Goal: Task Accomplishment & Management: Manage account settings

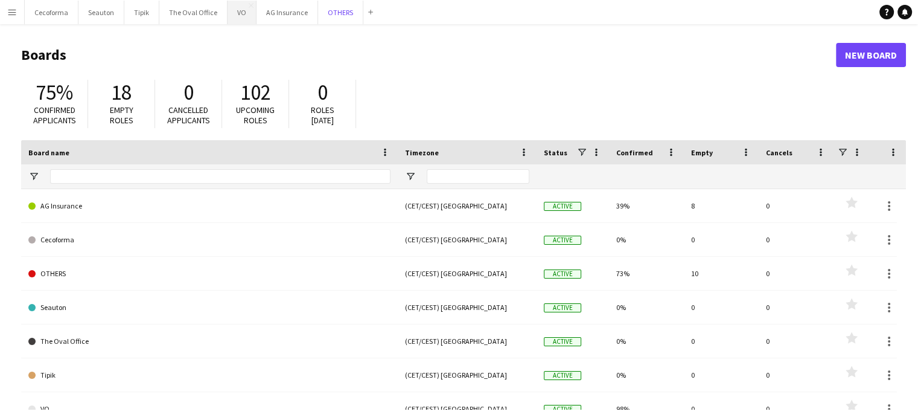
drag, startPoint x: 326, startPoint y: 11, endPoint x: 229, endPoint y: 9, distance: 97.2
click at [326, 11] on button "OTHERS Close" at bounding box center [340, 13] width 45 height 24
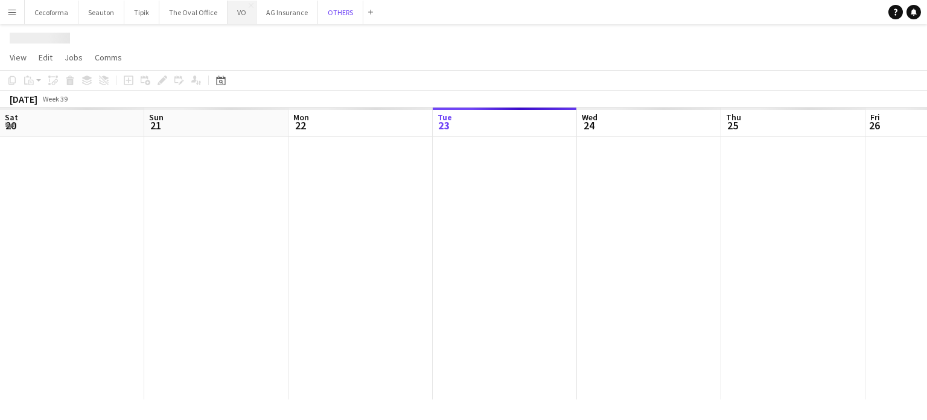
scroll to position [0, 289]
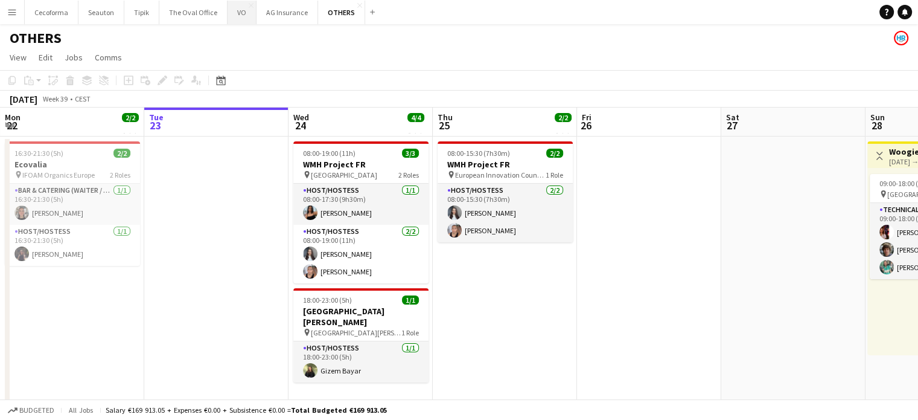
click at [238, 11] on button "VO Close" at bounding box center [242, 13] width 29 height 24
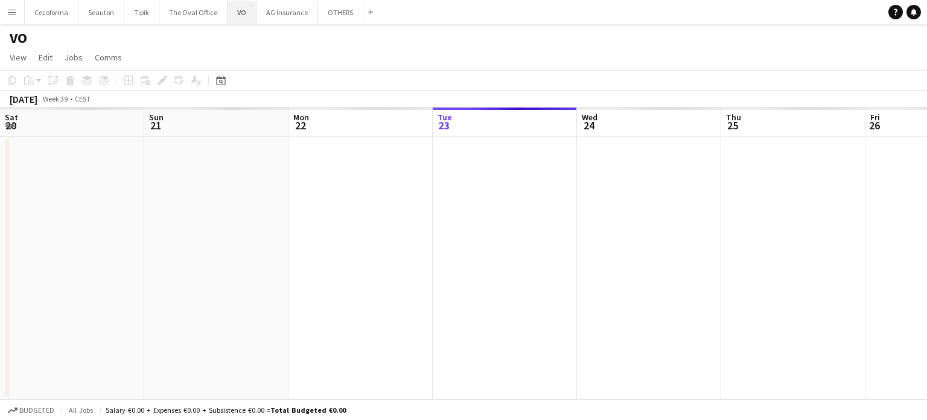
scroll to position [0, 289]
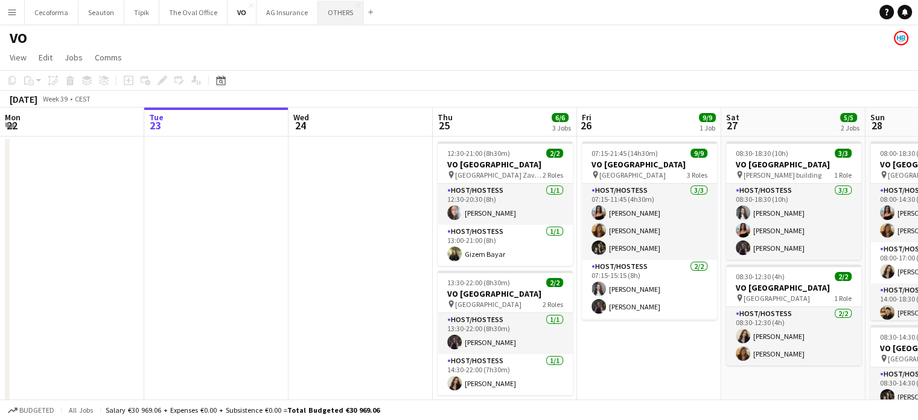
click at [335, 13] on button "OTHERS Close" at bounding box center [340, 13] width 45 height 24
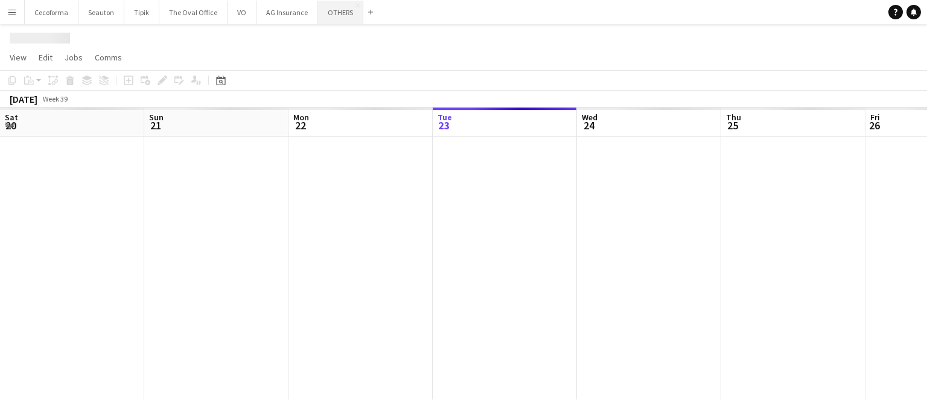
scroll to position [0, 289]
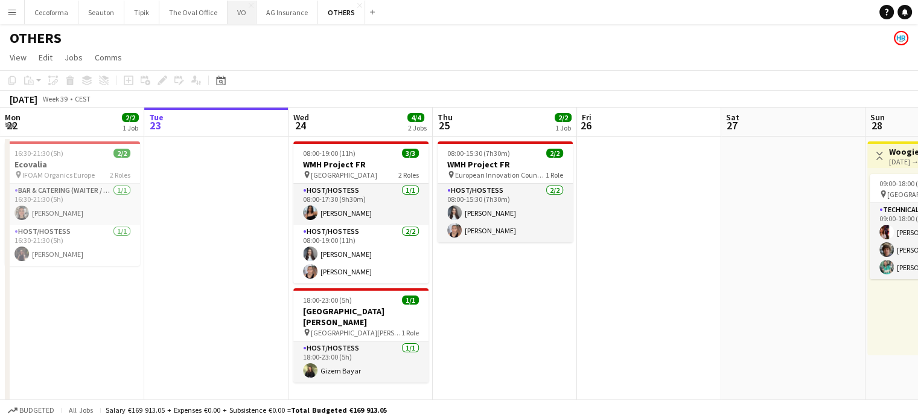
click at [234, 12] on button "VO Close" at bounding box center [242, 13] width 29 height 24
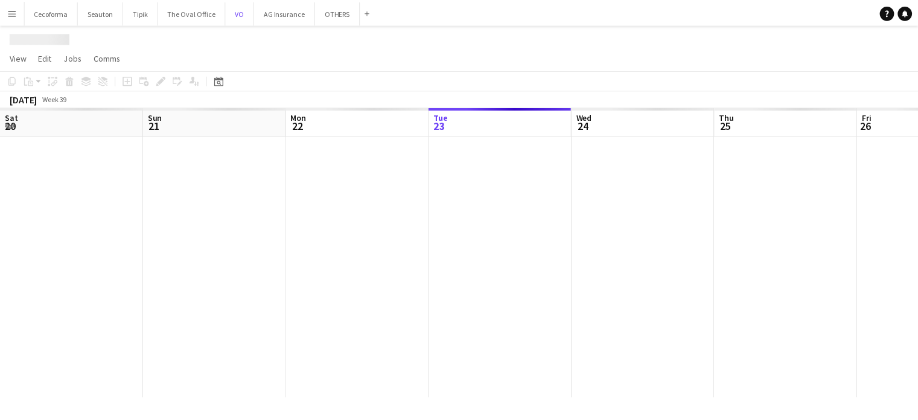
scroll to position [0, 289]
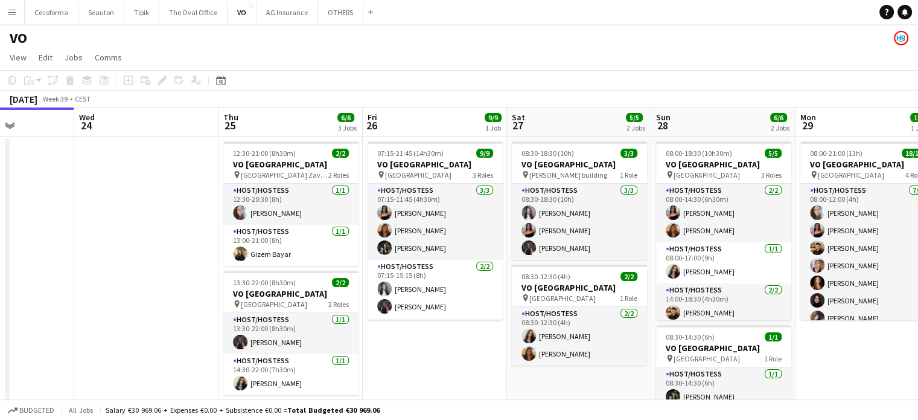
drag, startPoint x: 562, startPoint y: 364, endPoint x: 340, endPoint y: 320, distance: 226.5
click at [343, 321] on app-calendar-viewport "Sat 20 Sun 21 Mon 22 Tue 23 Wed 24 Thu 25 6/6 3 Jobs Fri 26 9/9 1 Job Sat 27 5/…" at bounding box center [459, 329] width 918 height 444
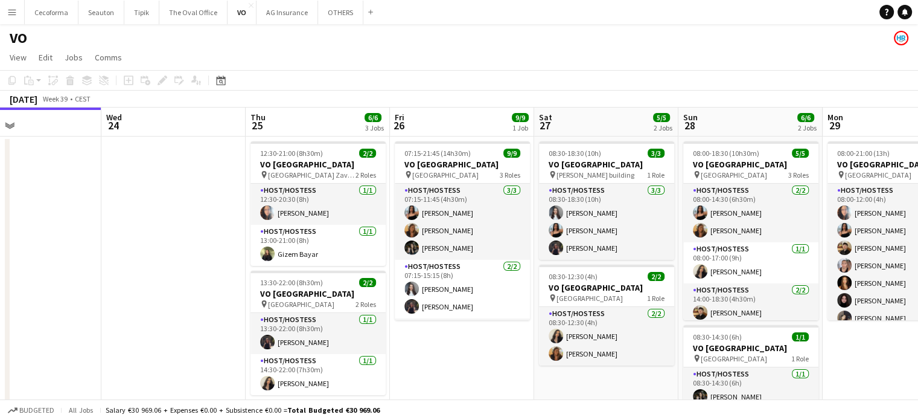
drag, startPoint x: 771, startPoint y: 385, endPoint x: 567, endPoint y: 353, distance: 205.9
click at [580, 357] on app-calendar-viewport "Sun 21 Mon 22 Tue 23 Wed 24 Thu 25 6/6 3 Jobs Fri 26 9/9 1 Job Sat 27 5/5 2 Job…" at bounding box center [459, 329] width 918 height 444
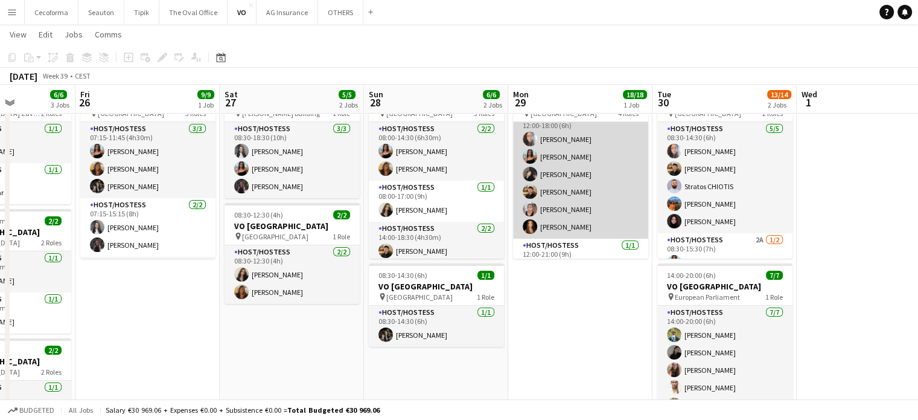
scroll to position [272, 0]
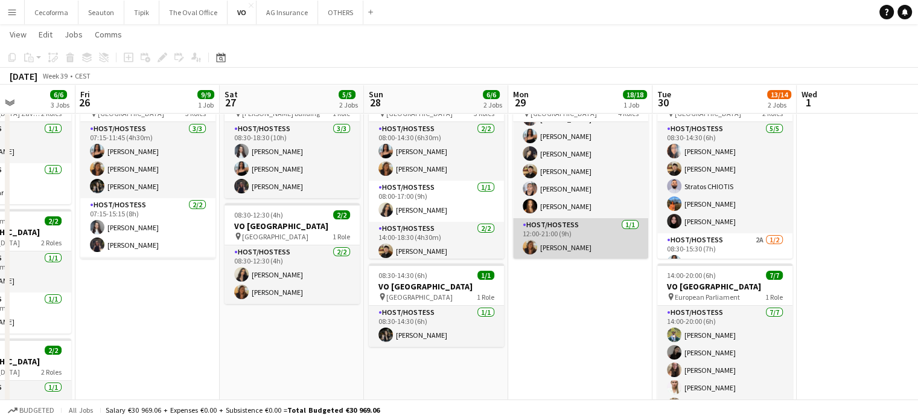
click at [559, 236] on app-card-role "Host/Hostess 1/1 12:00-21:00 (9h) Vultaggio Inès" at bounding box center [580, 238] width 135 height 41
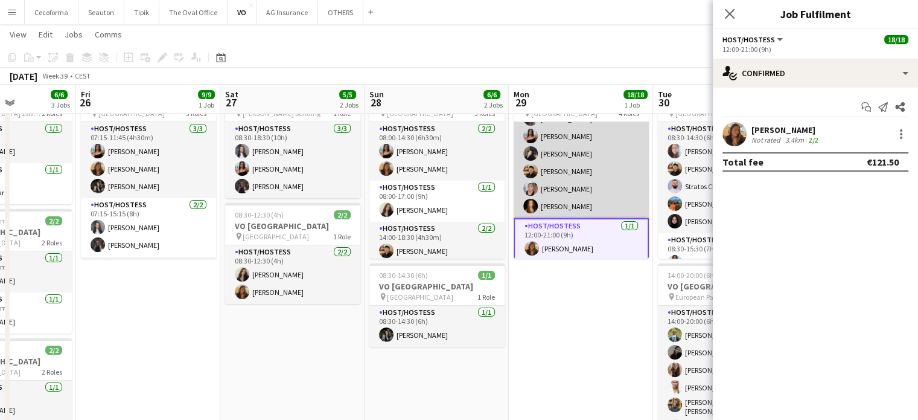
click at [555, 184] on app-card-role "Host/Hostess 6/6 12:00-18:00 (6h) Dalia Louissi Jessica Petrovski Clara Chongo …" at bounding box center [581, 153] width 135 height 129
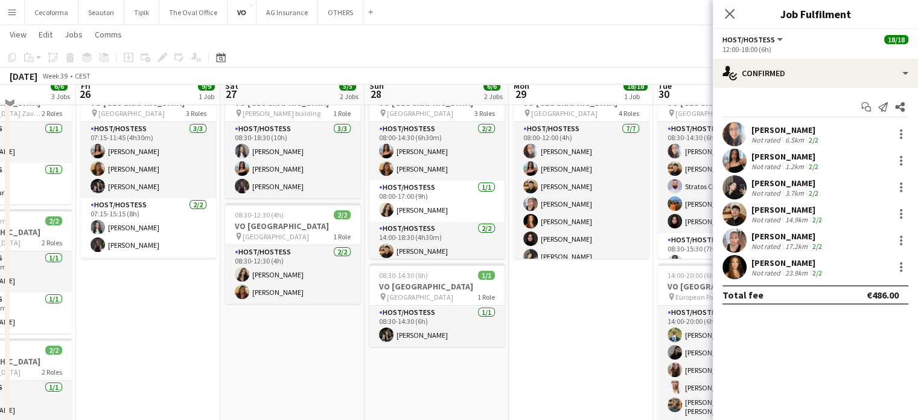
scroll to position [0, 0]
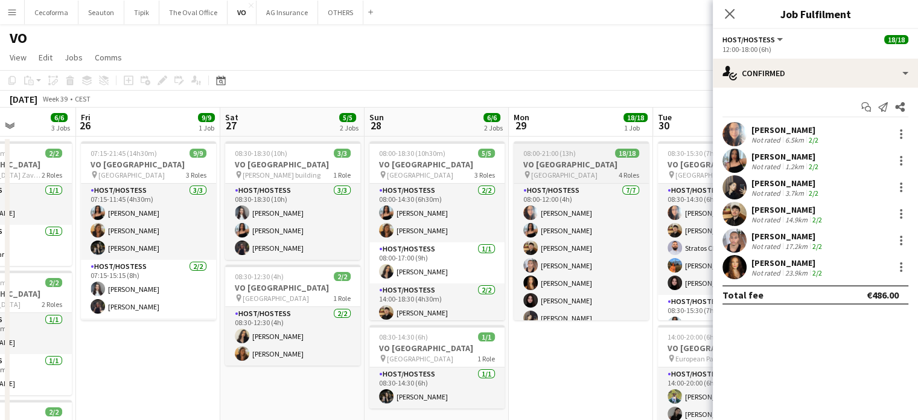
click at [541, 167] on h3 "VO [GEOGRAPHIC_DATA]" at bounding box center [581, 164] width 135 height 11
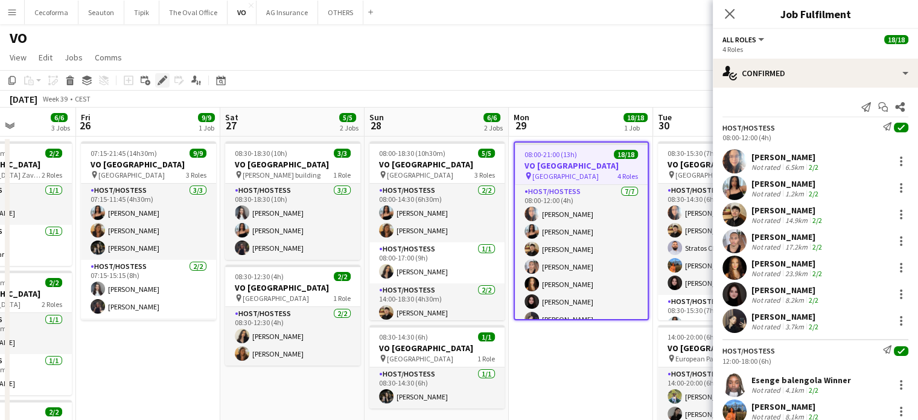
click at [163, 79] on icon at bounding box center [162, 80] width 7 height 7
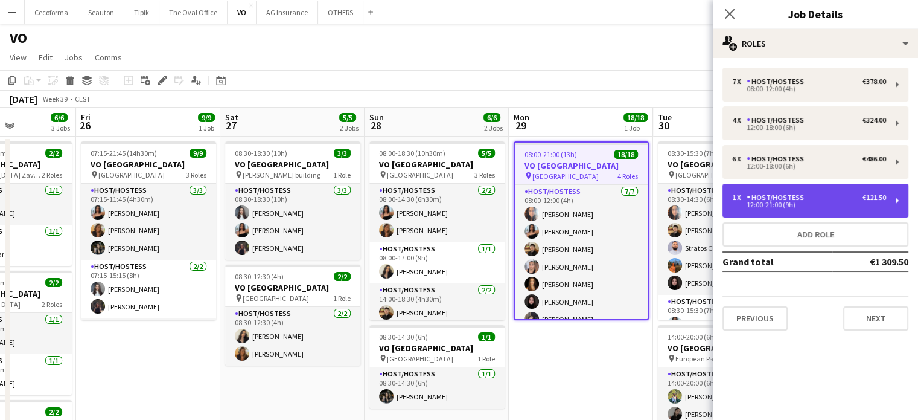
click at [790, 198] on div "Host/Hostess" at bounding box center [778, 197] width 62 height 8
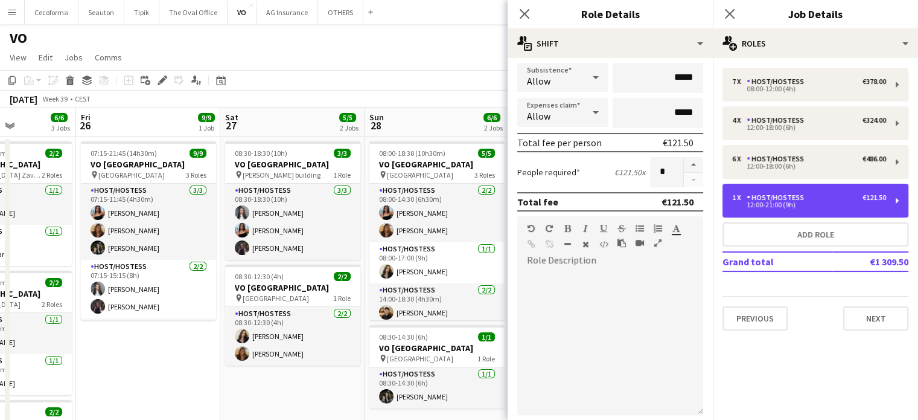
scroll to position [241, 0]
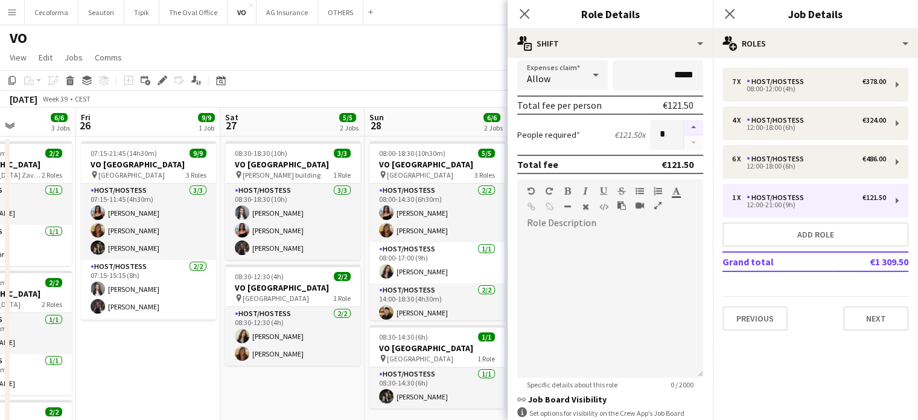
click at [685, 128] on button "button" at bounding box center [693, 128] width 19 height 16
type input "*"
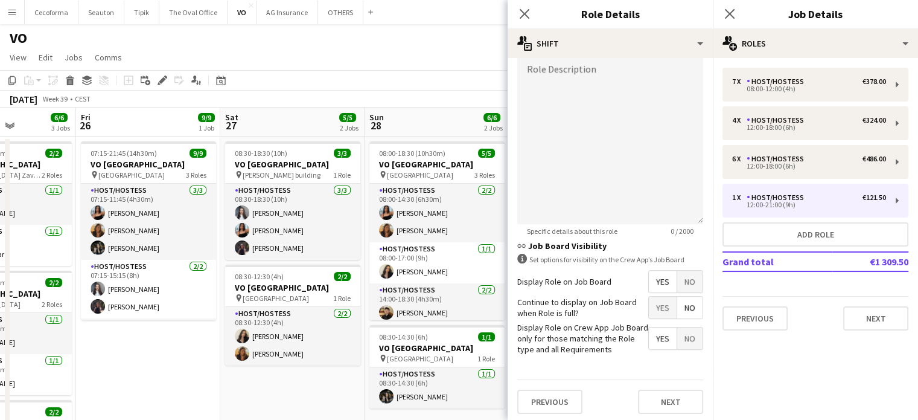
scroll to position [93, 0]
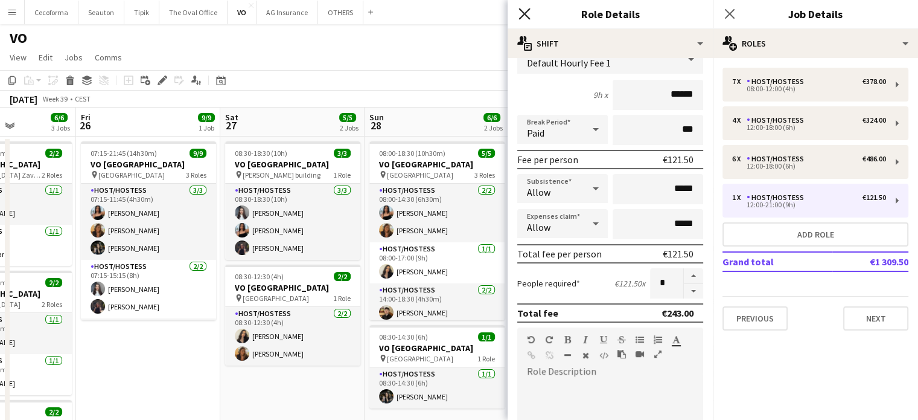
click at [528, 14] on icon "Close pop-in" at bounding box center [524, 13] width 11 height 11
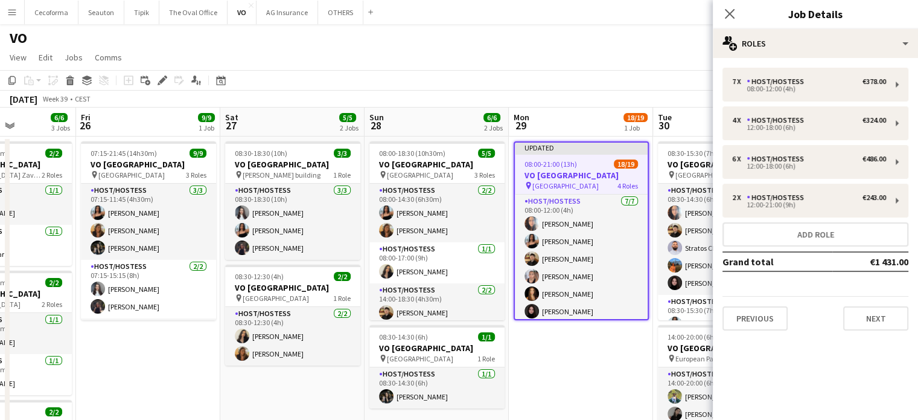
click at [608, 377] on app-date-cell "Updated 08:00-21:00 (13h) 18/19 VO Europe pin UR Square 4 Roles Host/Hostess 7/…" at bounding box center [581, 343] width 144 height 415
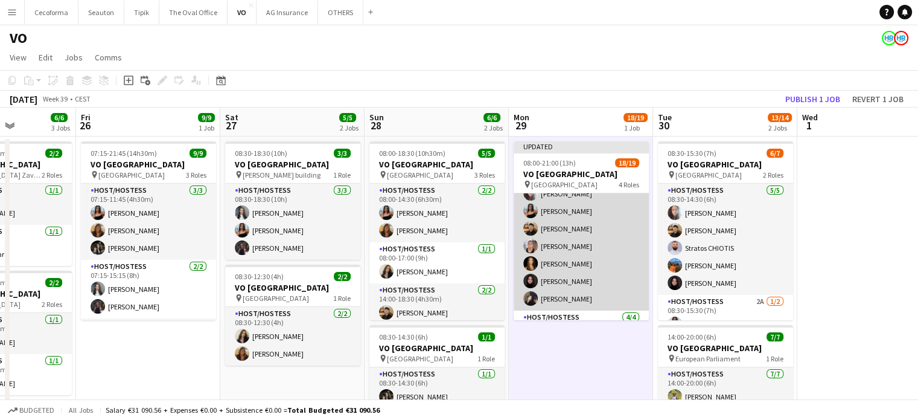
scroll to position [0, 0]
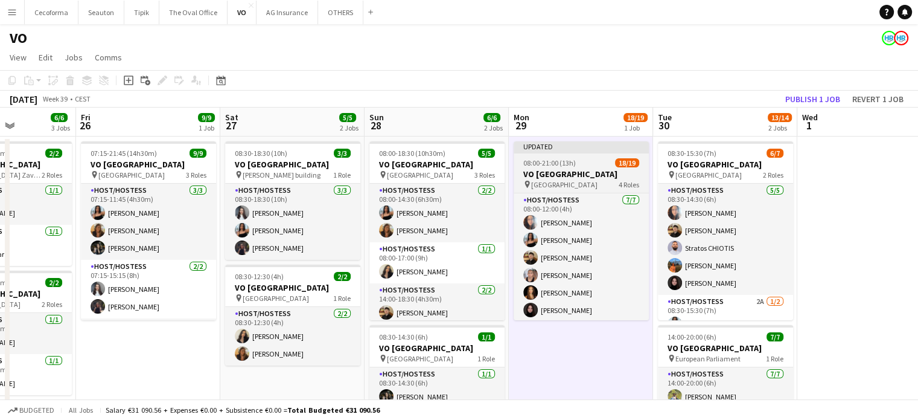
click at [535, 163] on span "08:00-21:00 (13h)" at bounding box center [549, 162] width 53 height 9
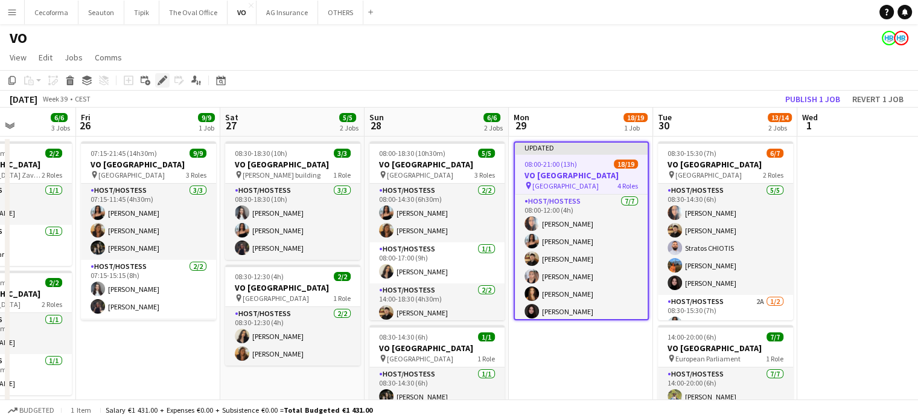
click at [161, 77] on icon "Edit" at bounding box center [163, 80] width 10 height 10
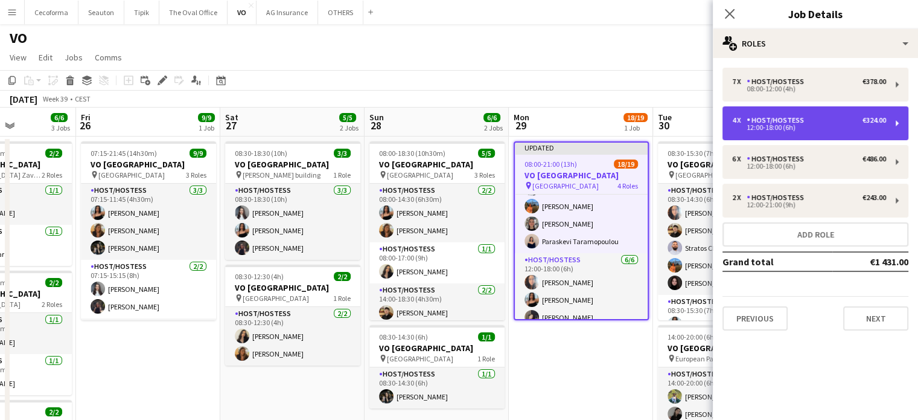
click at [821, 127] on div "12:00-18:00 (6h)" at bounding box center [809, 127] width 154 height 6
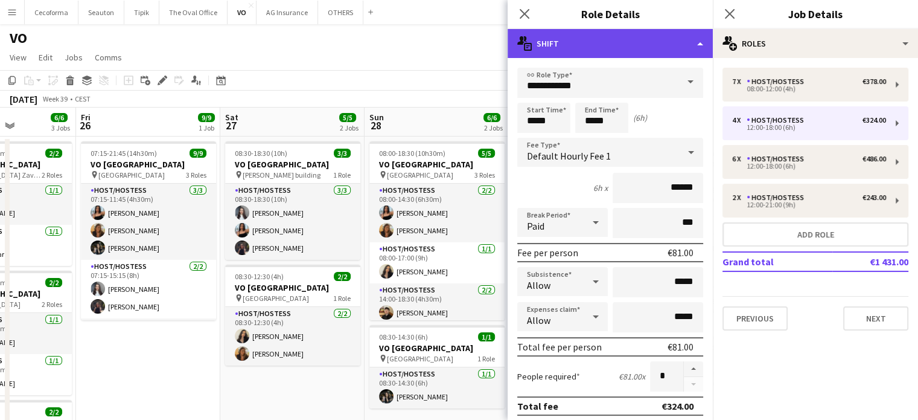
click at [700, 45] on div "multiple-actions-text Shift" at bounding box center [610, 43] width 205 height 29
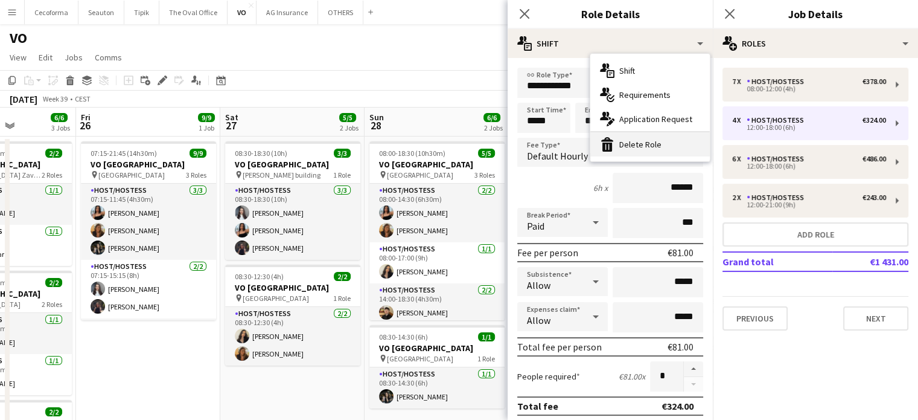
click at [633, 142] on div "bin-2 Delete Role" at bounding box center [650, 144] width 120 height 24
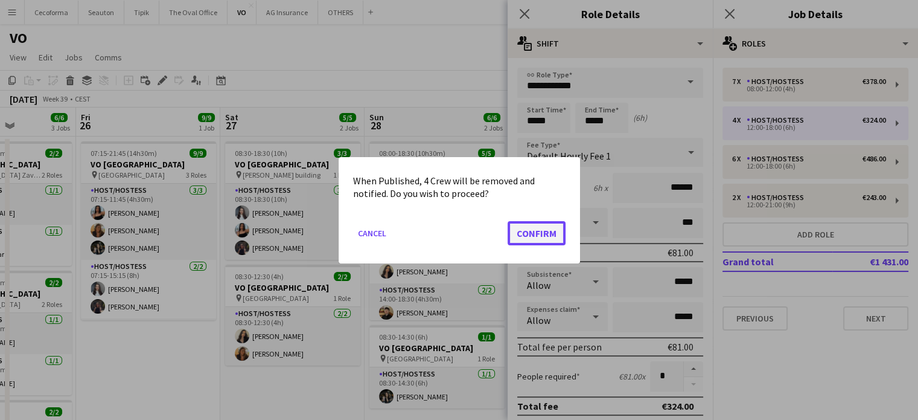
click at [539, 231] on button "Confirm" at bounding box center [537, 232] width 58 height 24
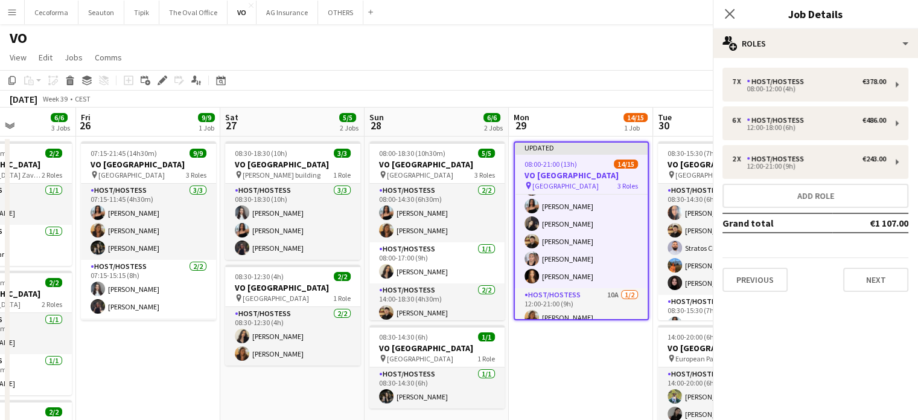
scroll to position [88, 0]
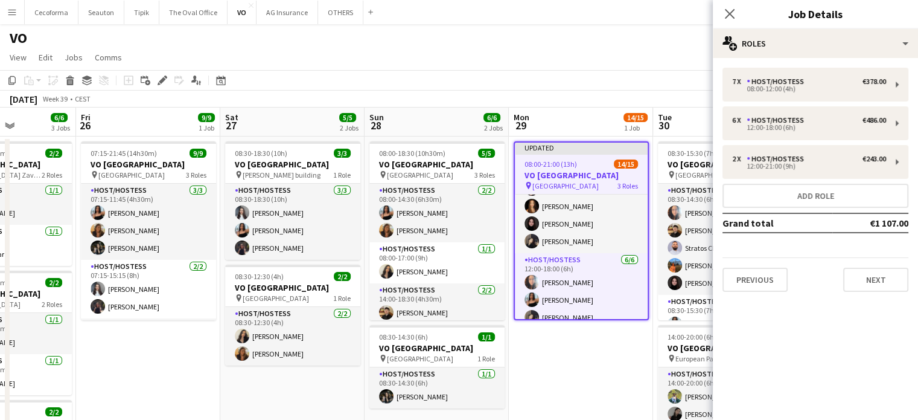
click at [569, 347] on app-date-cell "Updated 08:00-21:00 (13h) 14/15 VO Europe pin UR Square 3 Roles Host/Hostess 7/…" at bounding box center [581, 343] width 144 height 415
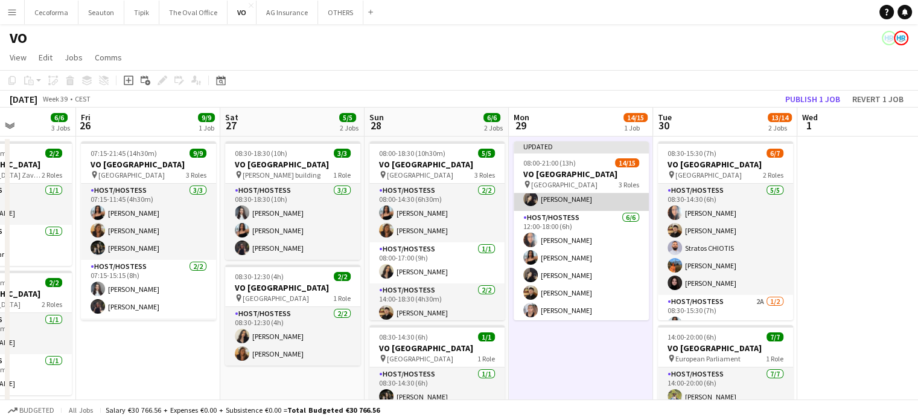
scroll to position [206, 0]
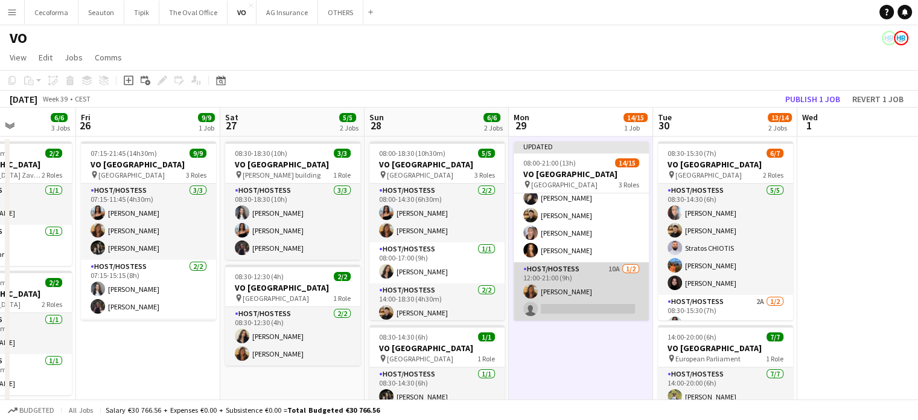
click at [572, 305] on app-card-role "Host/Hostess 10A 1/2 12:00-21:00 (9h) Vultaggio Inès single-neutral-actions" at bounding box center [581, 291] width 135 height 59
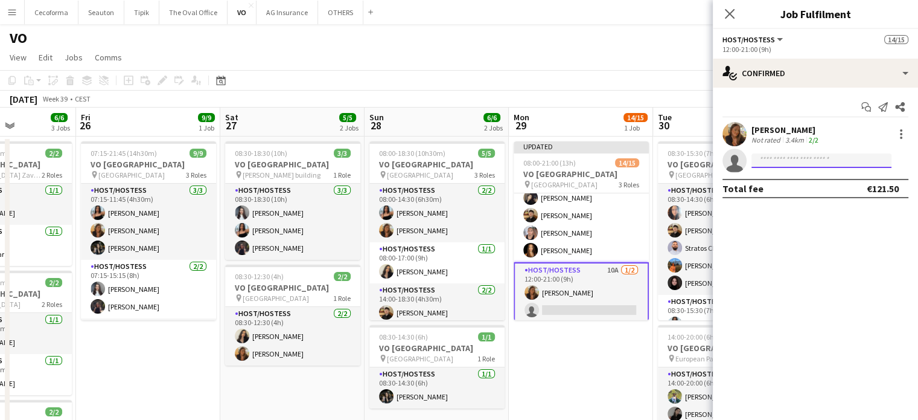
click at [770, 156] on input at bounding box center [822, 160] width 140 height 14
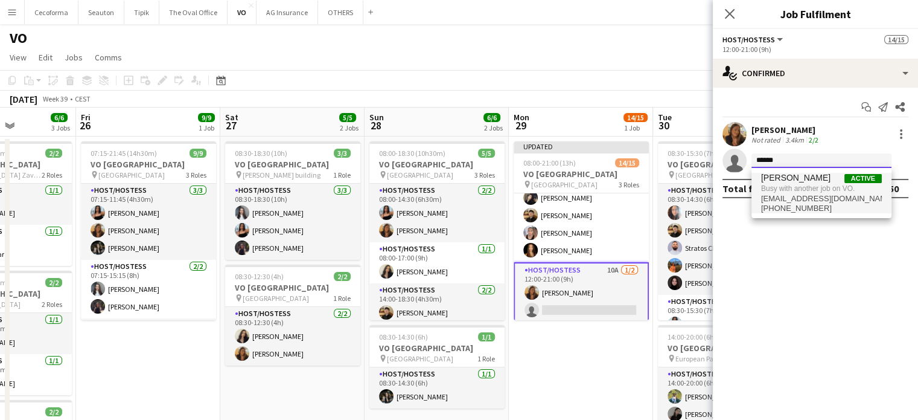
type input "******"
click at [776, 183] on span "Busy with another job on VO." at bounding box center [821, 188] width 121 height 11
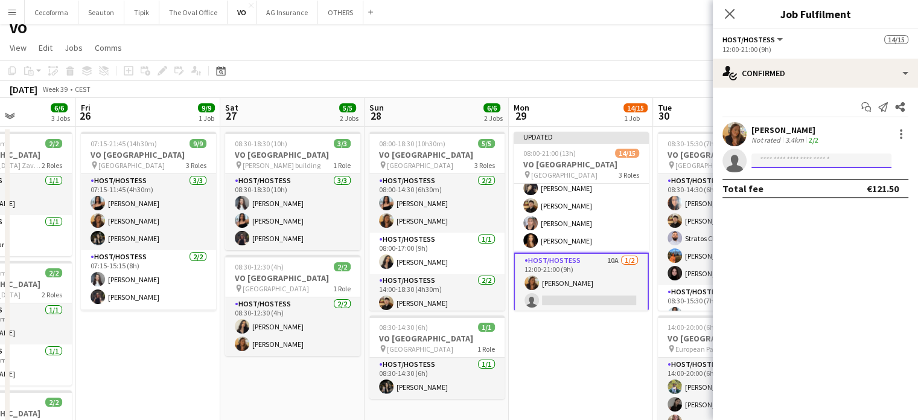
scroll to position [0, 0]
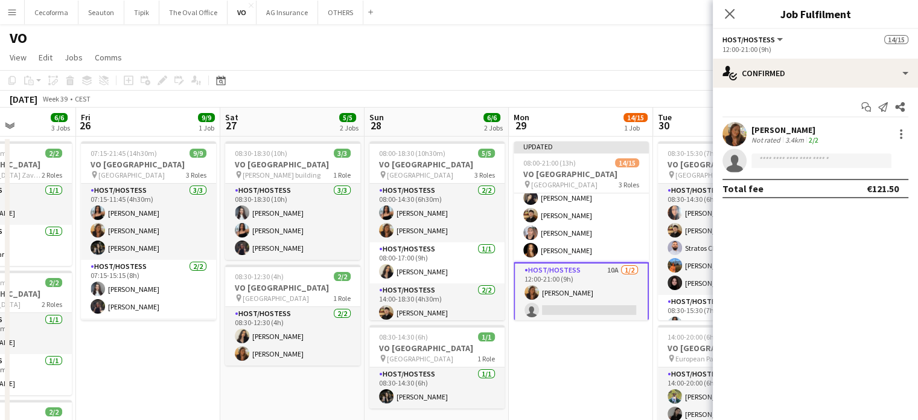
drag, startPoint x: 593, startPoint y: 334, endPoint x: 594, endPoint y: 327, distance: 7.9
click at [594, 334] on app-date-cell "Updated 08:00-21:00 (13h) 14/15 VO Europe pin UR Square 3 Roles Host/Hostess 7/…" at bounding box center [581, 343] width 144 height 415
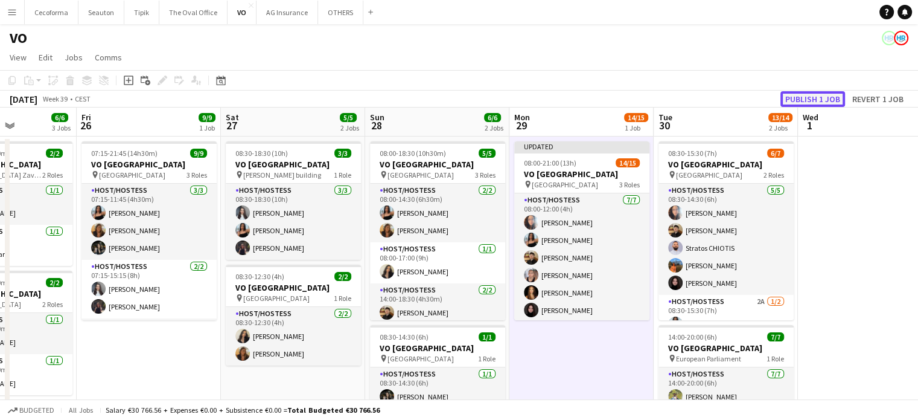
click at [808, 98] on button "Publish 1 job" at bounding box center [812, 99] width 65 height 16
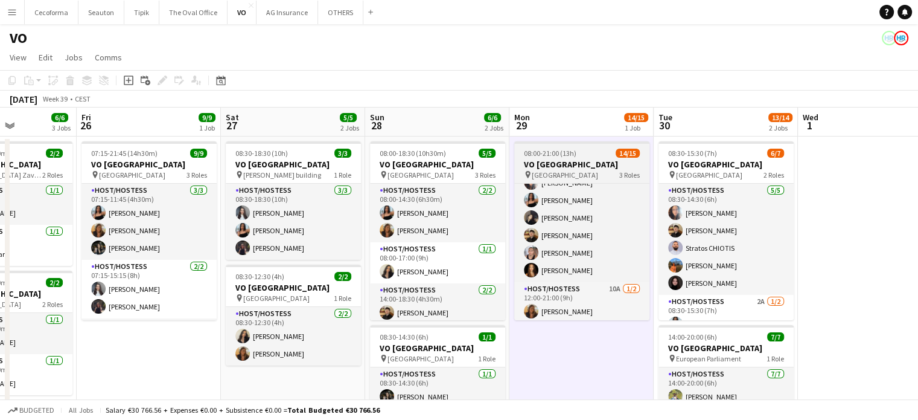
scroll to position [196, 0]
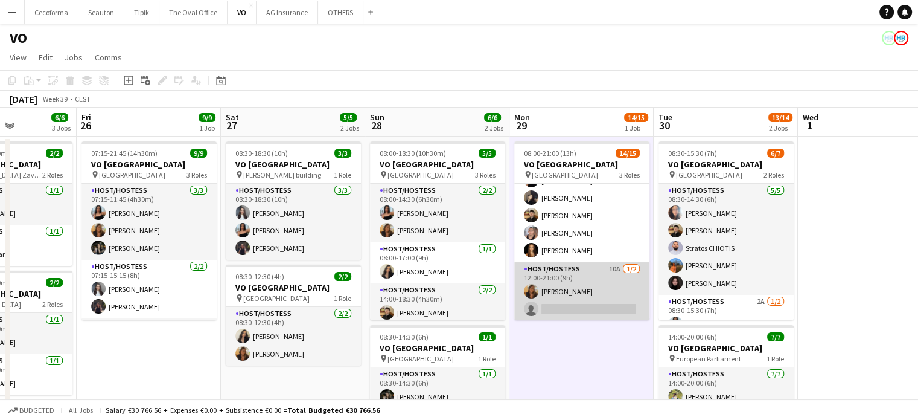
click at [589, 301] on app-card-role "Host/Hostess 10A 1/2 12:00-21:00 (9h) Vultaggio Inès single-neutral-actions" at bounding box center [581, 291] width 135 height 59
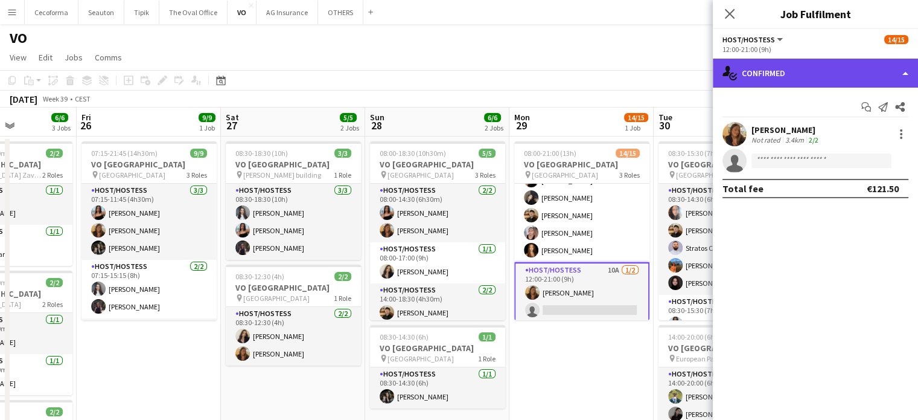
click at [906, 74] on div "single-neutral-actions-check-2 Confirmed" at bounding box center [815, 73] width 205 height 29
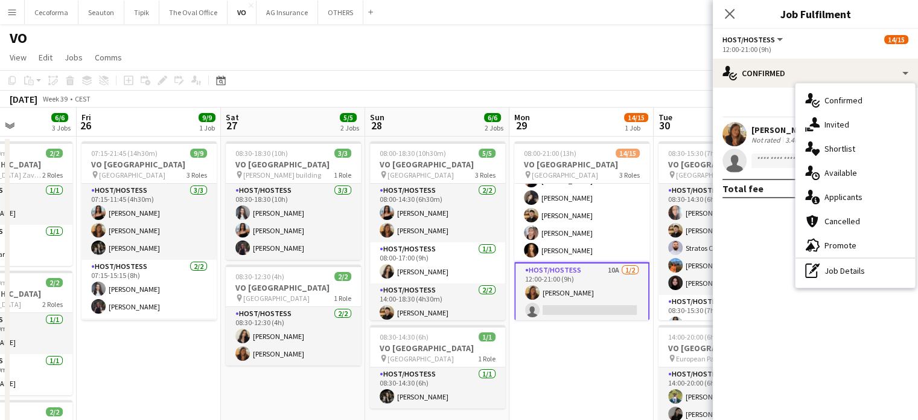
click at [587, 304] on app-card-role "Host/Hostess 10A 1/2 12:00-21:00 (9h) Vultaggio Inès single-neutral-actions" at bounding box center [581, 292] width 135 height 61
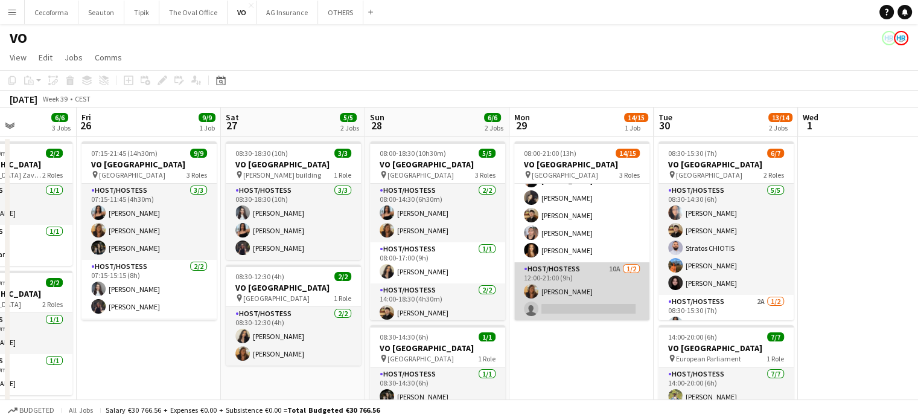
click at [579, 306] on app-card-role "Host/Hostess 10A 1/2 12:00-21:00 (9h) Vultaggio Inès single-neutral-actions" at bounding box center [581, 291] width 135 height 59
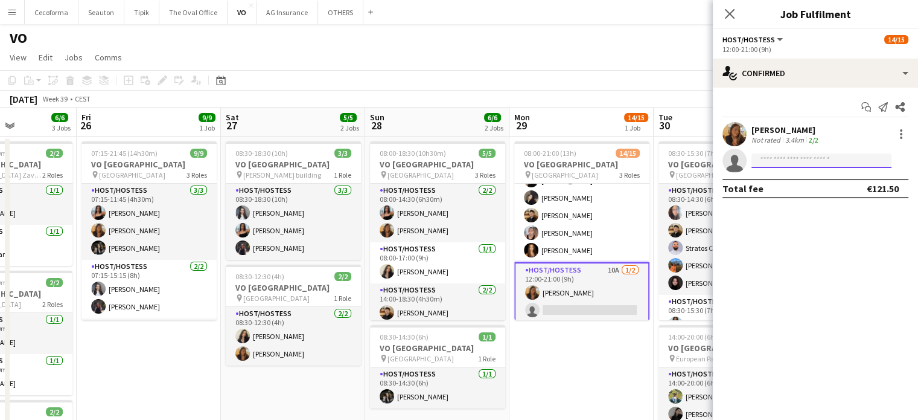
click at [775, 159] on input at bounding box center [822, 160] width 140 height 14
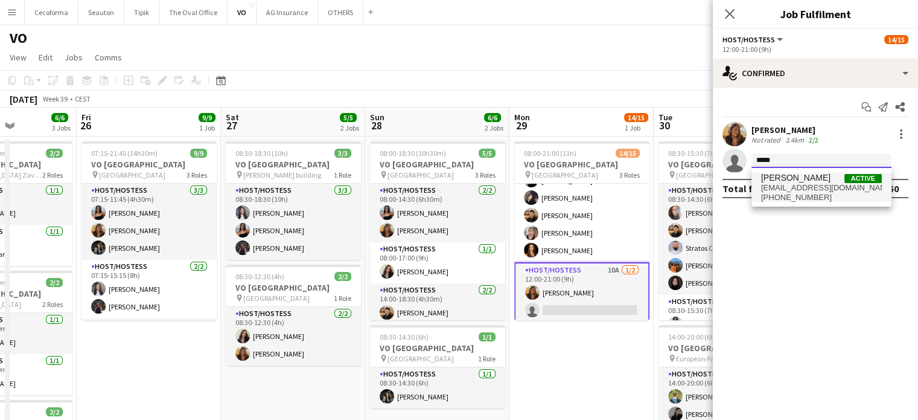
type input "*****"
click at [790, 184] on span "yuliahevko@gmail.com" at bounding box center [821, 188] width 121 height 10
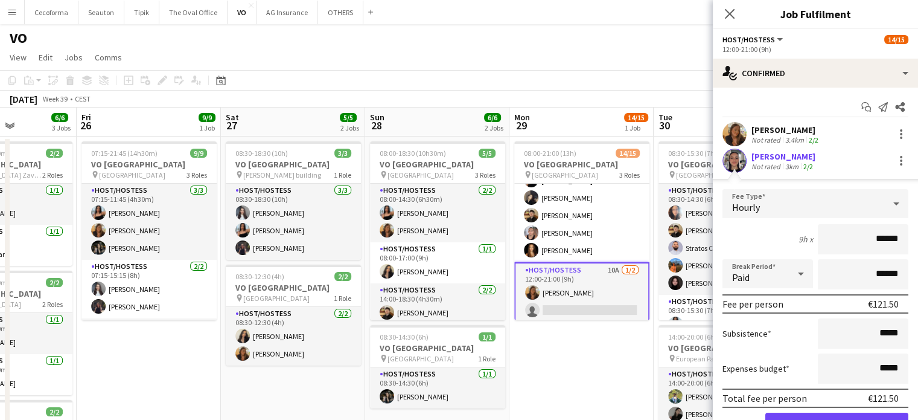
scroll to position [60, 0]
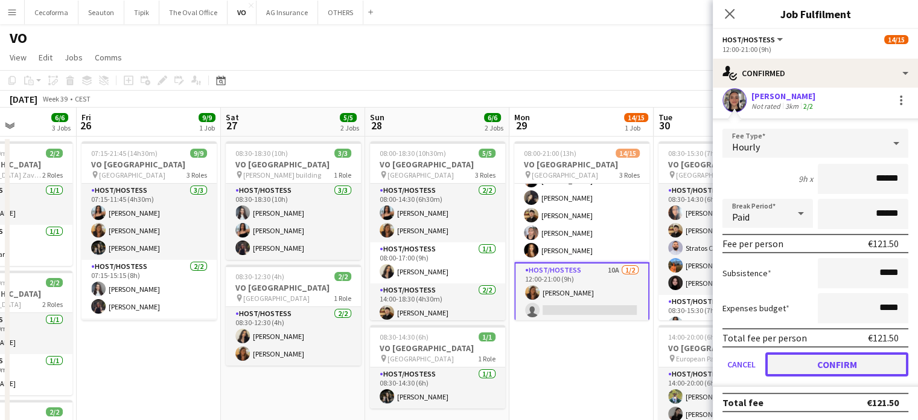
click at [832, 359] on button "Confirm" at bounding box center [836, 364] width 143 height 24
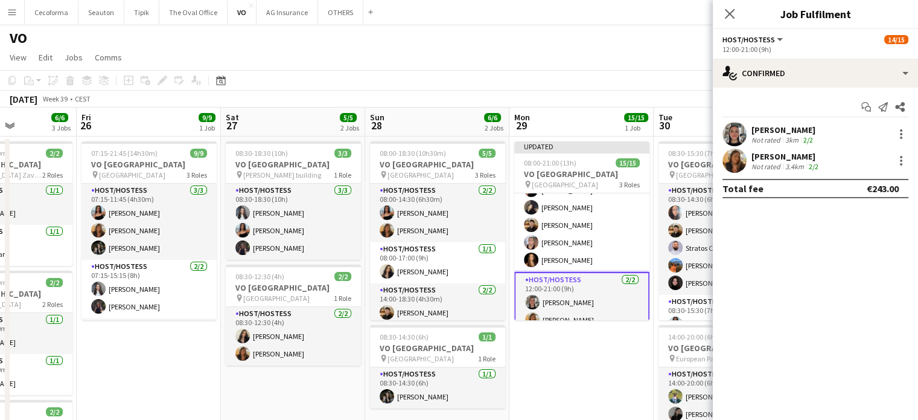
scroll to position [0, 0]
click at [543, 345] on app-date-cell "Updated 08:00-21:00 (13h) 15/15 VO Europe pin UR Square 3 Roles Host/Hostess 7/…" at bounding box center [581, 343] width 144 height 415
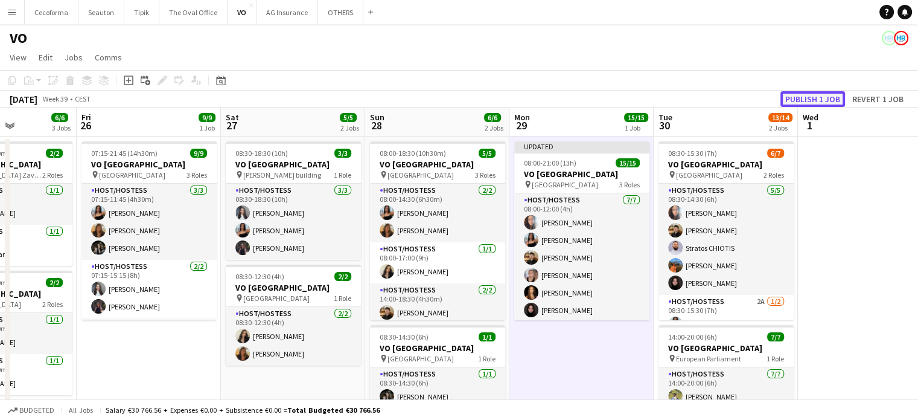
click at [802, 97] on button "Publish 1 job" at bounding box center [812, 99] width 65 height 16
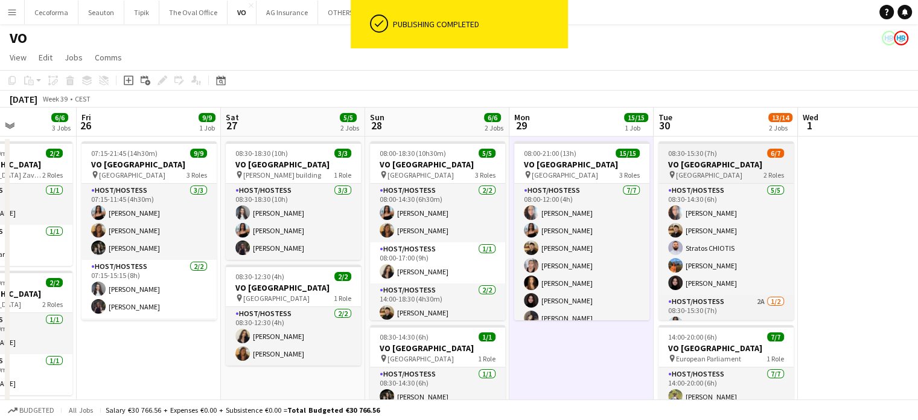
scroll to position [33, 0]
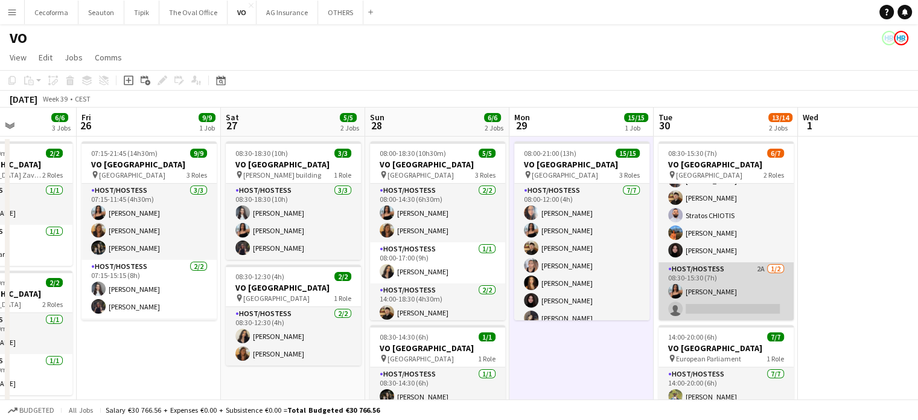
click at [710, 302] on app-card-role "Host/Hostess 2A 1/2 08:30-15:30 (7h) Jessica Petrovski single-neutral-actions" at bounding box center [726, 291] width 135 height 59
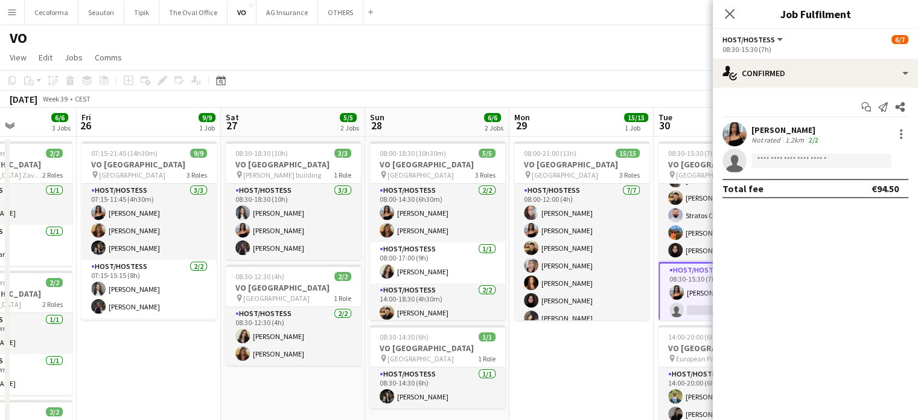
click at [627, 363] on app-date-cell "08:00-21:00 (13h) 15/15 VO Europe pin UR Square 3 Roles Host/Hostess 7/7 08:00-…" at bounding box center [581, 343] width 144 height 415
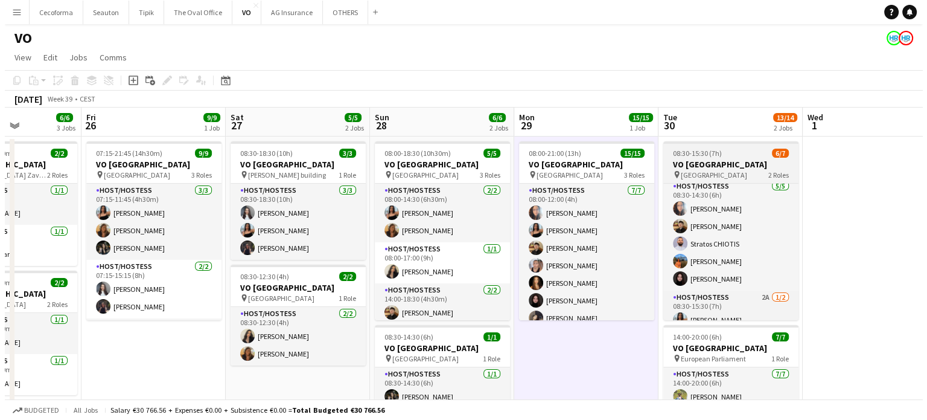
scroll to position [0, 0]
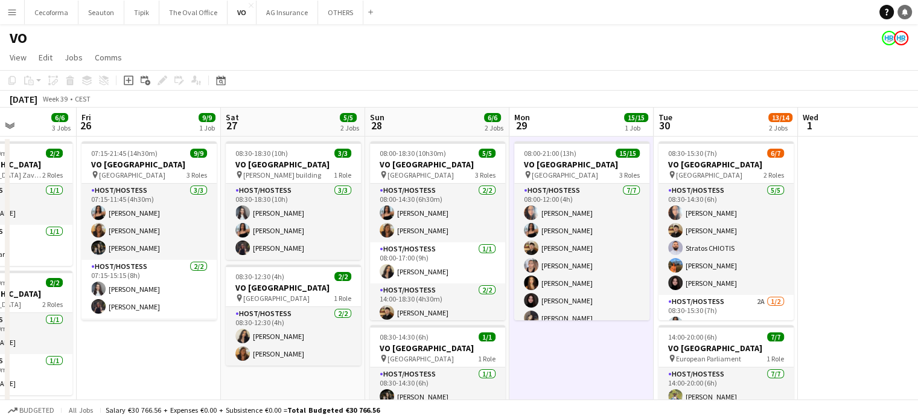
click at [908, 8] on link "Notifications" at bounding box center [905, 12] width 14 height 14
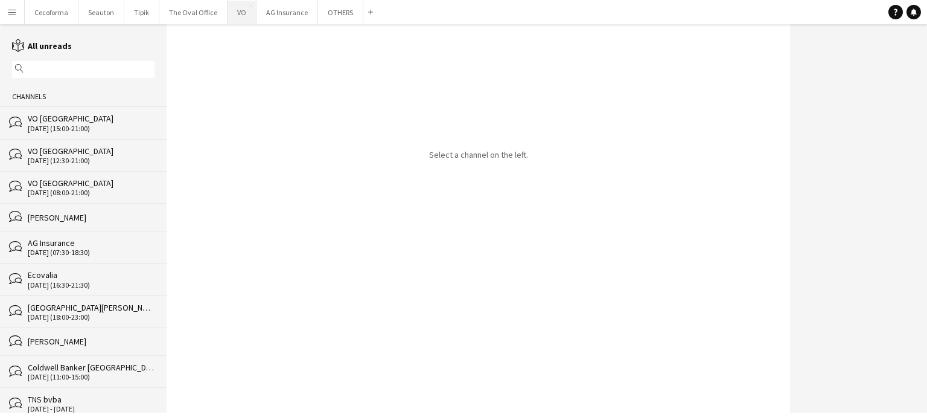
click at [239, 13] on button "VO Close" at bounding box center [242, 13] width 29 height 24
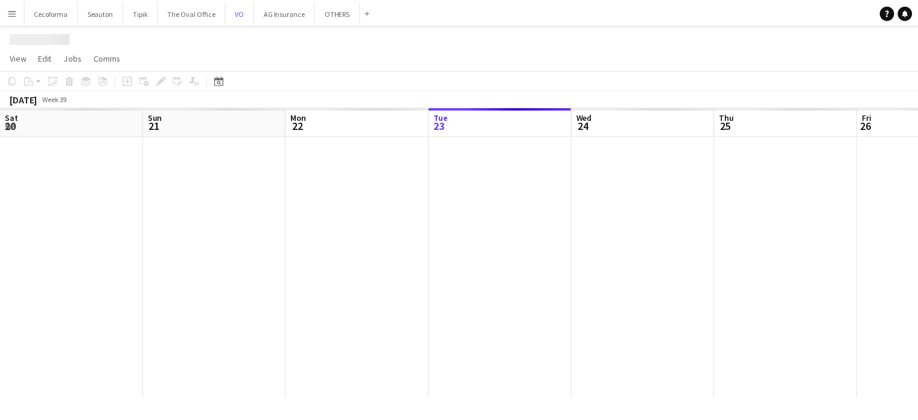
scroll to position [0, 289]
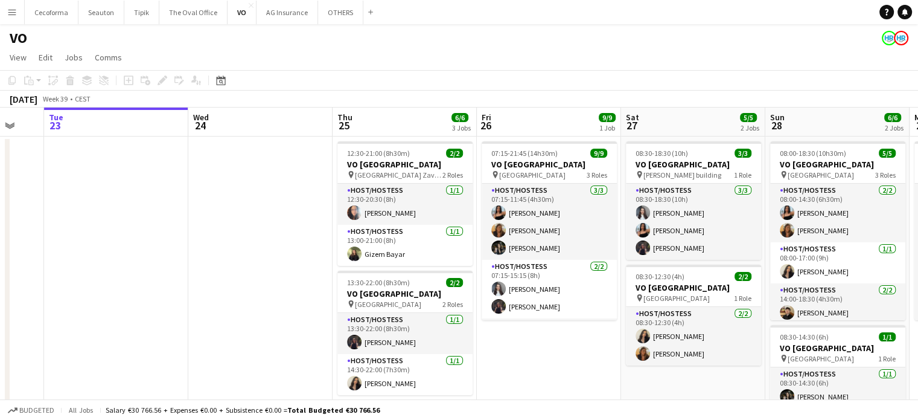
drag, startPoint x: 671, startPoint y: 363, endPoint x: 279, endPoint y: 232, distance: 413.1
click at [279, 232] on app-calendar-viewport "Sat 20 Sun 21 Mon 22 Tue 23 Wed 24 Thu 25 6/6 3 Jobs Fri 26 9/9 1 Job Sat 27 5/…" at bounding box center [459, 329] width 918 height 444
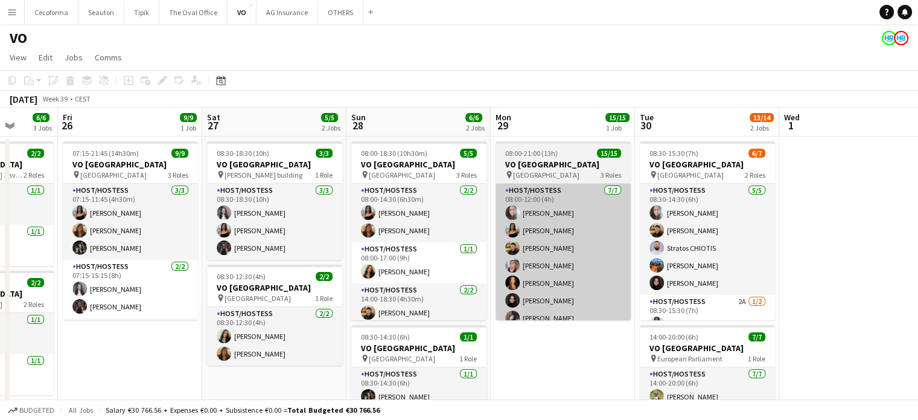
scroll to position [0, 379]
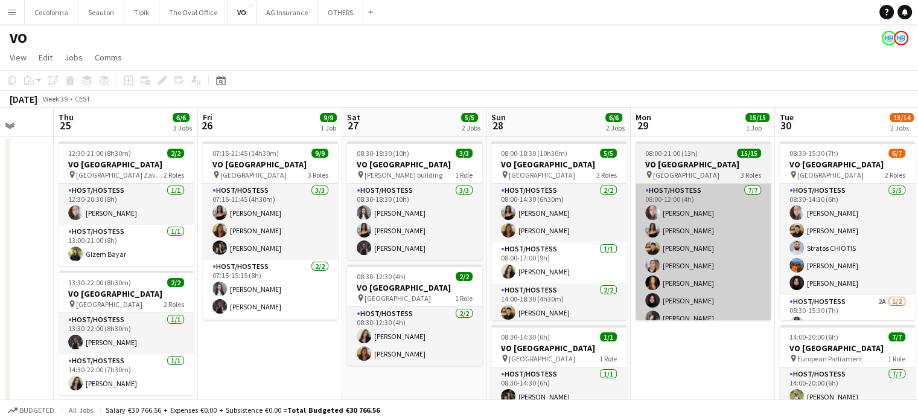
drag, startPoint x: 669, startPoint y: 331, endPoint x: 420, endPoint y: 279, distance: 254.1
click at [418, 278] on app-calendar-viewport "Mon 22 Tue 23 Wed 24 Thu 25 6/6 3 Jobs Fri 26 9/9 1 Job Sat 27 5/5 2 Jobs Sun 2…" at bounding box center [459, 329] width 918 height 444
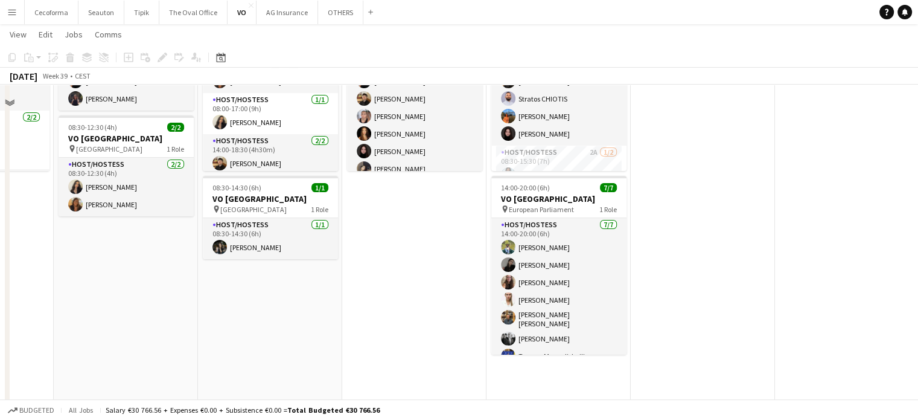
scroll to position [150, 0]
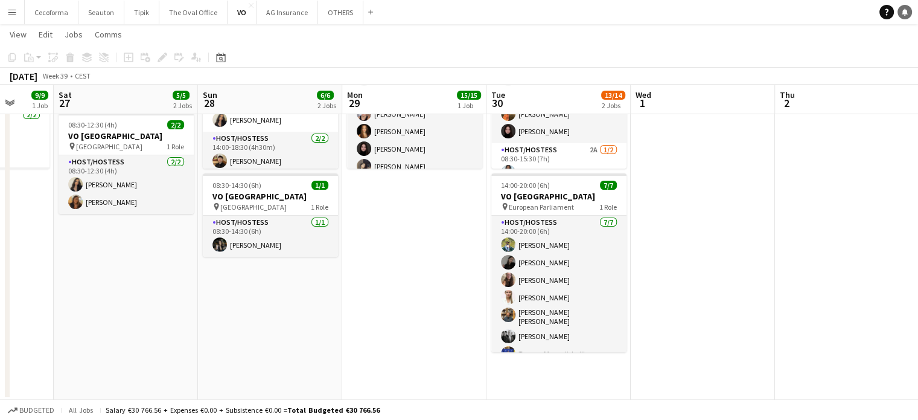
click at [907, 10] on icon "Notifications" at bounding box center [904, 11] width 7 height 7
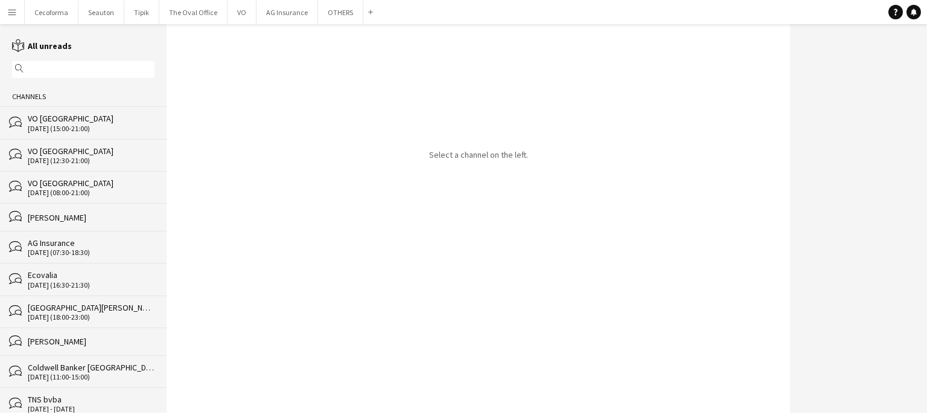
click at [49, 123] on div "VO [GEOGRAPHIC_DATA]" at bounding box center [91, 118] width 127 height 11
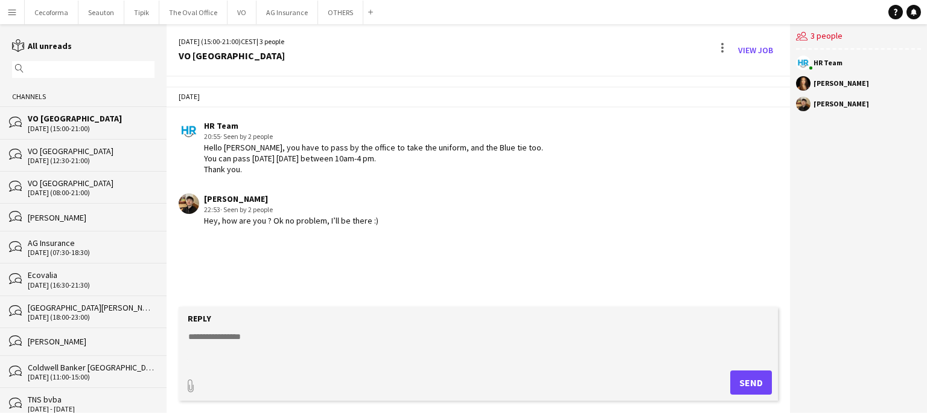
click at [46, 154] on div "VO [GEOGRAPHIC_DATA]" at bounding box center [91, 150] width 127 height 11
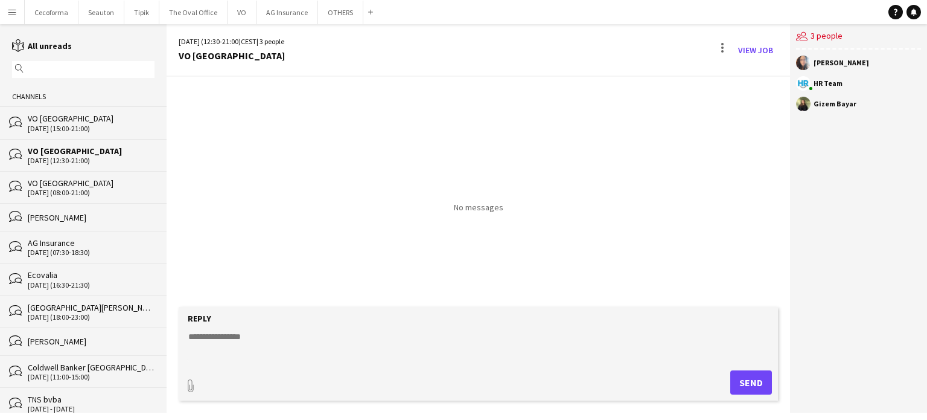
click at [53, 182] on div "VO [GEOGRAPHIC_DATA]" at bounding box center [91, 182] width 127 height 11
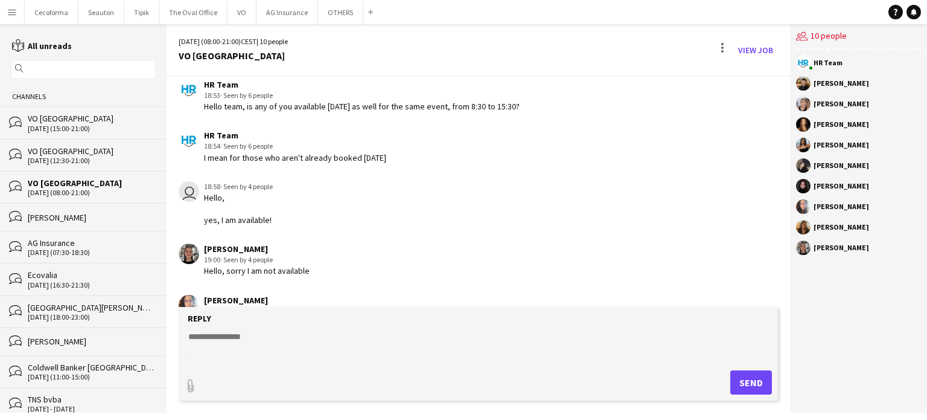
scroll to position [77, 0]
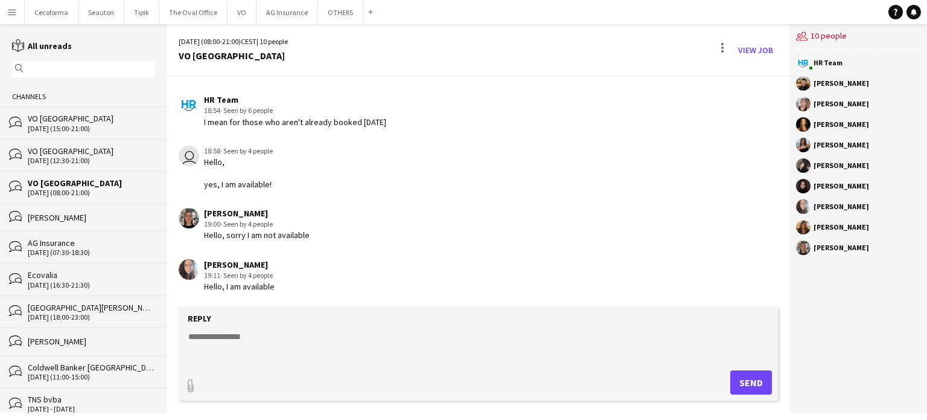
click at [11, 12] on app-icon "Menu" at bounding box center [12, 12] width 10 height 10
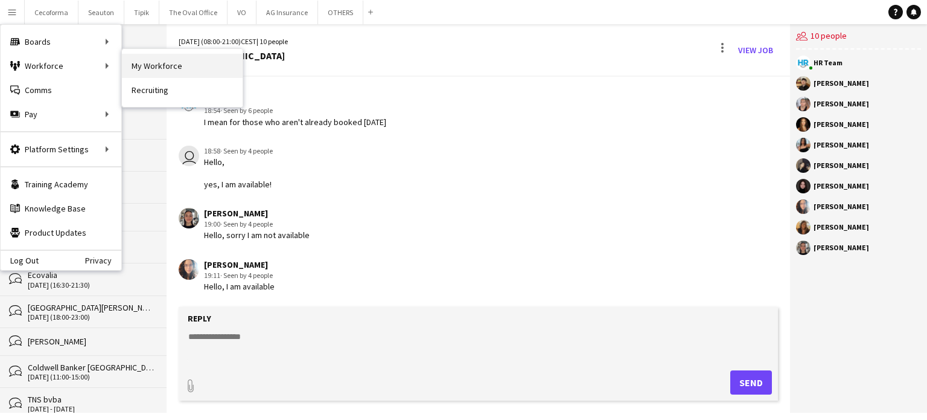
click at [159, 70] on link "My Workforce" at bounding box center [182, 66] width 121 height 24
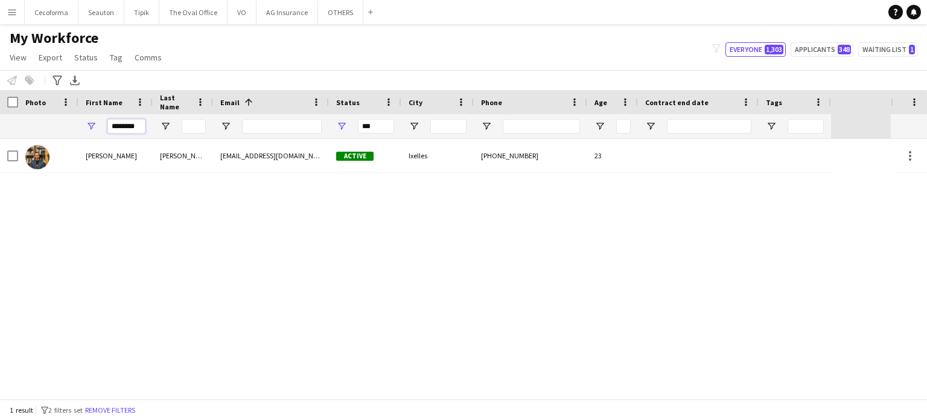
click at [141, 126] on input "********" at bounding box center [126, 126] width 38 height 14
type input "*"
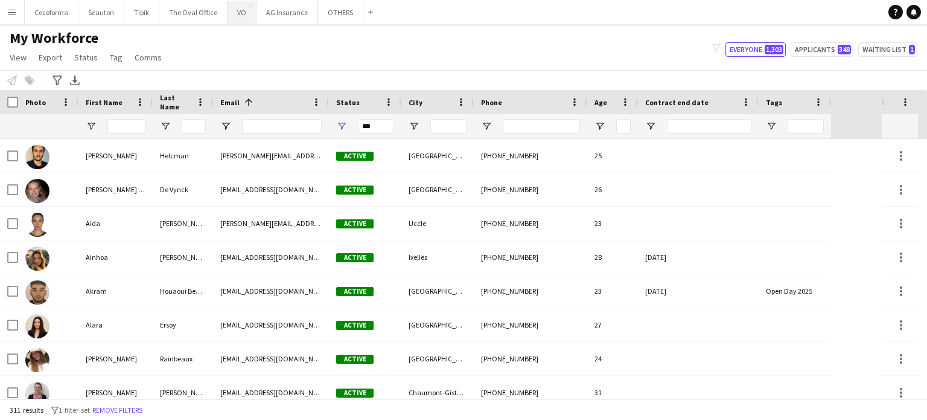
click at [246, 12] on button "VO Close" at bounding box center [242, 13] width 29 height 24
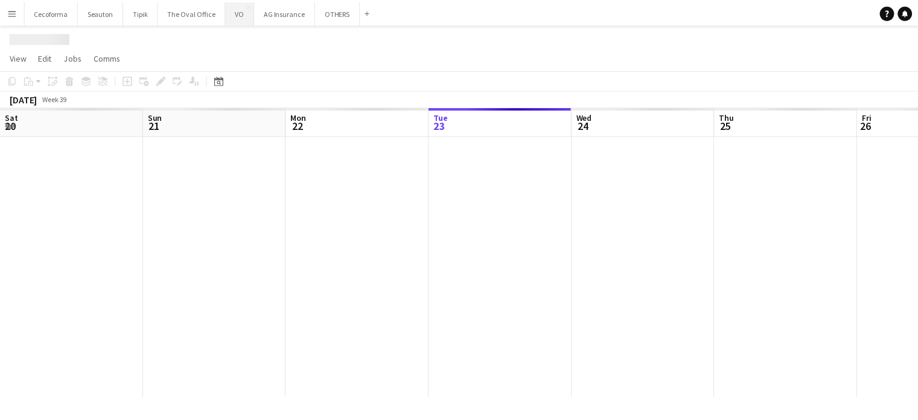
scroll to position [0, 289]
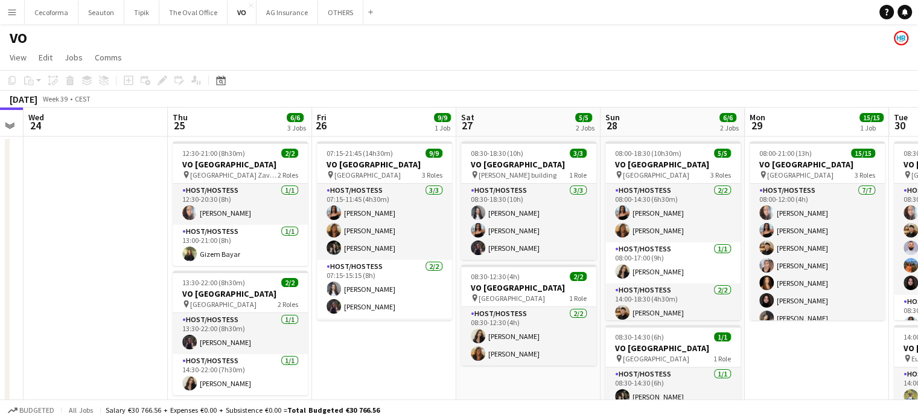
drag, startPoint x: 643, startPoint y: 357, endPoint x: 354, endPoint y: 270, distance: 302.3
click at [354, 270] on app-calendar-viewport "Sat 20 Sun 21 Mon 22 Tue 23 Wed 24 Thu 25 6/6 3 Jobs Fri 26 9/9 1 Job Sat 27 5/…" at bounding box center [459, 329] width 918 height 444
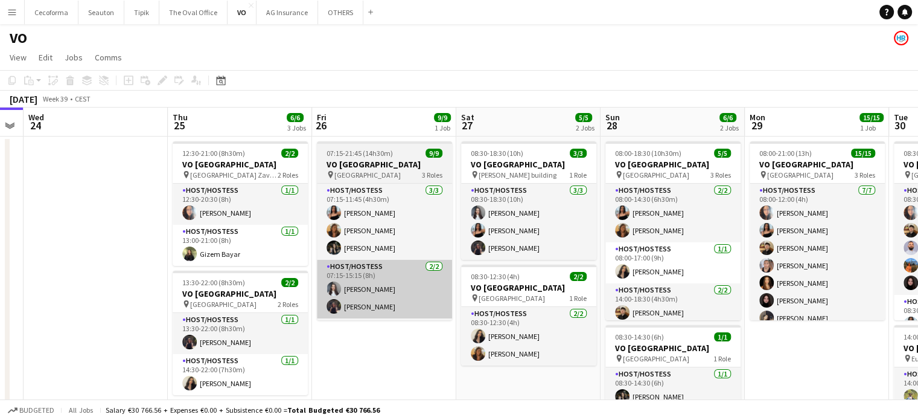
scroll to position [0, 442]
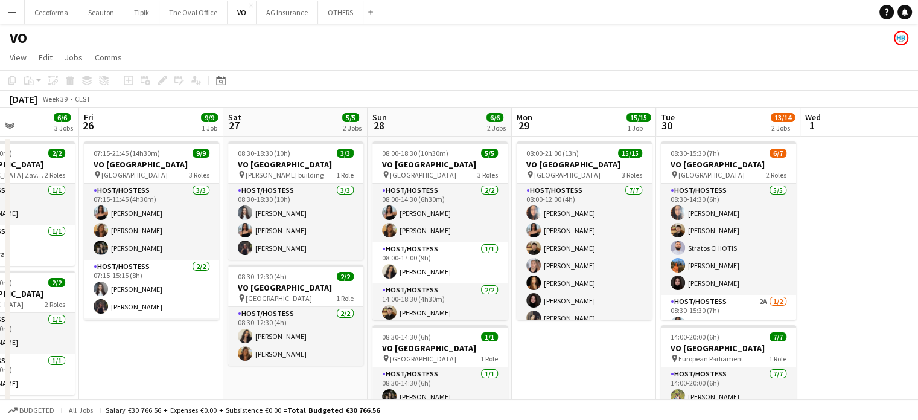
drag, startPoint x: 789, startPoint y: 339, endPoint x: 589, endPoint y: 293, distance: 205.6
click at [589, 293] on app-calendar-viewport "Tue 23 Wed 24 Thu 25 6/6 3 Jobs Fri 26 9/9 1 Job Sat 27 5/5 2 Jobs Sun 28 6/6 2…" at bounding box center [459, 329] width 918 height 444
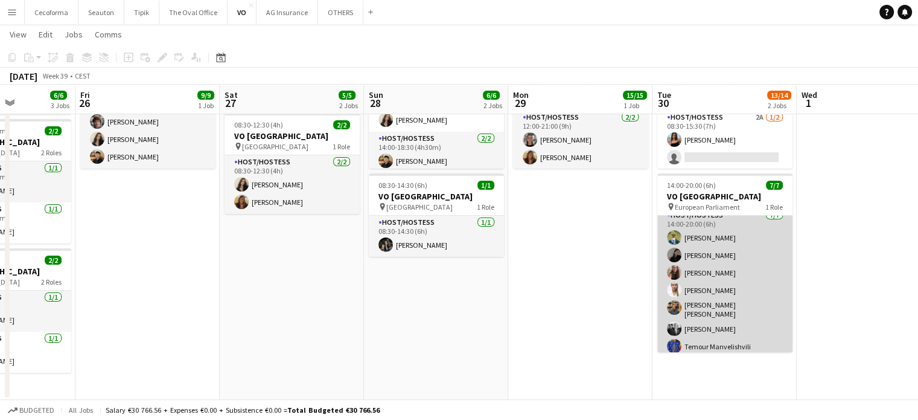
scroll to position [9, 0]
click at [709, 289] on app-card-role "Host/Hostess 7/7 14:00-20:00 (6h) Teresa Monteiro Alina Rapcea Maria Eduarda Ma…" at bounding box center [724, 281] width 135 height 150
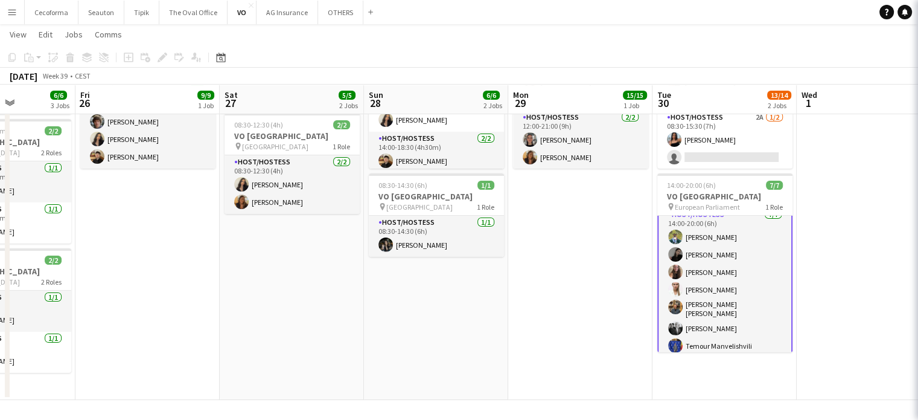
scroll to position [10, 0]
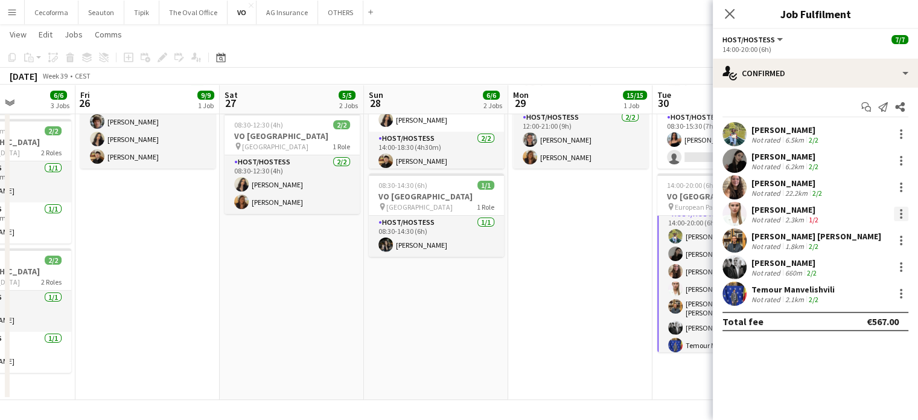
click at [901, 211] on div at bounding box center [901, 210] width 2 height 2
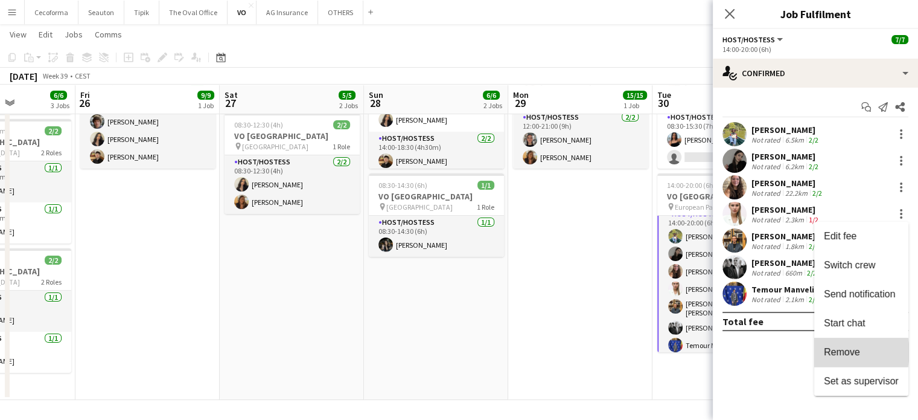
click at [836, 351] on span "Remove" at bounding box center [842, 351] width 36 height 10
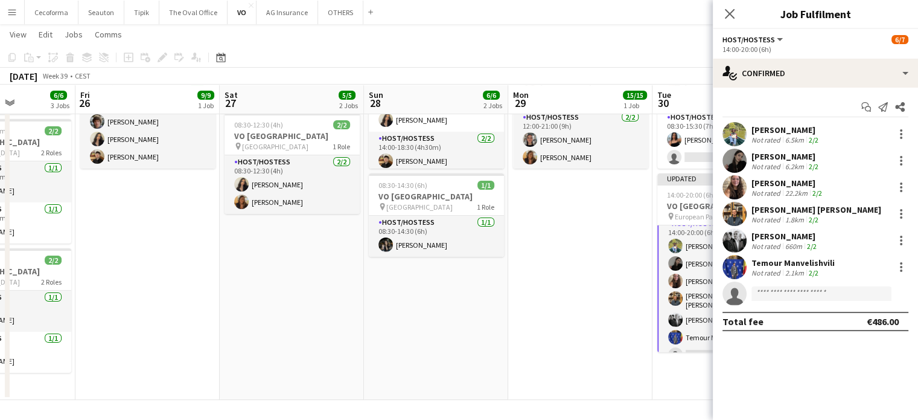
click at [578, 282] on app-date-cell "08:00-21:00 (13h) 15/15 VO Europe pin UR Square 3 Roles Host/Hostess 7/7 08:00-…" at bounding box center [580, 192] width 144 height 415
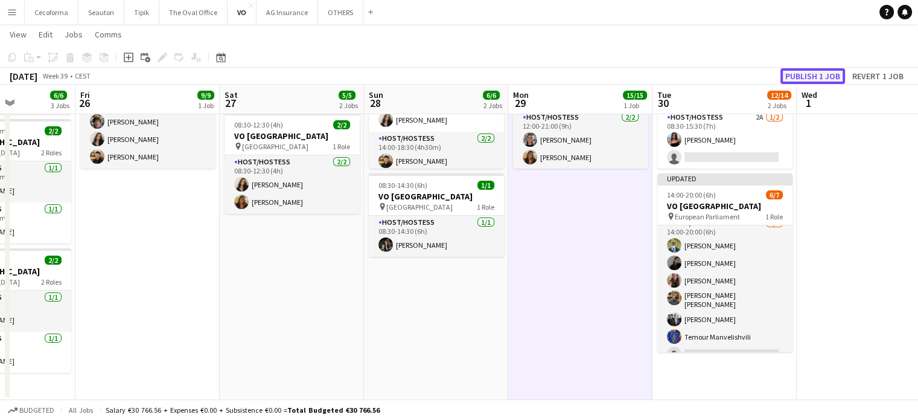
click at [828, 71] on button "Publish 1 job" at bounding box center [812, 76] width 65 height 16
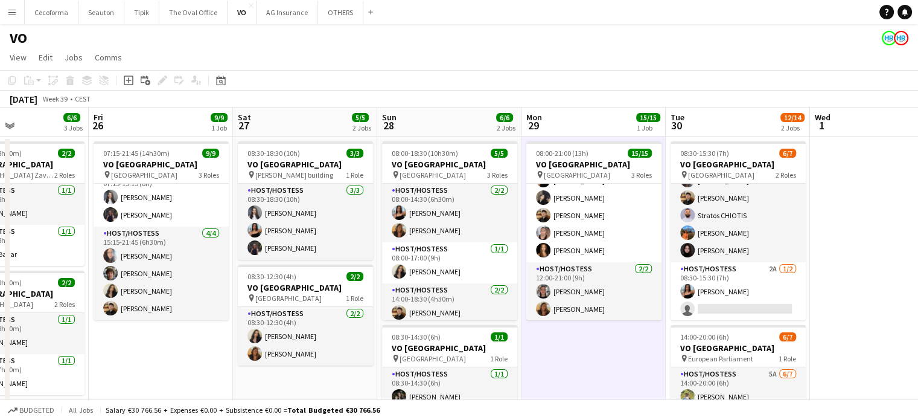
scroll to position [0, 495]
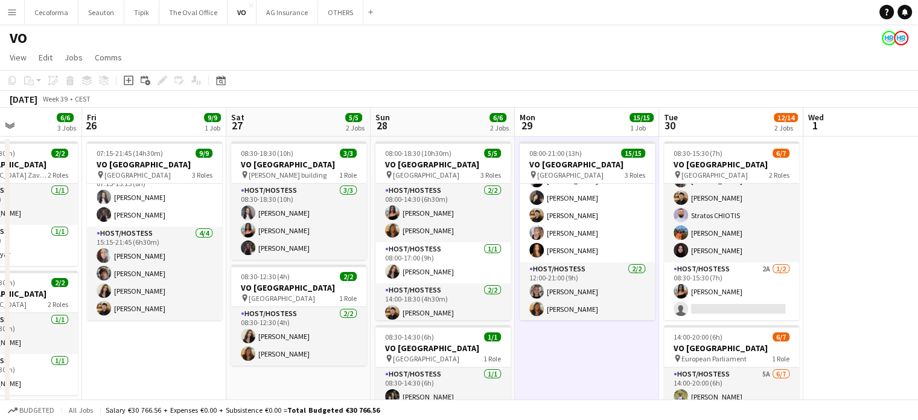
drag, startPoint x: 583, startPoint y: 369, endPoint x: 589, endPoint y: 352, distance: 18.2
click at [589, 352] on app-calendar-viewport "Mon 22 Tue 23 Wed 24 Thu 25 6/6 3 Jobs Fri 26 9/9 1 Job Sat 27 5/5 2 Jobs Sun 2…" at bounding box center [459, 329] width 918 height 444
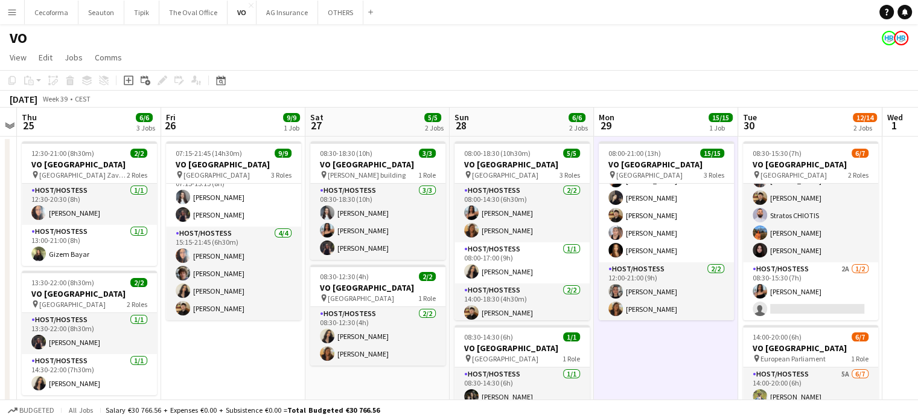
scroll to position [0, 348]
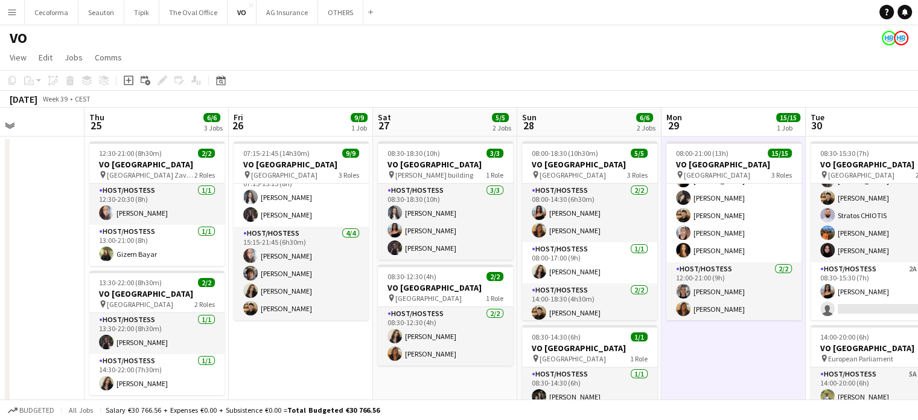
drag, startPoint x: 206, startPoint y: 356, endPoint x: 353, endPoint y: 394, distance: 151.7
click at [353, 394] on app-calendar-viewport "Mon 22 Tue 23 Wed 24 Thu 25 6/6 3 Jobs Fri 26 9/9 1 Job Sat 27 5/5 2 Jobs Sun 2…" at bounding box center [459, 329] width 918 height 444
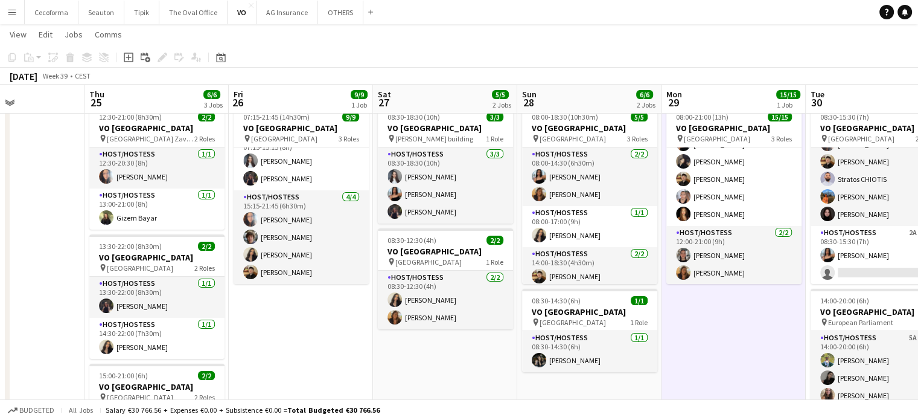
scroll to position [0, 0]
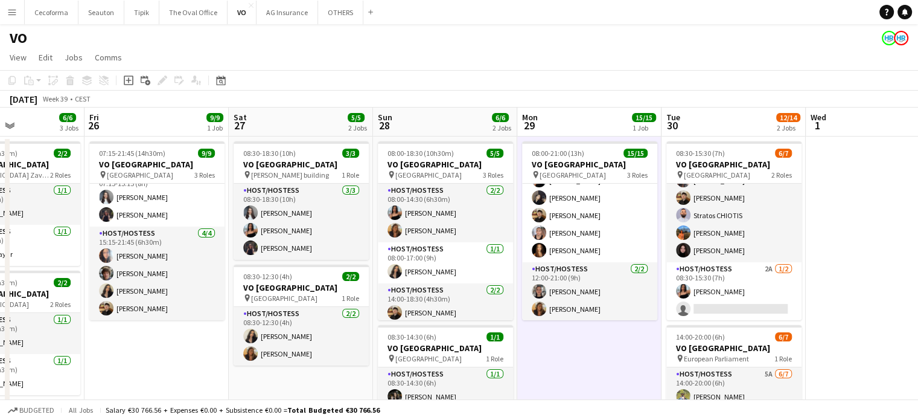
drag, startPoint x: 692, startPoint y: 383, endPoint x: 547, endPoint y: 369, distance: 145.6
click at [547, 369] on app-calendar-viewport "Mon 22 Tue 23 Wed 24 Thu 25 6/6 3 Jobs Fri 26 9/9 1 Job Sat 27 5/5 2 Jobs Sun 2…" at bounding box center [459, 329] width 918 height 444
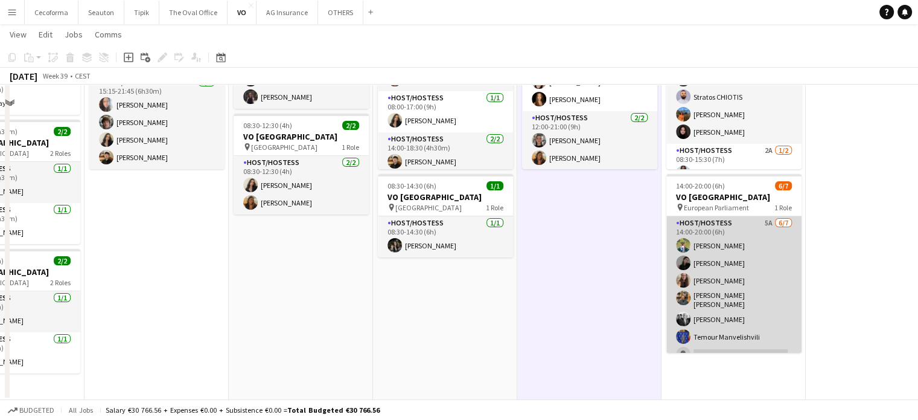
scroll to position [150, 0]
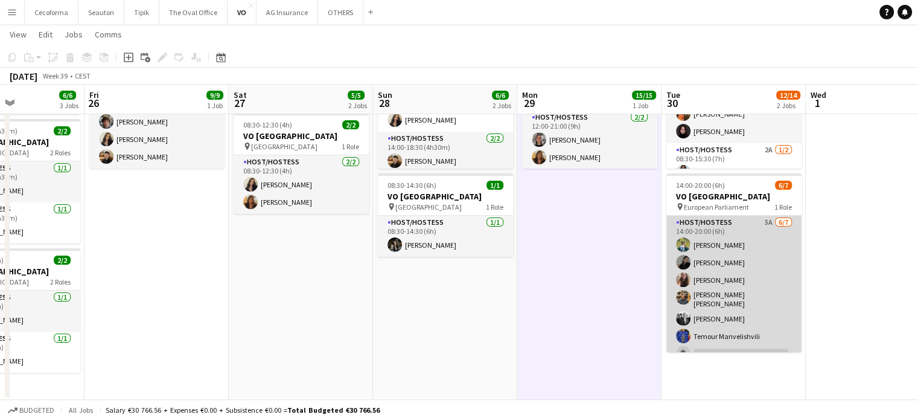
click at [752, 292] on app-card-role "Host/Hostess 5A 6/7 14:00-20:00 (6h) Teresa Monteiro Alina Rapcea Maria Eduarda…" at bounding box center [733, 290] width 135 height 150
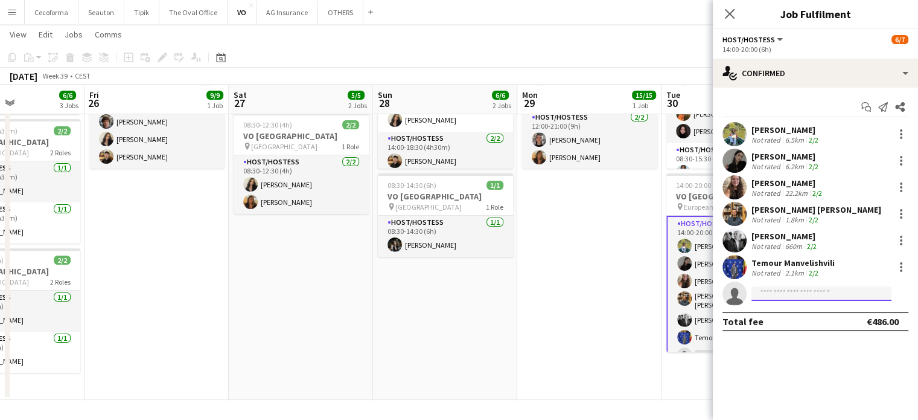
click at [792, 289] on input at bounding box center [822, 293] width 140 height 14
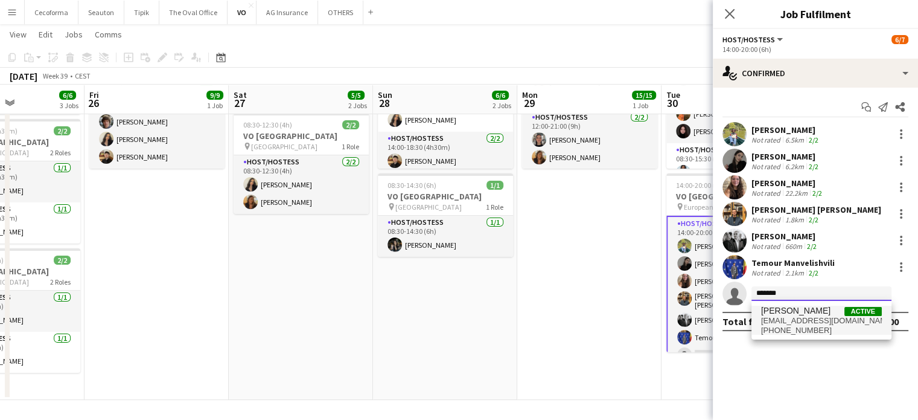
type input "*******"
click at [787, 324] on span "ralitsazogovich@gmail.com" at bounding box center [821, 321] width 121 height 10
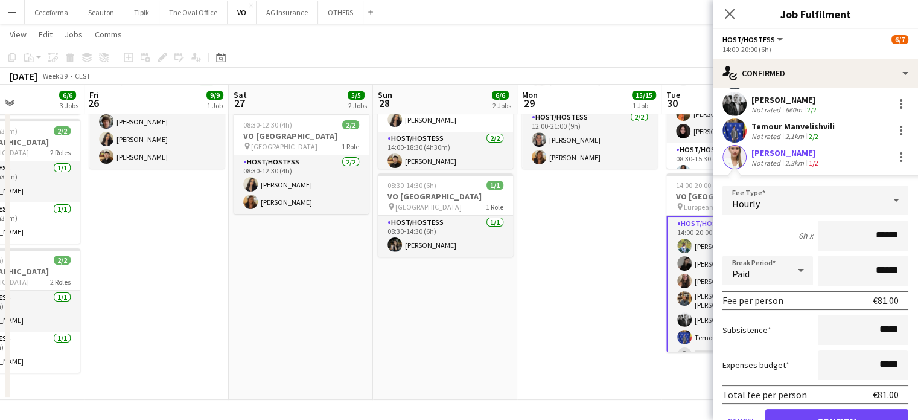
scroll to position [193, 0]
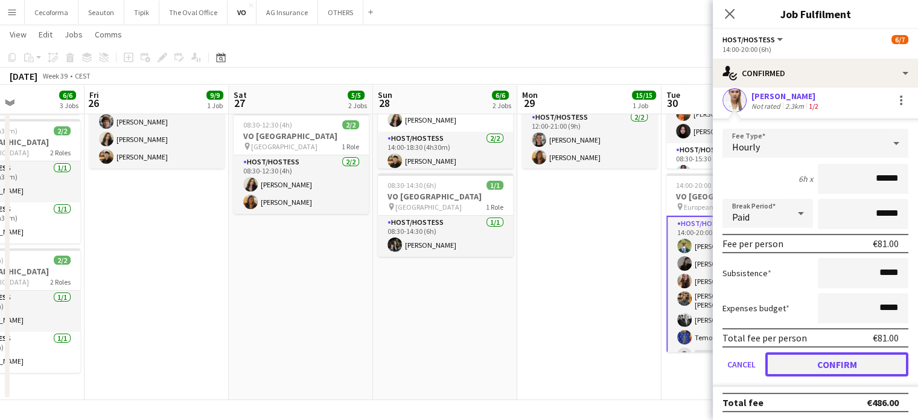
click at [831, 363] on button "Confirm" at bounding box center [836, 364] width 143 height 24
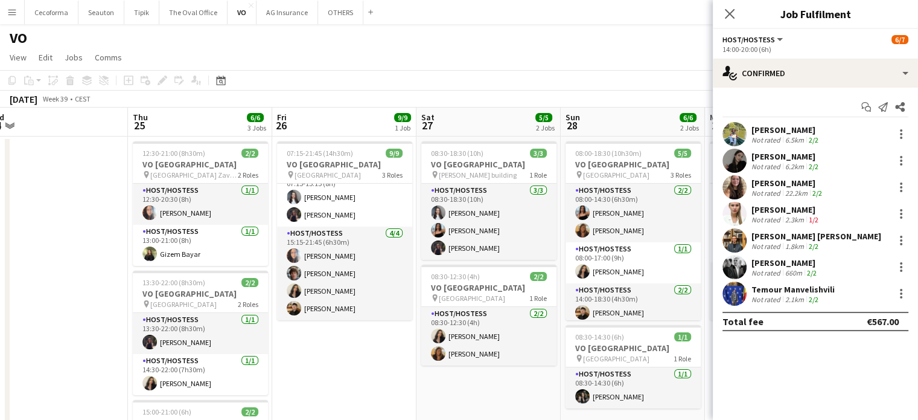
scroll to position [0, 293]
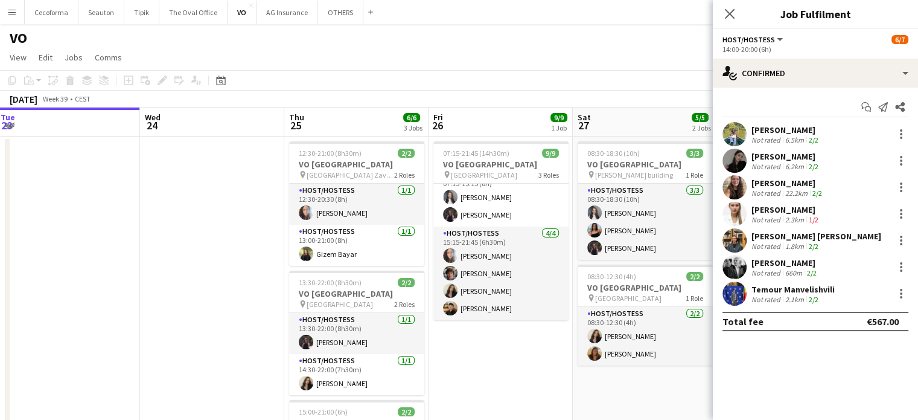
drag, startPoint x: 139, startPoint y: 354, endPoint x: 482, endPoint y: 354, distance: 342.9
click at [482, 354] on app-calendar-viewport "Sun 21 Mon 22 Tue 23 Wed 24 Thu 25 6/6 3 Jobs Fri 26 9/9 1 Job Sat 27 5/5 2 Job…" at bounding box center [459, 329] width 918 height 444
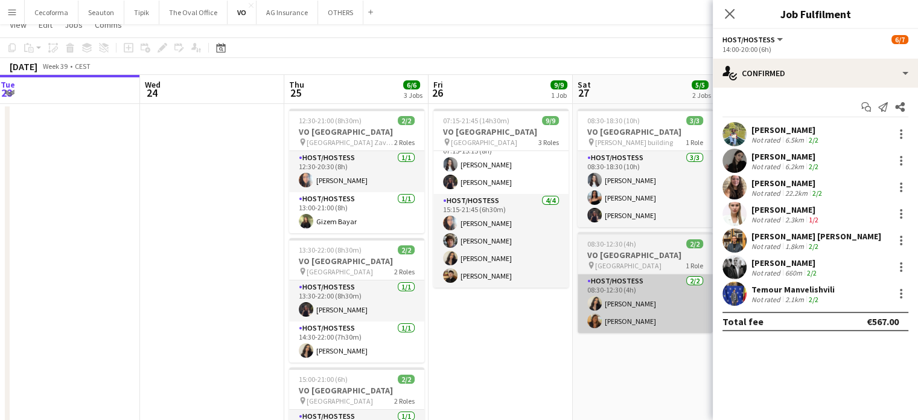
scroll to position [0, 0]
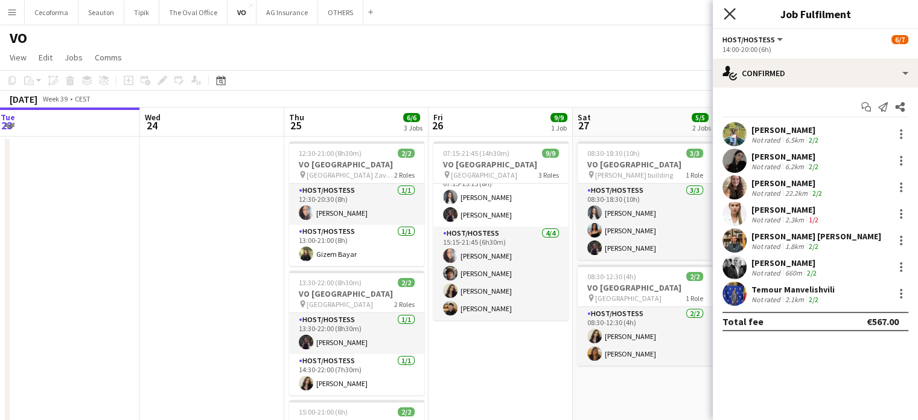
click at [727, 11] on icon at bounding box center [729, 13] width 11 height 11
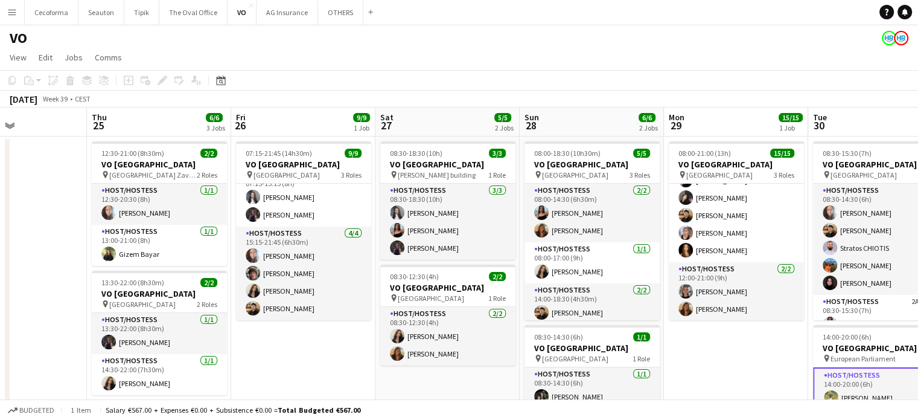
drag, startPoint x: 888, startPoint y: 360, endPoint x: 691, endPoint y: 359, distance: 197.4
click at [691, 359] on app-calendar-viewport "Sun 21 Mon 22 Tue 23 Wed 24 Thu 25 6/6 3 Jobs Fri 26 9/9 1 Job Sat 27 5/5 2 Job…" at bounding box center [459, 329] width 918 height 444
drag, startPoint x: 685, startPoint y: 354, endPoint x: 625, endPoint y: 328, distance: 65.4
click at [624, 328] on app-calendar-viewport "Sun 21 Mon 22 Tue 23 Wed 24 Thu 25 6/6 3 Jobs Fri 26 9/9 1 Job Sat 27 5/5 2 Job…" at bounding box center [459, 329] width 918 height 444
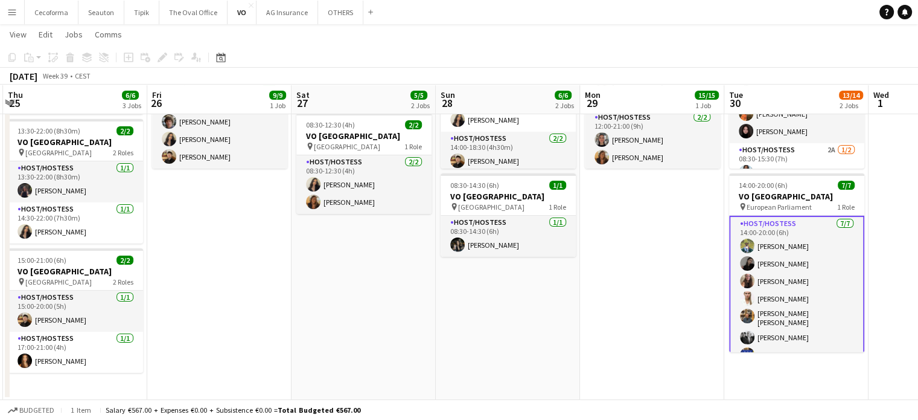
click at [683, 238] on app-date-cell "08:00-21:00 (13h) 15/15 VO Europe pin UR Square 3 Roles Host/Hostess 7/7 08:00-…" at bounding box center [652, 192] width 144 height 415
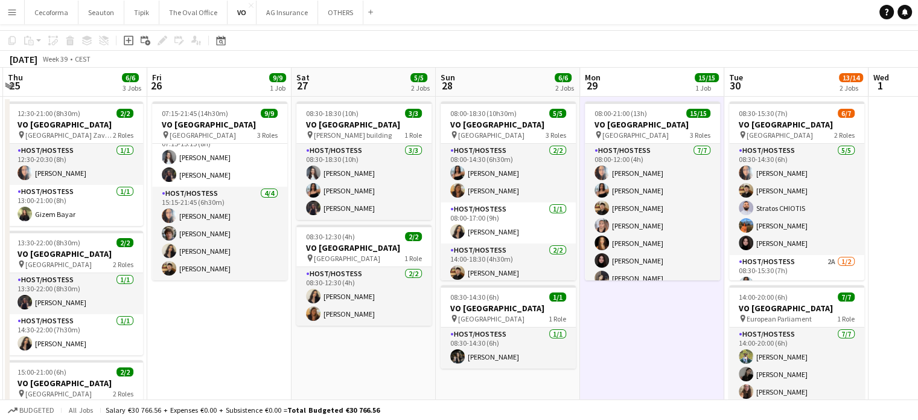
scroll to position [150, 0]
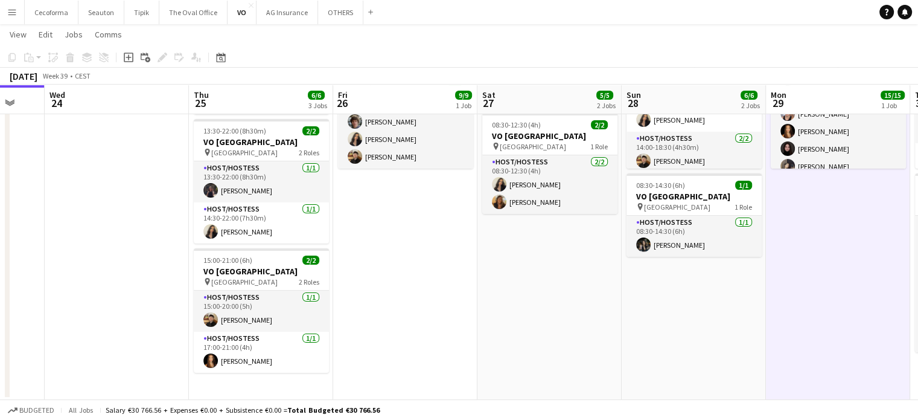
drag, startPoint x: 430, startPoint y: 329, endPoint x: 437, endPoint y: 328, distance: 6.7
click at [437, 328] on app-calendar-viewport "Mon 22 Tue 23 Wed 24 Thu 25 6/6 3 Jobs Fri 26 9/9 1 Job Sat 27 5/5 2 Jobs Sun 2…" at bounding box center [459, 148] width 918 height 503
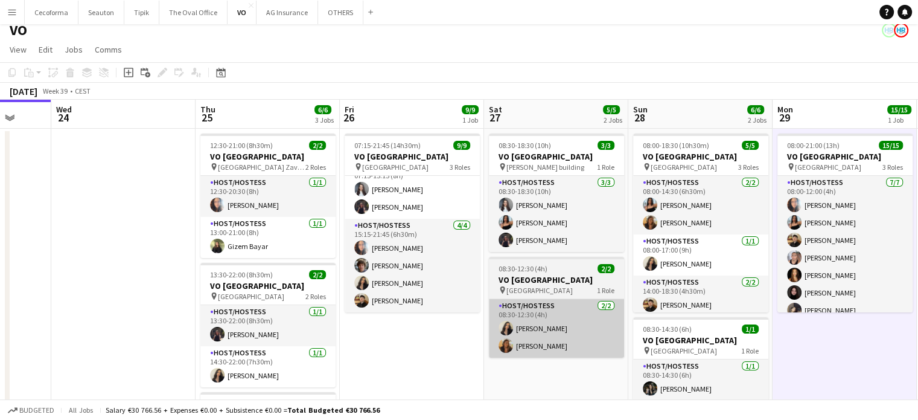
scroll to position [0, 0]
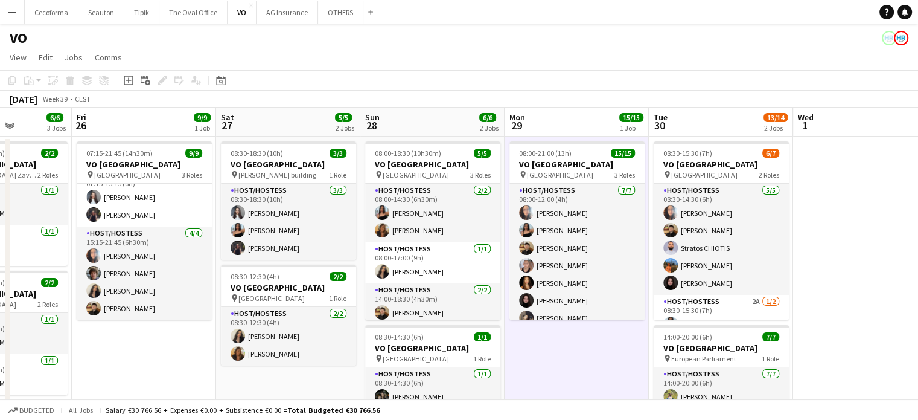
drag, startPoint x: 652, startPoint y: 357, endPoint x: 514, endPoint y: 330, distance: 140.2
click at [514, 330] on app-calendar-viewport "Tue 23 Wed 24 Thu 25 6/6 3 Jobs Fri 26 9/9 1 Job Sat 27 5/5 2 Jobs Sun 28 6/6 2…" at bounding box center [459, 329] width 918 height 444
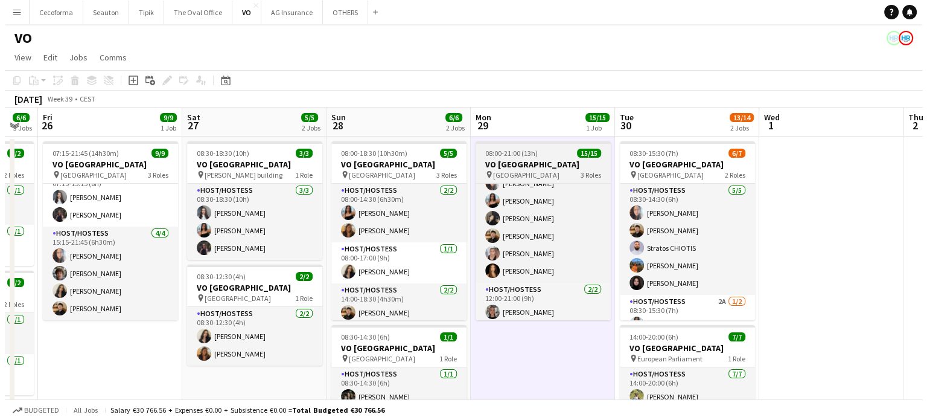
scroll to position [196, 0]
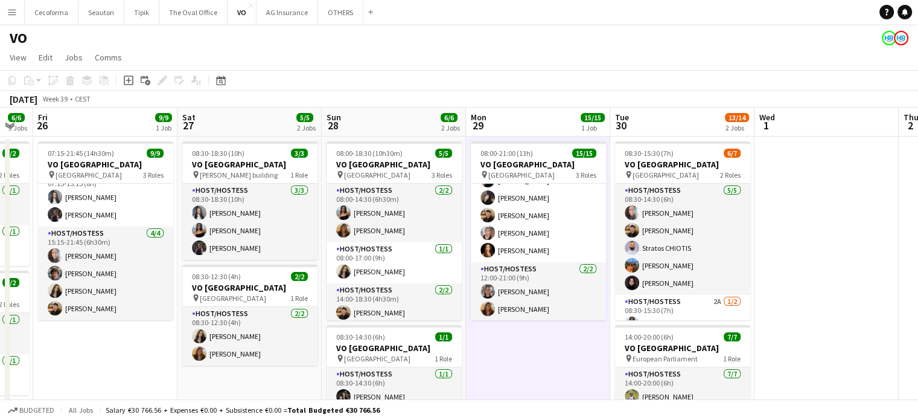
click at [15, 14] on app-icon "Menu" at bounding box center [12, 12] width 10 height 10
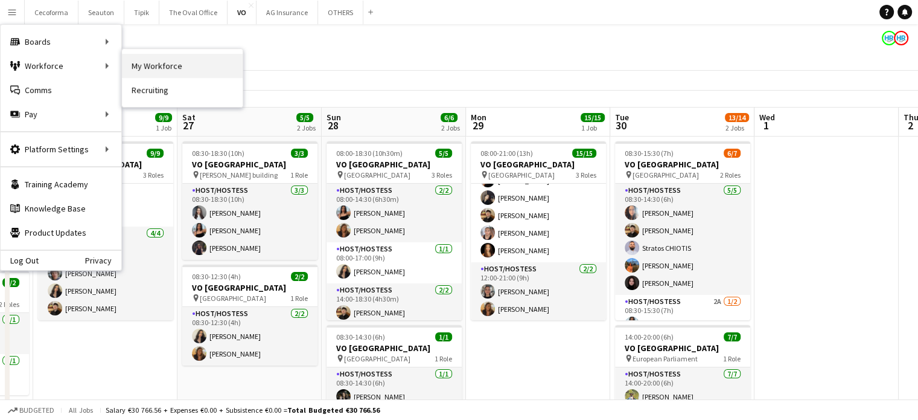
click at [174, 71] on link "My Workforce" at bounding box center [182, 66] width 121 height 24
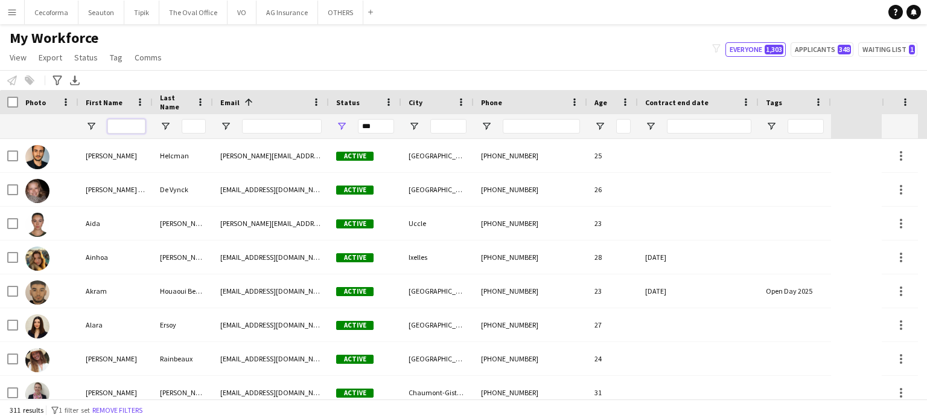
click at [118, 120] on input "First Name Filter Input" at bounding box center [126, 126] width 38 height 14
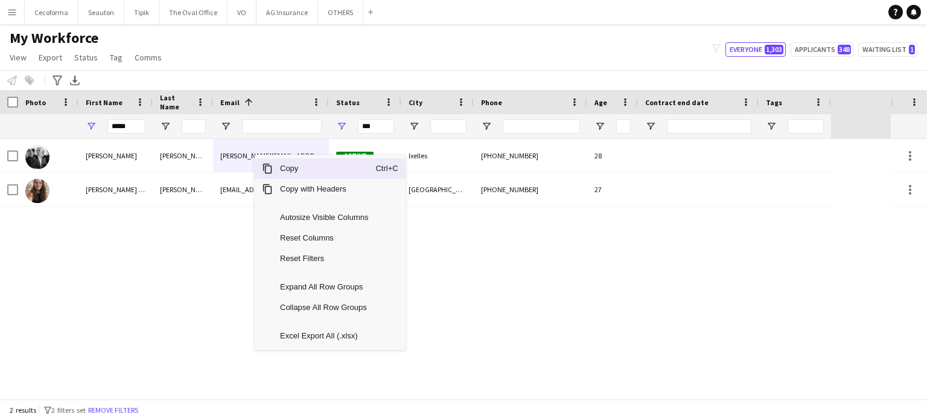
click at [282, 167] on span "Copy" at bounding box center [324, 168] width 103 height 21
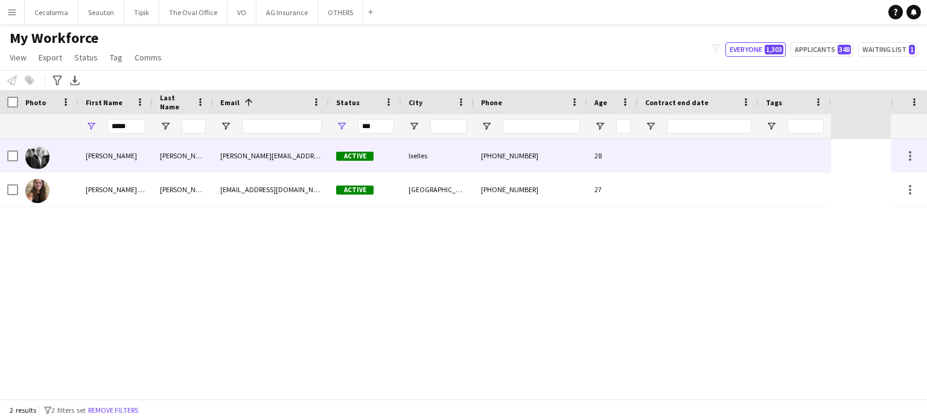
click at [688, 156] on div at bounding box center [698, 155] width 121 height 33
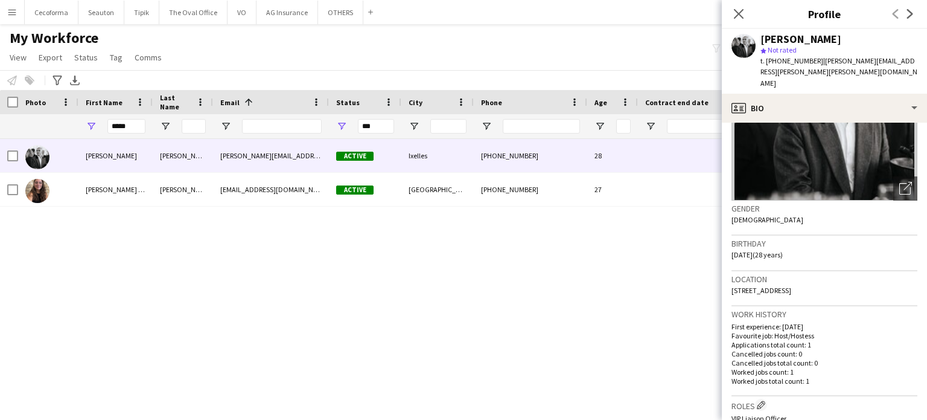
scroll to position [121, 0]
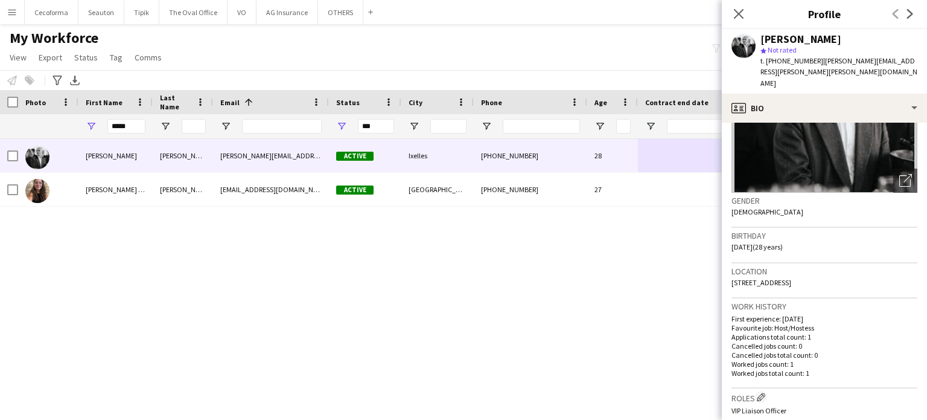
drag, startPoint x: 733, startPoint y: 238, endPoint x: 763, endPoint y: 235, distance: 29.8
click at [763, 242] on span "09-12-1996 (28 years)" at bounding box center [757, 246] width 51 height 9
click at [729, 234] on app-crew-profile-bio "Open photos pop-in Gender Male Birthday 09-12-1996 (28 years) Location 62 Rue L…" at bounding box center [824, 271] width 205 height 297
drag, startPoint x: 732, startPoint y: 236, endPoint x: 756, endPoint y: 236, distance: 24.1
click at [765, 242] on span "09-12-1996 (28 years)" at bounding box center [757, 246] width 51 height 9
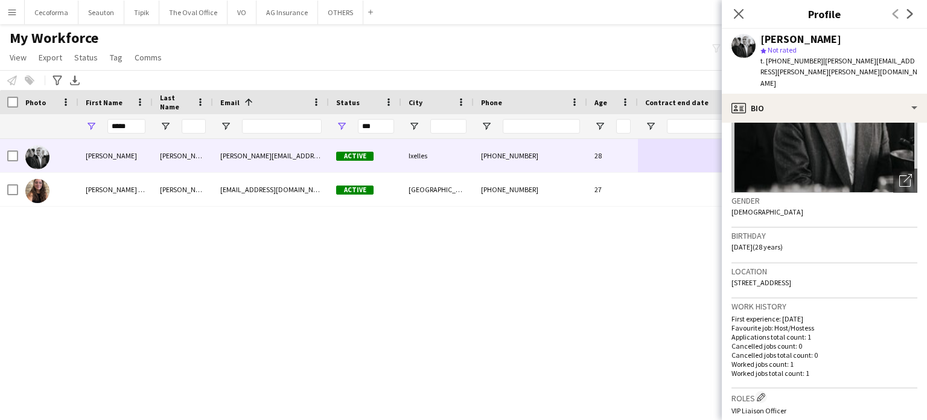
copy span "09-12-1996"
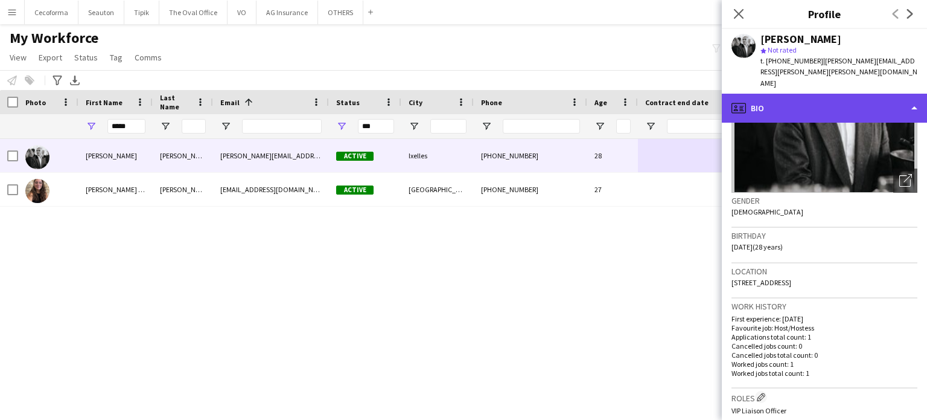
click at [914, 97] on div "profile Bio" at bounding box center [824, 108] width 205 height 29
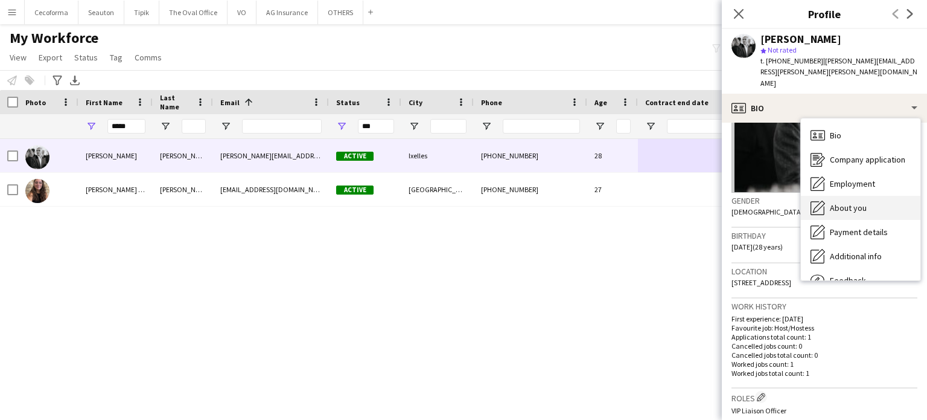
click at [860, 202] on span "About you" at bounding box center [848, 207] width 37 height 11
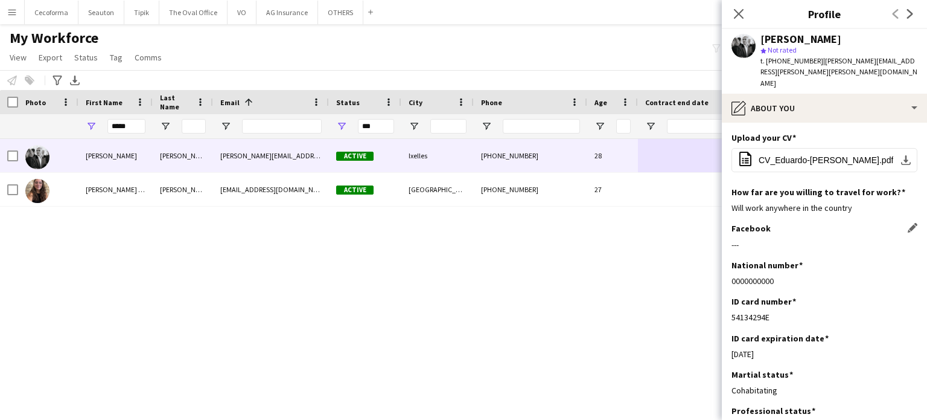
scroll to position [60, 0]
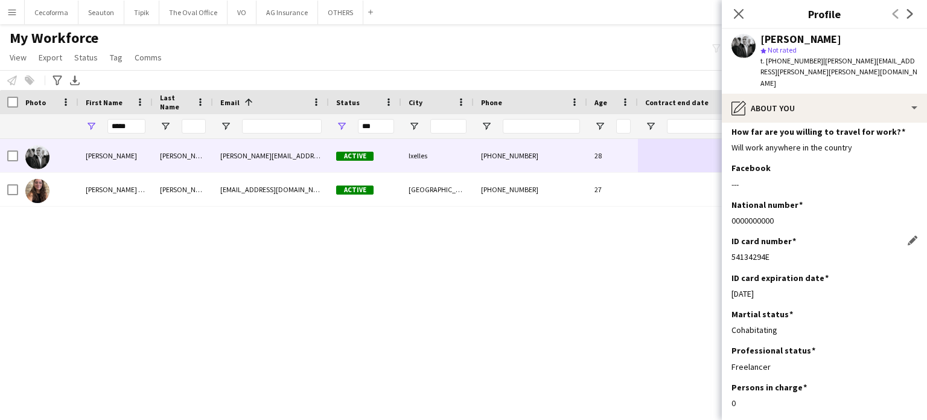
drag, startPoint x: 739, startPoint y: 245, endPoint x: 794, endPoint y: 248, distance: 55.6
click at [794, 251] on div "54134294E" at bounding box center [825, 256] width 186 height 11
copy div "54134294E"
drag, startPoint x: 732, startPoint y: 282, endPoint x: 778, endPoint y: 284, distance: 46.5
click at [778, 288] on div "13-04-2026" at bounding box center [825, 293] width 186 height 11
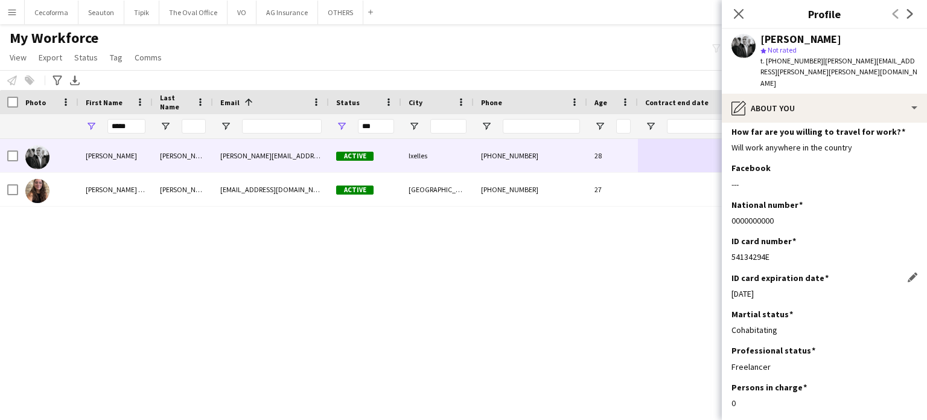
copy div "13-04-2026"
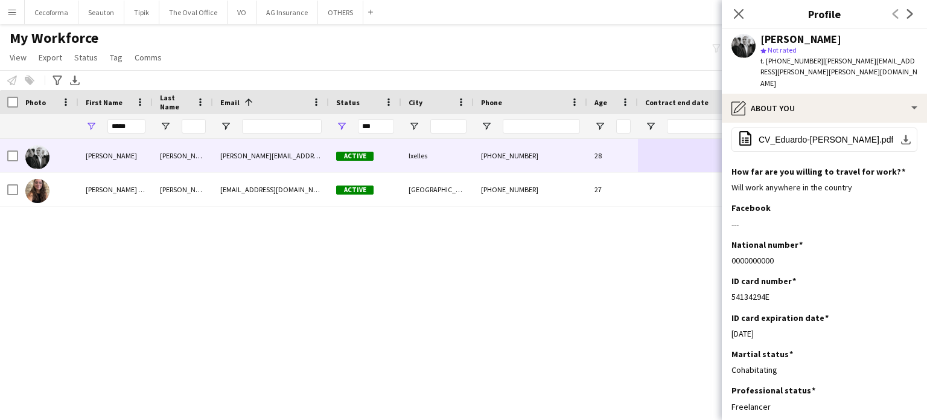
scroll to position [0, 0]
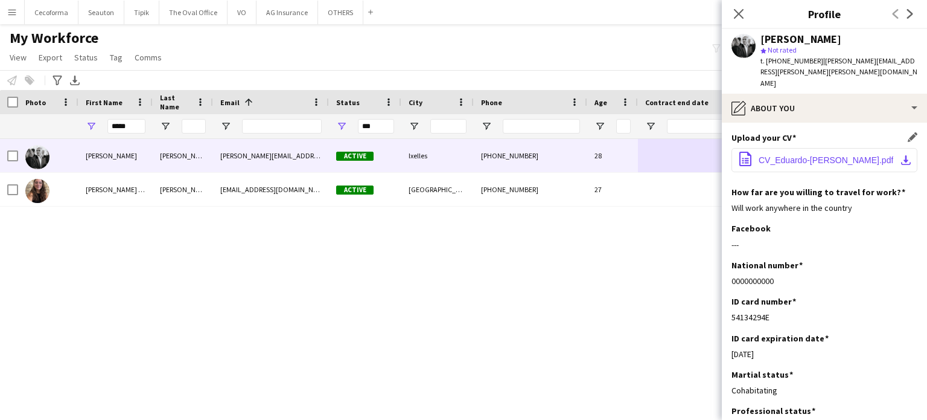
click at [809, 155] on span "CV_Eduardo-Padron.pdf" at bounding box center [826, 160] width 135 height 10
click at [140, 123] on input "*****" at bounding box center [126, 126] width 38 height 14
type input "*"
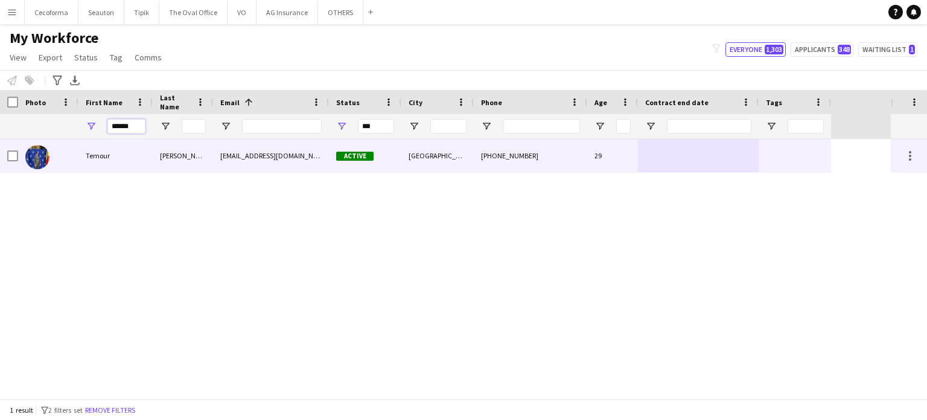
type input "******"
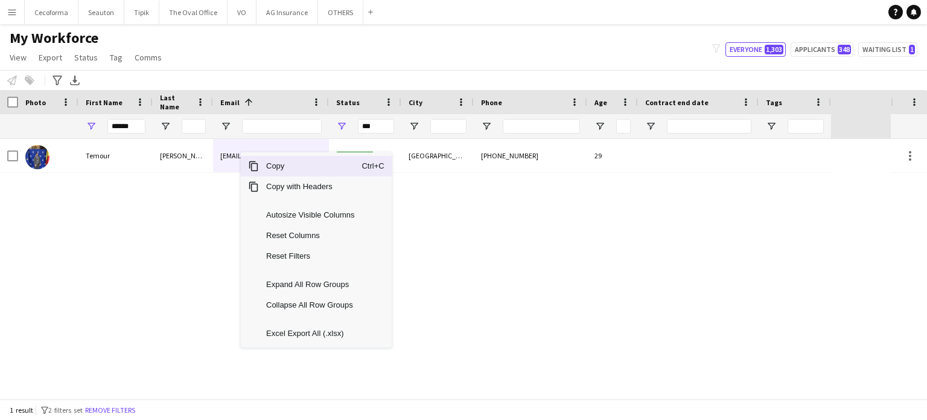
click at [276, 173] on span "Copy" at bounding box center [310, 166] width 103 height 21
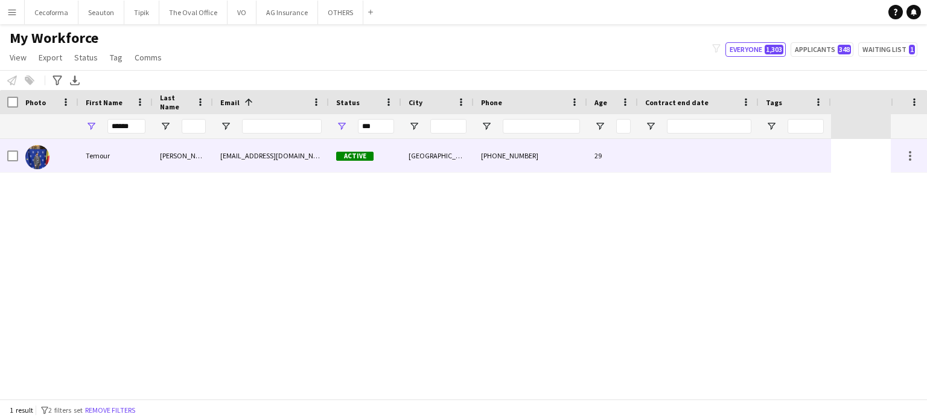
click at [758, 159] on div at bounding box center [698, 155] width 121 height 33
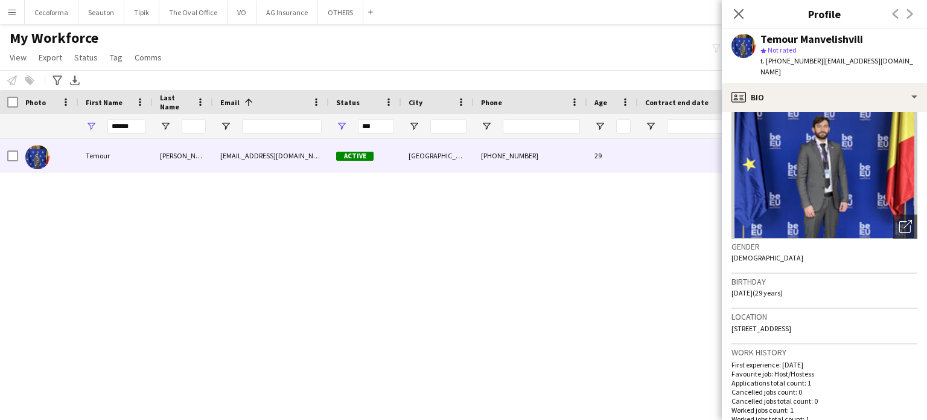
scroll to position [121, 0]
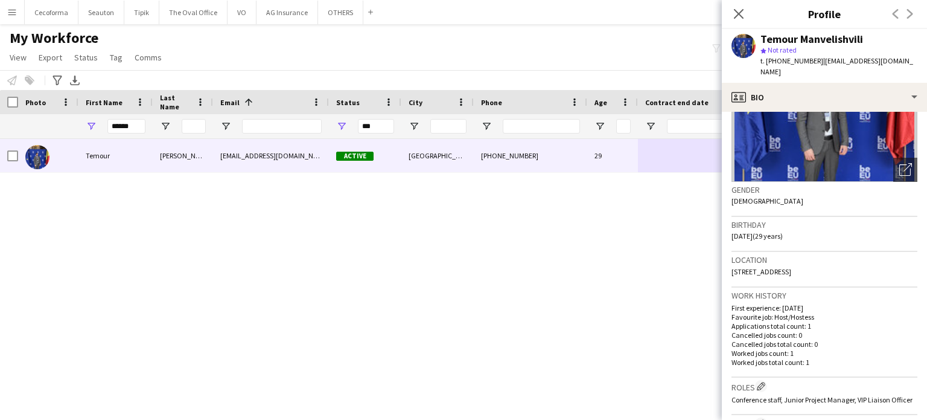
drag, startPoint x: 732, startPoint y: 224, endPoint x: 757, endPoint y: 222, distance: 25.5
click at [764, 231] on span "29-05-1996 (29 years)" at bounding box center [757, 235] width 51 height 9
copy span "29-05-1996"
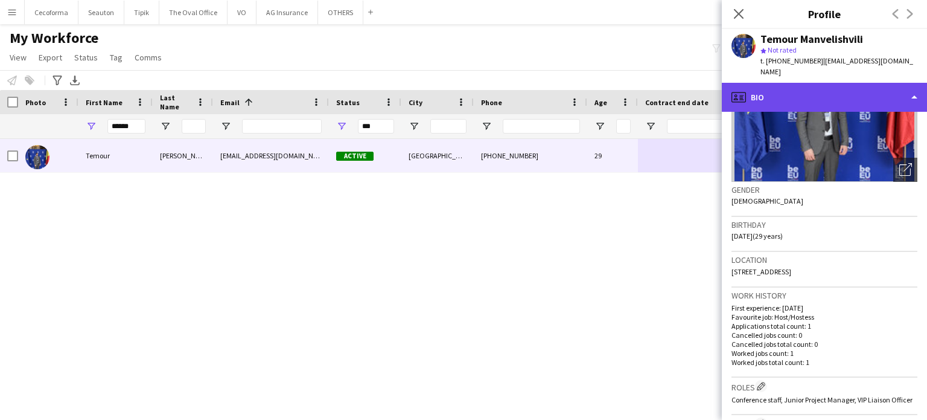
click at [913, 86] on div "profile Bio" at bounding box center [824, 97] width 205 height 29
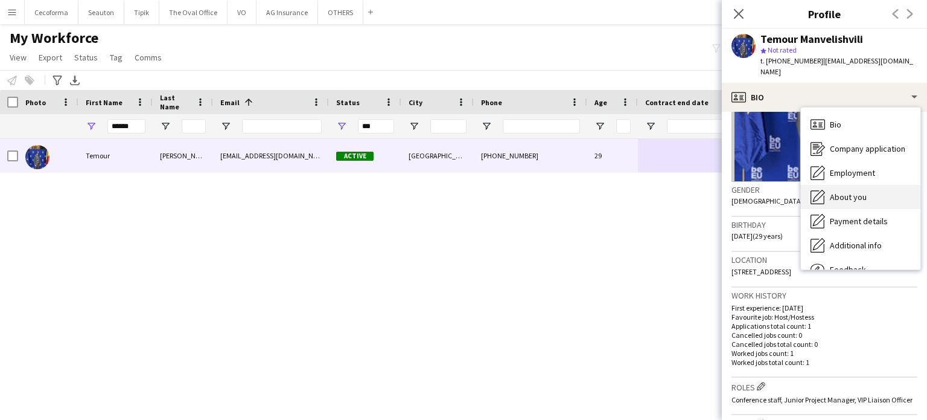
click at [849, 191] on span "About you" at bounding box center [848, 196] width 37 height 11
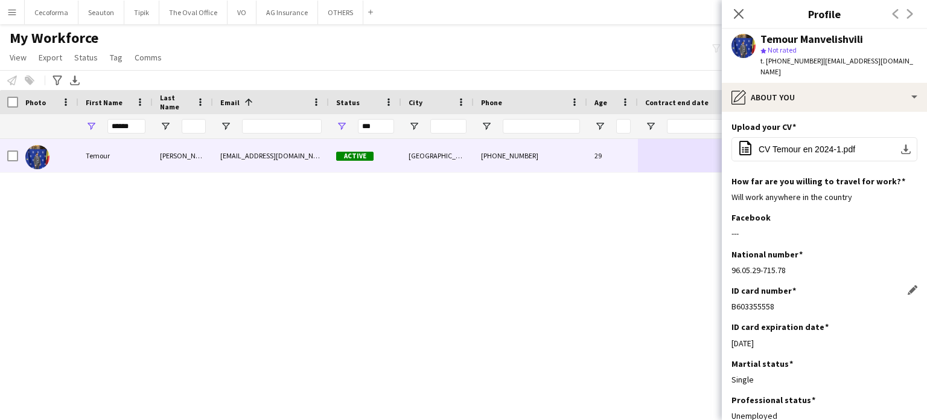
drag, startPoint x: 734, startPoint y: 293, endPoint x: 803, endPoint y: 297, distance: 69.5
click at [803, 301] on div "B603355558" at bounding box center [825, 306] width 186 height 11
copy div "B603355558"
drag, startPoint x: 732, startPoint y: 331, endPoint x: 787, endPoint y: 340, distance: 55.6
click at [787, 340] on div "ID card expiration date Edit this field 07-06-2029" at bounding box center [825, 339] width 186 height 36
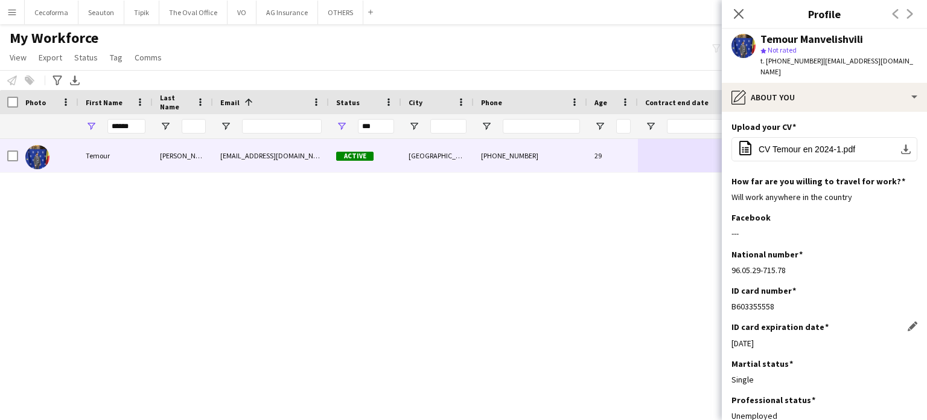
copy div "07-06-2029"
click at [783, 144] on span "CV Temour en 2024-1.pdf" at bounding box center [807, 149] width 97 height 10
drag, startPoint x: 736, startPoint y: 11, endPoint x: 712, endPoint y: 16, distance: 24.2
click at [735, 10] on icon at bounding box center [739, 14] width 10 height 10
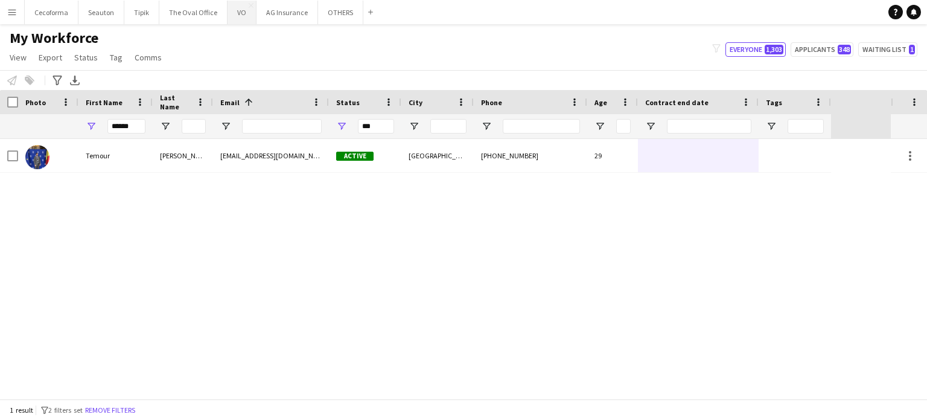
click at [240, 7] on button "VO Close" at bounding box center [242, 13] width 29 height 24
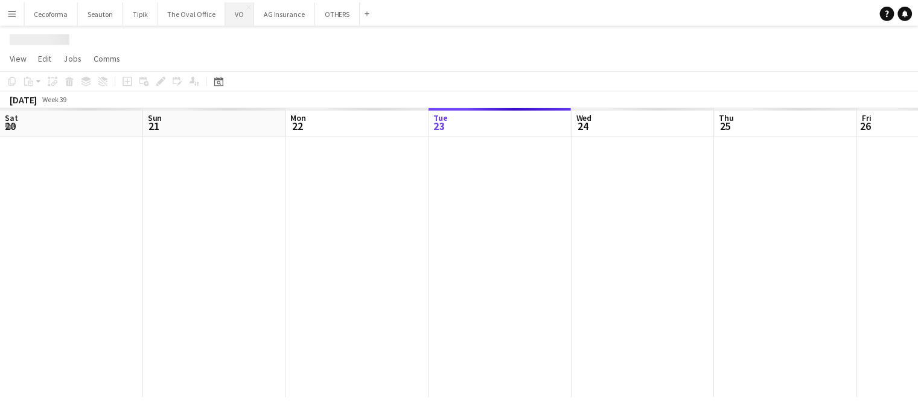
scroll to position [0, 289]
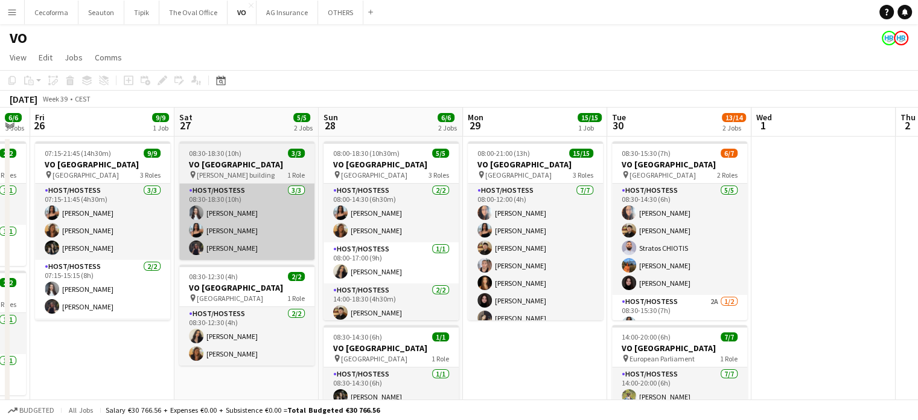
drag, startPoint x: 685, startPoint y: 360, endPoint x: 186, endPoint y: 248, distance: 511.1
click at [173, 248] on app-calendar-viewport "Mon 22 Tue 23 Wed 24 Thu 25 6/6 3 Jobs Fri 26 9/9 1 Job Sat 27 5/5 2 Jobs Sun 2…" at bounding box center [459, 329] width 918 height 444
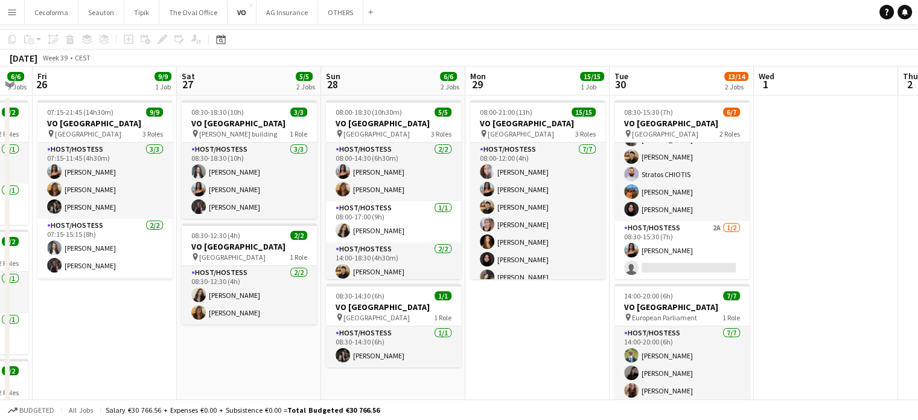
scroll to position [0, 0]
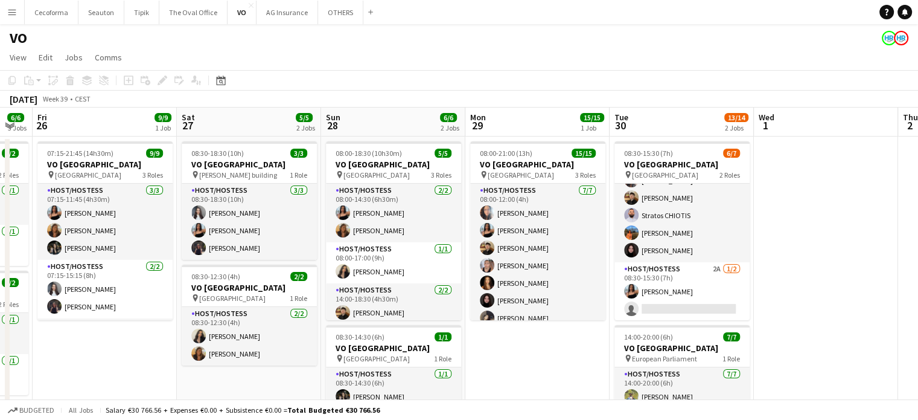
click at [798, 299] on app-date-cell at bounding box center [826, 343] width 144 height 415
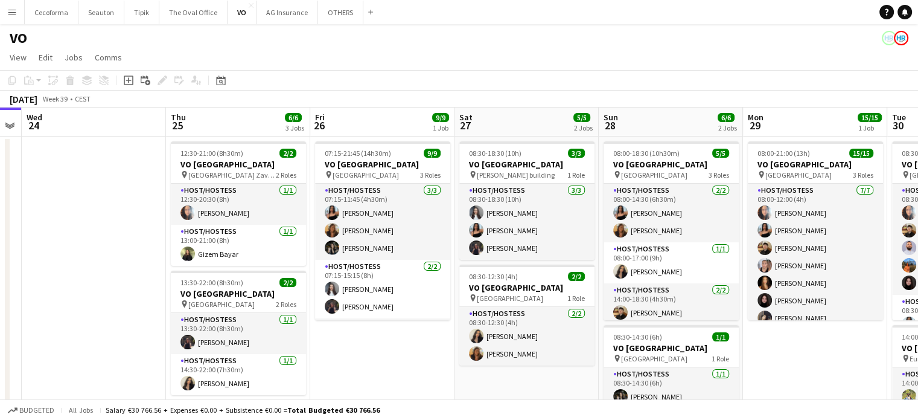
scroll to position [0, 379]
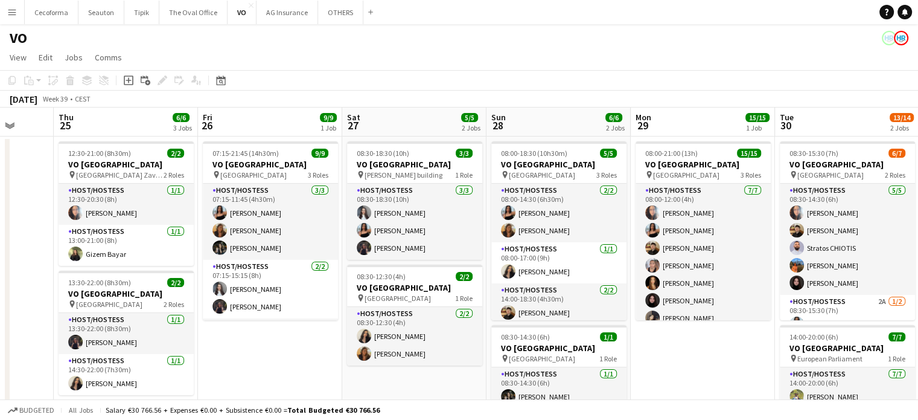
drag, startPoint x: 112, startPoint y: 354, endPoint x: 421, endPoint y: 389, distance: 311.7
click at [421, 389] on app-calendar-viewport "Mon 22 Tue 23 Wed 24 Thu 25 6/6 3 Jobs Fri 26 9/9 1 Job Sat 27 5/5 2 Jobs Sun 2…" at bounding box center [459, 329] width 918 height 444
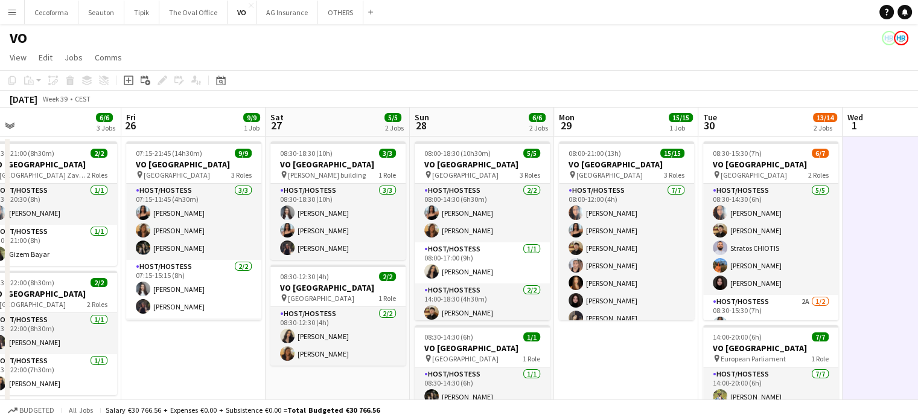
scroll to position [0, 343]
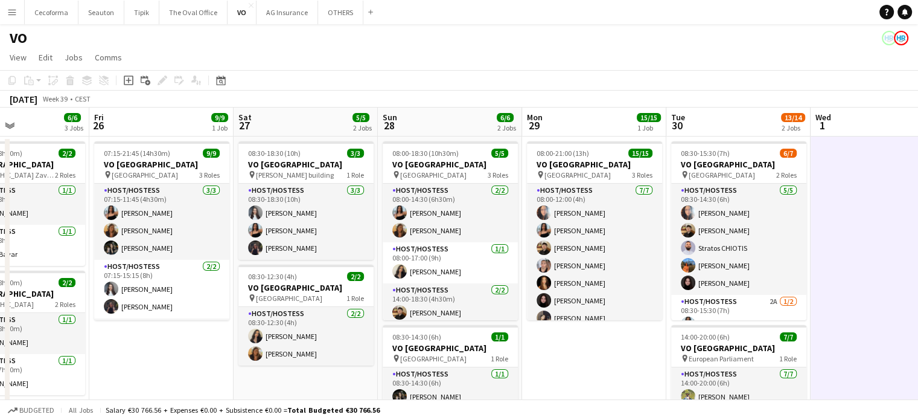
drag, startPoint x: 843, startPoint y: 359, endPoint x: 590, endPoint y: 323, distance: 255.4
click at [590, 323] on app-calendar-viewport "Tue 23 Wed 24 Thu 25 6/6 3 Jobs Fri 26 9/9 1 Job Sat 27 5/5 2 Jobs Sun 28 6/6 2…" at bounding box center [459, 329] width 918 height 444
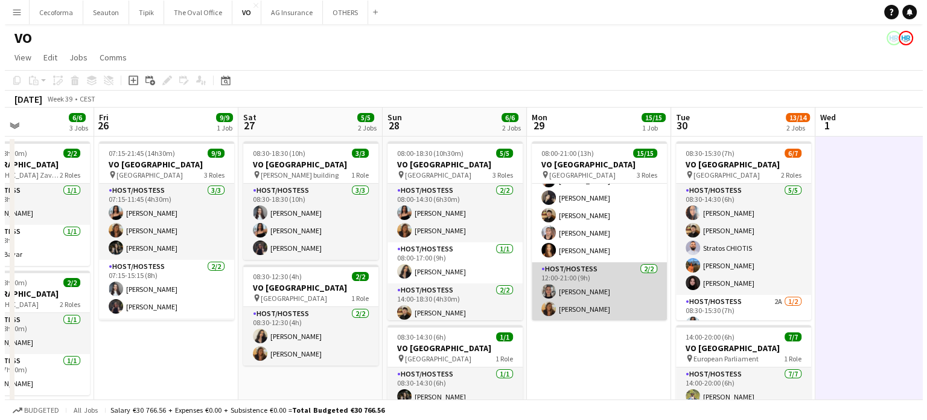
scroll to position [0, 0]
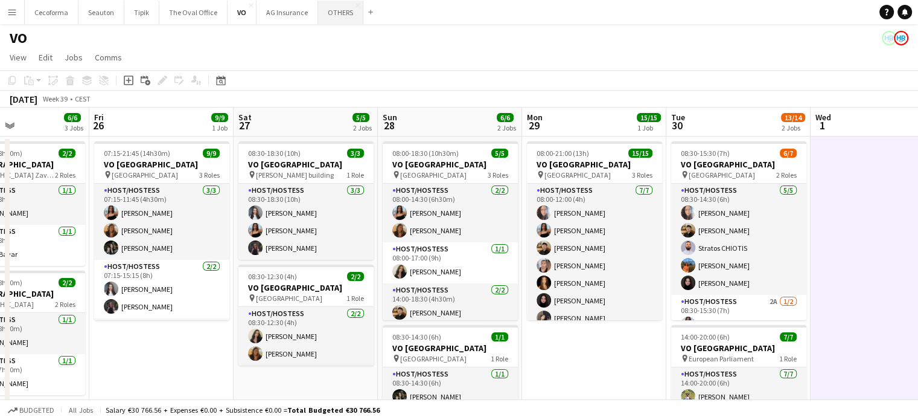
click at [331, 11] on button "OTHERS Close" at bounding box center [340, 13] width 45 height 24
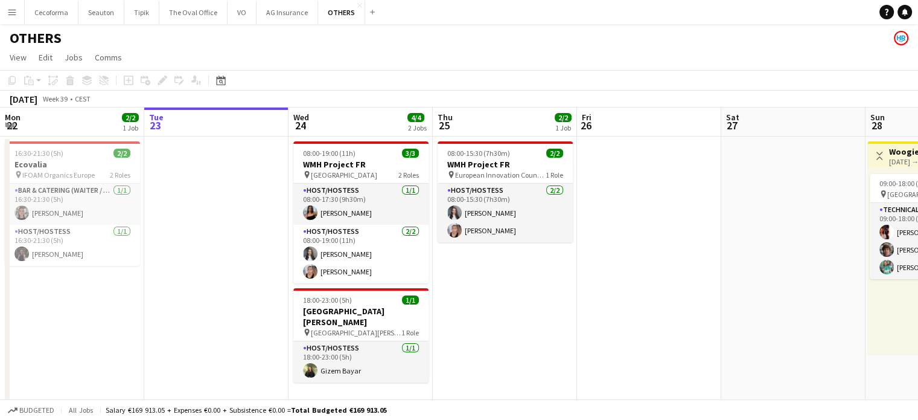
click at [273, 200] on app-calendar-viewport "Sat 20 2/2 1 Job Sun 21 Mon 22 2/2 1 Job Tue 23 Wed 24 4/4 2 Jobs Thu 25 2/2 1 …" at bounding box center [459, 396] width 918 height 578
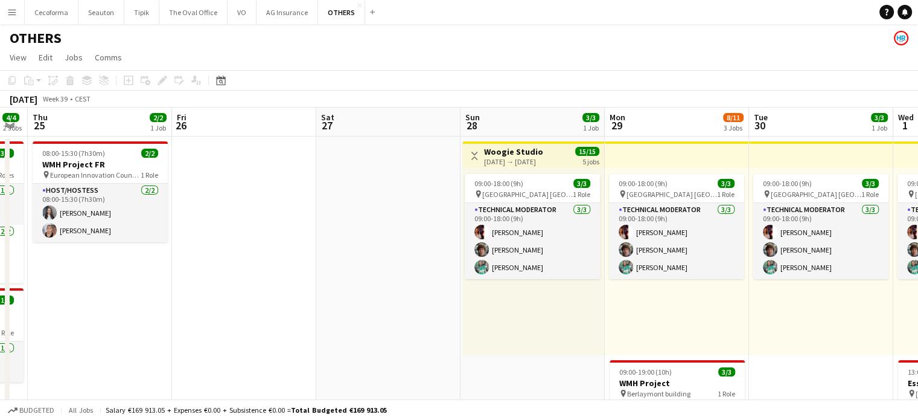
scroll to position [0, 322]
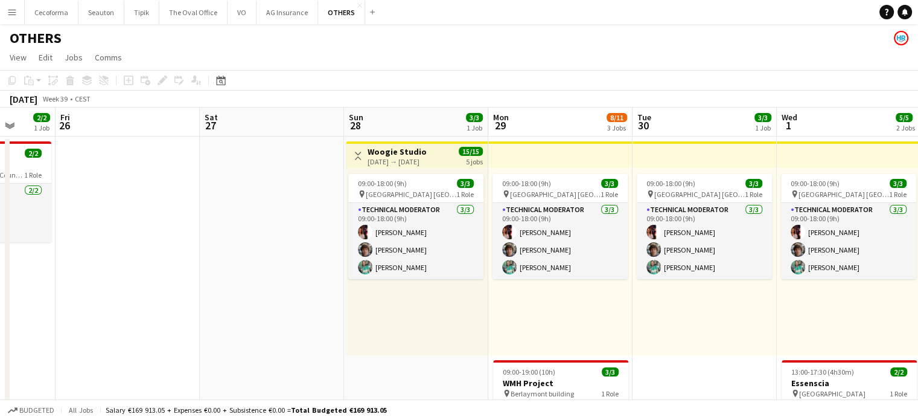
drag, startPoint x: 277, startPoint y: 211, endPoint x: 145, endPoint y: 182, distance: 134.6
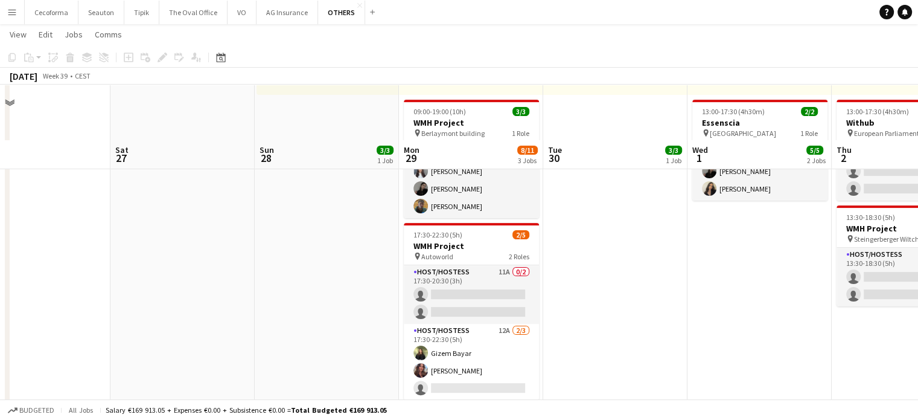
scroll to position [241, 0]
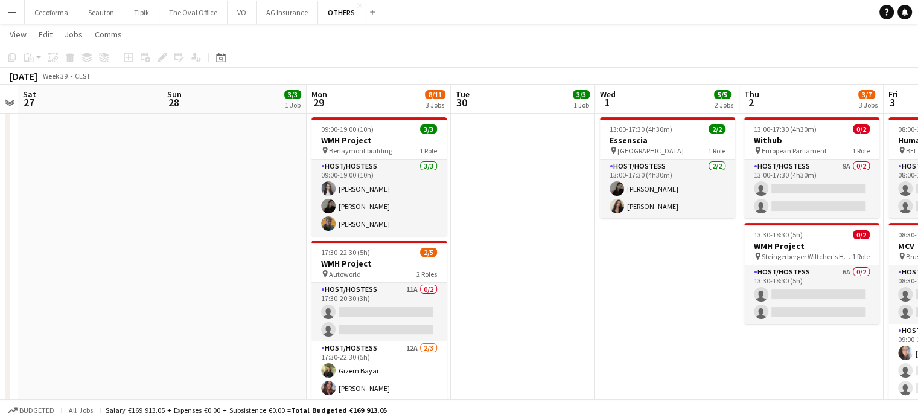
drag, startPoint x: 614, startPoint y: 345, endPoint x: 521, endPoint y: 334, distance: 93.7
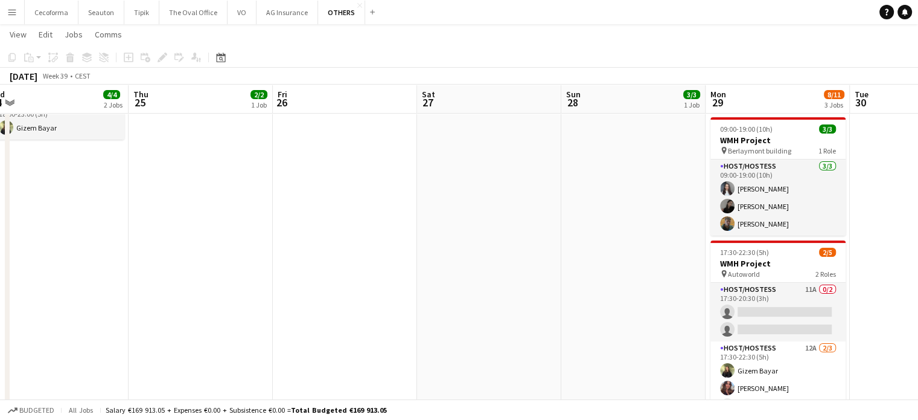
drag, startPoint x: 237, startPoint y: 278, endPoint x: 645, endPoint y: 298, distance: 408.5
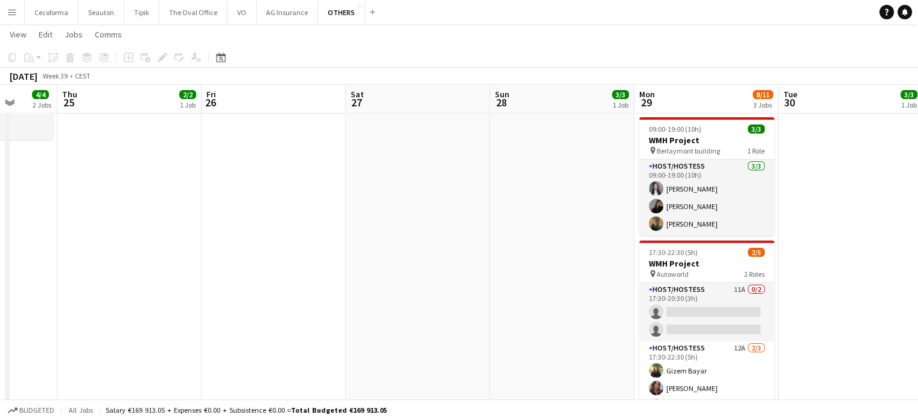
scroll to position [0, 390]
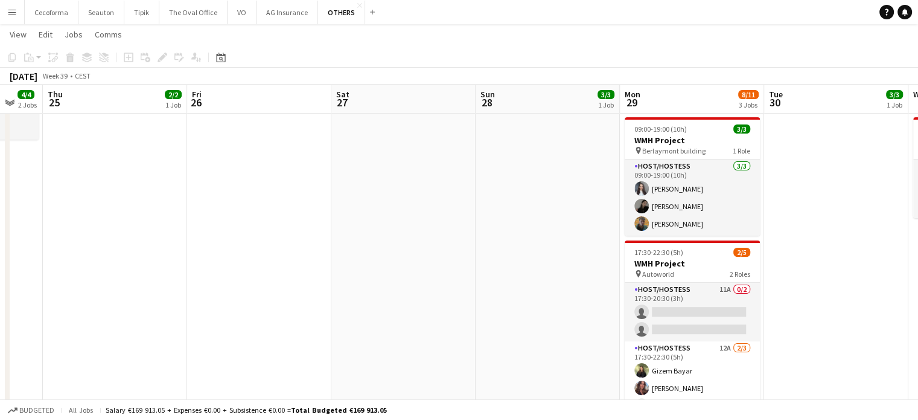
drag, startPoint x: 622, startPoint y: 217, endPoint x: 524, endPoint y: 216, distance: 97.8
click at [243, 14] on button "VO Close" at bounding box center [242, 13] width 29 height 24
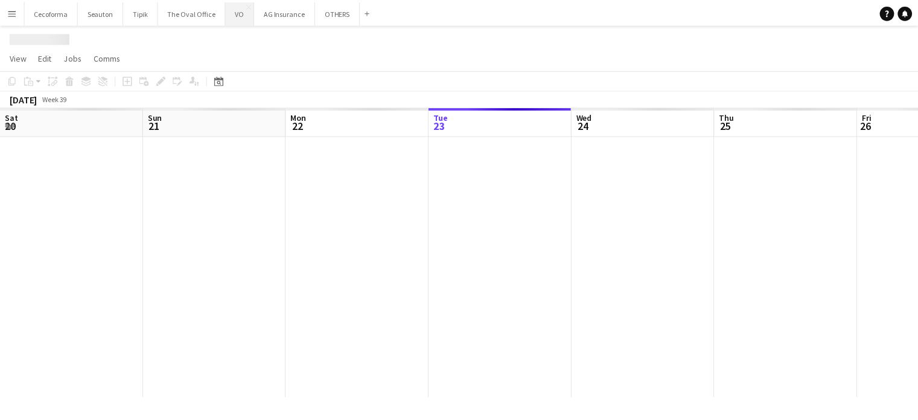
scroll to position [0, 289]
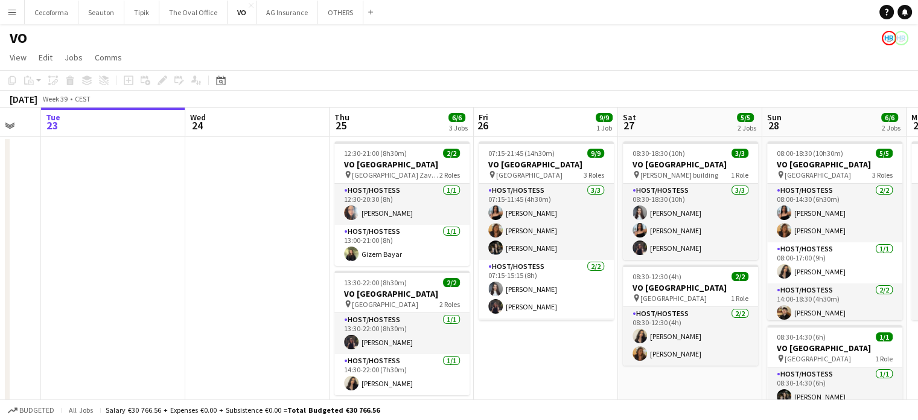
drag, startPoint x: 635, startPoint y: 361, endPoint x: 305, endPoint y: 287, distance: 337.7
click at [305, 287] on app-calendar-viewport "Sat 20 Sun 21 Mon 22 Tue 23 Wed 24 Thu 25 6/6 3 Jobs Fri 26 9/9 1 Job Sat 27 5/…" at bounding box center [459, 329] width 918 height 444
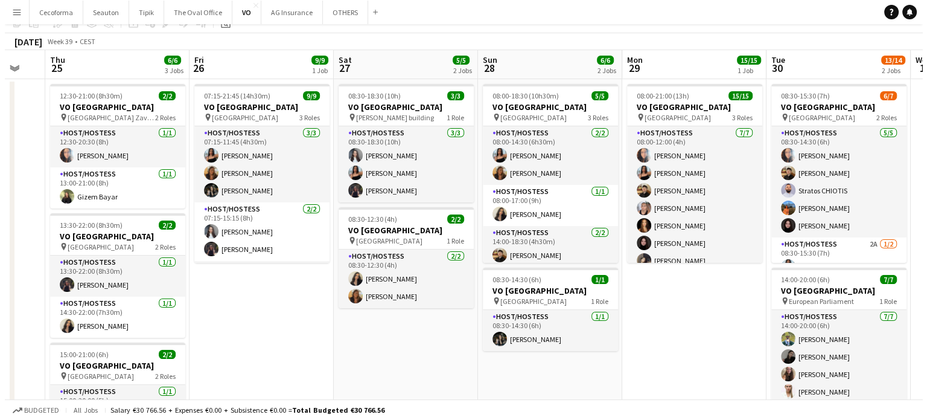
scroll to position [0, 0]
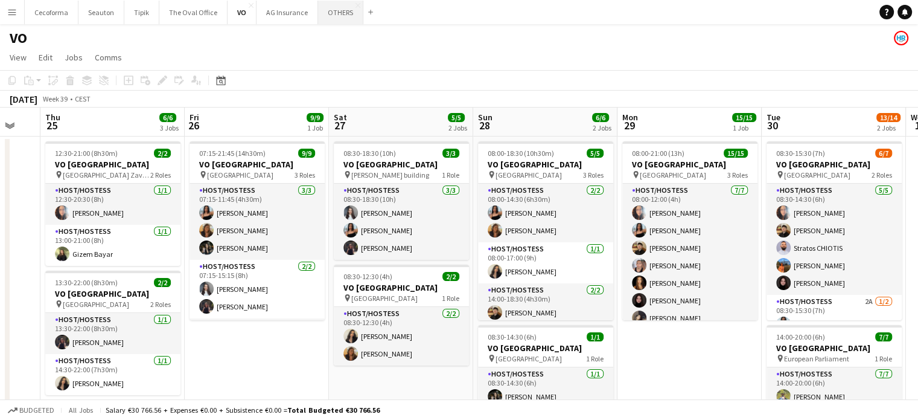
click at [328, 12] on button "OTHERS Close" at bounding box center [340, 13] width 45 height 24
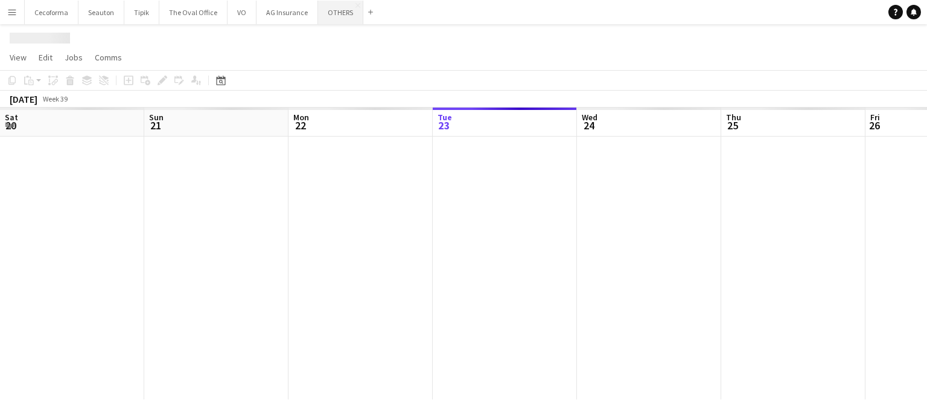
scroll to position [0, 289]
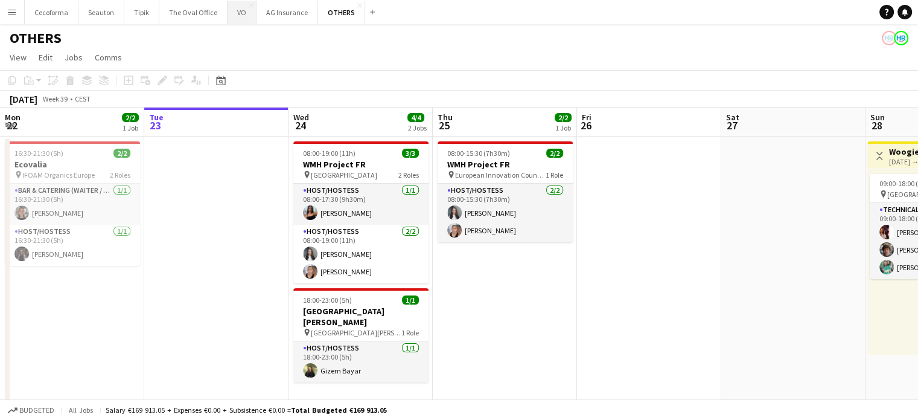
click at [237, 11] on button "VO Close" at bounding box center [242, 13] width 29 height 24
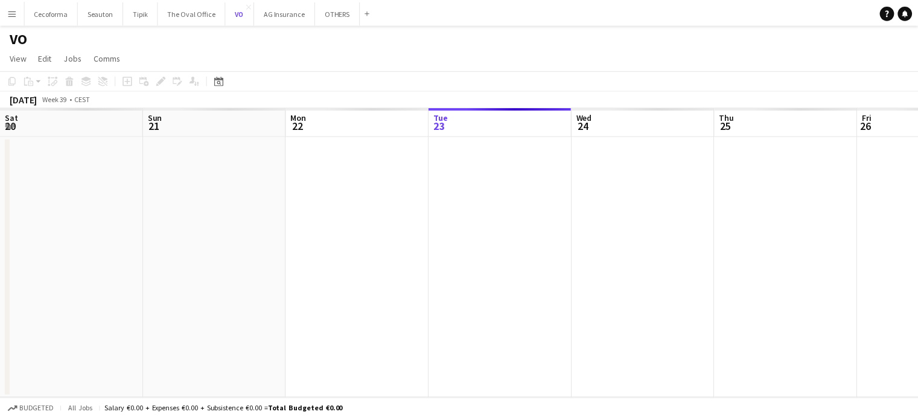
scroll to position [0, 289]
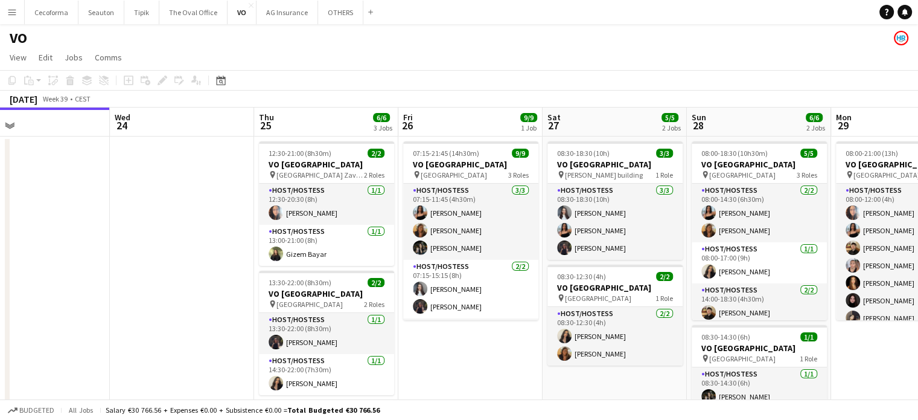
drag, startPoint x: 657, startPoint y: 365, endPoint x: 309, endPoint y: 276, distance: 359.0
click at [340, 289] on app-calendar-viewport "Sat 20 Sun 21 Mon 22 Tue 23 Wed 24 Thu 25 6/6 3 Jobs Fri 26 9/9 1 Job Sat 27 5/…" at bounding box center [459, 329] width 918 height 444
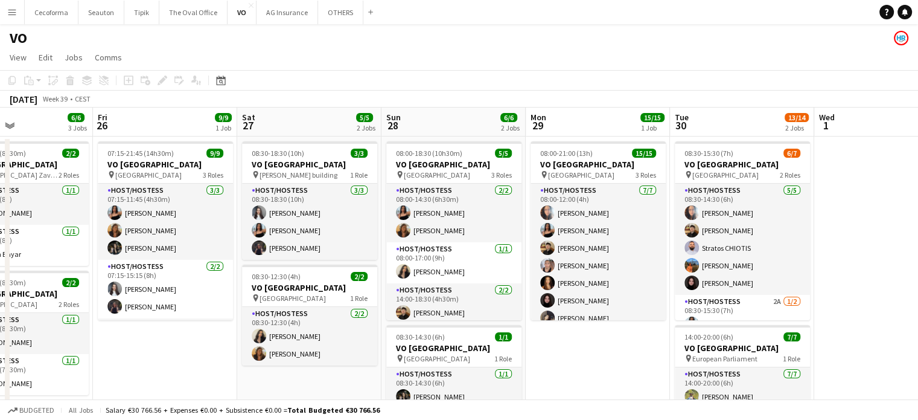
drag, startPoint x: 535, startPoint y: 304, endPoint x: 258, endPoint y: 235, distance: 284.8
click at [264, 237] on app-calendar-viewport "Mon 22 Tue 23 Wed 24 Thu 25 6/6 3 Jobs Fri 26 9/9 1 Job Sat 27 5/5 2 Jobs Sun 2…" at bounding box center [459, 329] width 918 height 444
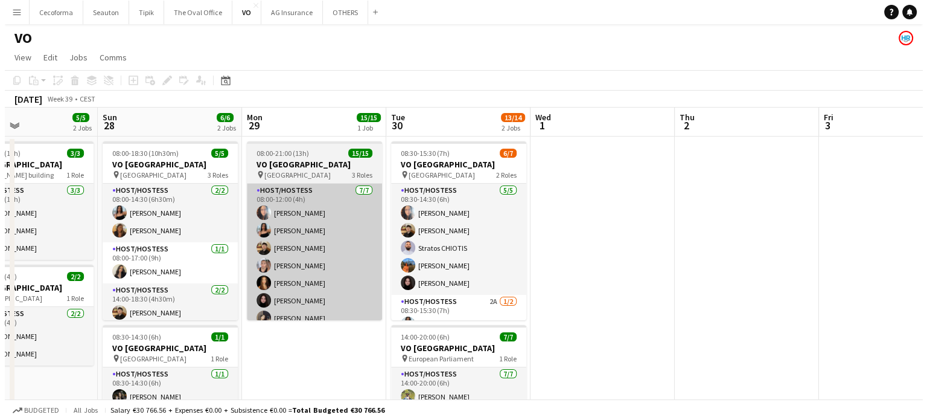
scroll to position [0, 544]
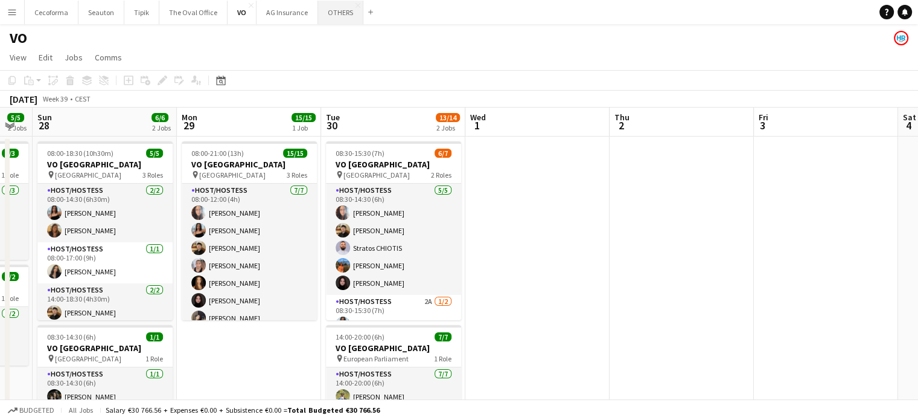
click at [328, 13] on button "OTHERS Close" at bounding box center [340, 13] width 45 height 24
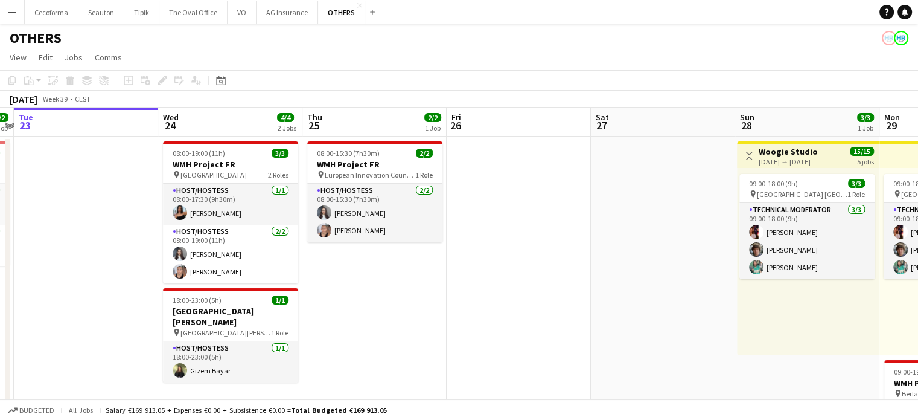
drag, startPoint x: 689, startPoint y: 307, endPoint x: 343, endPoint y: 238, distance: 353.3
click at [368, 243] on app-calendar-viewport "Sat 20 2/2 1 Job Sun 21 Mon 22 2/2 1 Job Tue 23 Wed 24 4/4 2 Jobs Thu 25 2/2 1 …" at bounding box center [459, 396] width 918 height 578
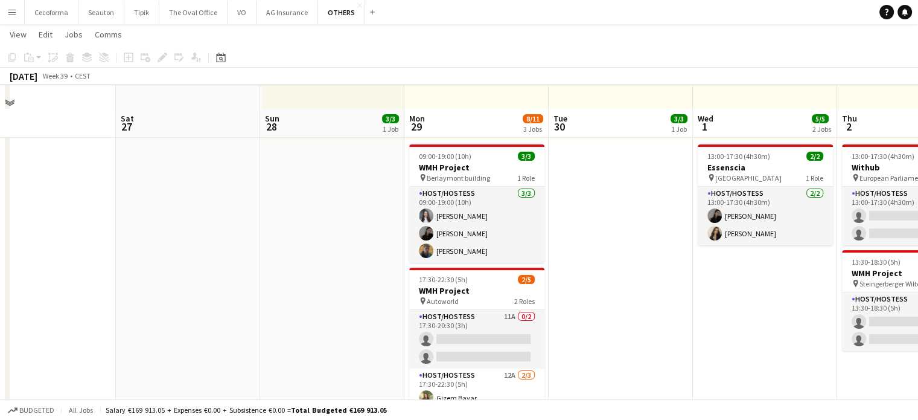
scroll to position [241, 0]
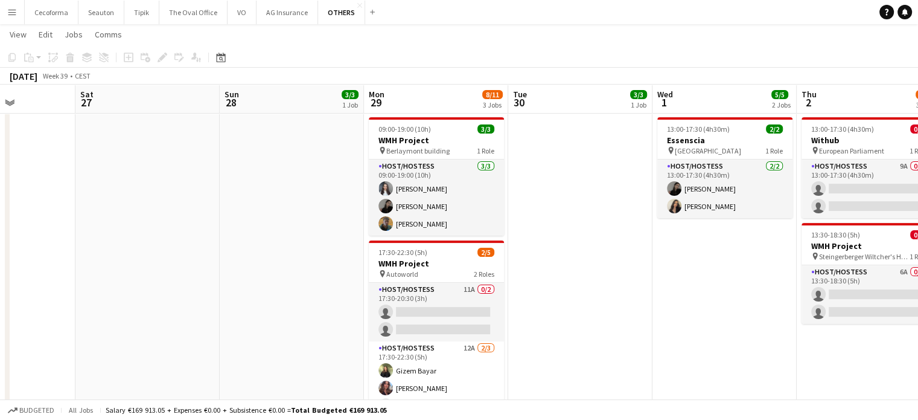
drag, startPoint x: 586, startPoint y: 303, endPoint x: 522, endPoint y: 301, distance: 64.0
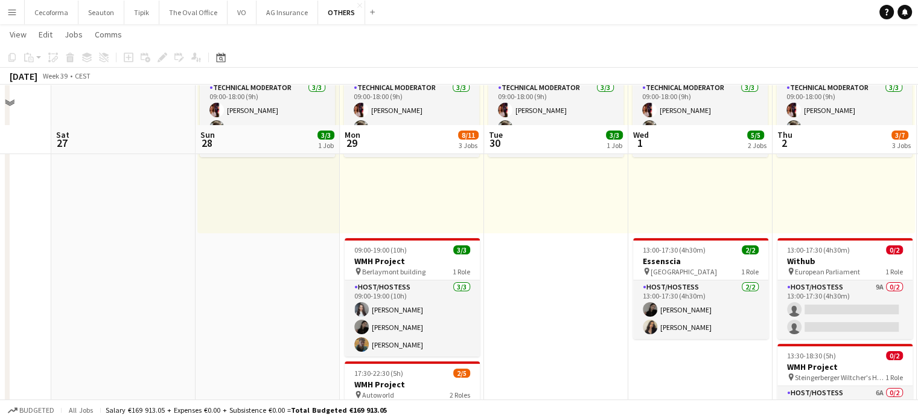
scroll to position [121, 0]
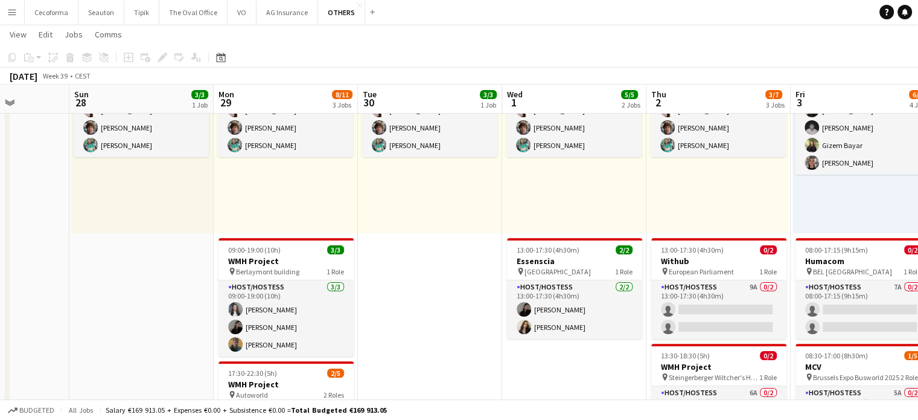
drag, startPoint x: 459, startPoint y: 328, endPoint x: 386, endPoint y: 316, distance: 74.1
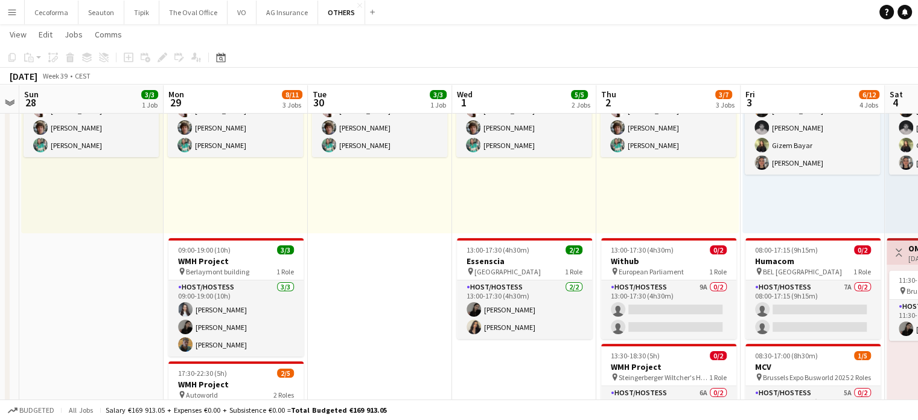
drag, startPoint x: 522, startPoint y: 373, endPoint x: 453, endPoint y: 363, distance: 70.2
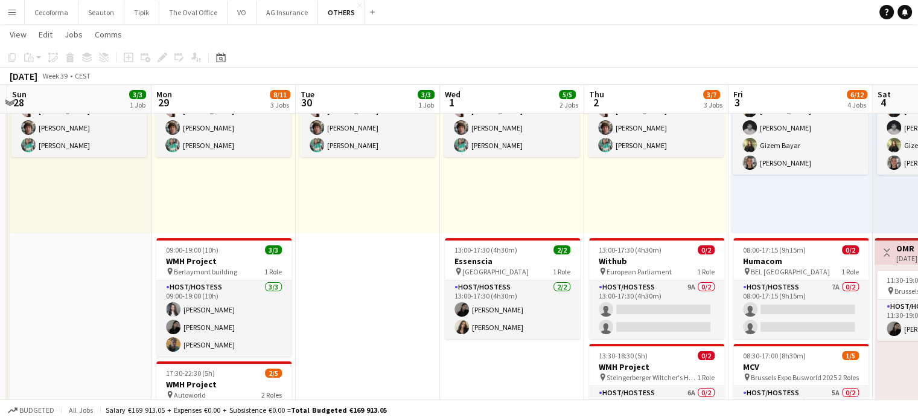
drag, startPoint x: 384, startPoint y: 337, endPoint x: 603, endPoint y: 345, distance: 219.3
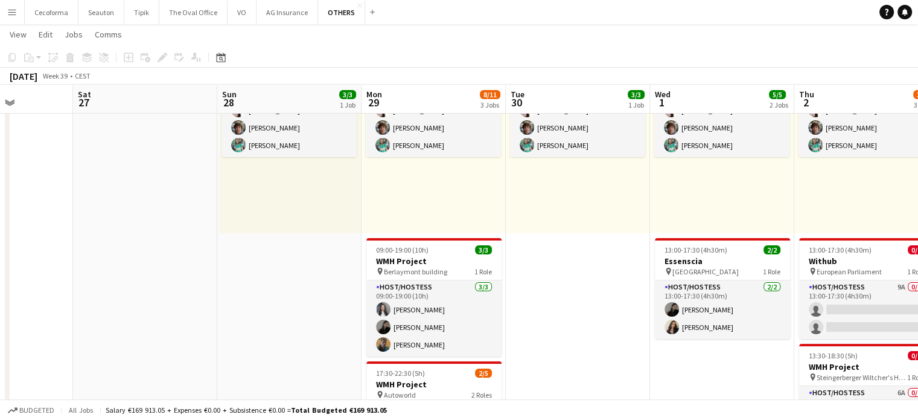
drag, startPoint x: 284, startPoint y: 328, endPoint x: 519, endPoint y: 317, distance: 235.1
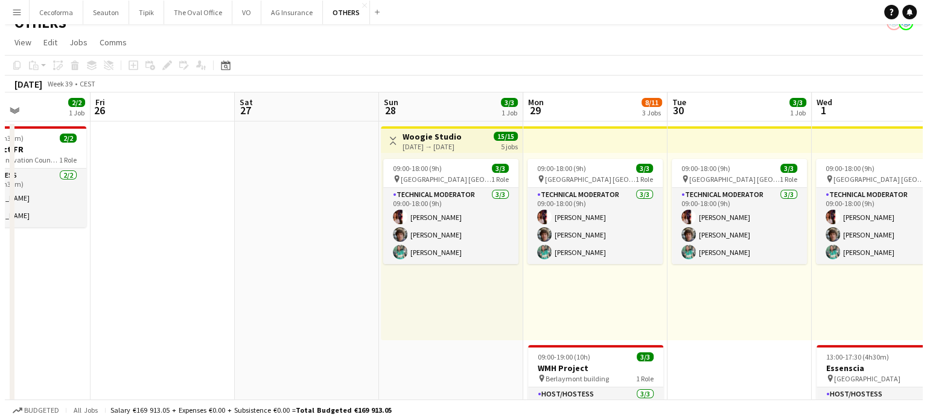
scroll to position [0, 0]
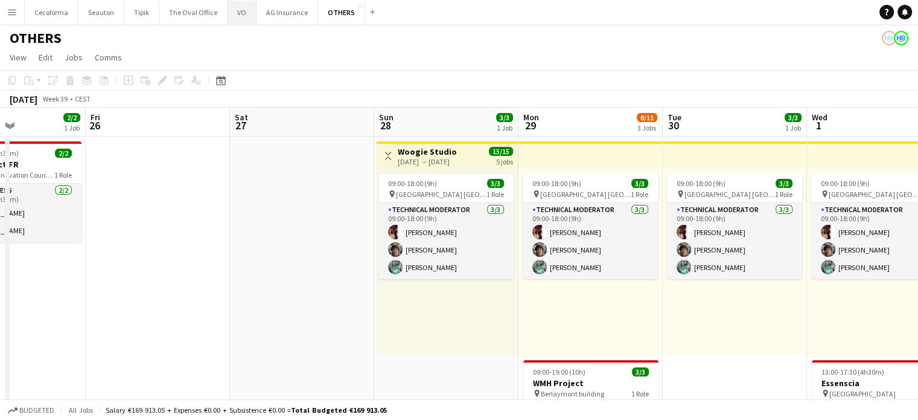
click at [234, 11] on button "VO Close" at bounding box center [242, 13] width 29 height 24
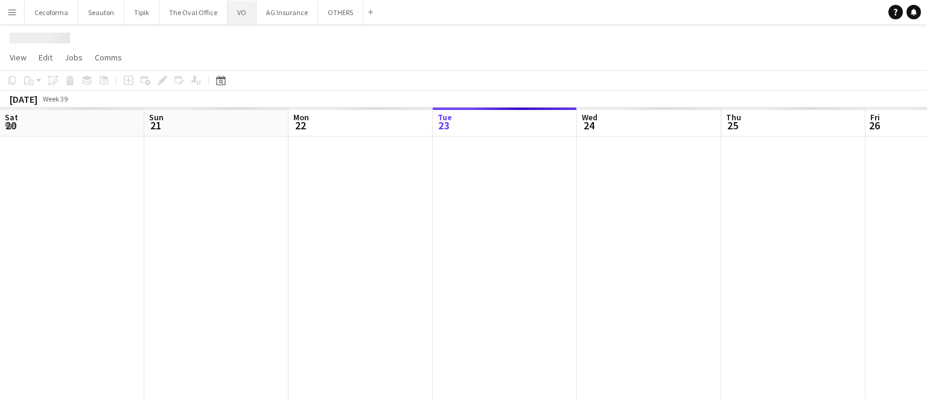
scroll to position [0, 289]
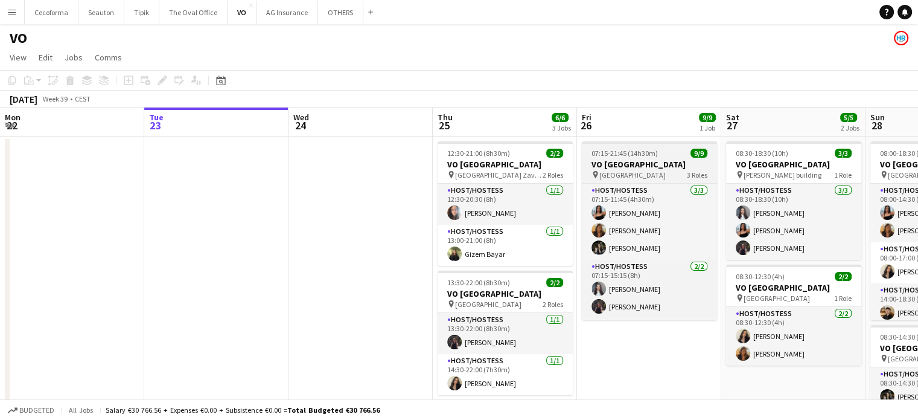
click at [610, 158] on app-job-card "07:15-21:45 (14h30m) 9/9 VO Europe pin Borschette Center 3 Roles Host/Hostess […" at bounding box center [649, 230] width 135 height 179
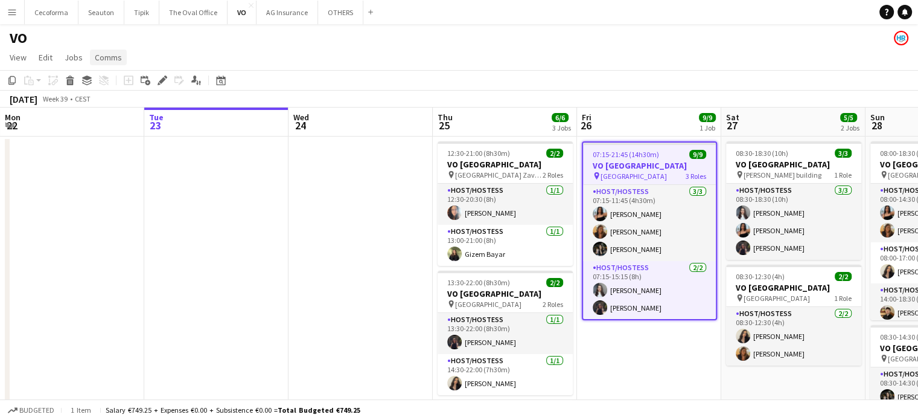
click at [106, 57] on span "Comms" at bounding box center [108, 57] width 27 height 11
click at [113, 107] on span "Create chat" at bounding box center [120, 108] width 42 height 11
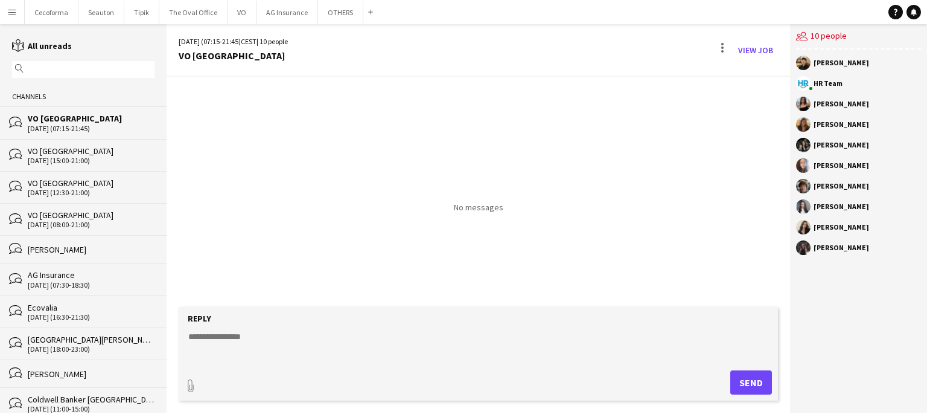
click at [198, 331] on textarea at bounding box center [480, 345] width 587 height 31
click at [524, 338] on textarea "**********" at bounding box center [480, 345] width 587 height 31
paste textarea "**********"
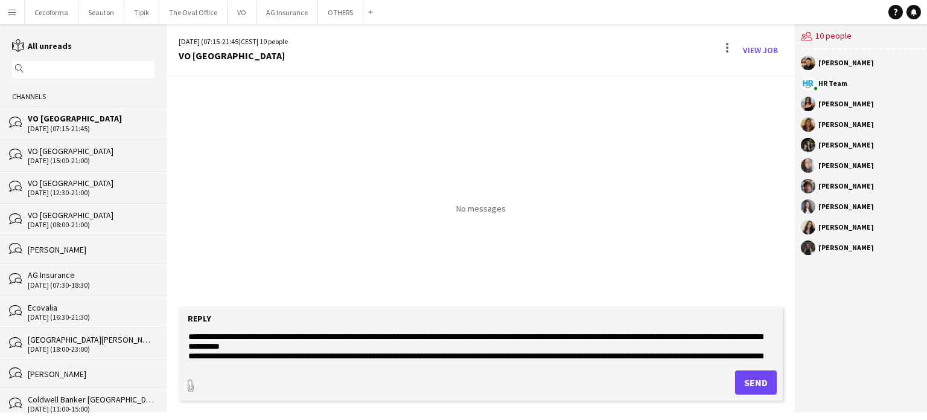
click at [500, 337] on textarea "**********" at bounding box center [480, 345] width 587 height 31
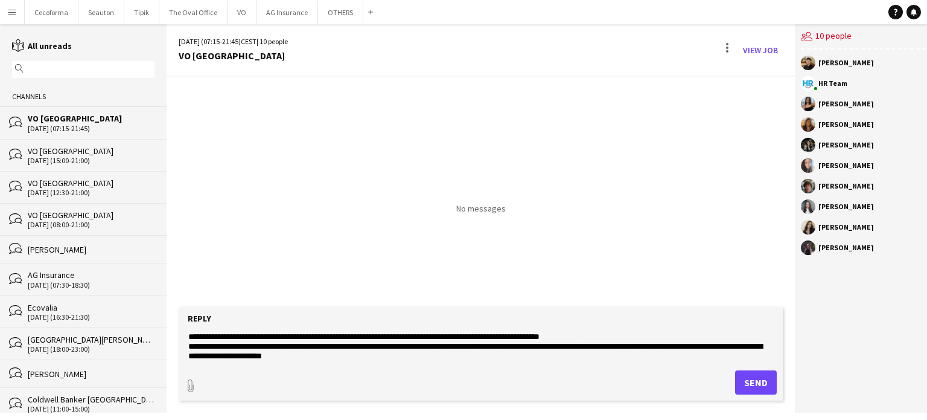
click at [588, 337] on textarea "**********" at bounding box center [480, 345] width 587 height 31
click at [595, 334] on textarea "**********" at bounding box center [480, 345] width 587 height 31
click at [564, 337] on textarea "**********" at bounding box center [480, 345] width 587 height 31
click at [602, 343] on textarea "**********" at bounding box center [480, 345] width 587 height 31
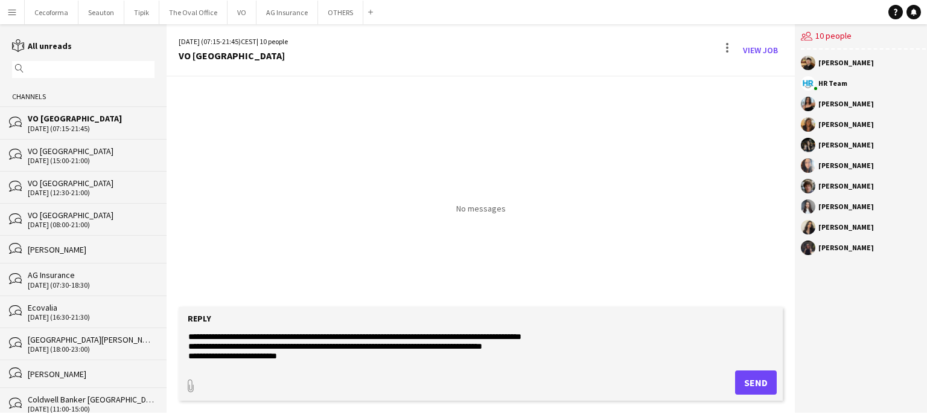
click at [269, 346] on textarea "**********" at bounding box center [480, 345] width 587 height 31
click at [261, 348] on textarea "**********" at bounding box center [480, 345] width 587 height 31
click at [430, 347] on textarea "**********" at bounding box center [480, 345] width 587 height 31
click at [570, 345] on textarea "**********" at bounding box center [480, 345] width 587 height 31
type textarea "**********"
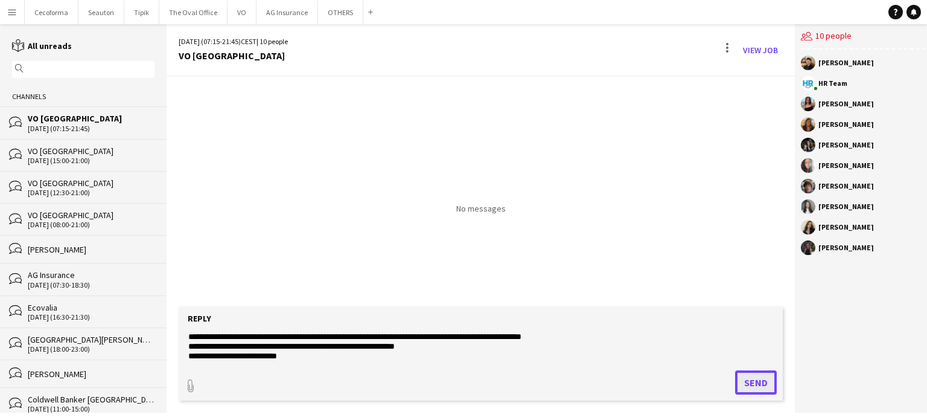
click at [744, 382] on button "Send" at bounding box center [756, 382] width 42 height 24
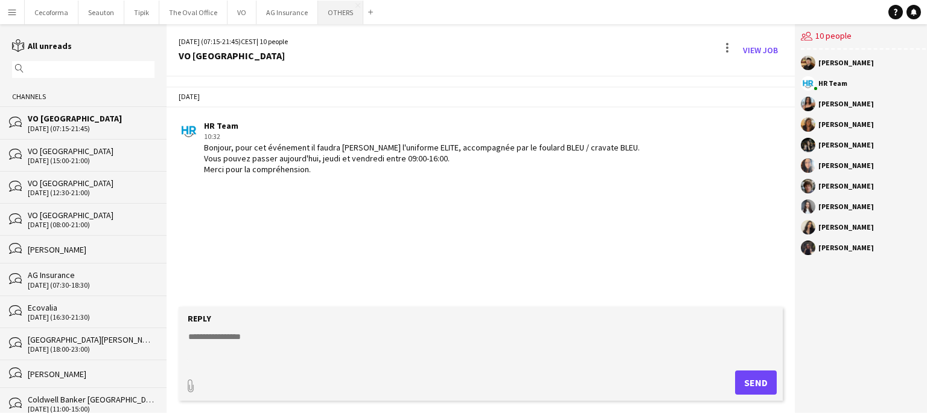
click at [336, 13] on button "OTHERS Close" at bounding box center [340, 13] width 45 height 24
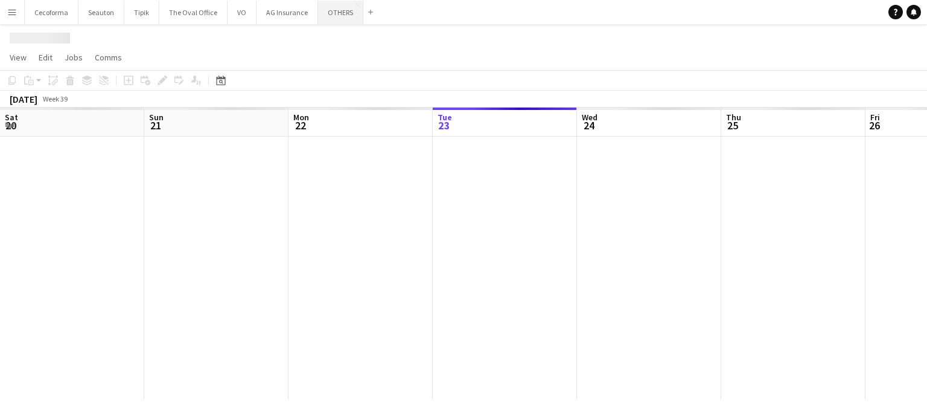
scroll to position [0, 289]
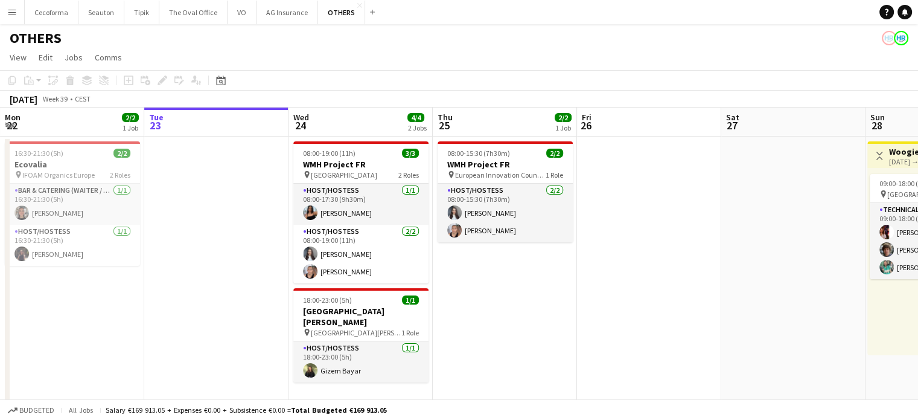
drag, startPoint x: 902, startPoint y: 13, endPoint x: 860, endPoint y: 23, distance: 43.5
click at [902, 13] on icon "Notifications" at bounding box center [904, 11] width 7 height 7
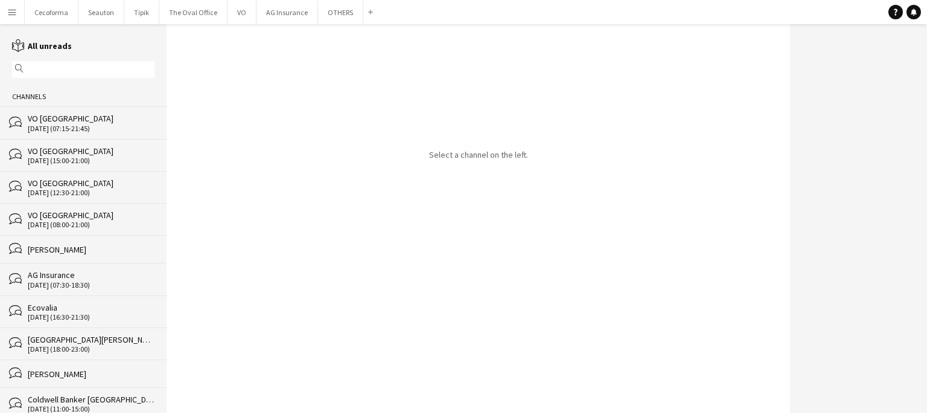
click at [63, 67] on input "text" at bounding box center [89, 69] width 125 height 11
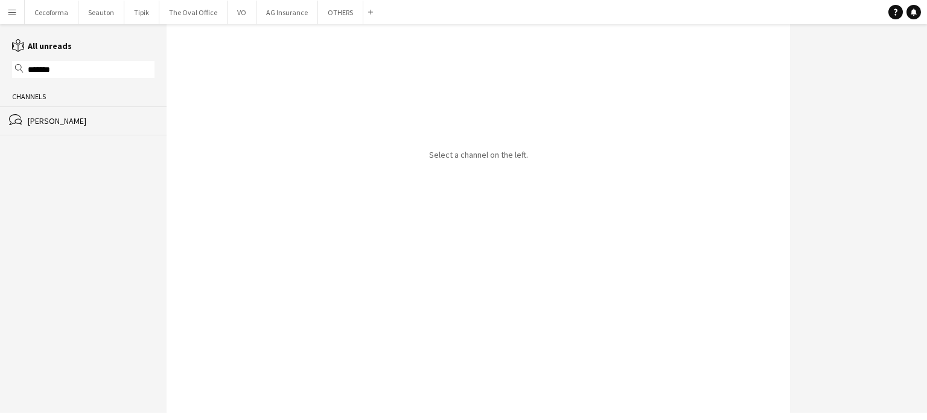
type input "*******"
click at [65, 124] on div "[PERSON_NAME]" at bounding box center [91, 120] width 127 height 11
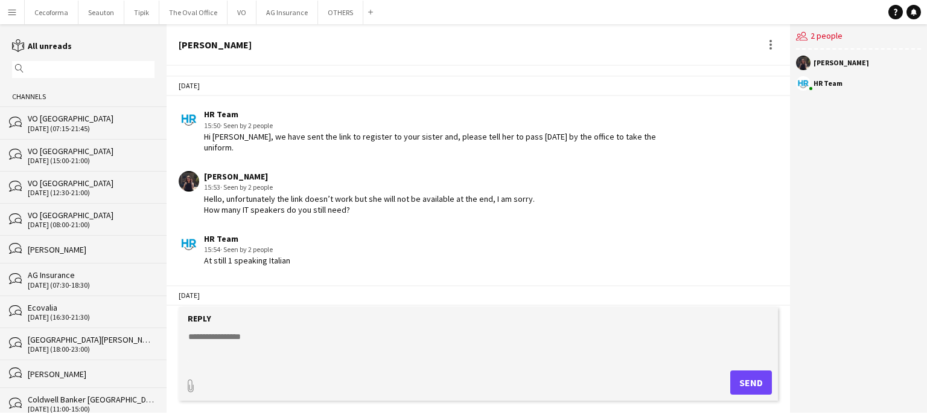
scroll to position [1900, 0]
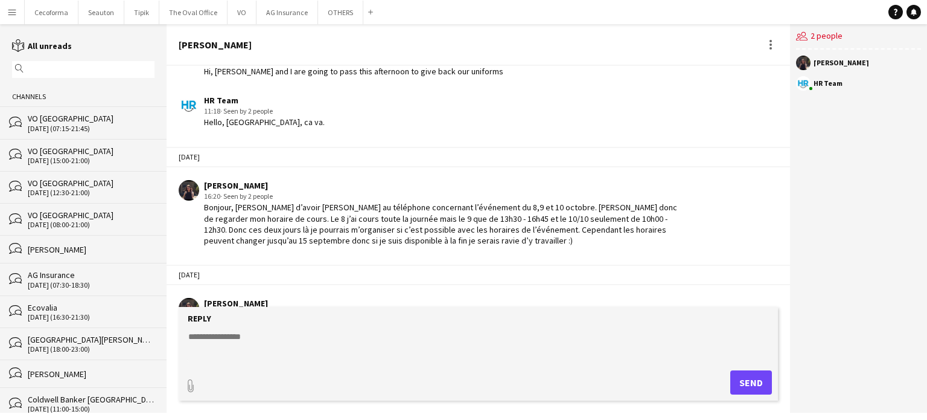
click at [243, 327] on form "Reply paperclip Send" at bounding box center [478, 354] width 599 height 94
click at [217, 323] on div "Reply" at bounding box center [478, 318] width 587 height 11
click at [204, 335] on textarea at bounding box center [480, 345] width 587 height 31
type textarea "**********"
click at [916, 16] on link "Notifications 1" at bounding box center [914, 12] width 14 height 14
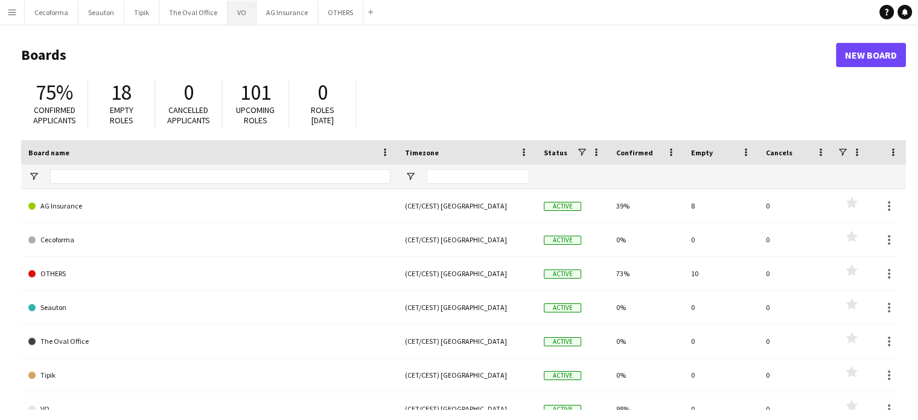
click at [232, 11] on button "VO Close" at bounding box center [242, 13] width 29 height 24
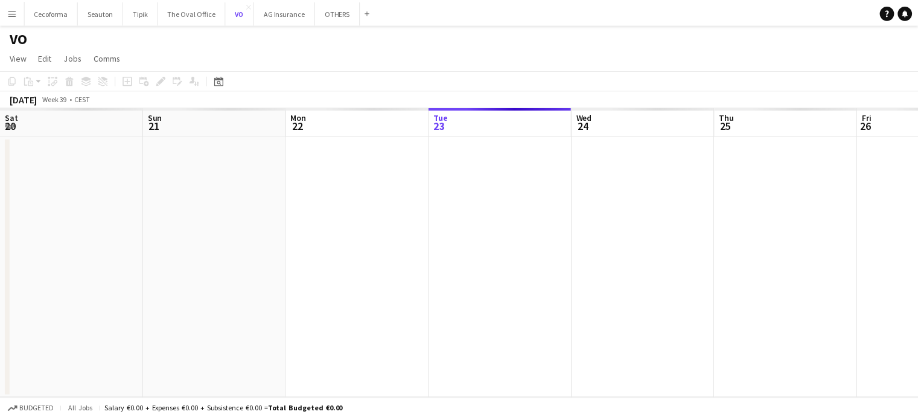
scroll to position [0, 289]
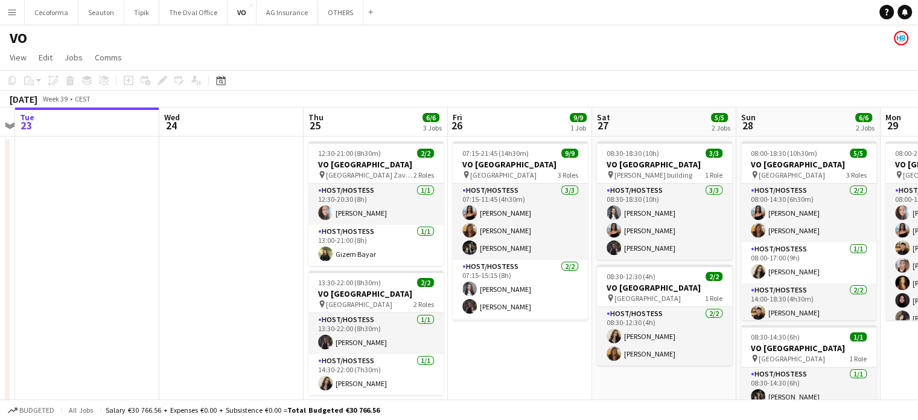
drag, startPoint x: 306, startPoint y: 311, endPoint x: 169, endPoint y: 269, distance: 143.2
click at [169, 269] on app-calendar-viewport "Sat 20 Sun 21 Mon 22 Tue 23 Wed 24 Thu 25 6/6 3 Jobs Fri 26 9/9 1 Job Sat 27 5/…" at bounding box center [459, 329] width 918 height 444
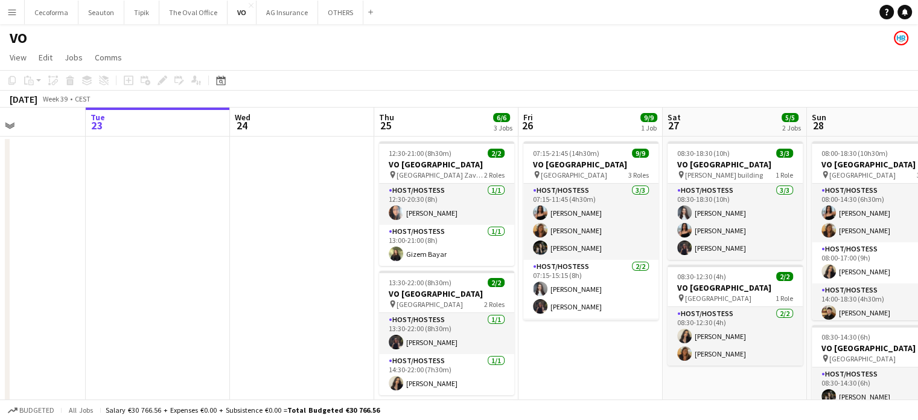
scroll to position [0, 356]
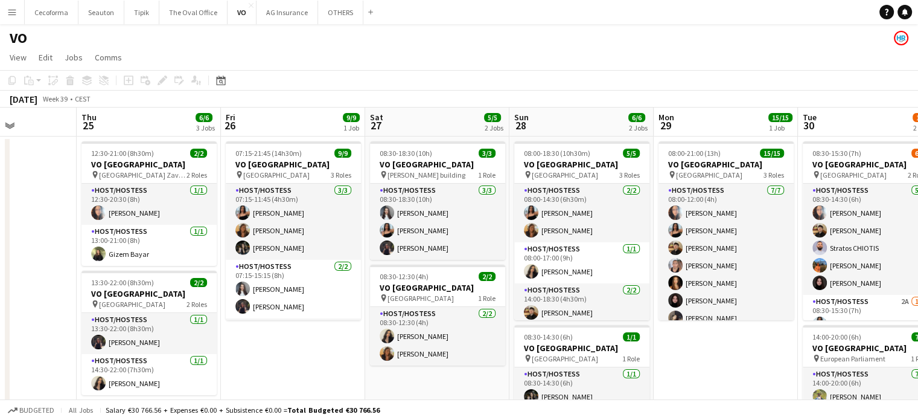
drag, startPoint x: 849, startPoint y: 367, endPoint x: 694, endPoint y: 359, distance: 155.3
click at [694, 359] on app-calendar-viewport "Mon 22 Tue 23 Wed 24 Thu 25 6/6 3 Jobs Fri 26 9/9 1 Job Sat 27 5/5 2 Jobs Sun 2…" at bounding box center [459, 329] width 918 height 444
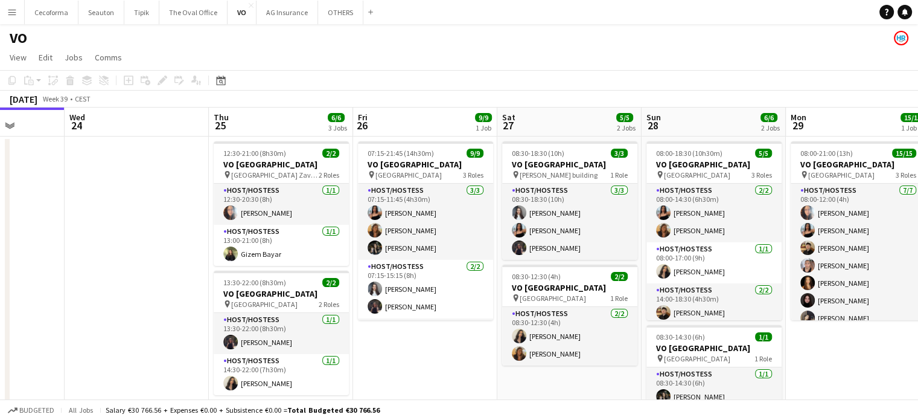
drag, startPoint x: 690, startPoint y: 381, endPoint x: 823, endPoint y: 375, distance: 132.9
click at [823, 375] on app-calendar-viewport "Sun 21 Mon 22 Tue 23 Wed 24 Thu 25 6/6 3 Jobs Fri 26 9/9 1 Job Sat 27 5/5 2 Job…" at bounding box center [459, 329] width 918 height 444
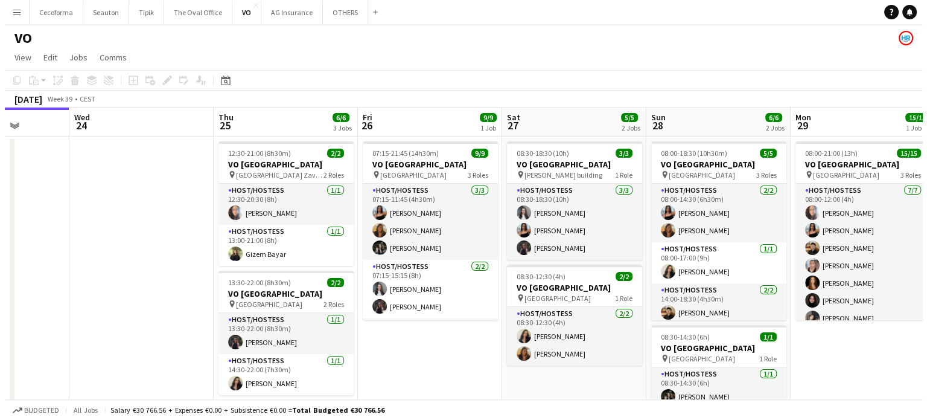
scroll to position [0, 368]
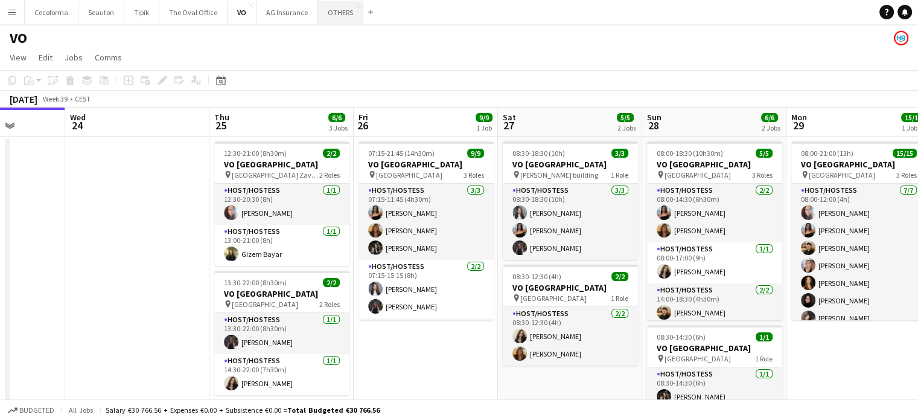
click at [329, 11] on button "OTHERS Close" at bounding box center [340, 13] width 45 height 24
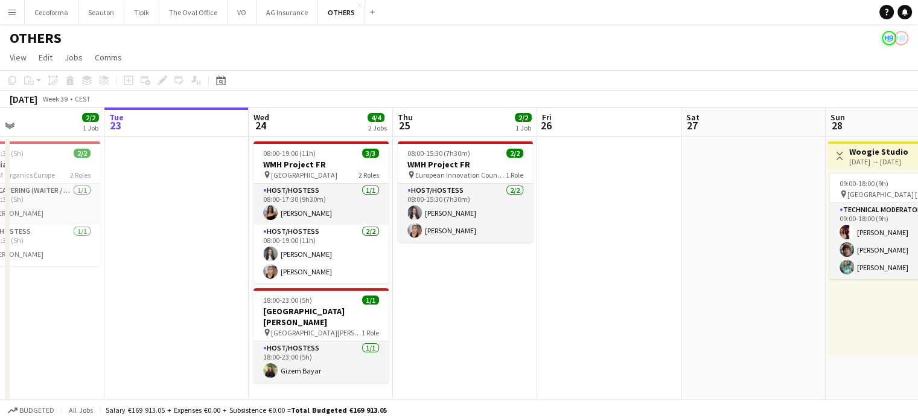
scroll to position [0, 375]
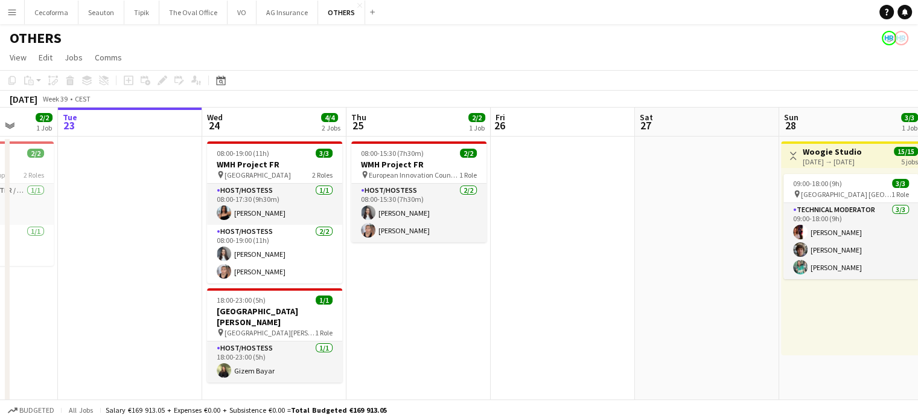
drag, startPoint x: 536, startPoint y: 287, endPoint x: 450, endPoint y: 284, distance: 86.4
click at [450, 285] on app-calendar-viewport "Sat 20 2/2 1 Job Sun 21 Mon 22 2/2 1 Job Tue 23 Wed 24 4/4 2 Jobs Thu 25 2/2 1 …" at bounding box center [459, 396] width 918 height 578
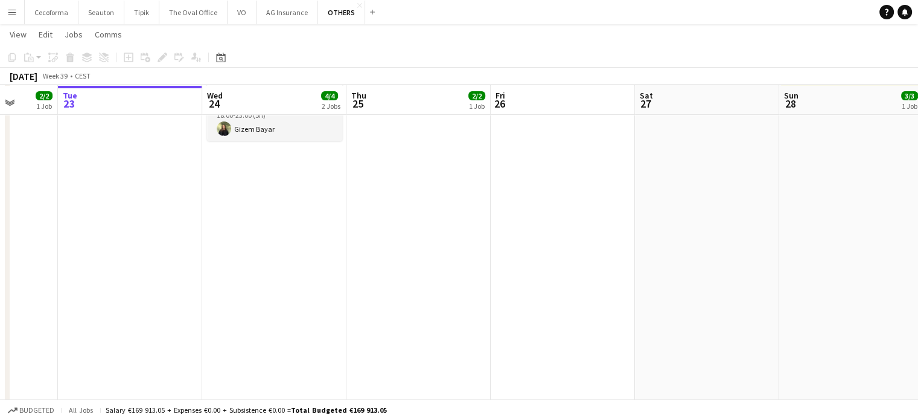
scroll to position [0, 0]
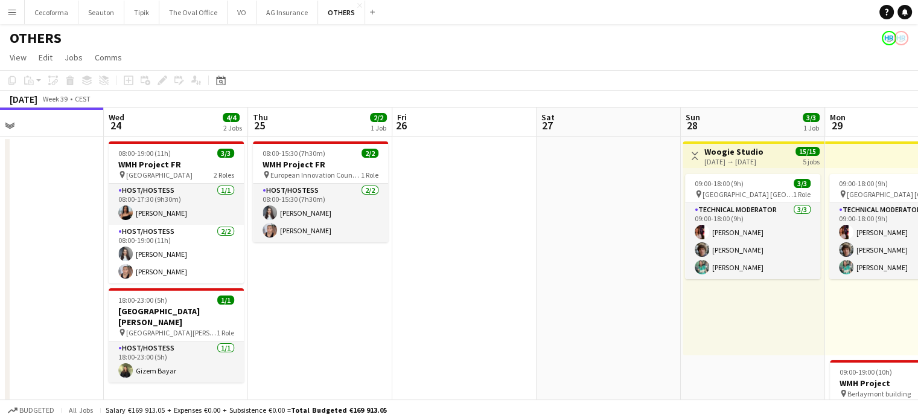
drag, startPoint x: 459, startPoint y: 314, endPoint x: 425, endPoint y: 305, distance: 35.0
click at [425, 305] on app-calendar-viewport "Sat 20 2/2 1 Job Sun 21 Mon 22 2/2 1 Job Tue 23 Wed 24 4/4 2 Jobs Thu 25 2/2 1 …" at bounding box center [459, 396] width 918 height 578
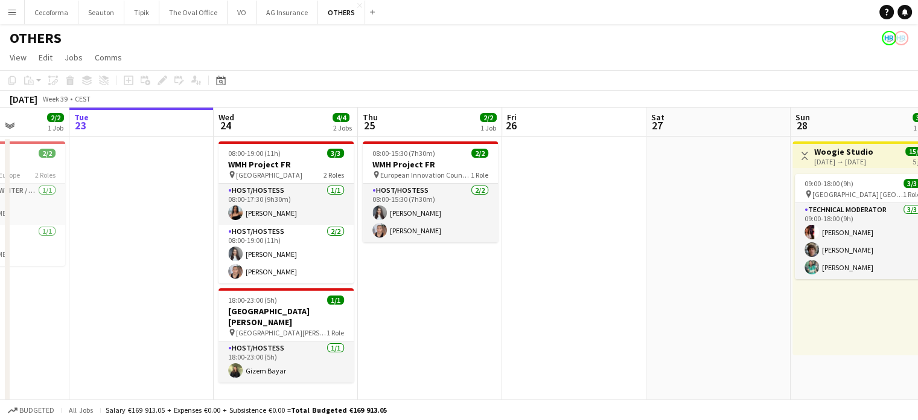
scroll to position [0, 321]
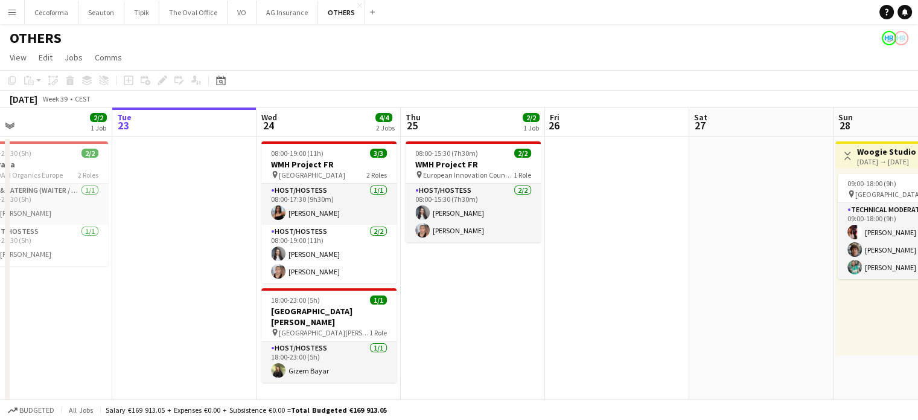
drag, startPoint x: 397, startPoint y: 287, endPoint x: 553, endPoint y: 320, distance: 159.8
click at [553, 320] on app-calendar-viewport "Sat 20 2/2 1 Job Sun 21 Mon 22 2/2 1 Job Tue 23 Wed 24 4/4 2 Jobs Thu 25 2/2 1 …" at bounding box center [459, 396] width 918 height 578
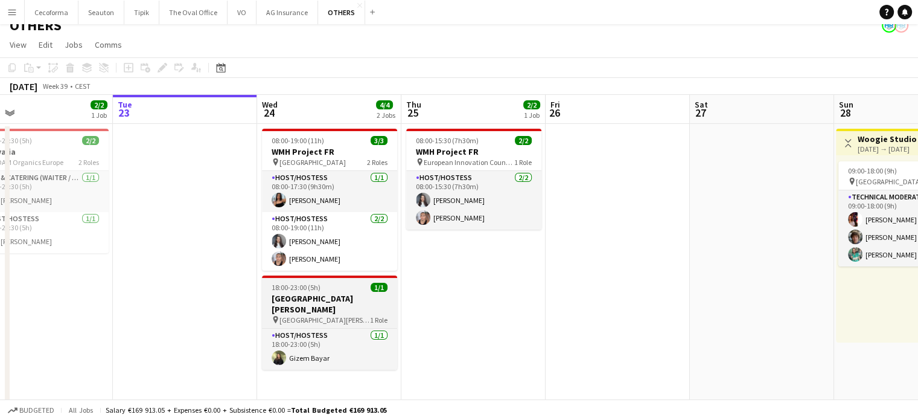
scroll to position [0, 0]
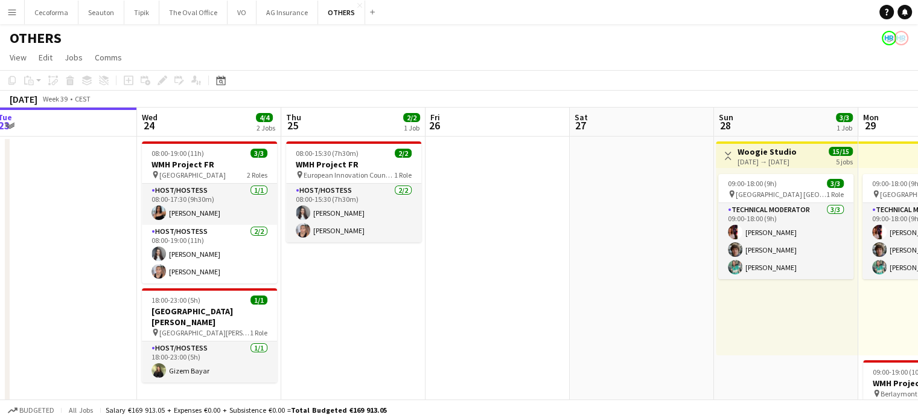
drag, startPoint x: 618, startPoint y: 293, endPoint x: 186, endPoint y: 214, distance: 438.7
click at [159, 197] on app-calendar-viewport "Sat 20 2/2 1 Job Sun 21 Mon 22 2/2 1 Job Tue 23 Wed 24 4/4 2 Jobs Thu 25 2/2 1 …" at bounding box center [459, 396] width 918 height 578
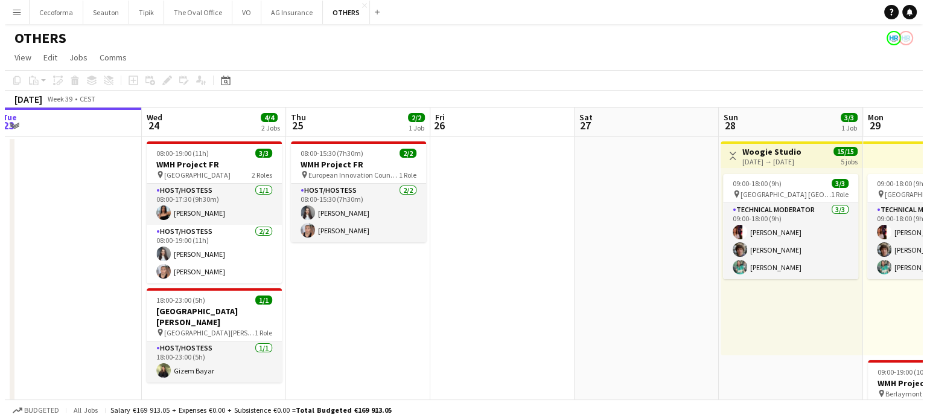
scroll to position [0, 549]
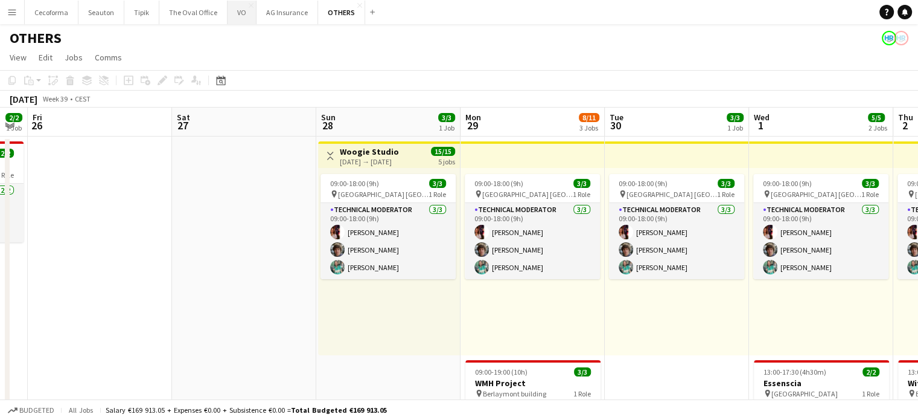
click at [234, 13] on button "VO Close" at bounding box center [242, 13] width 29 height 24
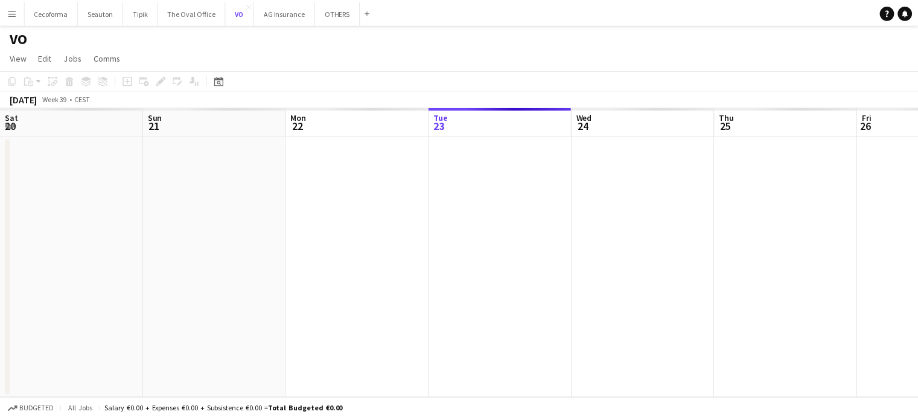
scroll to position [0, 289]
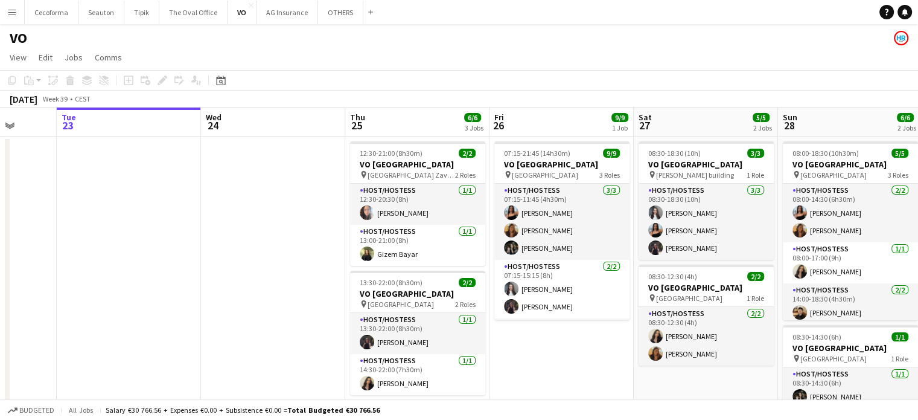
drag, startPoint x: 597, startPoint y: 353, endPoint x: 322, endPoint y: 267, distance: 288.1
click at [292, 260] on app-calendar-viewport "Sat 20 Sun 21 Mon 22 Tue 23 Wed 24 Thu 25 6/6 3 Jobs Fri 26 9/9 1 Job Sat 27 5/…" at bounding box center [459, 329] width 918 height 444
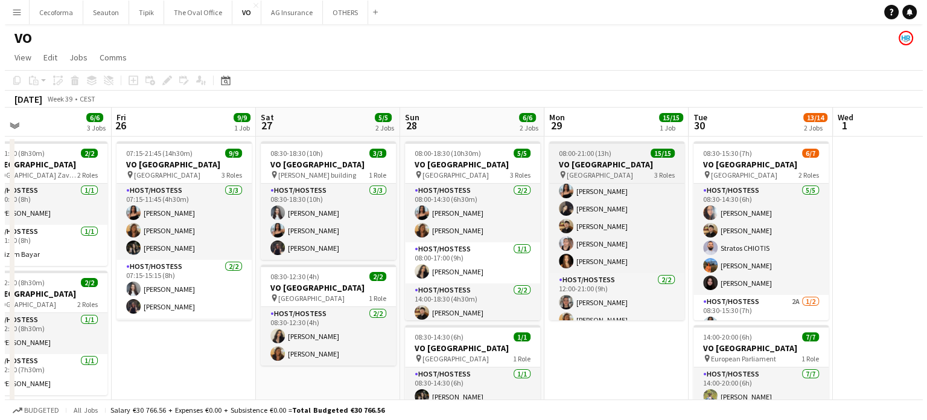
scroll to position [196, 0]
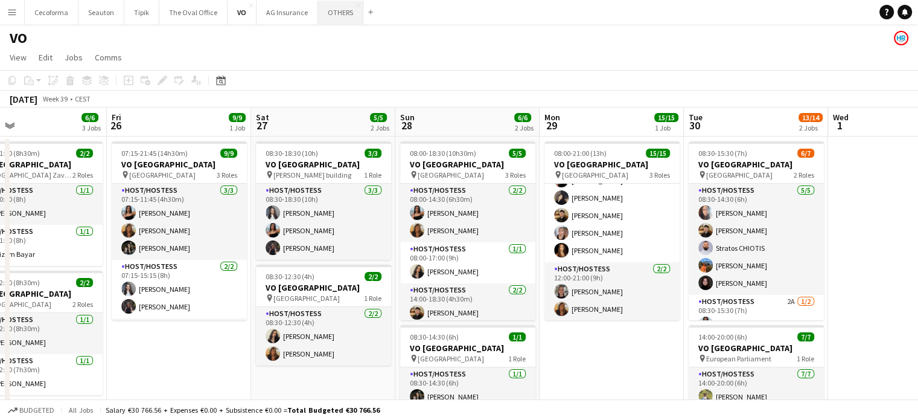
click at [330, 8] on button "OTHERS Close" at bounding box center [340, 13] width 45 height 24
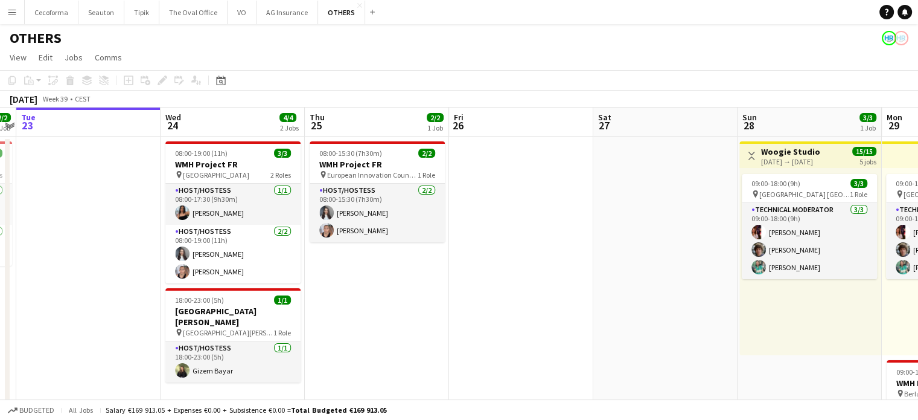
drag, startPoint x: 306, startPoint y: 215, endPoint x: 203, endPoint y: 187, distance: 107.0
click at [230, 190] on app-calendar-viewport "Sat 20 2/2 1 Job Sun 21 Mon 22 2/2 1 Job Tue 23 Wed 24 4/4 2 Jobs Thu 25 2/2 1 …" at bounding box center [459, 396] width 918 height 578
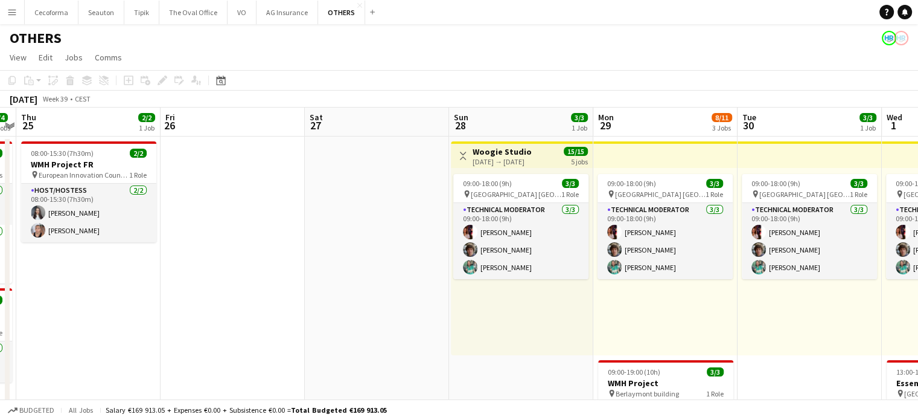
scroll to position [0, 493]
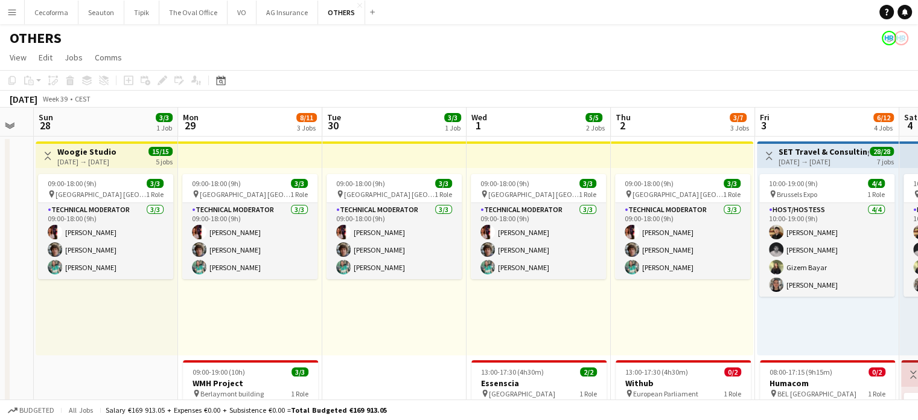
drag, startPoint x: 389, startPoint y: 301, endPoint x: 294, endPoint y: 284, distance: 97.0
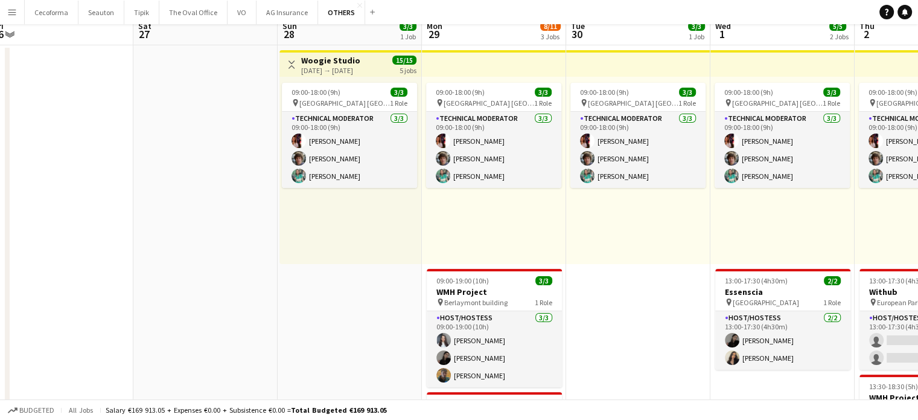
scroll to position [0, 0]
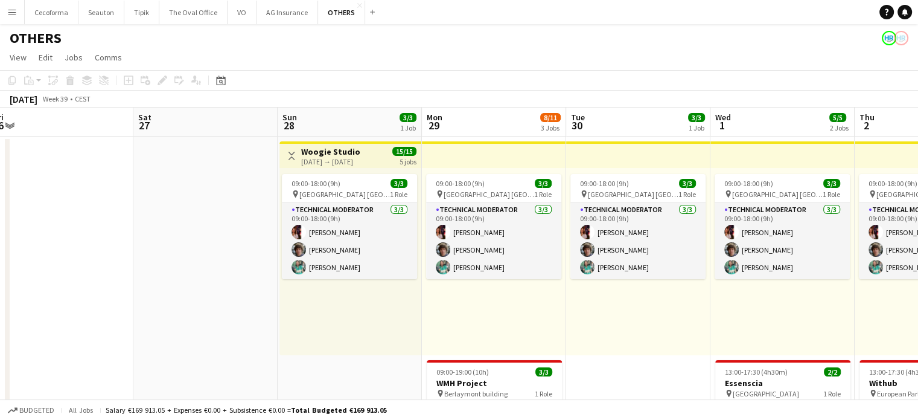
drag, startPoint x: 190, startPoint y: 296, endPoint x: 427, endPoint y: 311, distance: 237.7
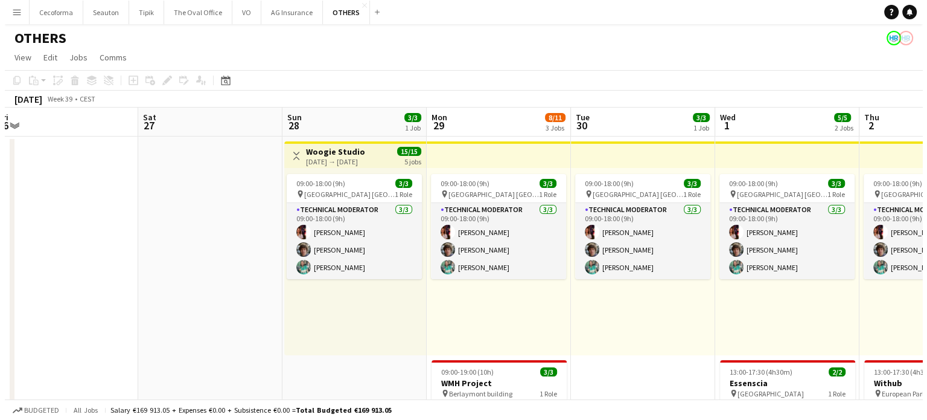
scroll to position [0, 371]
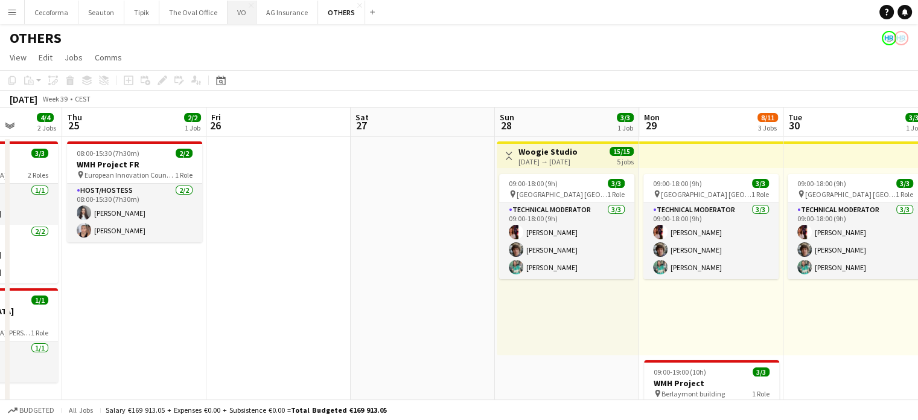
click at [238, 11] on button "VO Close" at bounding box center [242, 13] width 29 height 24
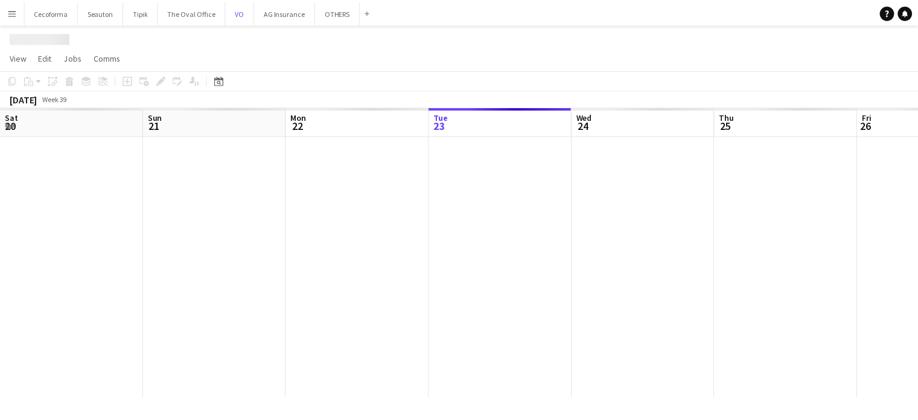
scroll to position [0, 289]
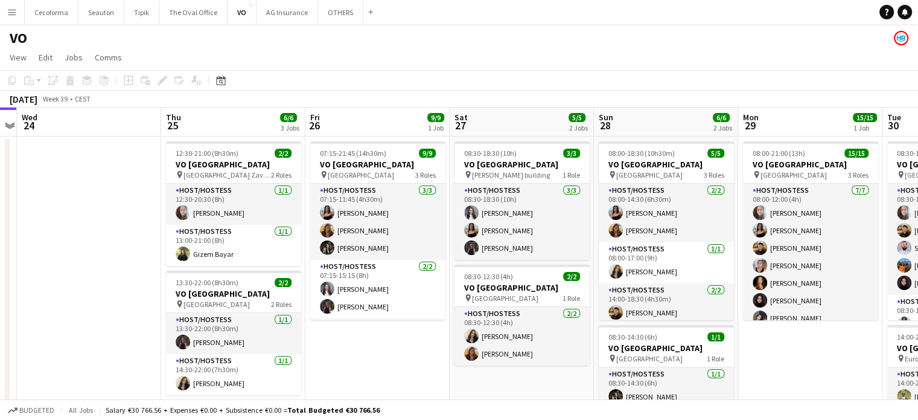
drag, startPoint x: 594, startPoint y: 366, endPoint x: 350, endPoint y: 334, distance: 246.6
click at [350, 334] on app-calendar-viewport "Sat 20 Sun 21 Mon 22 Tue 23 Wed 24 Thu 25 6/6 3 Jobs Fri 26 9/9 1 Job Sat 27 5/…" at bounding box center [459, 329] width 918 height 444
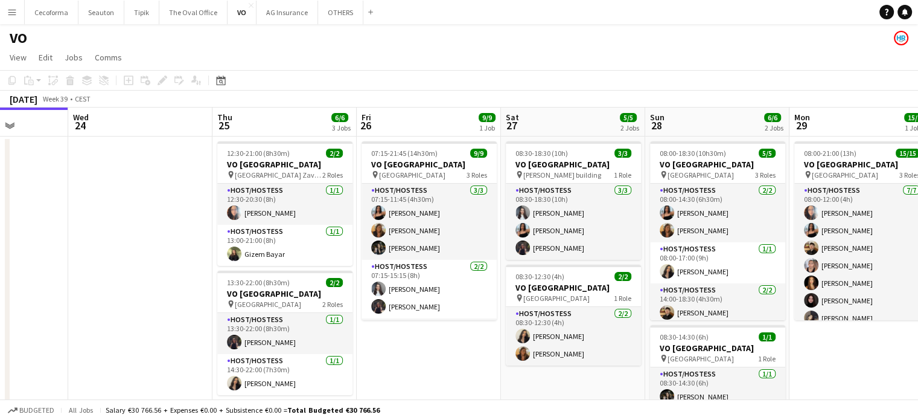
drag, startPoint x: 766, startPoint y: 374, endPoint x: 548, endPoint y: 334, distance: 221.4
click at [548, 334] on app-calendar-viewport "Sun 21 Mon 22 Tue 23 Wed 24 Thu 25 6/6 3 Jobs Fri 26 9/9 1 Job Sat 27 5/5 2 Job…" at bounding box center [459, 329] width 918 height 444
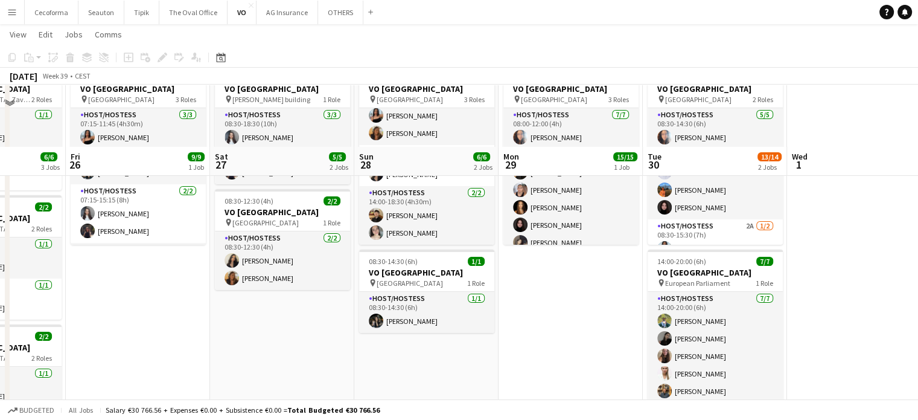
scroll to position [0, 0]
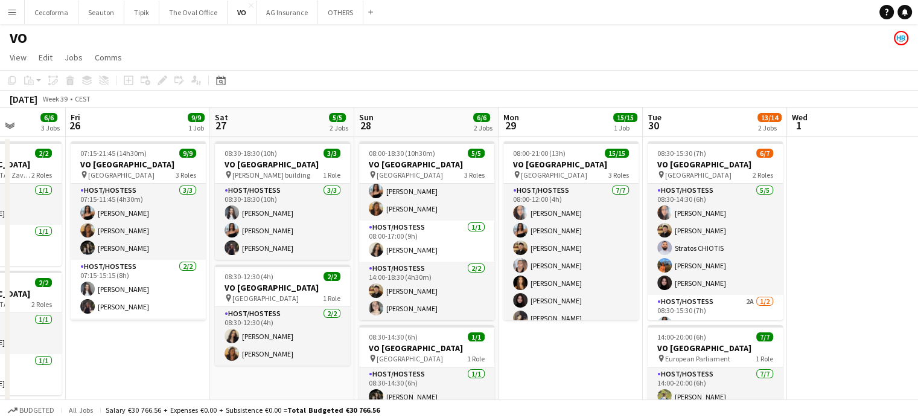
click at [579, 356] on app-date-cell "08:00-21:00 (13h) 15/15 VO Europe pin UR Square 3 Roles Host/Hostess 7/7 08:00-…" at bounding box center [571, 343] width 144 height 415
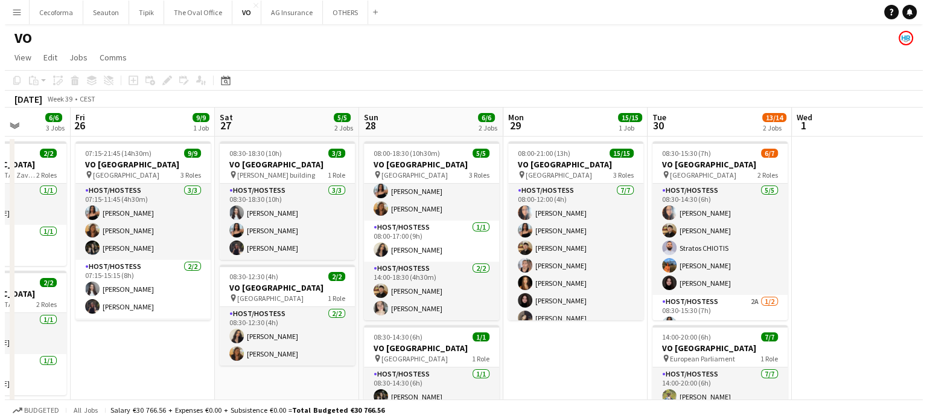
scroll to position [0, 367]
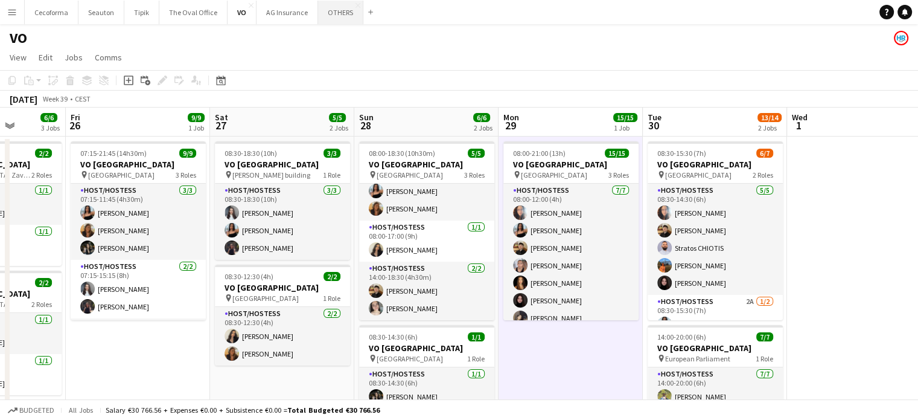
click at [322, 11] on button "OTHERS Close" at bounding box center [340, 13] width 45 height 24
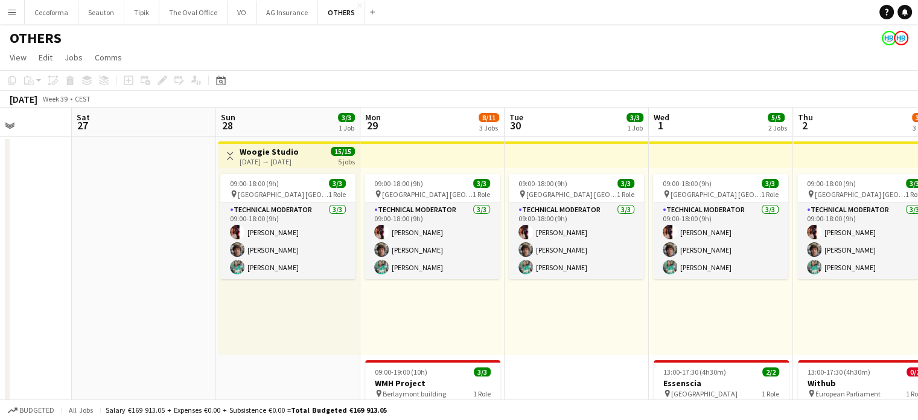
drag, startPoint x: 418, startPoint y: 247, endPoint x: 150, endPoint y: 181, distance: 276.1
click at [120, 171] on app-calendar-viewport "Tue 23 Wed 24 4/4 2 Jobs Thu 25 2/2 1 Job Fri 26 Sat 27 Sun 28 3/3 1 Job Mon 29…" at bounding box center [459, 396] width 918 height 578
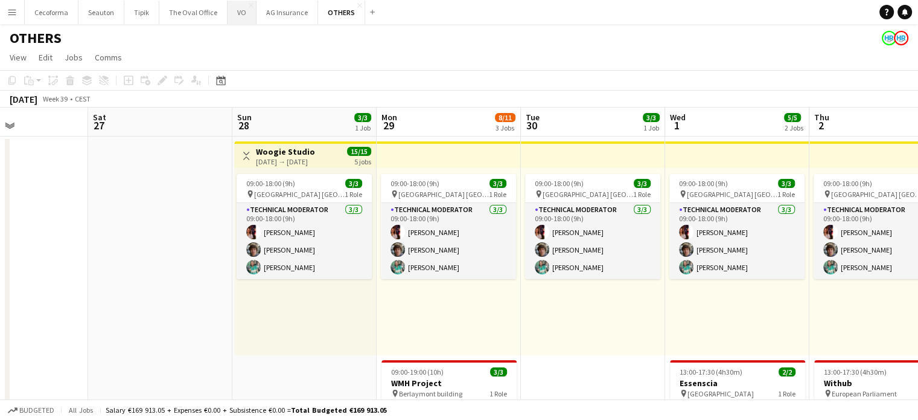
click at [234, 14] on button "VO Close" at bounding box center [242, 13] width 29 height 24
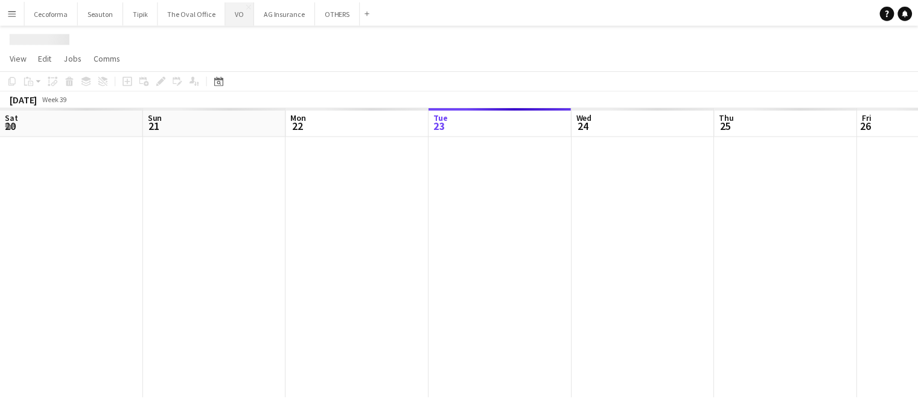
scroll to position [0, 289]
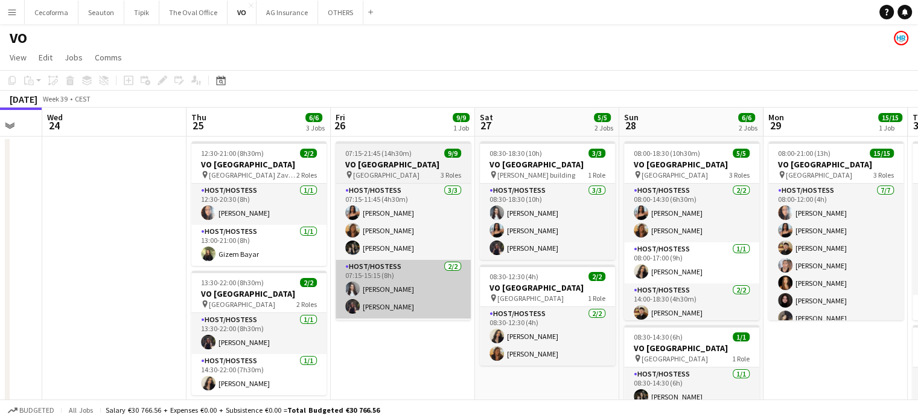
drag, startPoint x: 583, startPoint y: 322, endPoint x: 374, endPoint y: 283, distance: 212.4
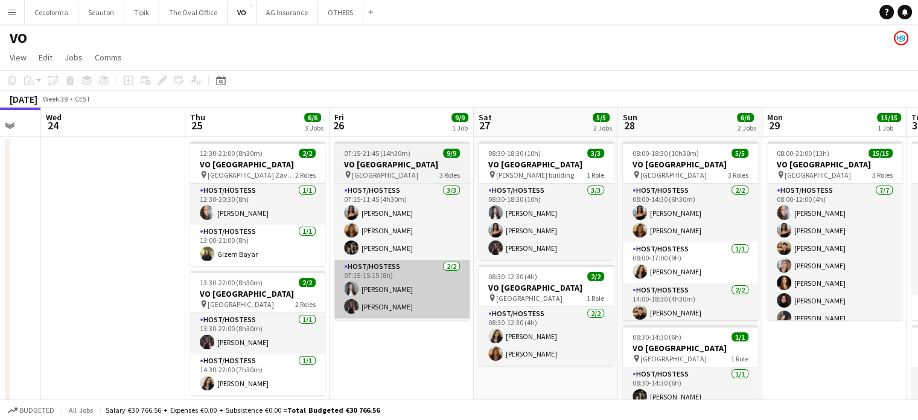
click at [385, 287] on app-calendar-viewport "Sat 20 Sun 21 Mon 22 Tue 23 Wed 24 Thu 25 6/6 3 Jobs Fri 26 9/9 1 Job Sat 27 5/…" at bounding box center [459, 329] width 918 height 444
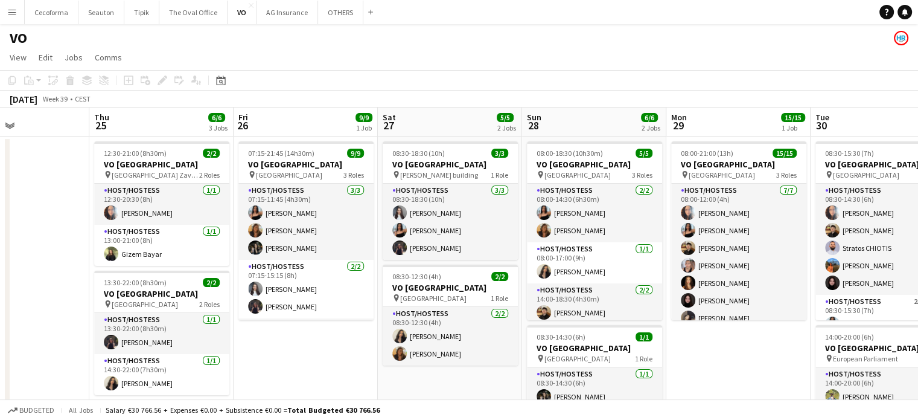
scroll to position [0, 492]
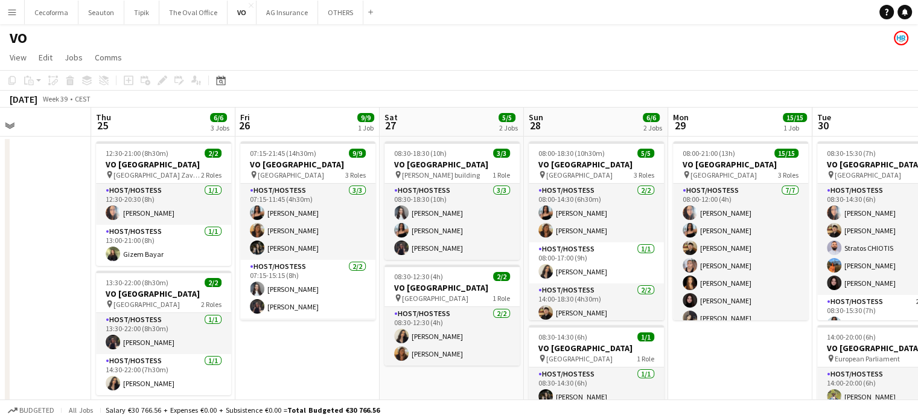
drag, startPoint x: 773, startPoint y: 369, endPoint x: 576, endPoint y: 343, distance: 199.2
click at [576, 343] on app-calendar-viewport "Sun 21 Mon 22 Tue 23 Wed 24 Thu 25 6/6 3 Jobs Fri 26 9/9 1 Job Sat 27 5/5 2 Job…" at bounding box center [459, 329] width 918 height 444
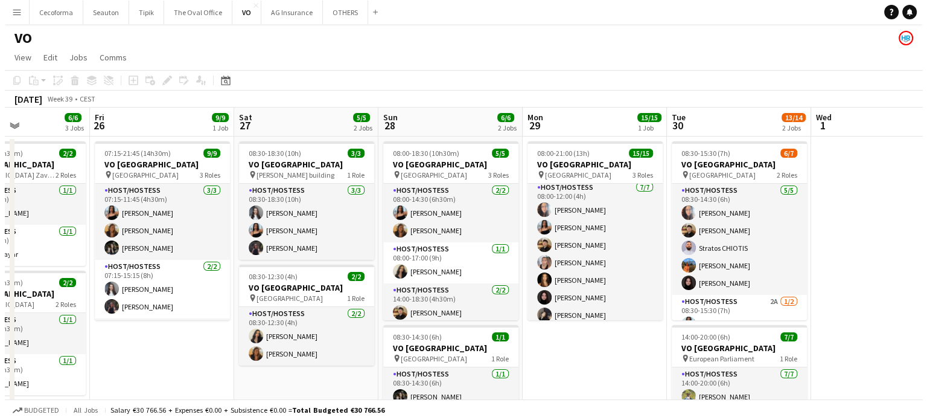
scroll to position [0, 0]
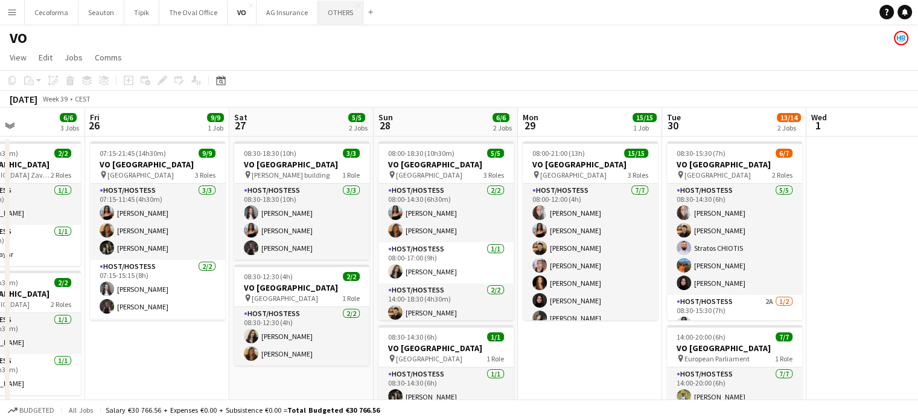
click at [333, 11] on button "OTHERS Close" at bounding box center [340, 13] width 45 height 24
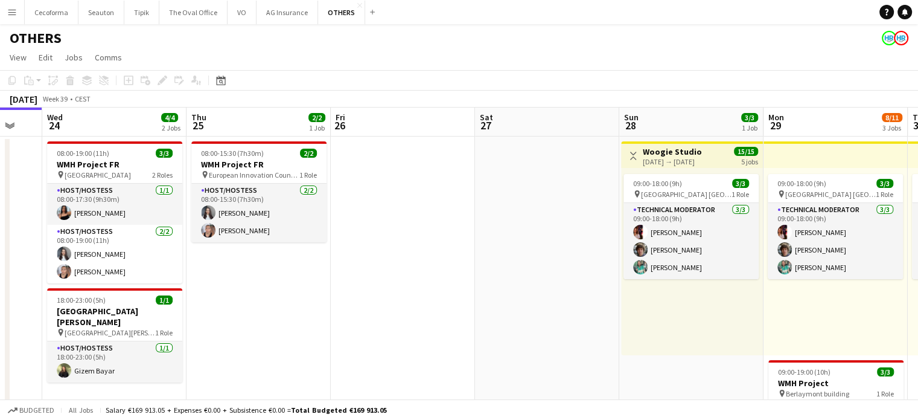
drag, startPoint x: 613, startPoint y: 292, endPoint x: 155, endPoint y: 173, distance: 473.3
click at [184, 182] on app-calendar-viewport "Sat 20 2/2 1 Job Sun 21 Mon 22 2/2 1 Job Tue 23 Wed 24 4/4 2 Jobs Thu 25 2/2 1 …" at bounding box center [459, 396] width 918 height 578
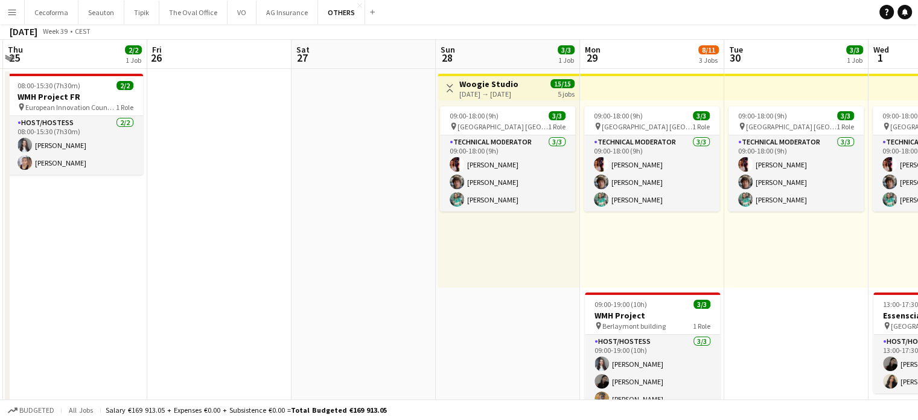
scroll to position [181, 0]
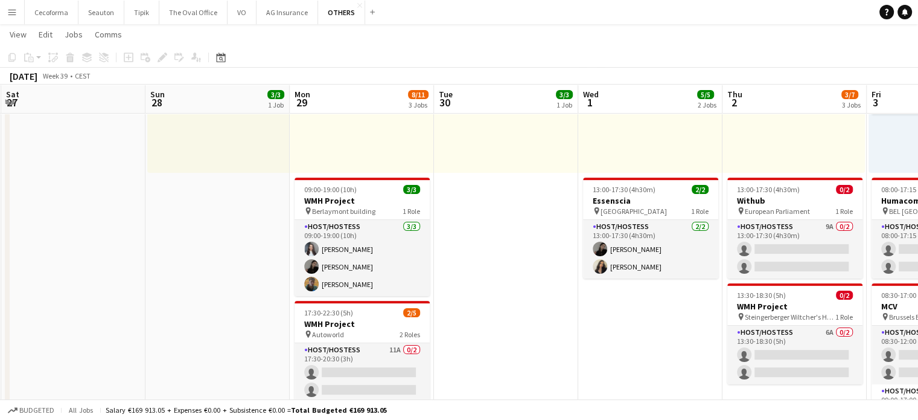
drag, startPoint x: 819, startPoint y: 356, endPoint x: 480, endPoint y: 342, distance: 338.3
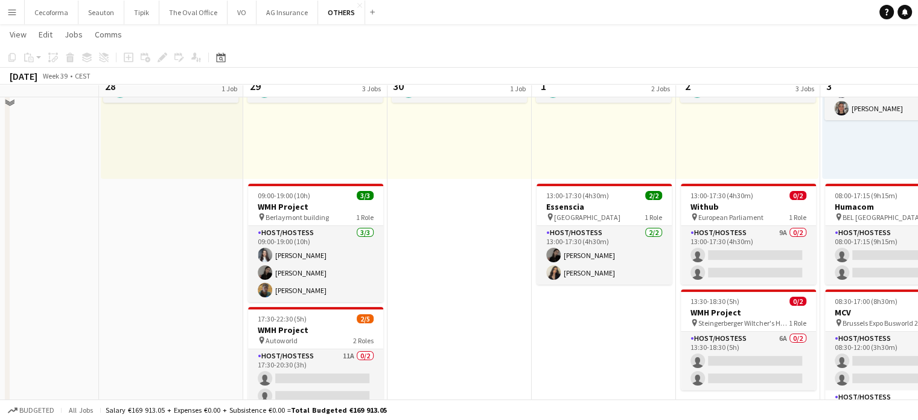
scroll to position [302, 0]
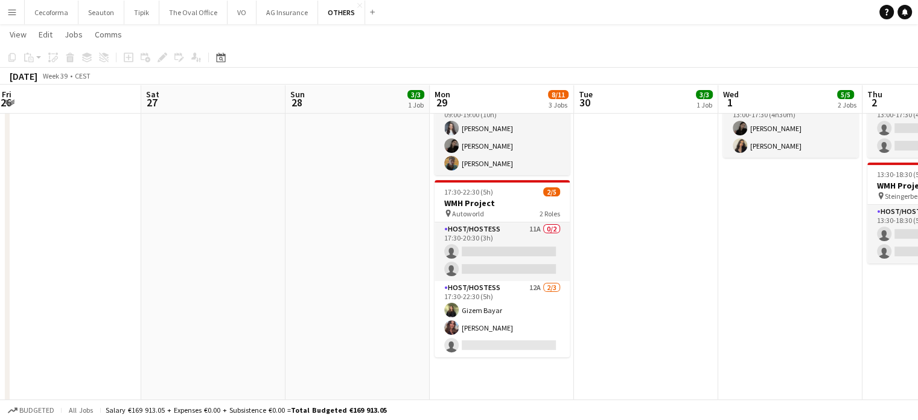
drag, startPoint x: 590, startPoint y: 342, endPoint x: 631, endPoint y: 354, distance: 42.8
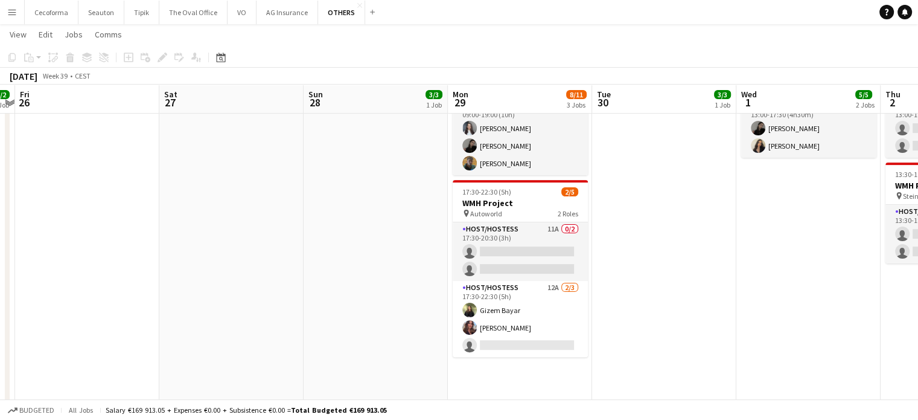
drag, startPoint x: 196, startPoint y: 338, endPoint x: 562, endPoint y: 346, distance: 365.9
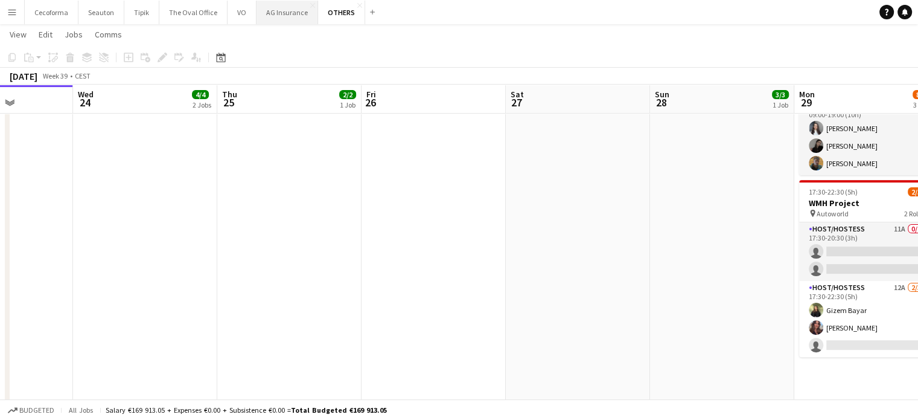
click at [278, 9] on button "AG Insurance Close" at bounding box center [288, 13] width 62 height 24
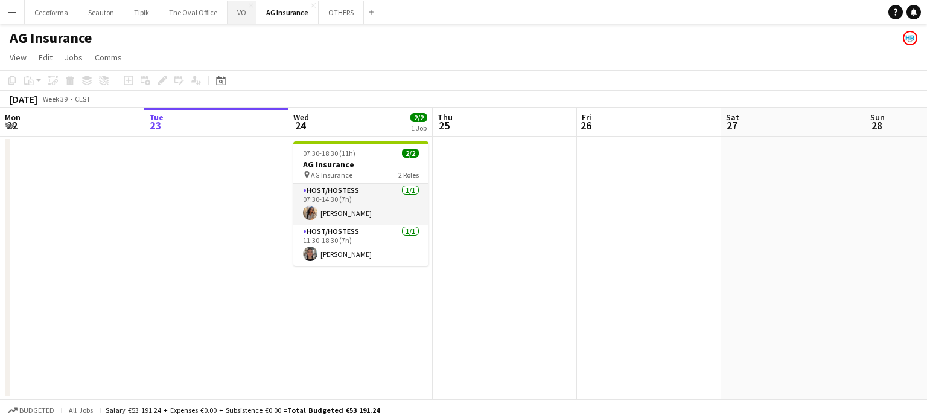
click at [236, 10] on button "VO Close" at bounding box center [242, 13] width 29 height 24
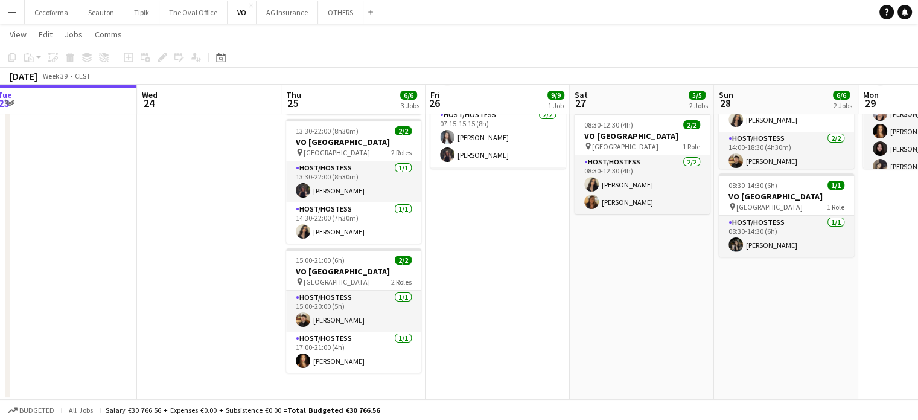
drag, startPoint x: 645, startPoint y: 316, endPoint x: 537, endPoint y: 314, distance: 108.7
click at [537, 314] on app-calendar-viewport "Sat 20 Sun 21 Mon 22 Tue 23 Wed 24 Thu 25 6/6 3 Jobs Fri 26 9/9 1 Job Sat 27 5/…" at bounding box center [459, 148] width 918 height 503
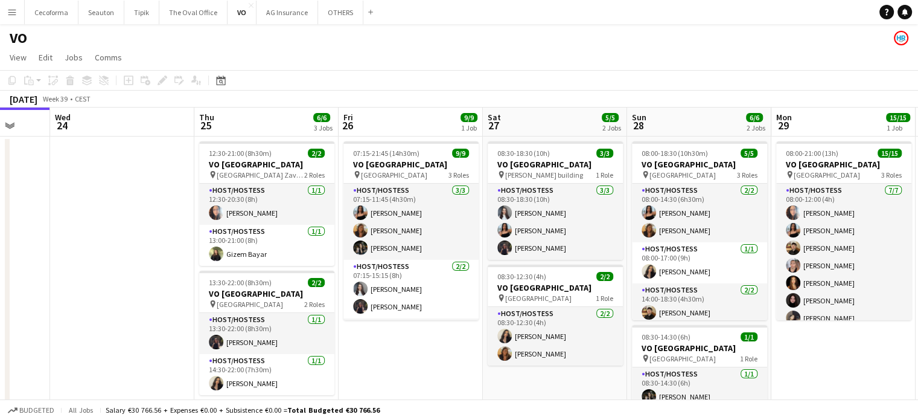
drag, startPoint x: 631, startPoint y: 386, endPoint x: 546, endPoint y: 374, distance: 86.0
click at [546, 374] on app-calendar-viewport "Sat 20 Sun 21 Mon 22 Tue 23 Wed 24 Thu 25 6/6 3 Jobs Fri 26 9/9 1 Job Sat 27 5/…" at bounding box center [459, 329] width 918 height 444
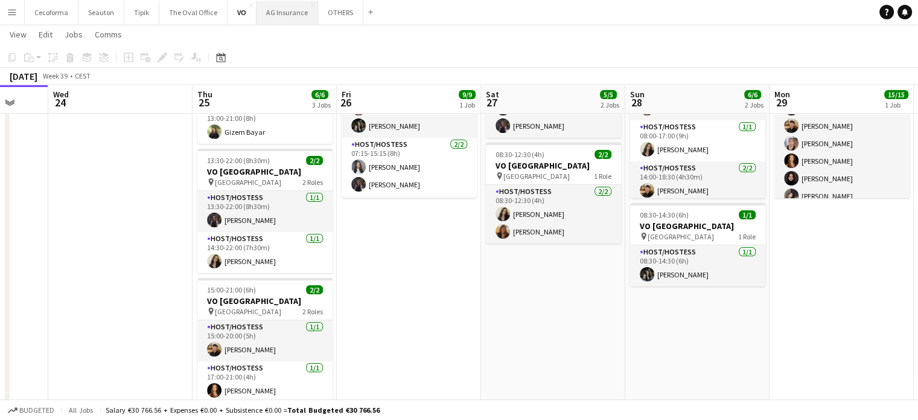
click at [276, 10] on button "AG Insurance Close" at bounding box center [288, 13] width 62 height 24
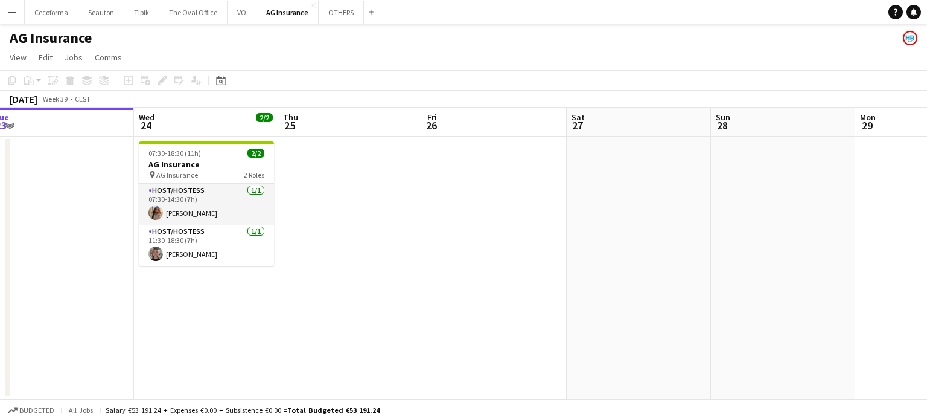
drag, startPoint x: 325, startPoint y: 177, endPoint x: 225, endPoint y: 156, distance: 102.3
click at [255, 160] on app-calendar-viewport "Sat 20 Sun 21 Mon 22 Tue 23 Wed 24 2/2 1 Job Thu 25 Fri 26 Sat 27 Sun 28 Mon 29…" at bounding box center [463, 253] width 927 height 292
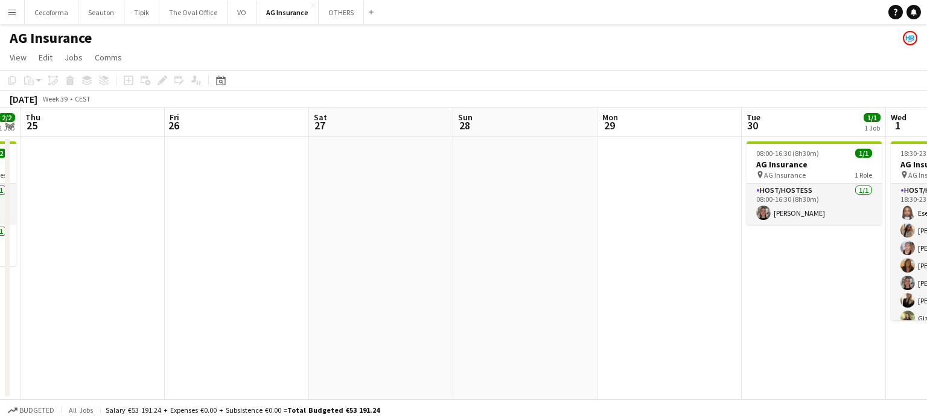
drag, startPoint x: 205, startPoint y: 176, endPoint x: 0, endPoint y: 115, distance: 214.3
click at [7, 121] on app-calendar "Copy Paste Paste Ctrl+V Paste with crew Ctrl+Shift+V Paste linked Job Delete Gr…" at bounding box center [463, 234] width 927 height 329
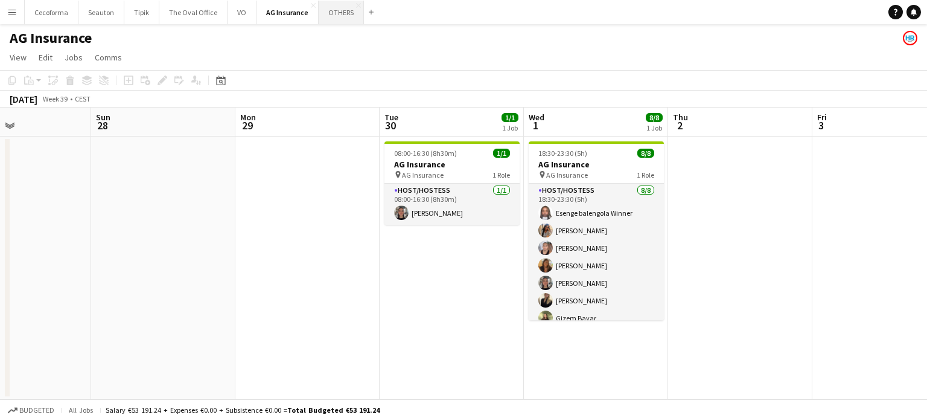
click at [322, 13] on button "OTHERS Close" at bounding box center [341, 13] width 45 height 24
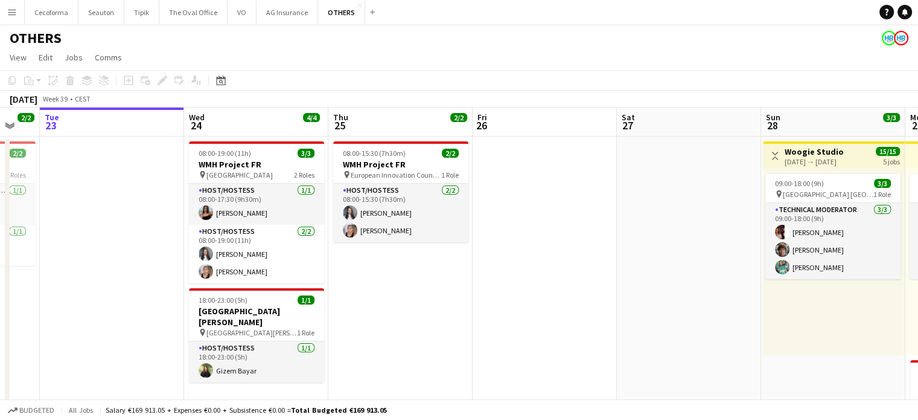
drag, startPoint x: 638, startPoint y: 288, endPoint x: 454, endPoint y: 263, distance: 185.8
click at [455, 263] on app-calendar-viewport "Sat 20 2/2 1 Job Sun 21 Mon 22 2/2 1 Job Tue 23 Wed 24 4/4 2 Jobs Thu 25 2/2 1 …" at bounding box center [459, 396] width 918 height 578
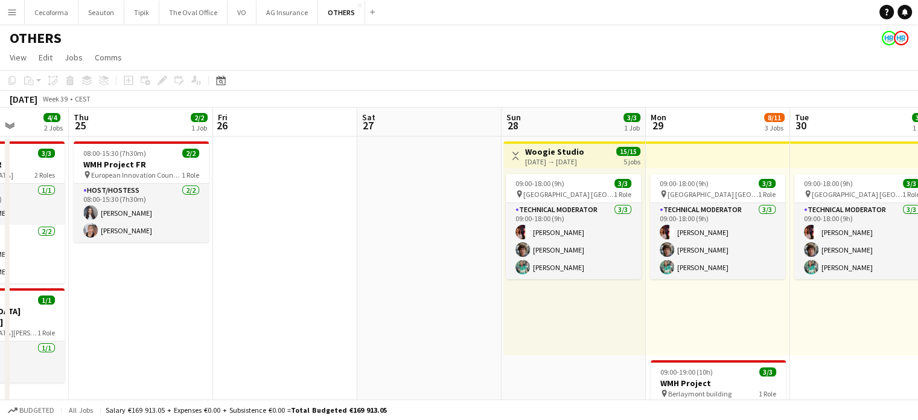
drag, startPoint x: 406, startPoint y: 251, endPoint x: 317, endPoint y: 231, distance: 91.4
click at [317, 231] on app-calendar-viewport "Mon 22 2/2 1 Job Tue 23 Wed 24 4/4 2 Jobs Thu 25 2/2 1 Job Fri 26 Sat 27 Sun 28…" at bounding box center [459, 396] width 918 height 578
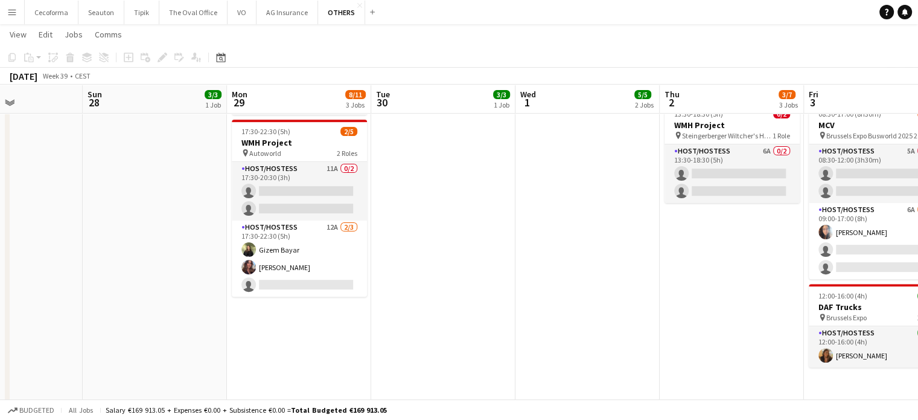
drag, startPoint x: 291, startPoint y: 240, endPoint x: 40, endPoint y: 188, distance: 256.5
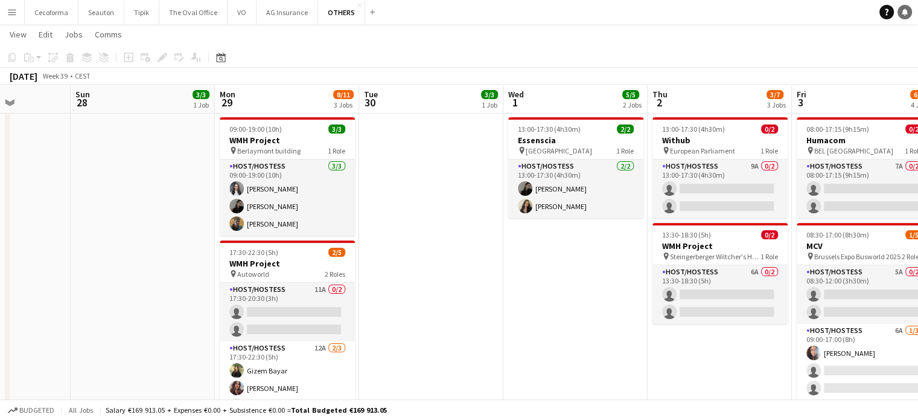
click at [904, 11] on icon at bounding box center [905, 11] width 6 height 6
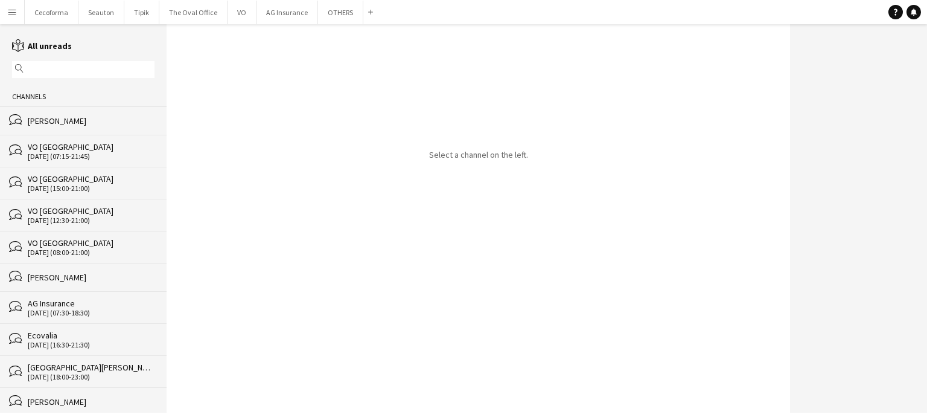
click at [75, 72] on input "text" at bounding box center [89, 69] width 125 height 11
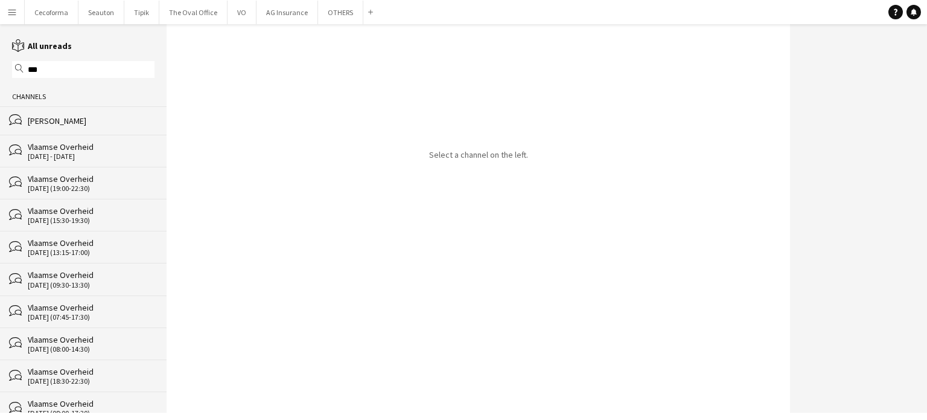
type input "***"
click at [61, 119] on div "[PERSON_NAME]" at bounding box center [91, 120] width 127 height 11
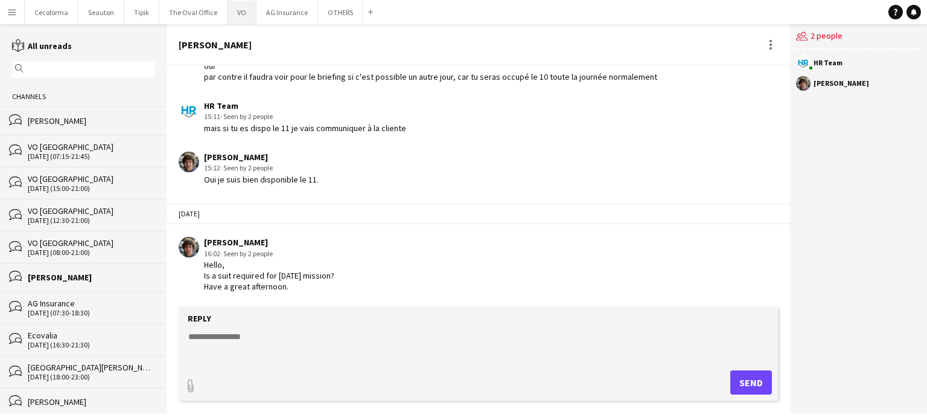
click at [240, 13] on button "VO Close" at bounding box center [242, 13] width 29 height 24
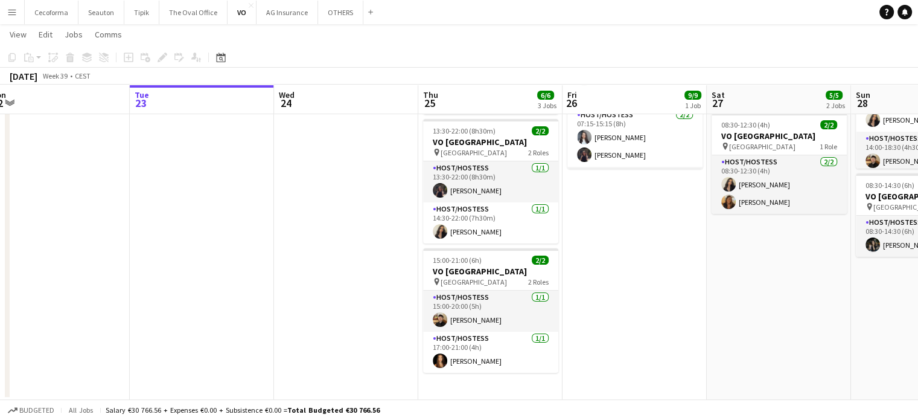
scroll to position [0, 436]
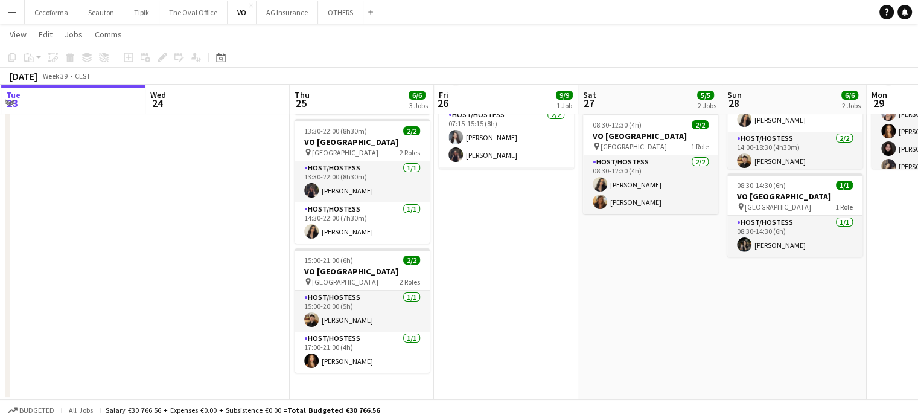
drag, startPoint x: 668, startPoint y: 328, endPoint x: 523, endPoint y: 321, distance: 145.7
click at [520, 321] on app-calendar-viewport "Sat 20 Sun 21 Mon 22 Tue 23 Wed 24 Thu 25 6/6 3 Jobs Fri 26 9/9 1 Job Sat 27 5/…" at bounding box center [459, 148] width 918 height 503
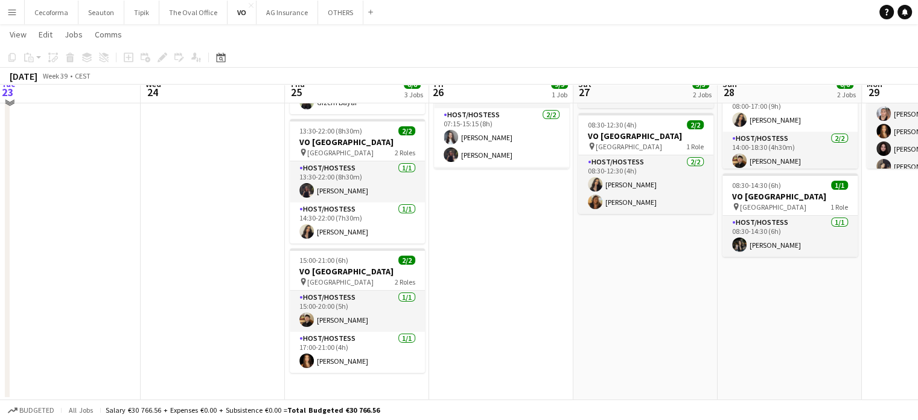
scroll to position [0, 0]
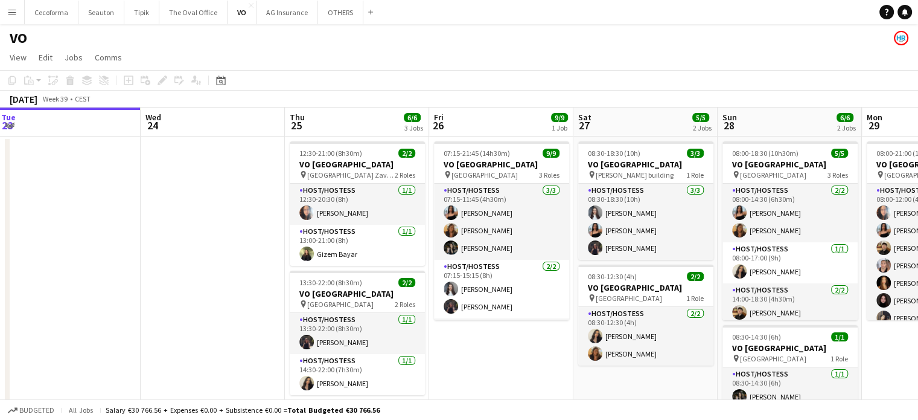
drag, startPoint x: 642, startPoint y: 399, endPoint x: 506, endPoint y: 374, distance: 138.2
click at [506, 374] on app-board "VO View Day view expanded Day view collapsed Month view Date picker Jump to tod…" at bounding box center [459, 297] width 918 height 547
click at [508, 353] on app-date-cell "07:15-21:45 (14h30m) 9/9 VO Europe pin Borschette Center 3 Roles Host/Hostess […" at bounding box center [501, 343] width 144 height 415
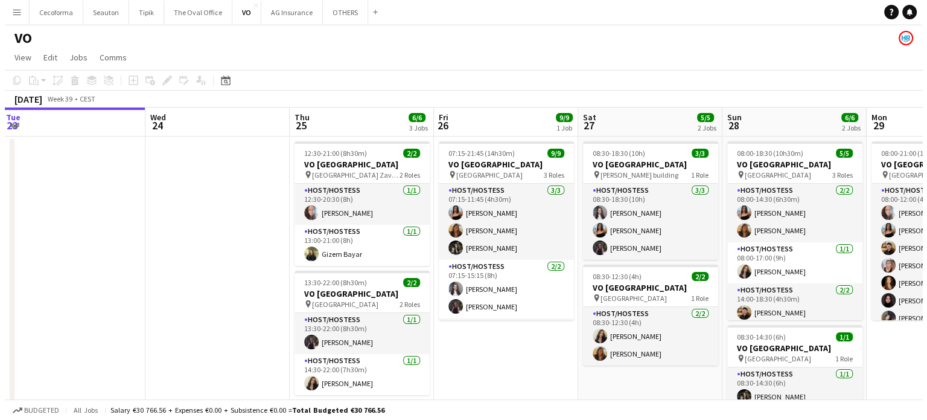
scroll to position [0, 437]
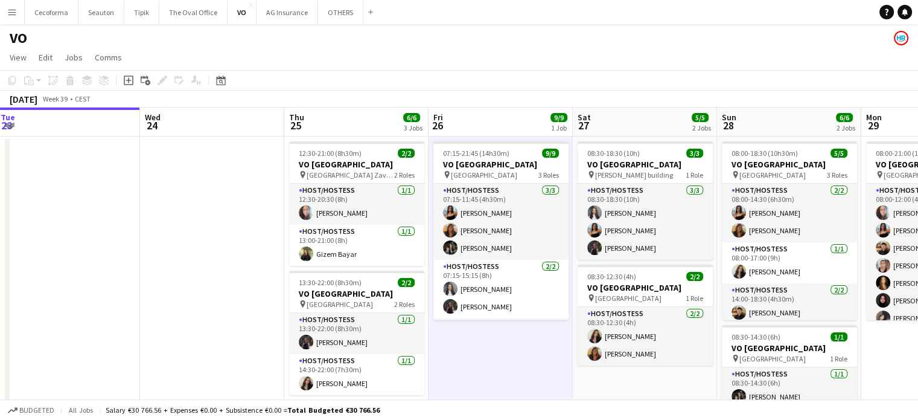
click at [493, 69] on app-page-menu "View Day view expanded Day view collapsed Month view Date picker Jump to today …" at bounding box center [459, 58] width 918 height 23
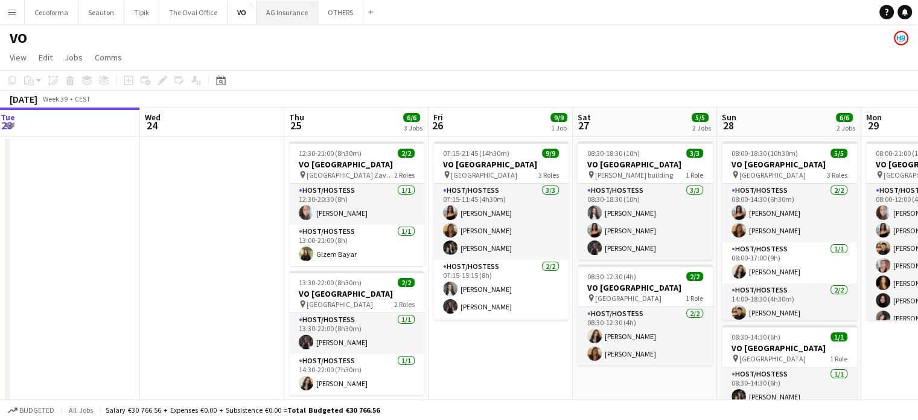
click at [282, 11] on button "AG Insurance Close" at bounding box center [288, 13] width 62 height 24
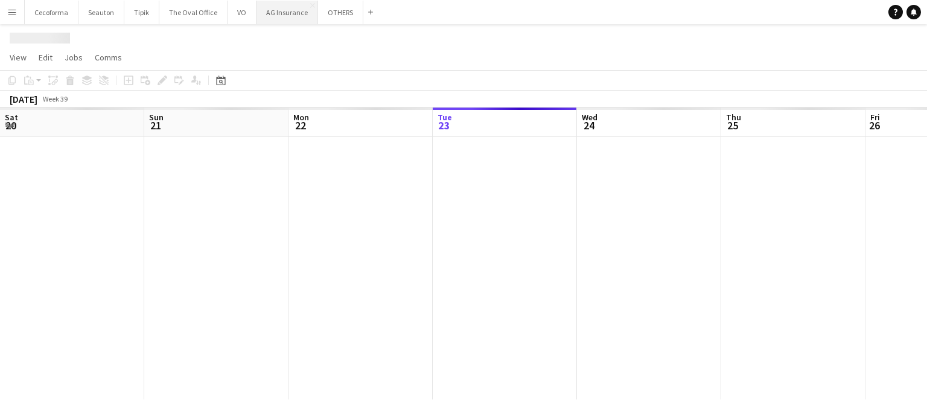
scroll to position [0, 289]
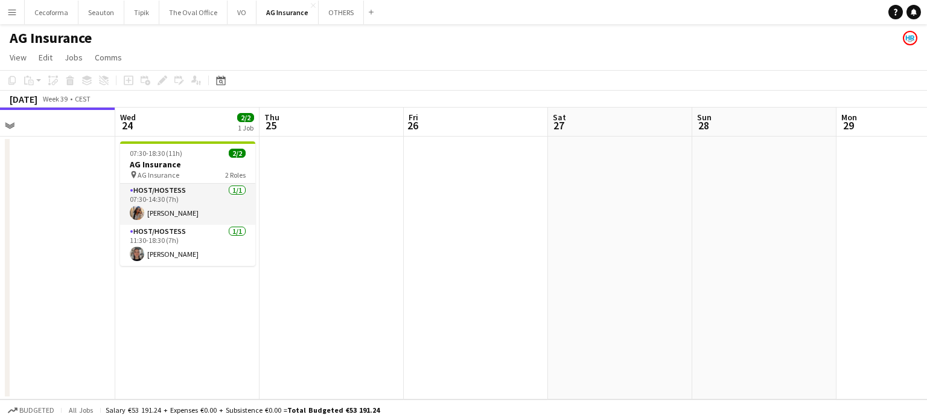
drag, startPoint x: 453, startPoint y: 234, endPoint x: 437, endPoint y: 229, distance: 17.0
click at [439, 229] on app-calendar-viewport "Sat 20 Sun 21 Mon 22 Tue 23 Wed 24 2/2 1 Job Thu 25 Fri 26 Sat 27 Sun 28 Mon 29…" at bounding box center [463, 253] width 927 height 292
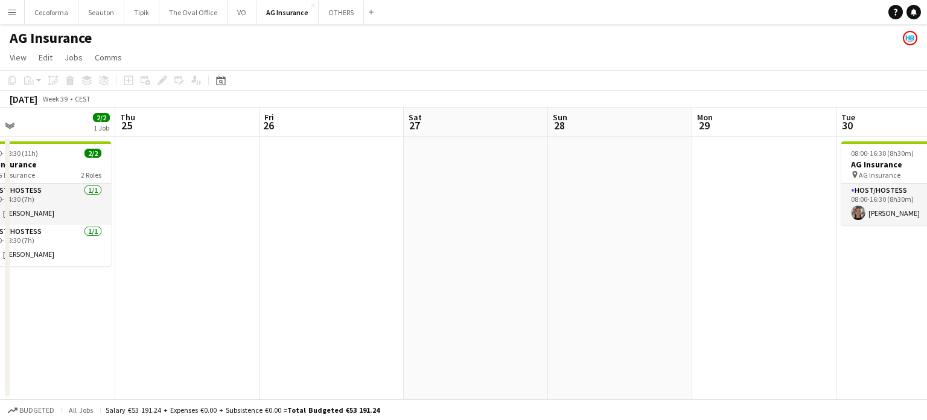
scroll to position [0, 427]
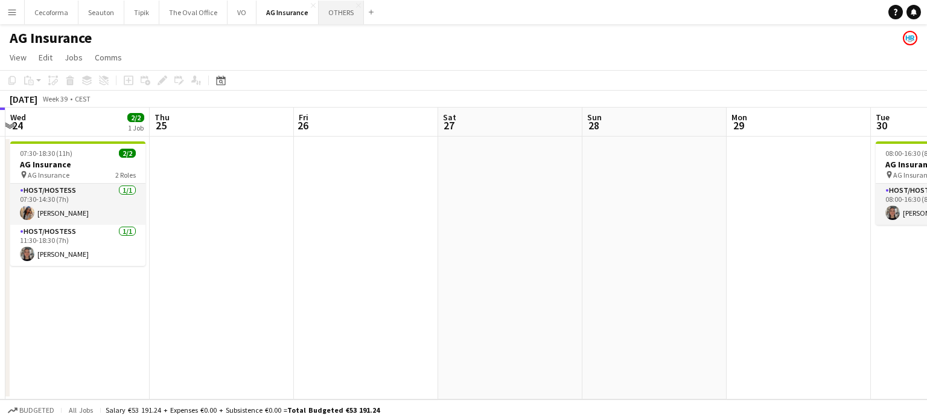
click at [330, 10] on button "OTHERS Close" at bounding box center [341, 13] width 45 height 24
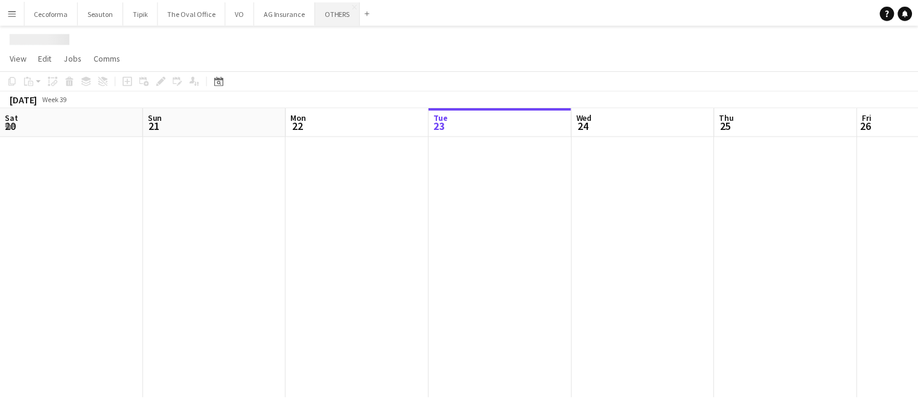
scroll to position [0, 289]
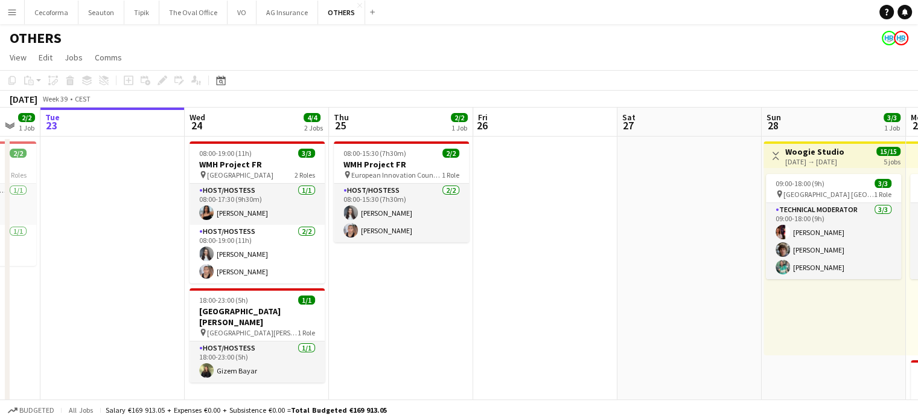
drag, startPoint x: 680, startPoint y: 297, endPoint x: 468, endPoint y: 287, distance: 211.5
click at [469, 287] on app-calendar-viewport "Sat 20 2/2 1 Job Sun 21 Mon 22 2/2 1 Job Tue 23 Wed 24 4/4 2 Jobs Thu 25 2/2 1 …" at bounding box center [459, 396] width 918 height 578
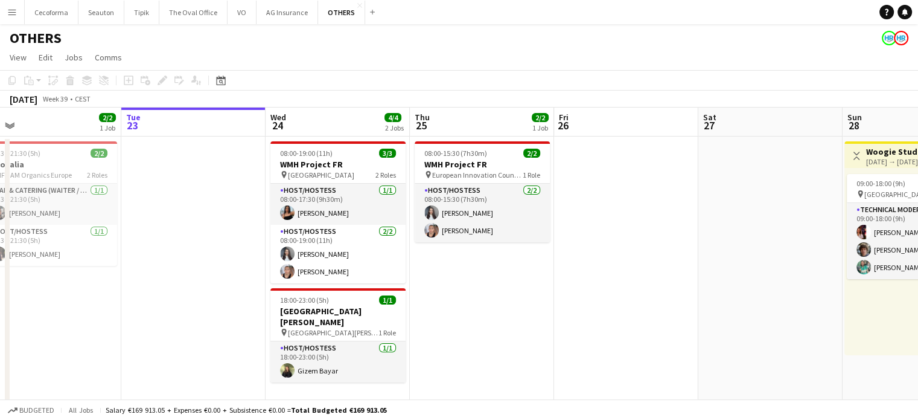
drag, startPoint x: 465, startPoint y: 289, endPoint x: 611, endPoint y: 321, distance: 149.5
click at [611, 321] on app-calendar-viewport "Sat 20 2/2 1 Job Sun 21 Mon 22 2/2 1 Job Tue 23 Wed 24 4/4 2 Jobs Thu 25 2/2 1 …" at bounding box center [459, 396] width 918 height 578
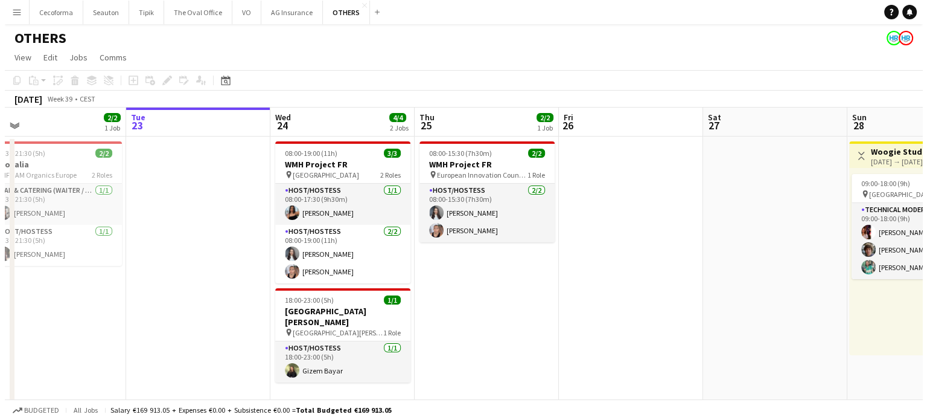
scroll to position [0, 307]
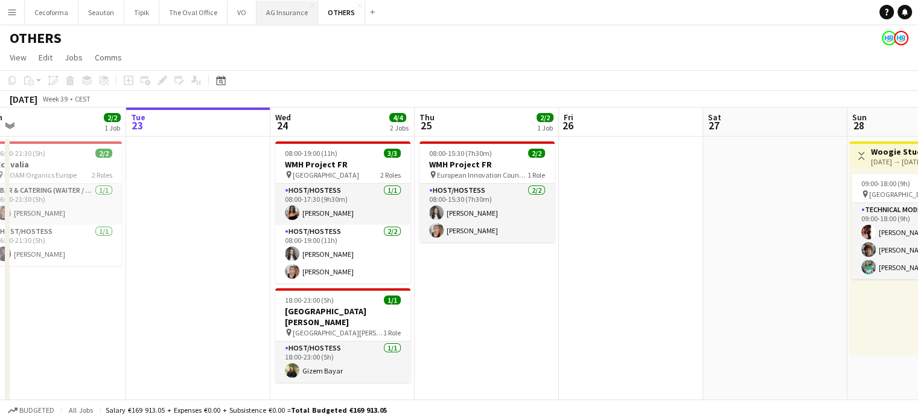
click at [266, 11] on button "AG Insurance Close" at bounding box center [288, 13] width 62 height 24
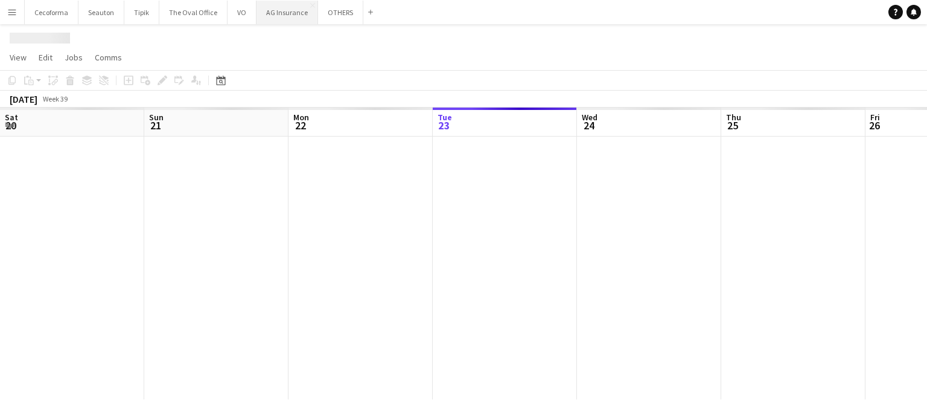
scroll to position [0, 289]
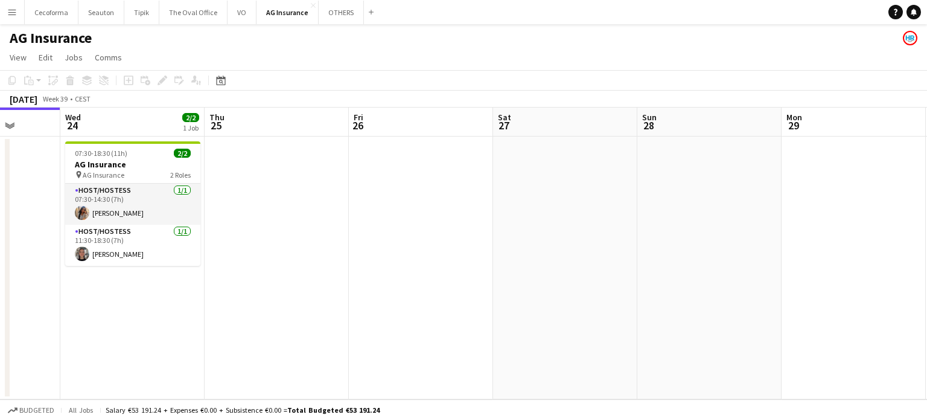
drag, startPoint x: 357, startPoint y: 209, endPoint x: 318, endPoint y: 203, distance: 39.6
click at [318, 203] on app-calendar-viewport "Sat 20 Sun 21 Mon 22 Tue 23 Wed 24 2/2 1 Job Thu 25 Fri 26 Sat 27 Sun 28 Mon 29…" at bounding box center [463, 253] width 927 height 292
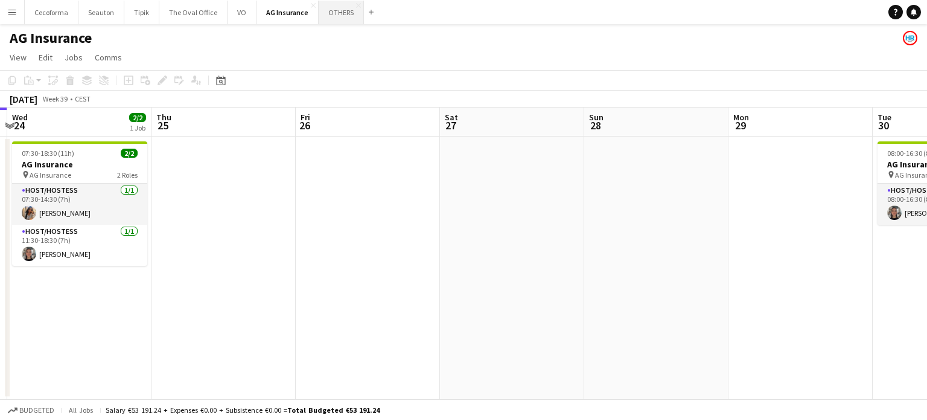
click at [331, 11] on button "OTHERS Close" at bounding box center [341, 13] width 45 height 24
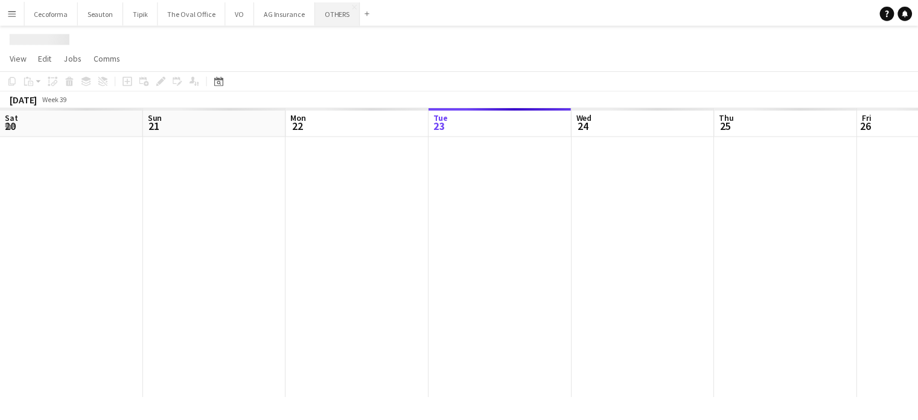
scroll to position [0, 289]
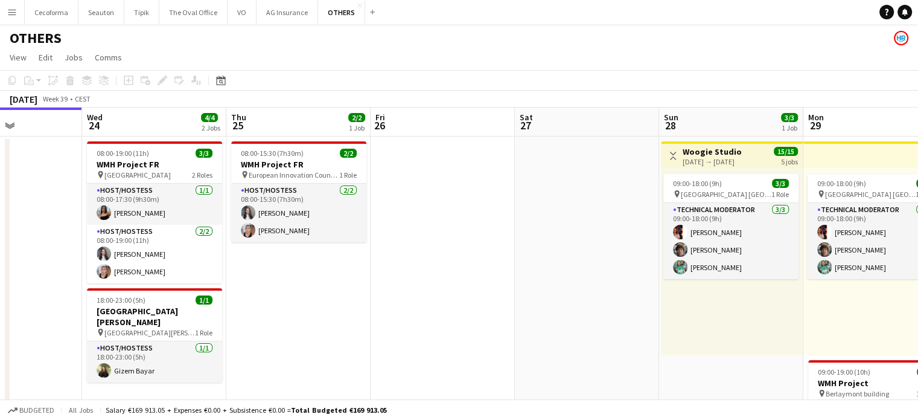
drag, startPoint x: 647, startPoint y: 298, endPoint x: 401, endPoint y: 243, distance: 252.5
click at [401, 243] on app-calendar-viewport "Sat 20 2/2 1 Job Sun 21 Mon 22 2/2 1 Job Tue 23 Wed 24 4/4 2 Jobs Thu 25 2/2 1 …" at bounding box center [459, 396] width 918 height 578
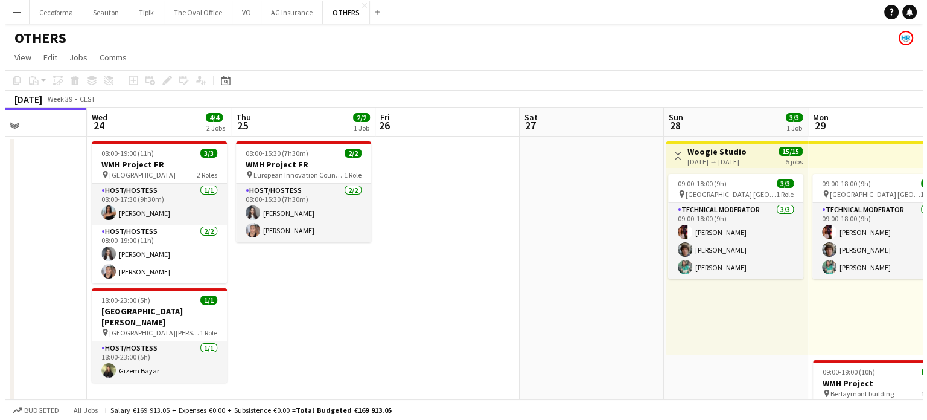
scroll to position [0, 535]
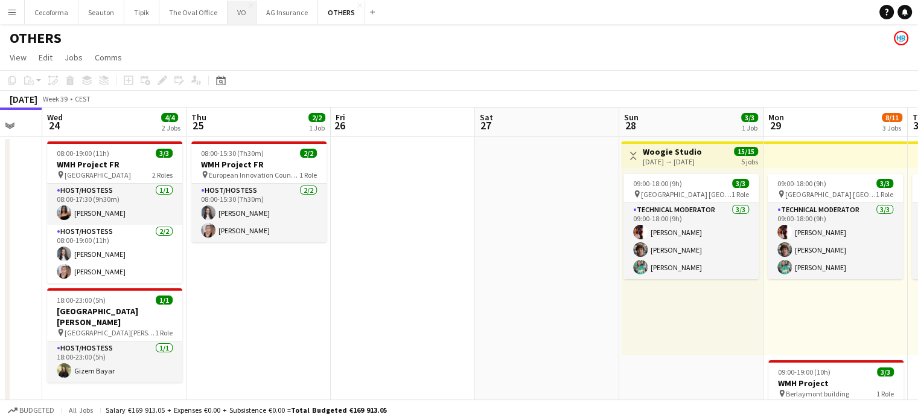
click at [232, 14] on button "VO Close" at bounding box center [242, 13] width 29 height 24
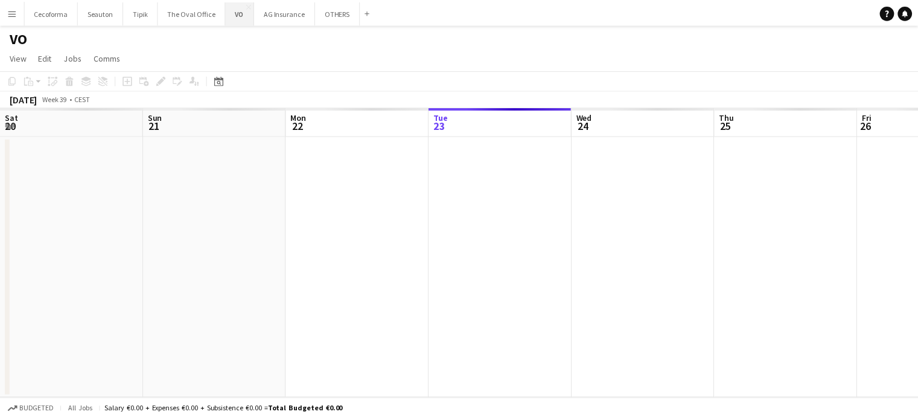
scroll to position [0, 289]
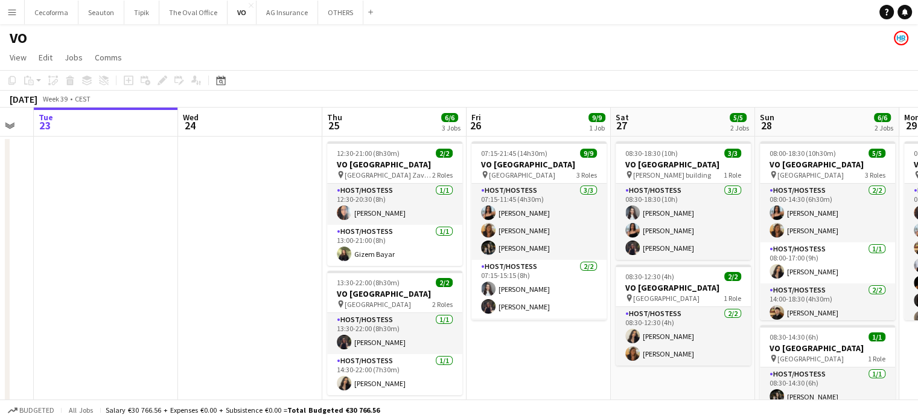
drag, startPoint x: 319, startPoint y: 258, endPoint x: 144, endPoint y: 219, distance: 178.8
click at [144, 219] on app-calendar-viewport "Sat 20 Sun 21 Mon 22 Tue 23 Wed 24 Thu 25 6/6 3 Jobs Fri 26 9/9 1 Job Sat 27 5/…" at bounding box center [459, 329] width 918 height 444
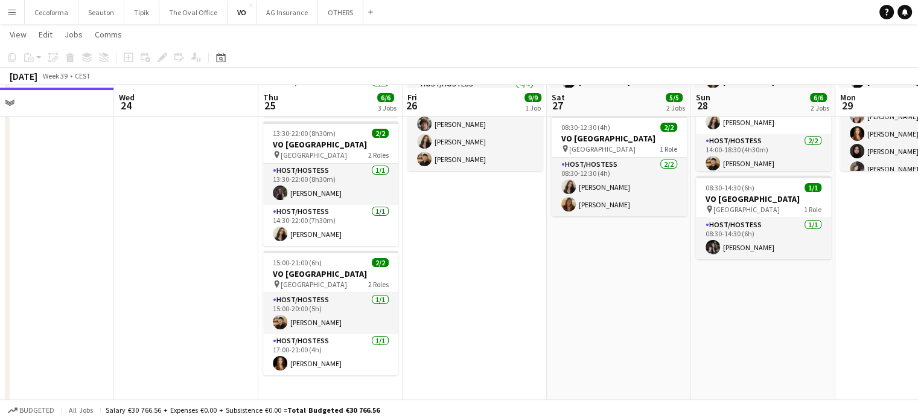
scroll to position [150, 0]
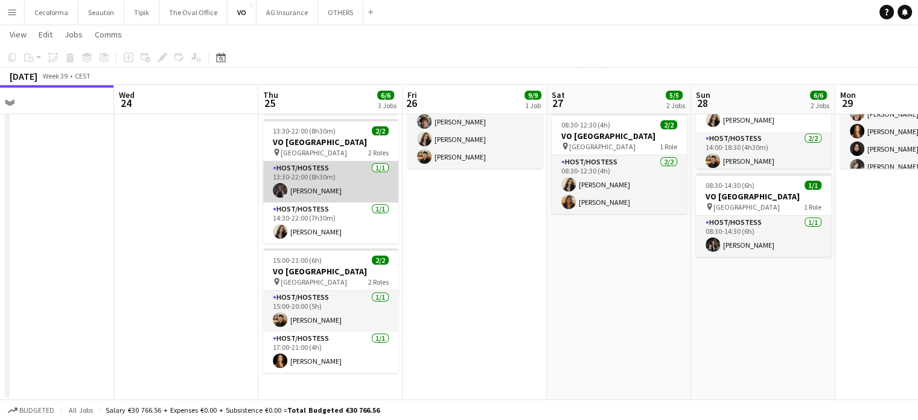
click at [316, 188] on app-card-role "Host/Hostess 1/1 13:30-22:00 (8h30m) Adriana Solans Royo" at bounding box center [330, 181] width 135 height 41
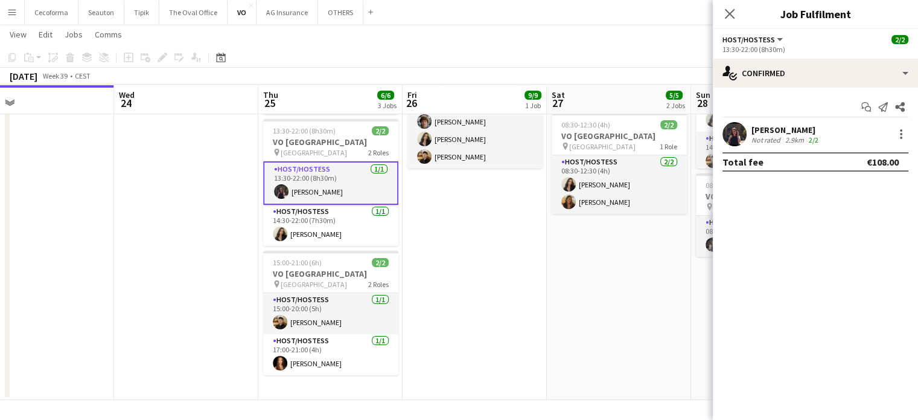
click at [788, 126] on div "[PERSON_NAME]" at bounding box center [786, 129] width 69 height 11
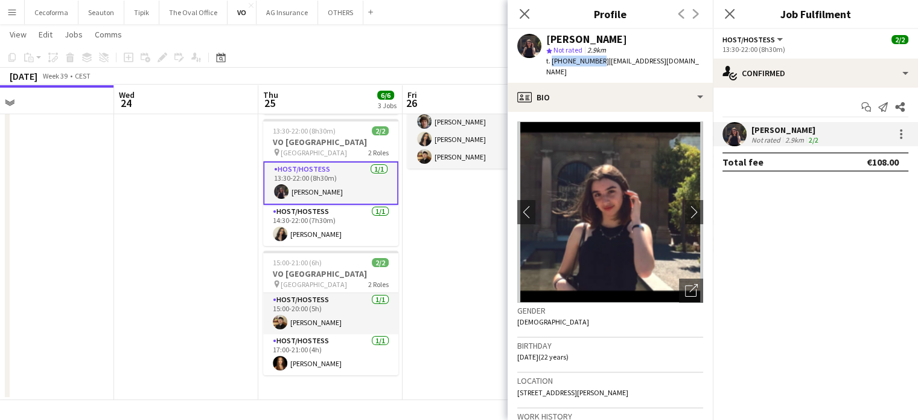
drag, startPoint x: 551, startPoint y: 62, endPoint x: 595, endPoint y: 62, distance: 44.1
click at [595, 62] on span "t. +32460957542" at bounding box center [577, 60] width 63 height 9
copy span "+32460957542"
drag, startPoint x: 601, startPoint y: 63, endPoint x: 686, endPoint y: 62, distance: 84.5
click at [686, 62] on app-profile-header "Adriana Solans Royo star Not rated 2.9km t. +32460957542 | asolansroyo@gmail.com" at bounding box center [610, 56] width 205 height 54
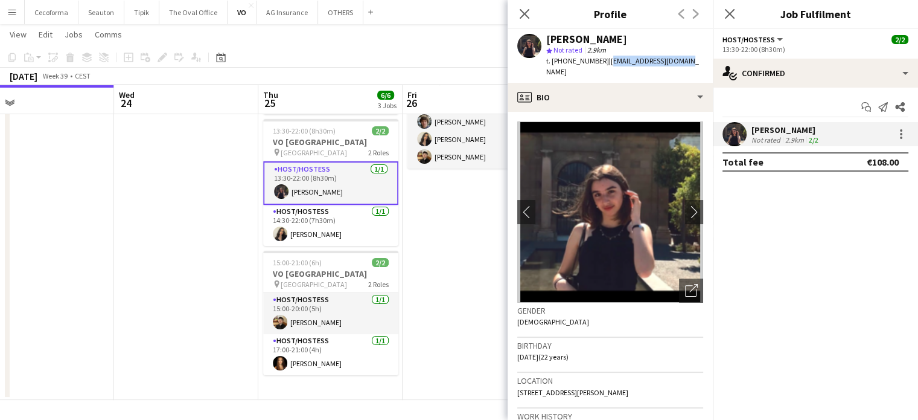
copy span "asolansroyo@gmail.com"
drag, startPoint x: 527, startPoint y: 13, endPoint x: 516, endPoint y: 13, distance: 10.9
click at [527, 13] on icon "Close pop-in" at bounding box center [525, 14] width 10 height 10
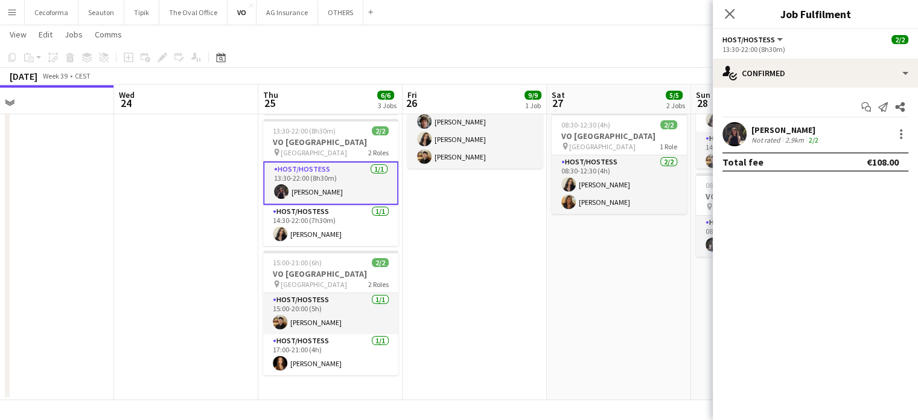
click at [500, 264] on app-date-cell "07:15-21:45 (14h30m) 9/9 VO Europe pin Borschette Center 3 Roles Host/Hostess […" at bounding box center [475, 192] width 144 height 415
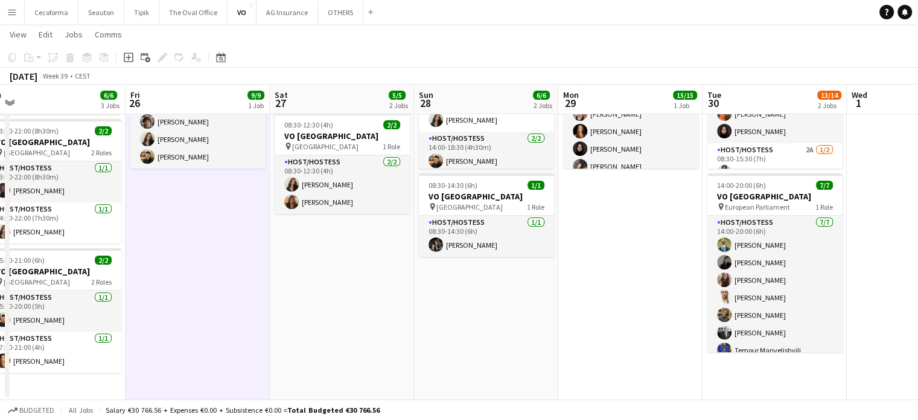
drag, startPoint x: 608, startPoint y: 318, endPoint x: 337, endPoint y: 279, distance: 273.1
click at [337, 279] on app-calendar-viewport "Mon 22 Tue 23 Wed 24 Thu 25 6/6 3 Jobs Fri 26 9/9 1 Job Sat 27 5/5 2 Jobs Sun 2…" at bounding box center [459, 148] width 918 height 503
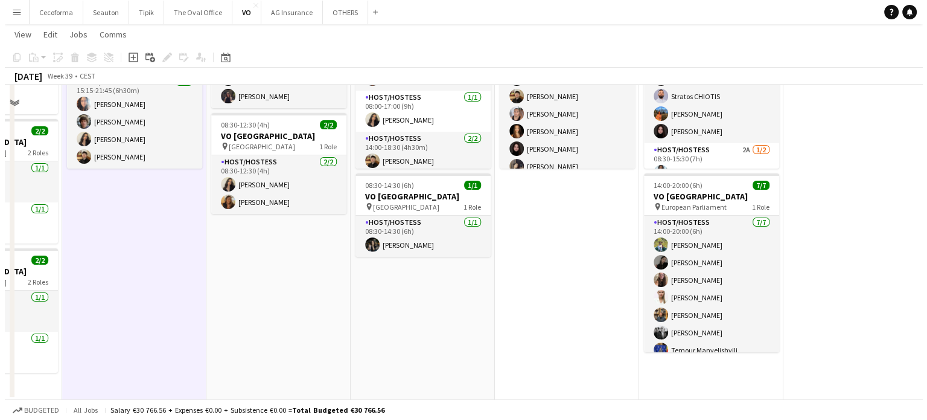
scroll to position [0, 0]
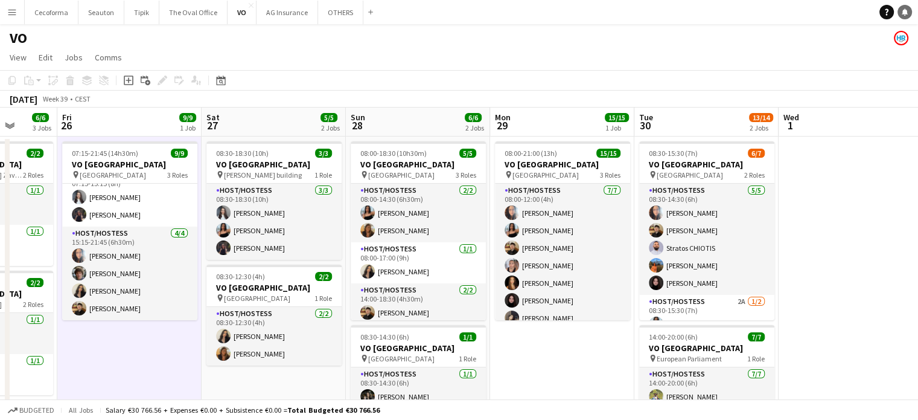
click at [903, 13] on icon at bounding box center [905, 11] width 6 height 6
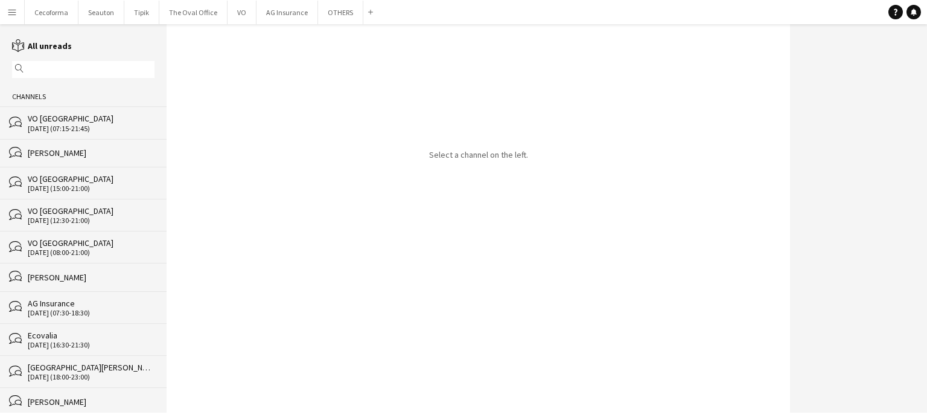
click at [62, 152] on div "[PERSON_NAME]" at bounding box center [91, 152] width 127 height 11
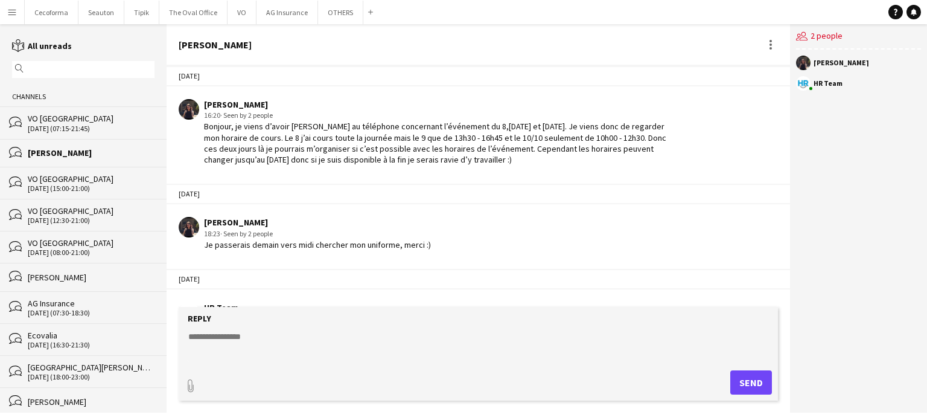
scroll to position [1922, 0]
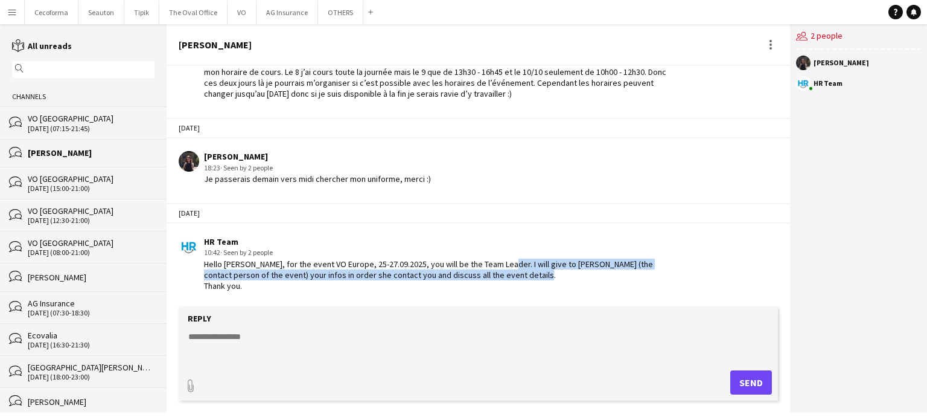
drag, startPoint x: 497, startPoint y: 234, endPoint x: 499, endPoint y: 256, distance: 21.8
click at [498, 258] on div "Hello Adriana, for the event VO Europe, 25-27.09.2025, you will be the Team Lea…" at bounding box center [440, 274] width 473 height 33
copy div "I will give to Morgan (the contact person of the event) your infos in order she…"
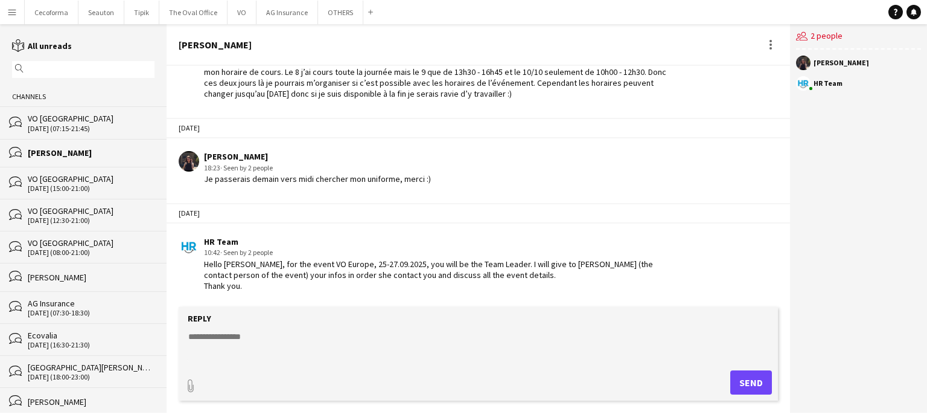
click at [418, 309] on div "Adriana Solans Royo 10:44 · Seen by 2 people Okay, no problem. Thank you." at bounding box center [428, 325] width 499 height 33
click at [336, 11] on button "OTHERS Close" at bounding box center [340, 13] width 45 height 24
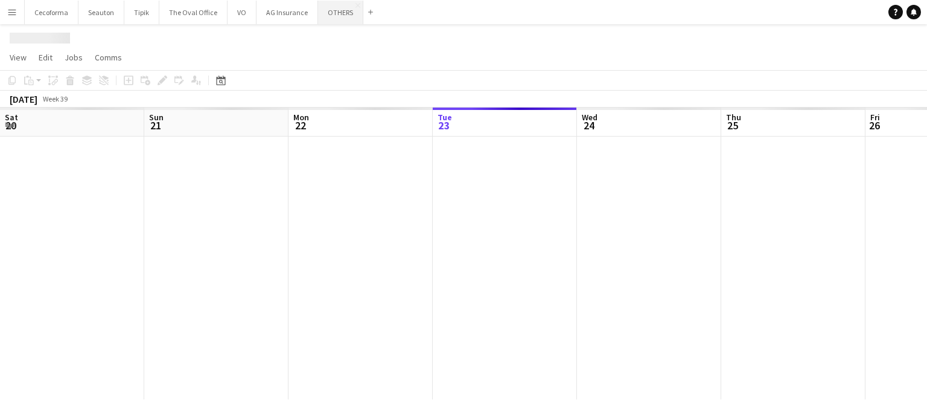
scroll to position [0, 289]
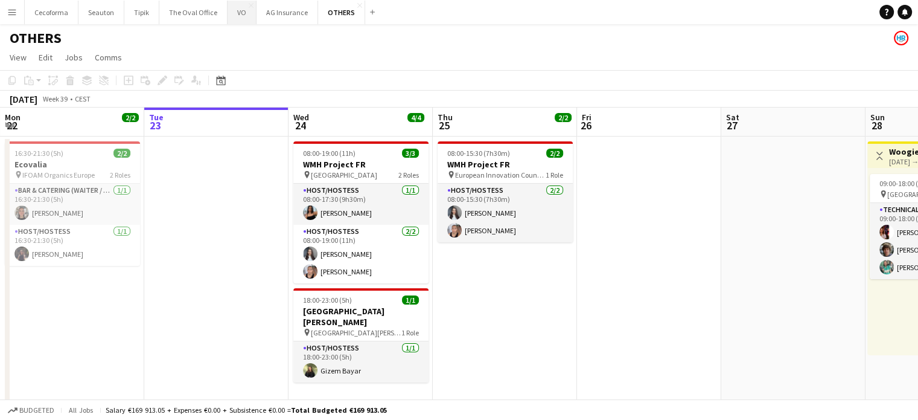
click at [237, 13] on button "VO Close" at bounding box center [242, 13] width 29 height 24
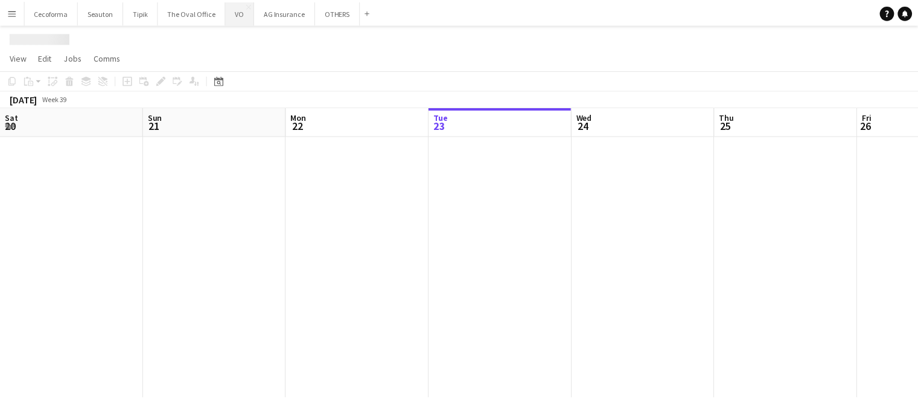
scroll to position [0, 289]
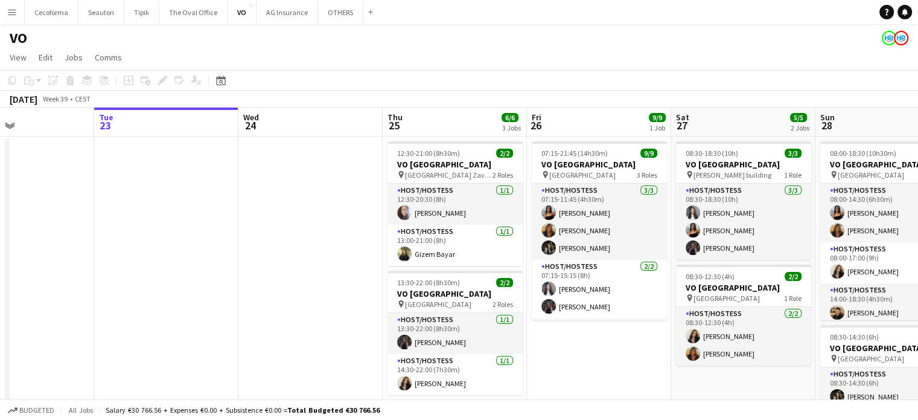
drag, startPoint x: 678, startPoint y: 365, endPoint x: 280, endPoint y: 224, distance: 422.5
click at [280, 224] on app-calendar-viewport "Sat 20 Sun 21 Mon 22 Tue 23 Wed 24 Thu 25 6/6 3 Jobs Fri 26 9/9 1 Job Sat 27 5/…" at bounding box center [459, 329] width 918 height 444
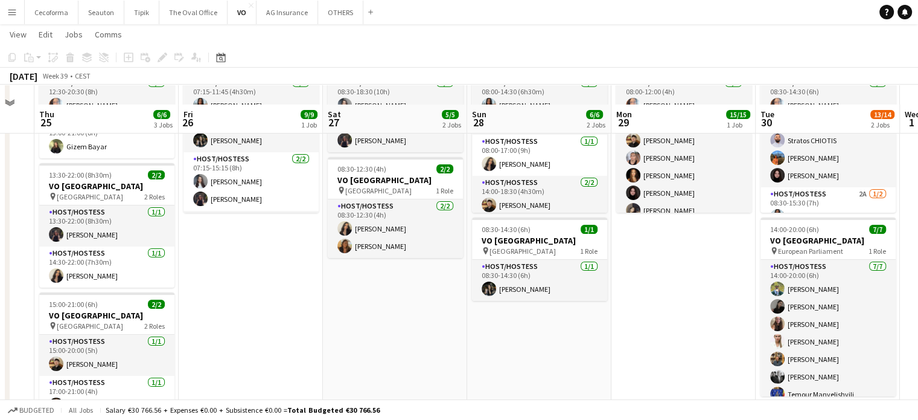
scroll to position [150, 0]
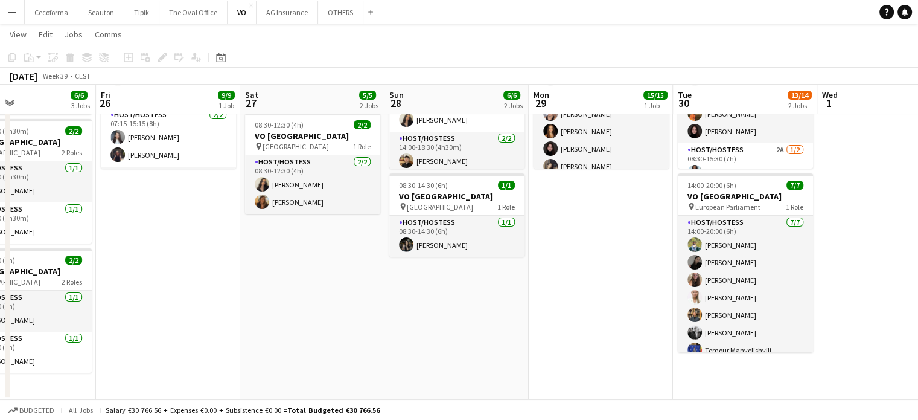
drag, startPoint x: 671, startPoint y: 324, endPoint x: 413, endPoint y: 270, distance: 264.0
click at [413, 270] on app-calendar-viewport "Mon 22 Tue 23 Wed 24 Thu 25 6/6 3 Jobs Fri 26 9/9 1 Job Sat 27 5/5 2 Jobs Sun 2…" at bounding box center [459, 148] width 918 height 503
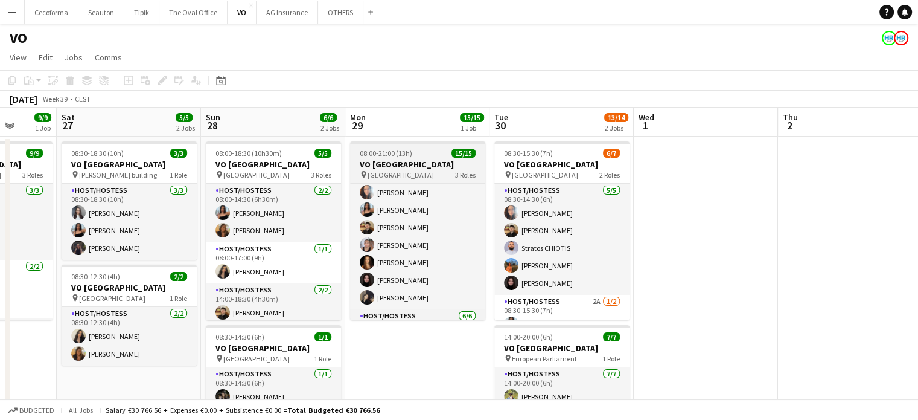
scroll to position [0, 0]
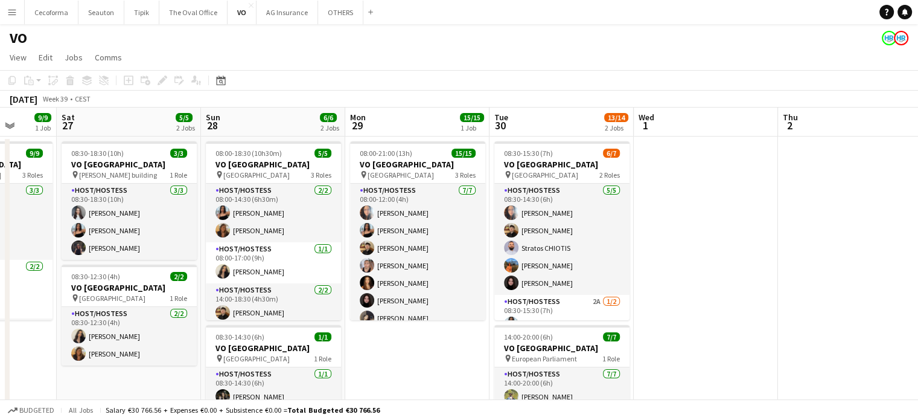
click at [732, 224] on app-date-cell at bounding box center [706, 343] width 144 height 415
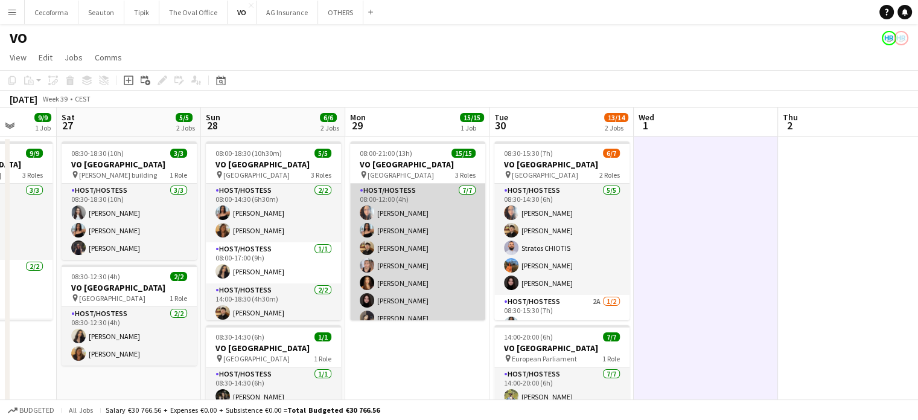
click at [407, 228] on app-card-role "Host/Hostess 7/7 08:00-12:00 (4h) Dalia Louissi Jessica Petrovski Noah de Carva…" at bounding box center [417, 257] width 135 height 146
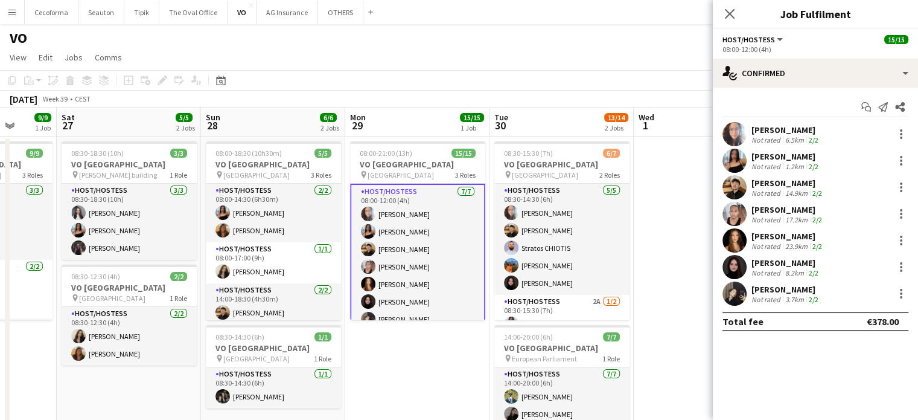
click at [773, 154] on div "[PERSON_NAME]" at bounding box center [786, 156] width 69 height 11
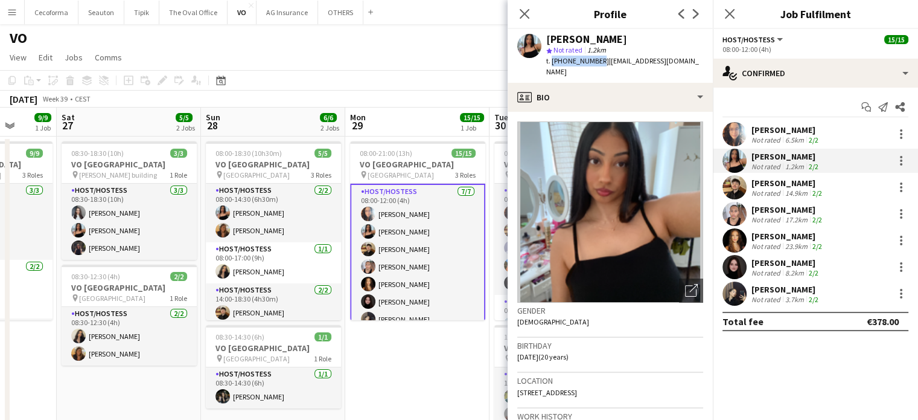
drag, startPoint x: 551, startPoint y: 62, endPoint x: 594, endPoint y: 60, distance: 43.5
click at [594, 60] on span "t. +32499786164" at bounding box center [577, 60] width 63 height 9
copy span "+32499786164"
drag, startPoint x: 600, startPoint y: 62, endPoint x: 691, endPoint y: 60, distance: 91.2
click at [691, 60] on app-profile-header "Jessica Petrovski star Not rated 1.2km t. +32499786164 | jessiepetro48@gmail.com" at bounding box center [610, 56] width 205 height 54
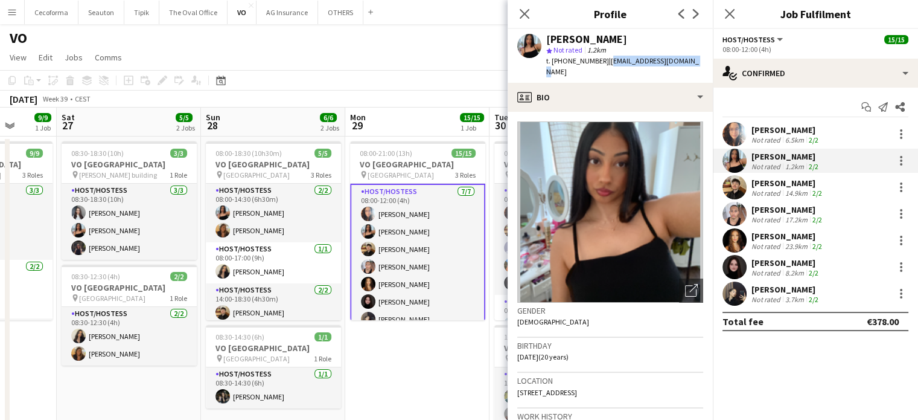
copy span "jessiepetro48@gmail.com"
click at [522, 14] on icon "Close pop-in" at bounding box center [524, 13] width 11 height 11
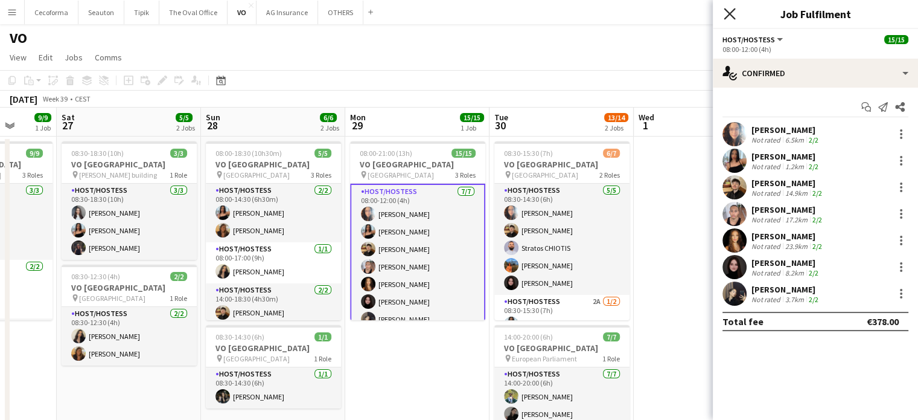
click at [731, 14] on icon "Close pop-in" at bounding box center [729, 13] width 11 height 11
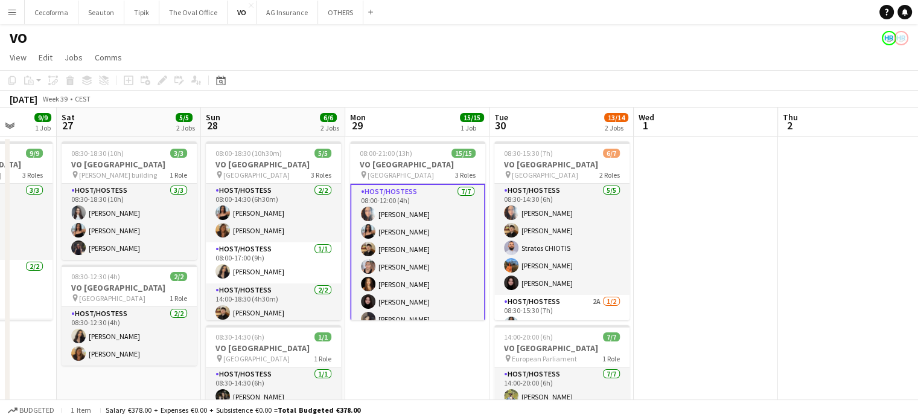
click at [678, 226] on app-date-cell at bounding box center [706, 343] width 144 height 415
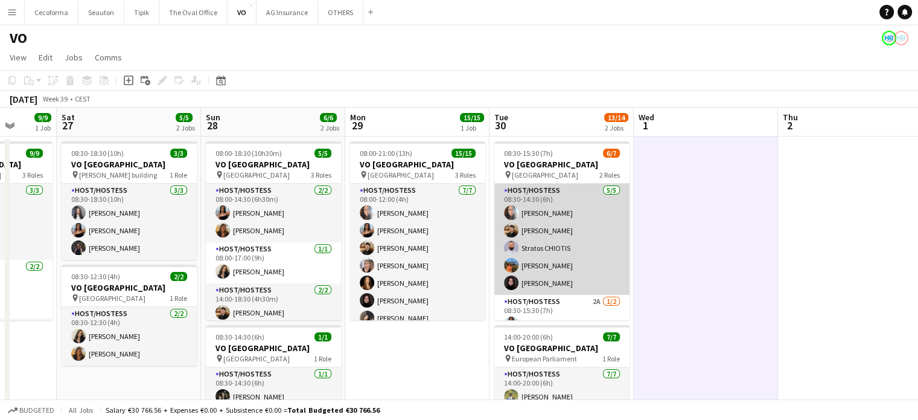
scroll to position [33, 0]
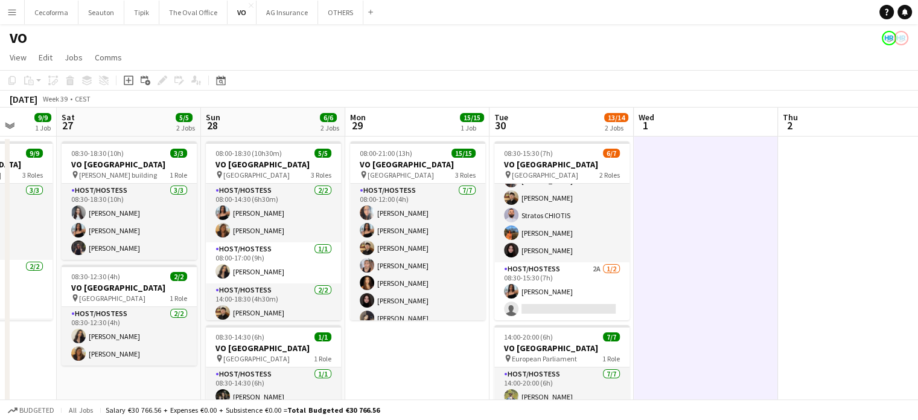
click at [694, 296] on app-date-cell at bounding box center [706, 343] width 144 height 415
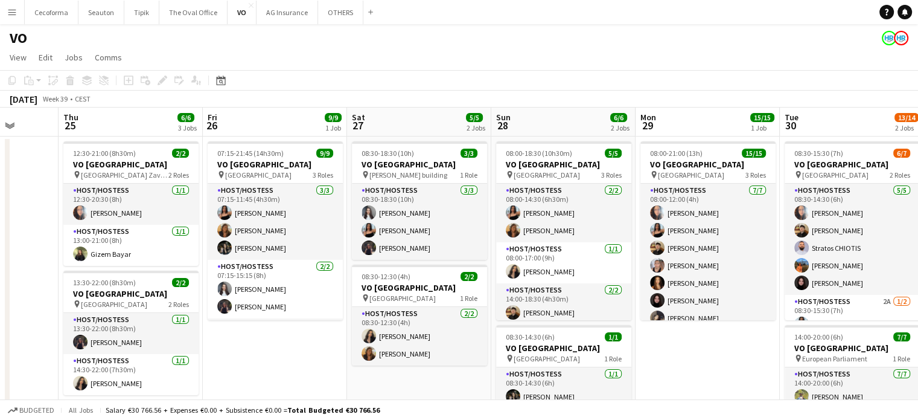
scroll to position [0, 290]
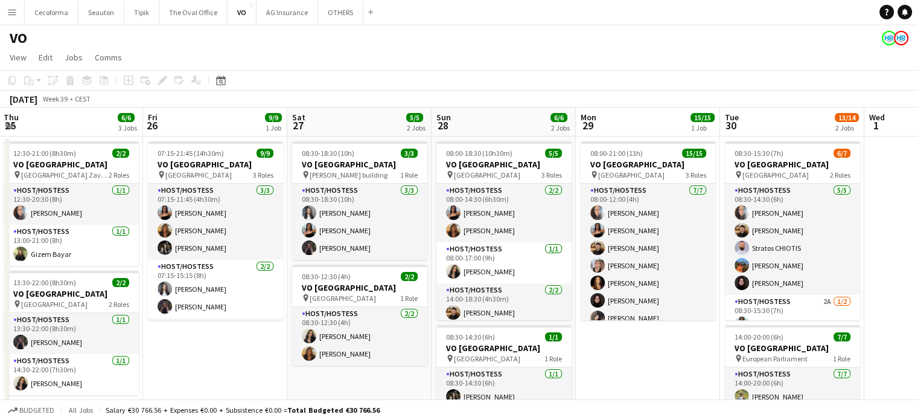
drag, startPoint x: 685, startPoint y: 282, endPoint x: 924, endPoint y: 294, distance: 239.9
click at [918, 294] on html "Menu Boards Boards Boards All jobs Status Workforce Workforce My Workforce Recr…" at bounding box center [459, 286] width 918 height 572
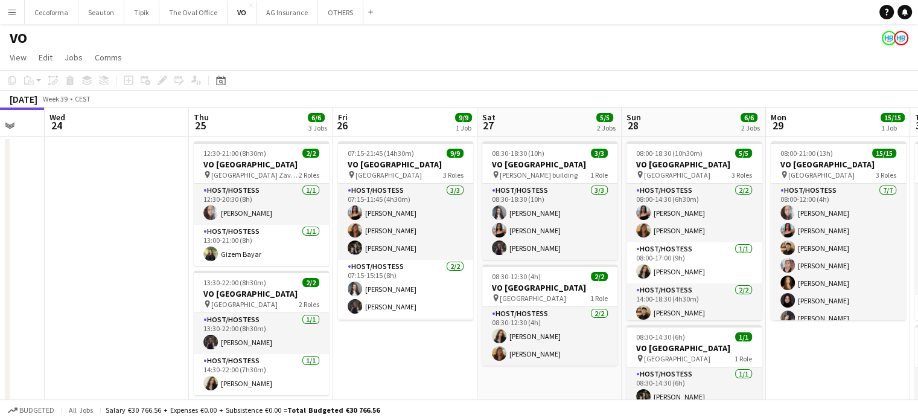
drag, startPoint x: 219, startPoint y: 359, endPoint x: 442, endPoint y: 359, distance: 223.3
click at [442, 359] on app-calendar-viewport "Mon 22 Tue 23 Wed 24 Thu 25 6/6 3 Jobs Fri 26 9/9 1 Job Sat 27 5/5 2 Jobs Sun 2…" at bounding box center [459, 329] width 918 height 444
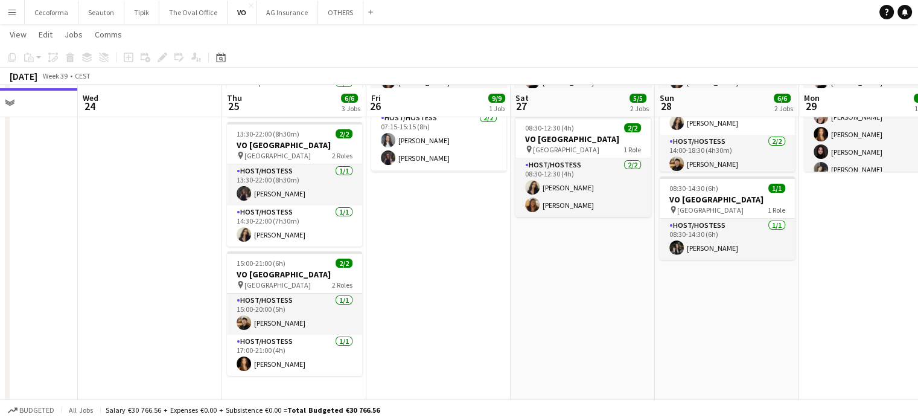
scroll to position [150, 0]
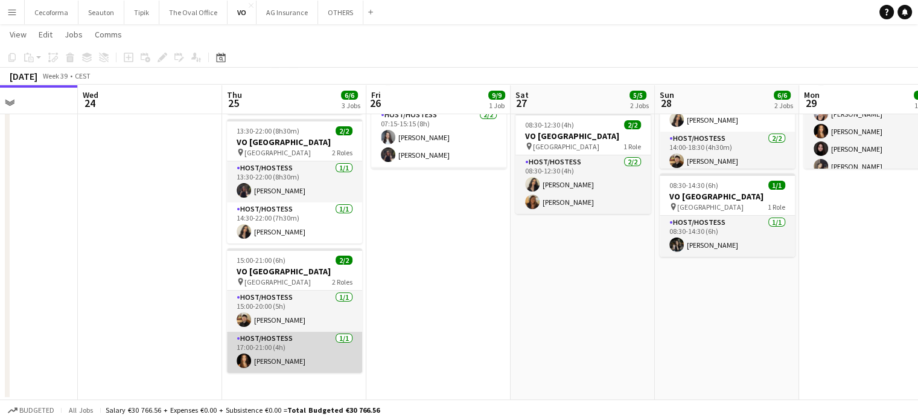
click at [264, 346] on app-card-role "Host/Hostess 1/1 17:00-21:00 (4h) Zoé Sommer" at bounding box center [294, 351] width 135 height 41
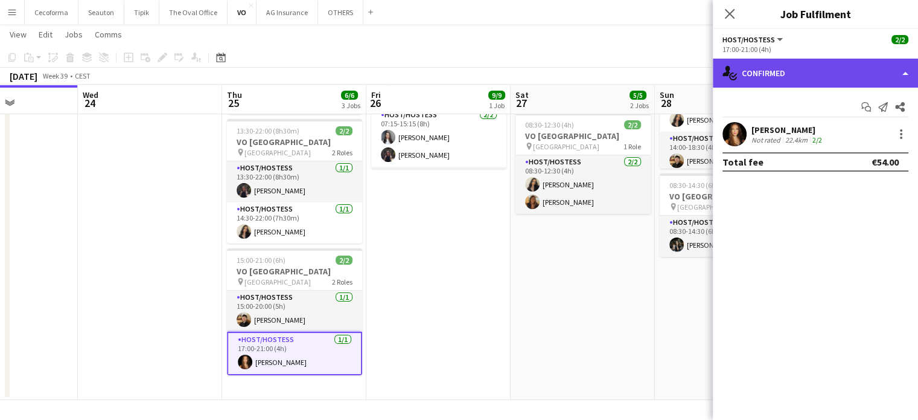
click at [908, 72] on div "single-neutral-actions-check-2 Confirmed" at bounding box center [815, 73] width 205 height 29
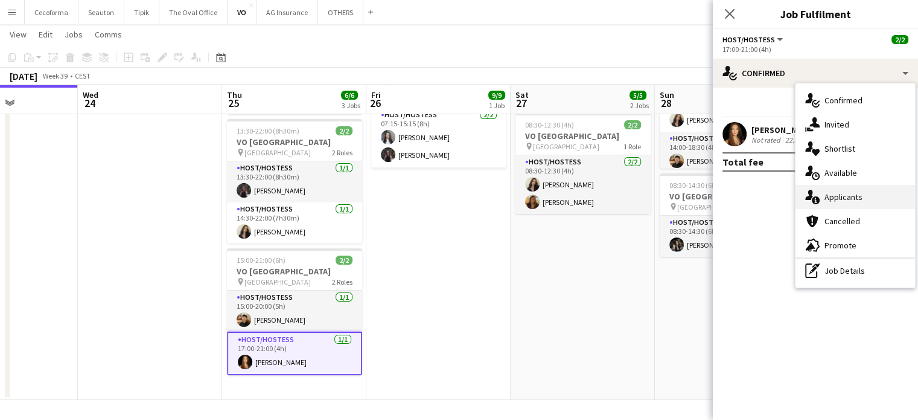
click at [846, 193] on span "Applicants" at bounding box center [844, 196] width 38 height 11
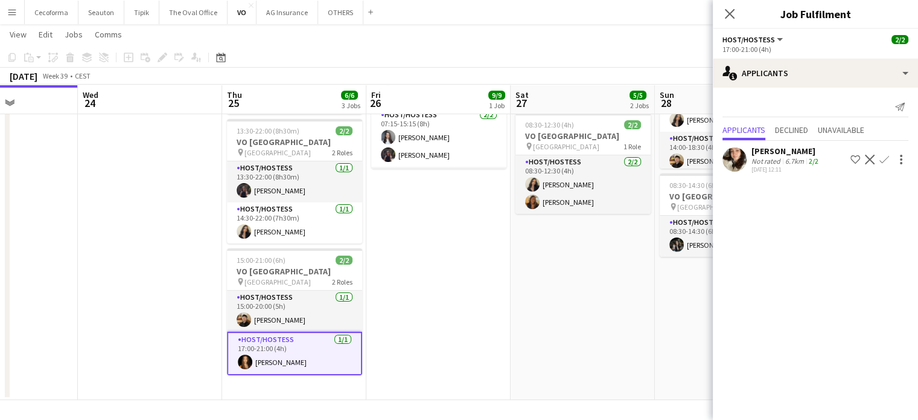
click at [610, 330] on app-date-cell "08:30-18:30 (10h) 3/3 VO Europe pin Charlemagne building 1 Role Host/Hostess 3/…" at bounding box center [583, 192] width 144 height 415
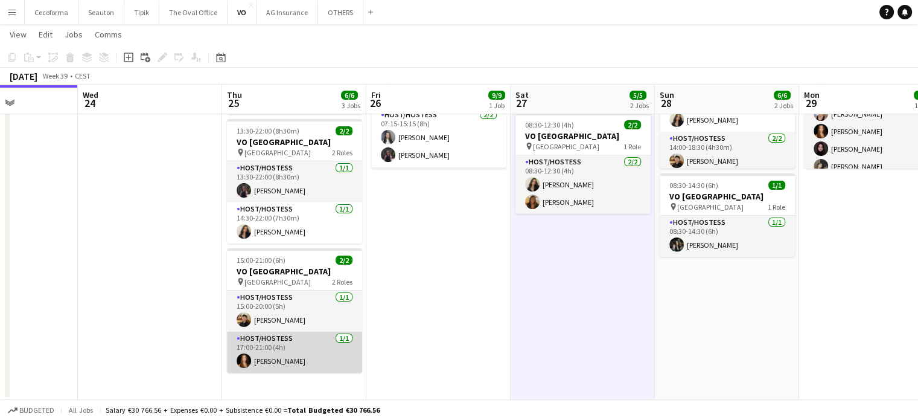
click at [301, 354] on app-card-role "Host/Hostess 1/1 17:00-21:00 (4h) Zoé Sommer" at bounding box center [294, 351] width 135 height 41
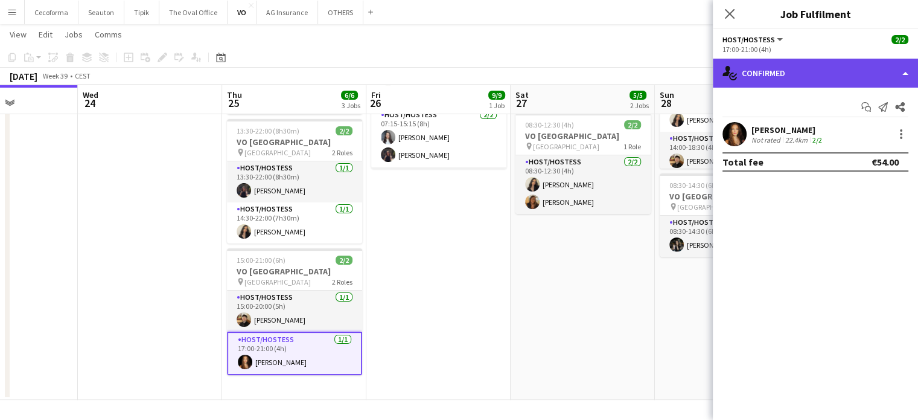
click at [907, 79] on div "single-neutral-actions-check-2 Confirmed" at bounding box center [815, 73] width 205 height 29
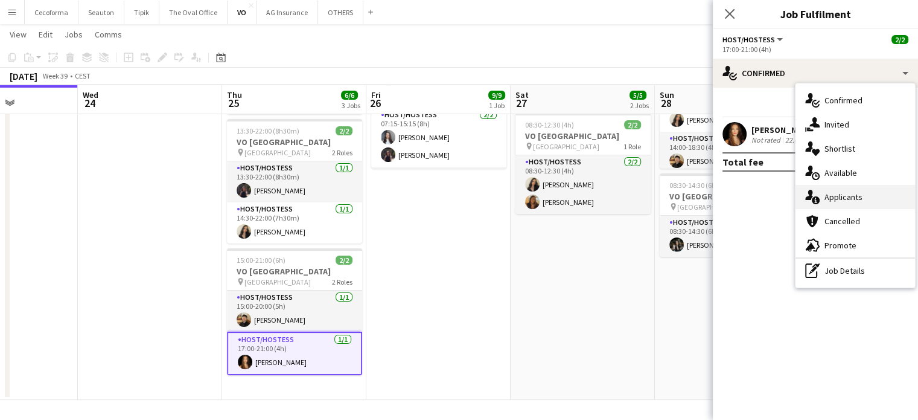
click at [842, 195] on span "Applicants" at bounding box center [844, 196] width 38 height 11
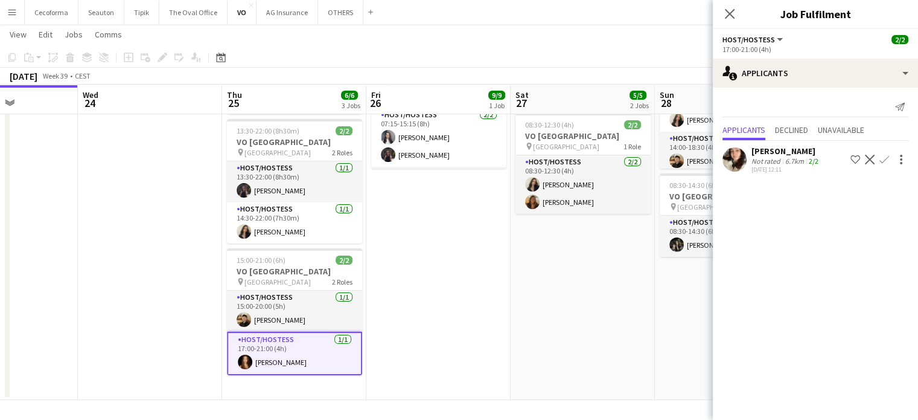
click at [467, 301] on app-date-cell "07:15-21:45 (14h30m) 9/9 VO Europe pin Borschette Center 3 Roles Host/Hostess […" at bounding box center [438, 192] width 144 height 415
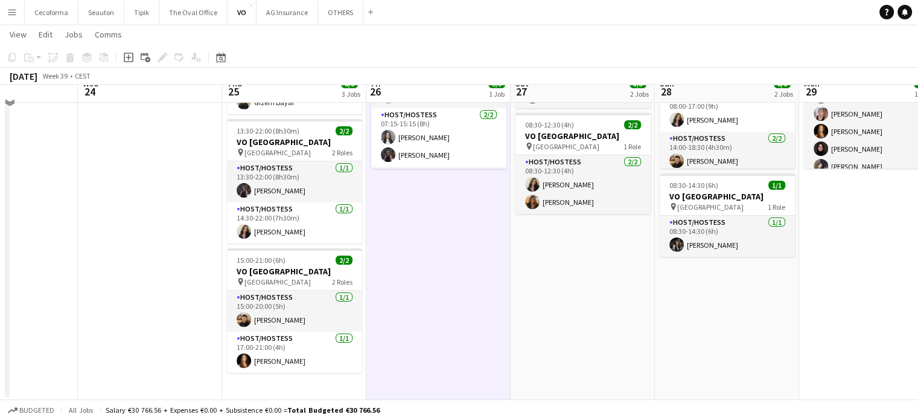
scroll to position [0, 0]
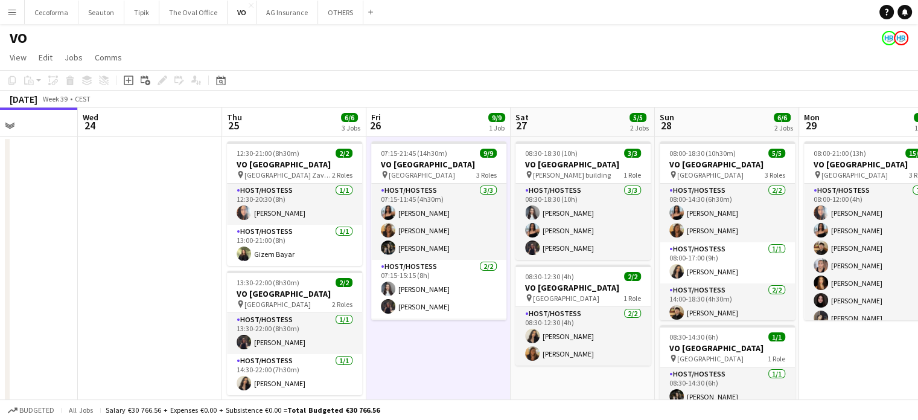
click at [899, 359] on app-date-cell "08:00-21:00 (13h) 15/15 VO Europe pin UR Square 3 Roles Host/Hostess 7/7 08:00-…" at bounding box center [871, 343] width 144 height 415
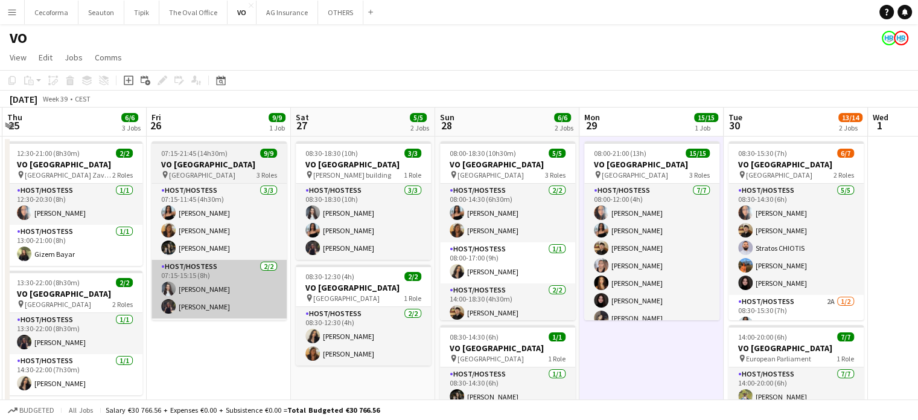
drag, startPoint x: 442, startPoint y: 366, endPoint x: 227, endPoint y: 317, distance: 220.5
click at [212, 313] on app-calendar-viewport "Sun 21 Mon 22 Tue 23 Wed 24 Thu 25 6/6 3 Jobs Fri 26 9/9 1 Job Sat 27 5/5 2 Job…" at bounding box center [459, 329] width 918 height 444
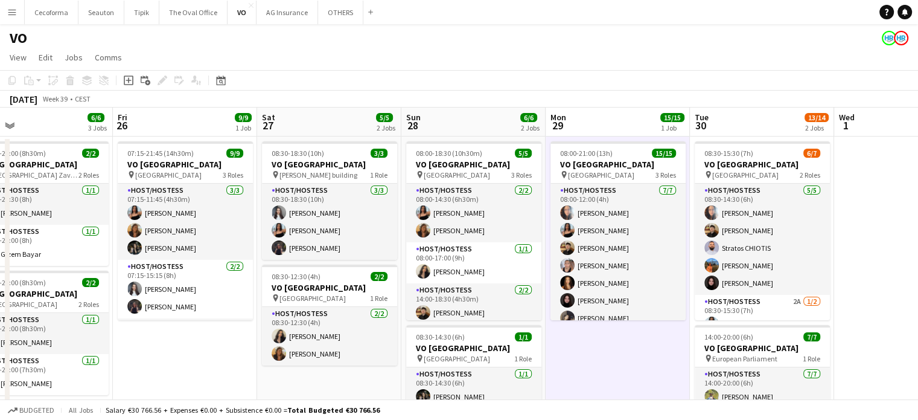
click at [615, 359] on app-date-cell "08:00-21:00 (13h) 15/15 VO Europe pin UR Square 3 Roles Host/Hostess 7/7 08:00-…" at bounding box center [618, 343] width 144 height 415
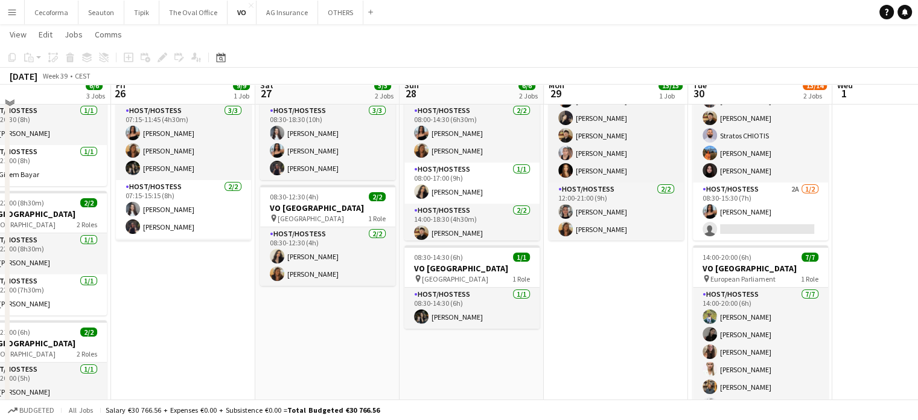
scroll to position [12, 0]
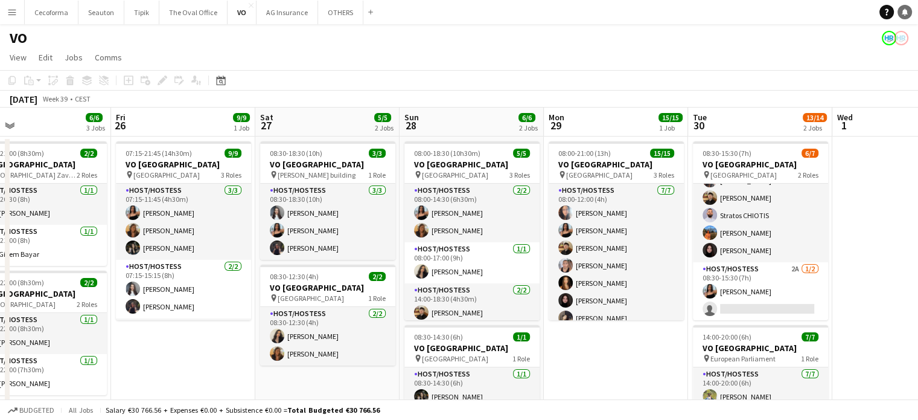
click at [901, 11] on icon "Notifications" at bounding box center [904, 11] width 7 height 7
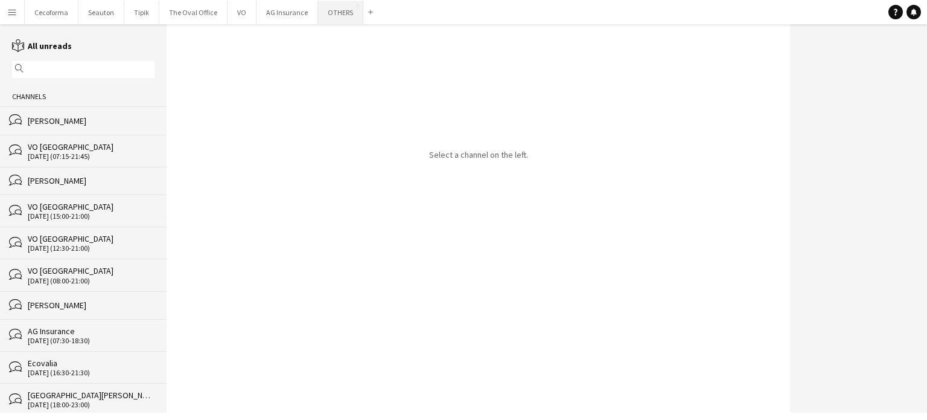
click at [325, 11] on button "OTHERS Close" at bounding box center [340, 13] width 45 height 24
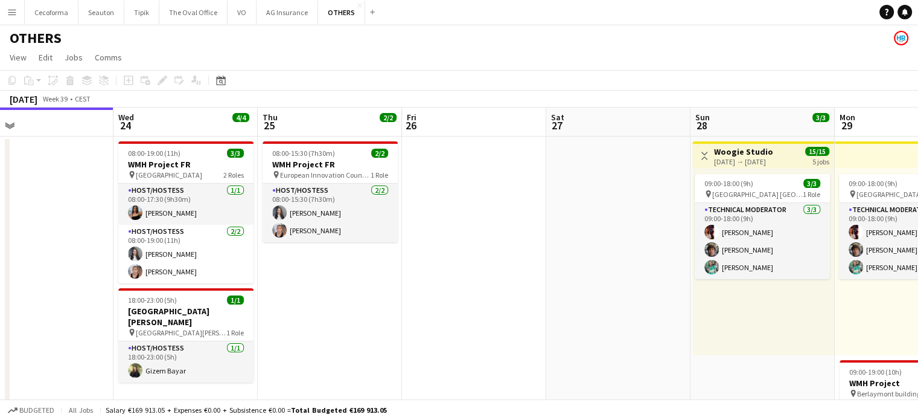
drag, startPoint x: 739, startPoint y: 267, endPoint x: 256, endPoint y: 217, distance: 485.5
click at [193, 200] on app-calendar-viewport "Sat 20 2/2 1 Job Sun 21 Mon 22 2/2 1 Job Tue 23 Wed 24 4/4 2 Jobs Thu 25 2/2 1 …" at bounding box center [459, 396] width 918 height 578
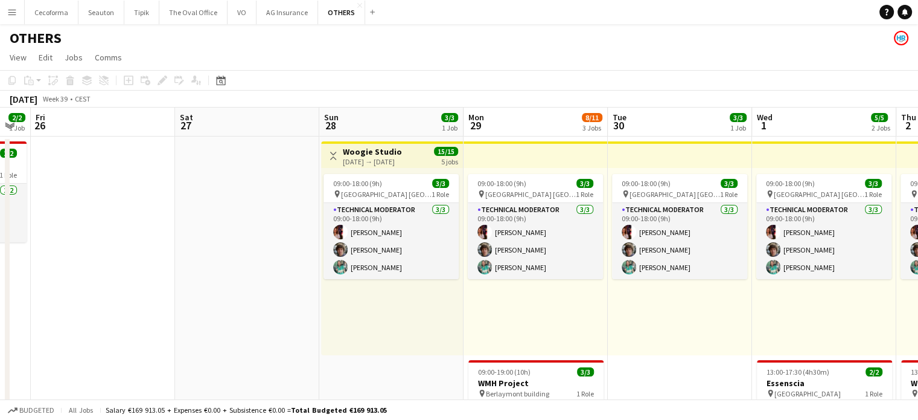
drag, startPoint x: 466, startPoint y: 270, endPoint x: 0, endPoint y: 162, distance: 478.2
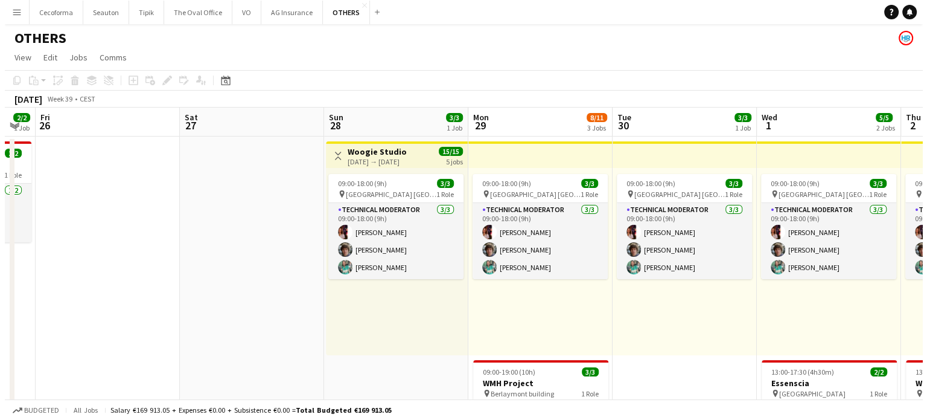
scroll to position [0, 478]
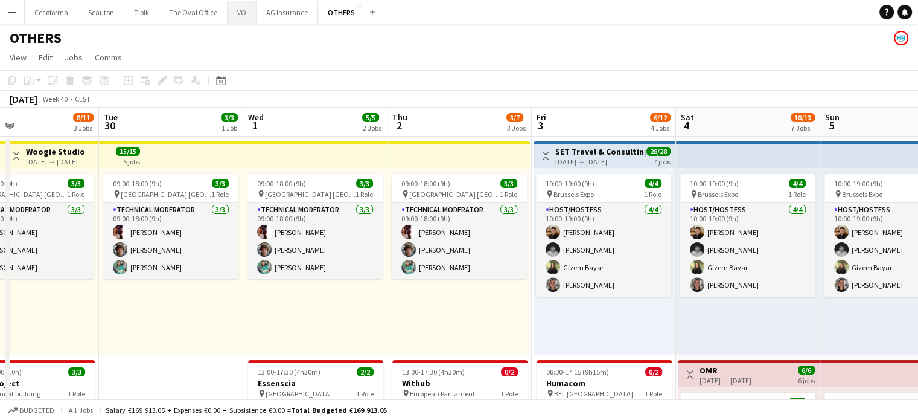
click at [237, 11] on button "VO Close" at bounding box center [242, 13] width 29 height 24
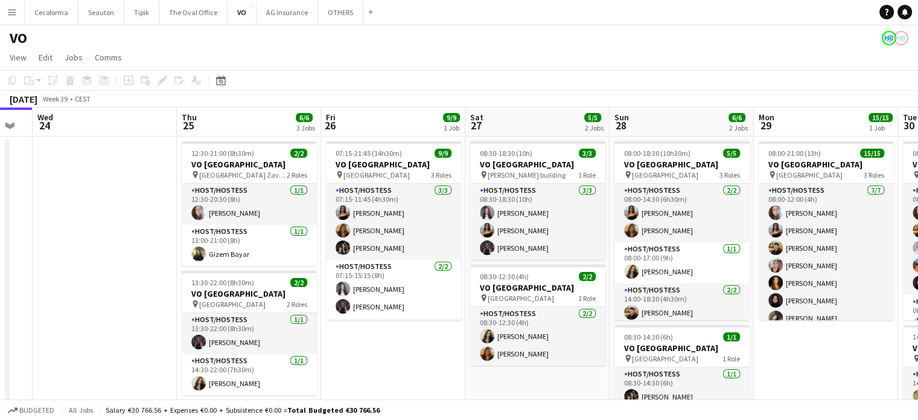
drag, startPoint x: 569, startPoint y: 271, endPoint x: 0, endPoint y: 176, distance: 577.2
click at [0, 176] on app-calendar-viewport "Sat 20 Sun 21 Mon 22 Tue 23 Wed 24 Thu 25 6/6 3 Jobs Fri 26 9/9 1 Job Sat 27 5/…" at bounding box center [459, 329] width 918 height 444
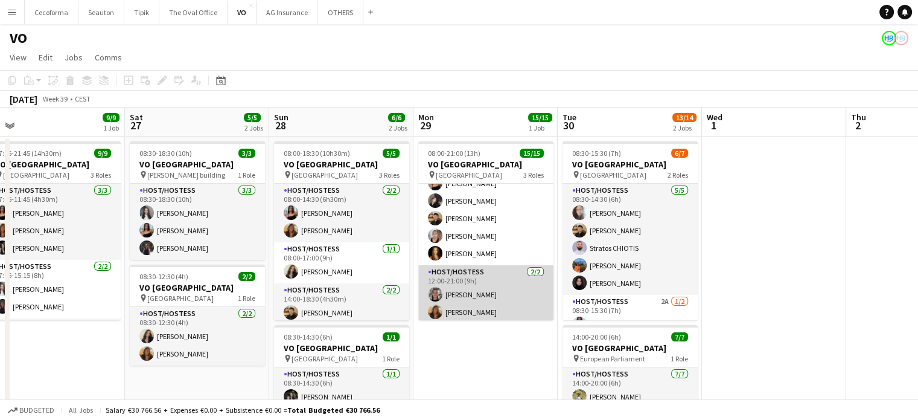
scroll to position [196, 0]
click at [468, 304] on app-card-role "Host/Hostess 2/2 12:00-21:00 (9h) Yuliya Hevko Vultaggio Inès" at bounding box center [485, 291] width 135 height 59
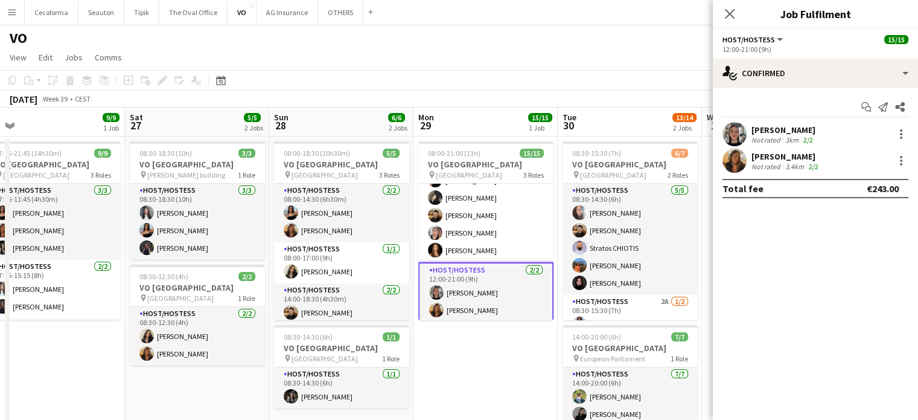
click at [770, 156] on div "[PERSON_NAME]" at bounding box center [786, 156] width 69 height 11
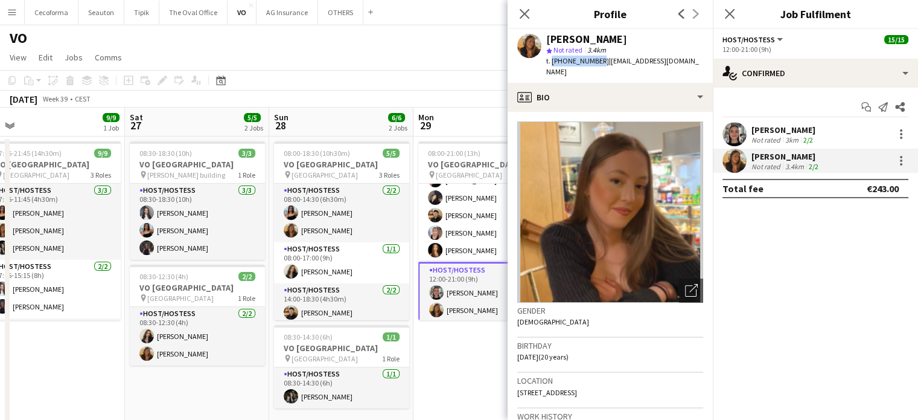
drag, startPoint x: 551, startPoint y: 60, endPoint x: 595, endPoint y: 58, distance: 44.1
click at [595, 58] on span "t. [PHONE_NUMBER]" at bounding box center [577, 60] width 63 height 9
copy span "[PHONE_NUMBER]"
drag, startPoint x: 598, startPoint y: 60, endPoint x: 697, endPoint y: 63, distance: 99.1
click at [697, 63] on app-profile-header "Vultaggio Inès star Not rated 3.4km t. +32483577035 | inesvultaggio@gmail.com" at bounding box center [610, 56] width 205 height 54
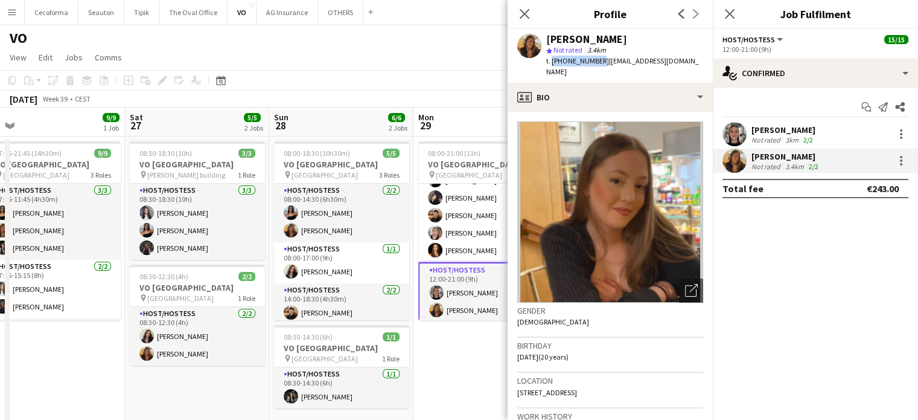
copy span "[EMAIL_ADDRESS][DOMAIN_NAME]"
click at [518, 11] on app-icon "Close pop-in" at bounding box center [525, 14] width 18 height 18
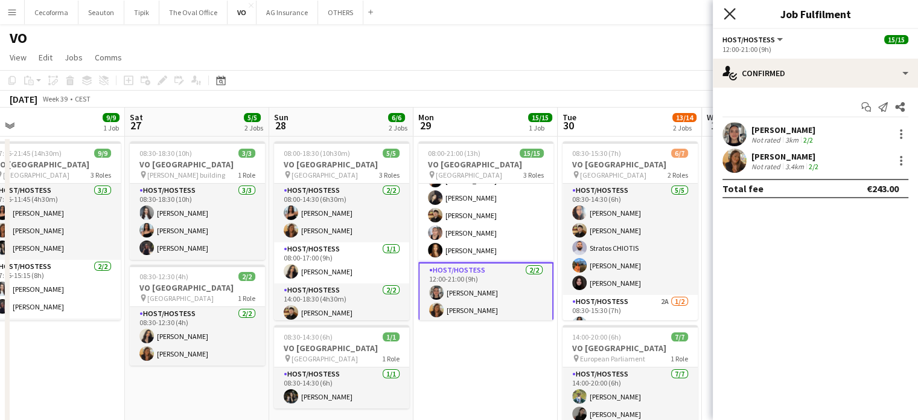
click at [730, 14] on icon at bounding box center [729, 13] width 11 height 11
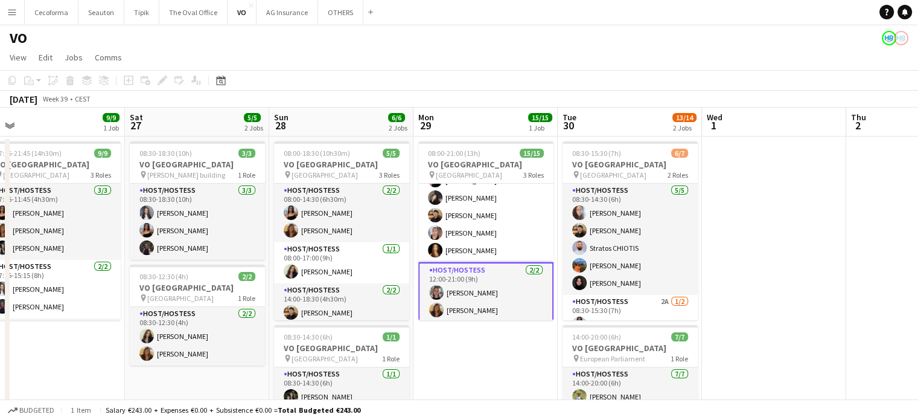
click at [773, 325] on app-date-cell at bounding box center [774, 343] width 144 height 415
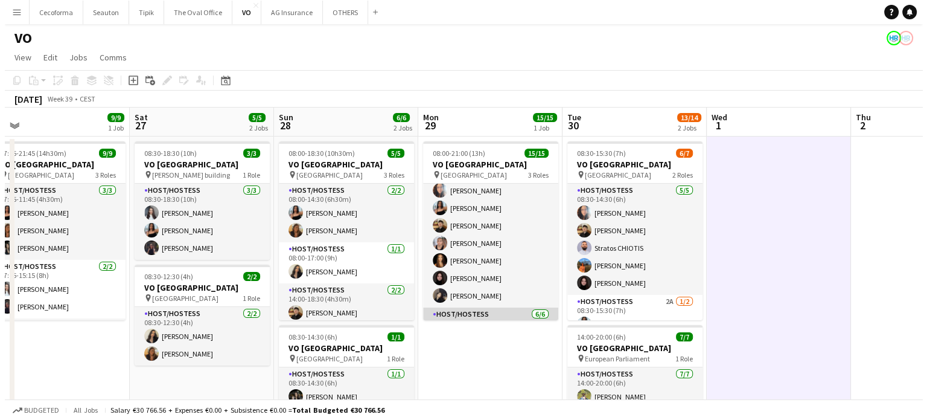
scroll to position [0, 0]
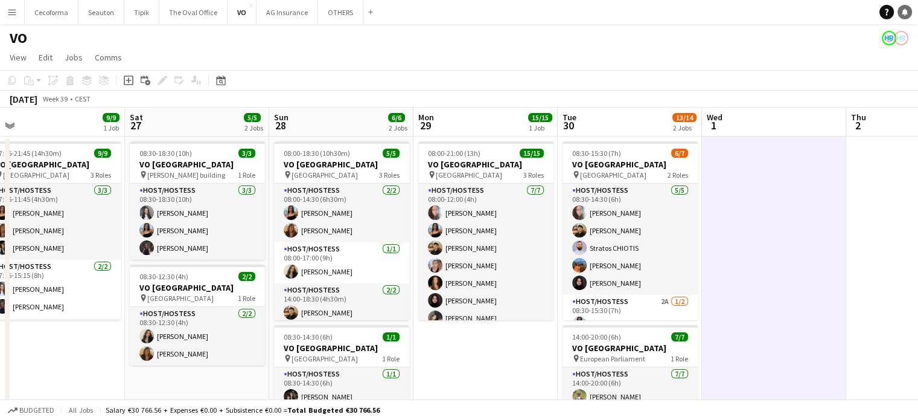
click at [903, 11] on icon at bounding box center [905, 11] width 6 height 6
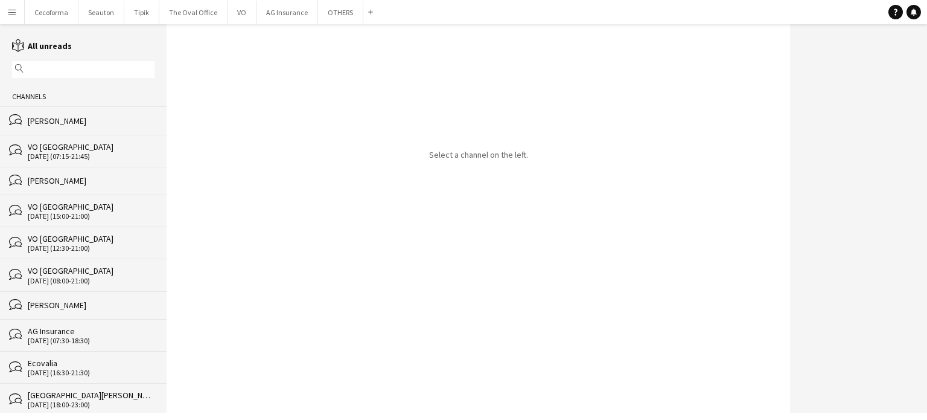
click at [47, 72] on input "text" at bounding box center [89, 69] width 125 height 11
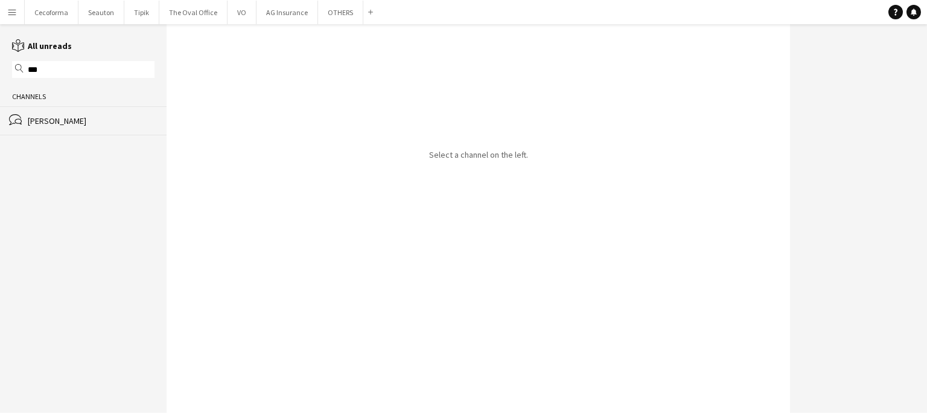
type input "***"
click at [44, 118] on div "[PERSON_NAME]" at bounding box center [91, 120] width 127 height 11
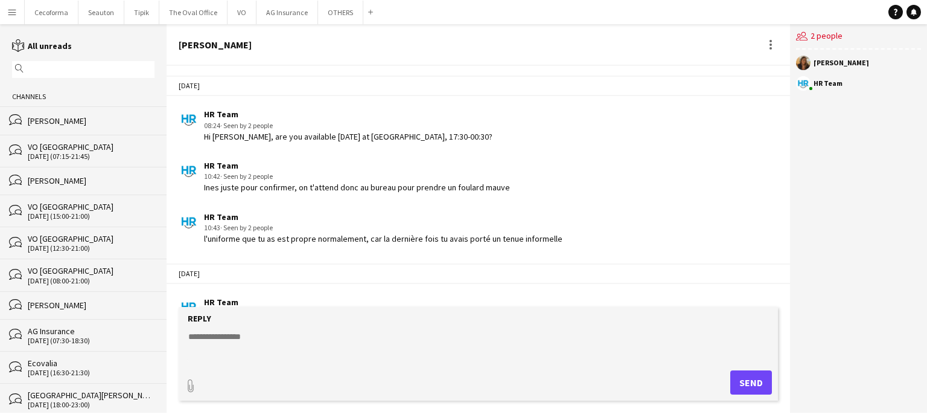
scroll to position [1585, 0]
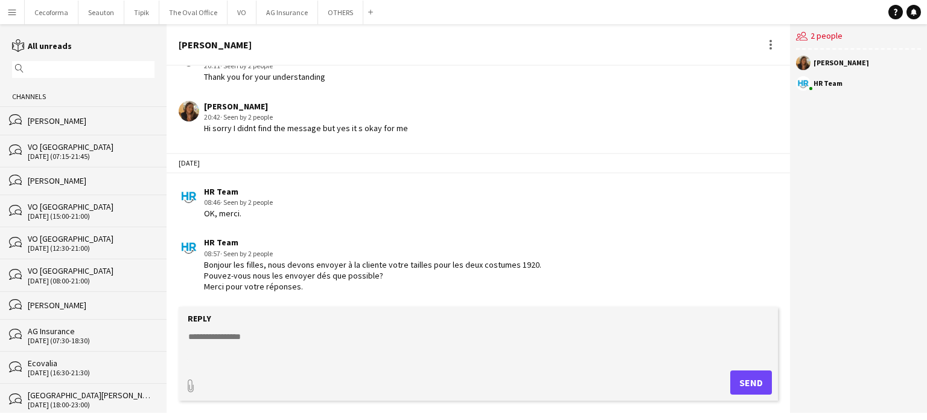
click at [222, 334] on textarea at bounding box center [480, 345] width 587 height 31
click at [241, 337] on textarea "**********" at bounding box center [480, 345] width 587 height 31
paste textarea "**********"
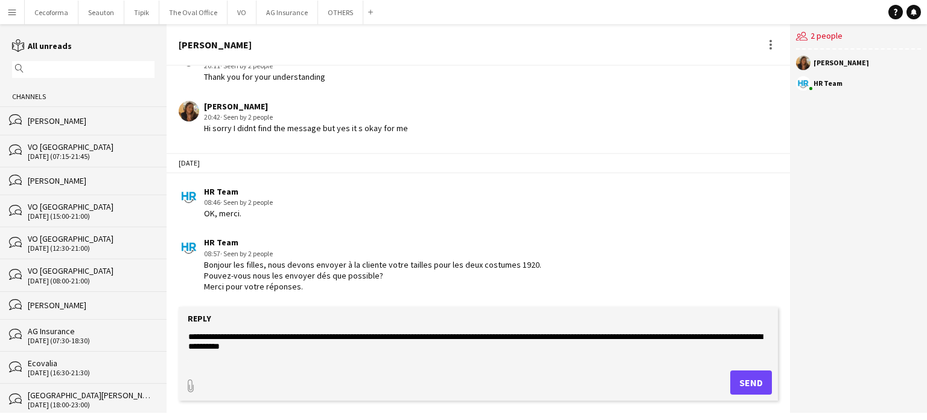
click at [343, 336] on textarea "**********" at bounding box center [480, 345] width 587 height 31
click at [345, 336] on textarea "**********" at bounding box center [480, 345] width 587 height 31
click at [356, 371] on div "paperclip Send" at bounding box center [478, 382] width 587 height 24
click at [46, 119] on div "[PERSON_NAME]" at bounding box center [91, 120] width 127 height 11
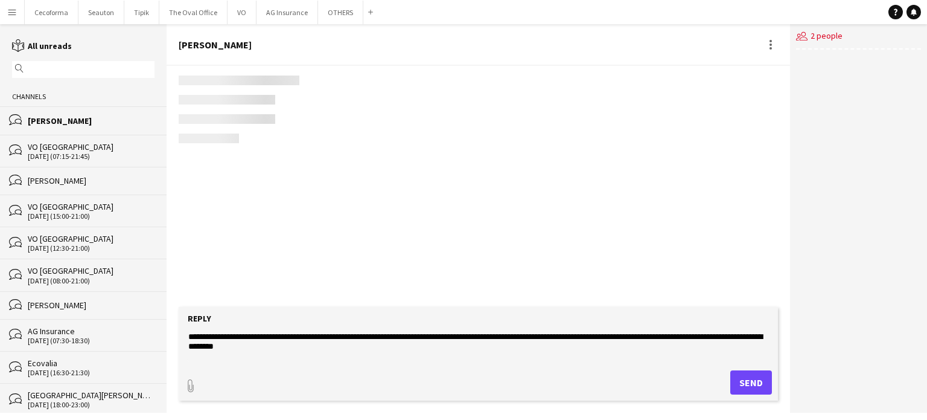
scroll to position [2110, 0]
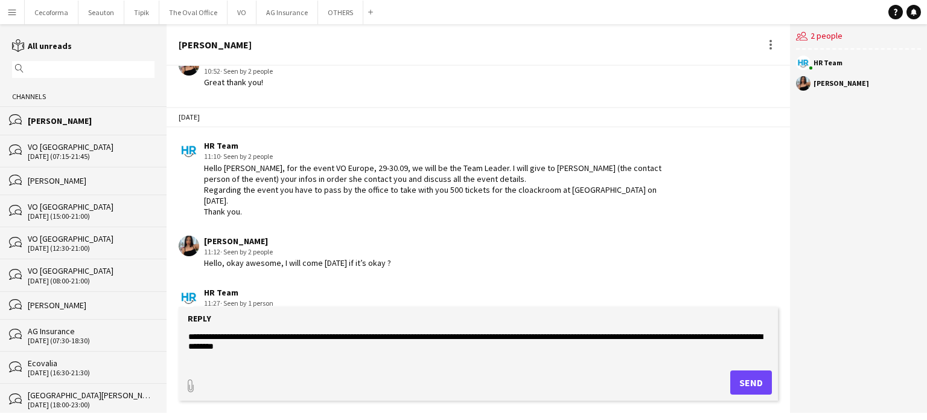
click at [403, 316] on div "Reply" at bounding box center [478, 318] width 587 height 11
click at [385, 162] on div "Hello [PERSON_NAME], for the event VO Europe, 29-30.09, we will be the Team Lea…" at bounding box center [440, 189] width 473 height 55
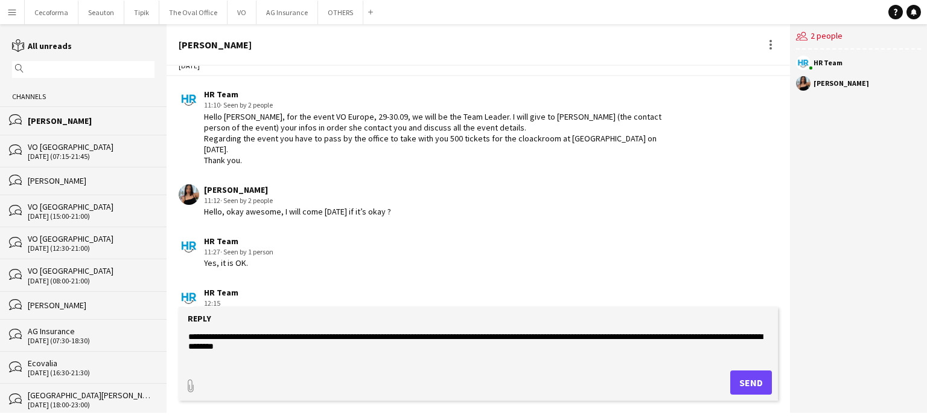
click at [337, 337] on textarea "**********" at bounding box center [480, 345] width 587 height 31
click at [334, 348] on textarea "**********" at bounding box center [480, 345] width 587 height 31
click at [206, 356] on textarea "**********" at bounding box center [480, 345] width 587 height 31
type textarea "**********"
click at [223, 369] on form "**********" at bounding box center [478, 354] width 599 height 94
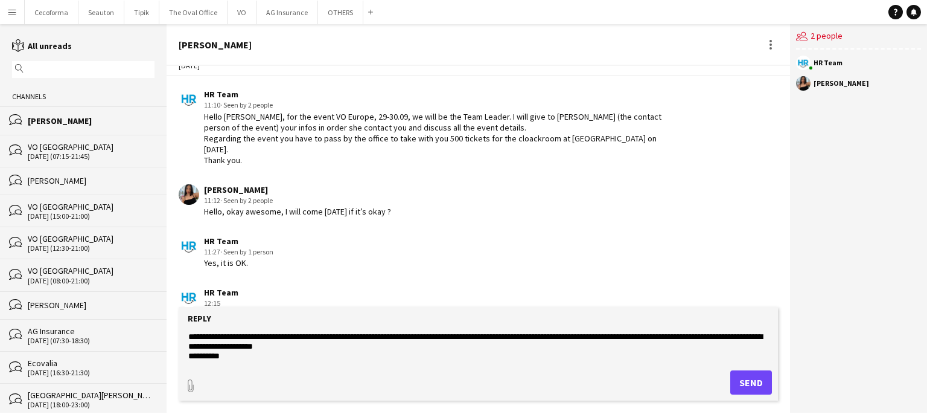
drag, startPoint x: 191, startPoint y: 334, endPoint x: 351, endPoint y: 365, distance: 163.5
click at [351, 365] on form "**********" at bounding box center [478, 354] width 599 height 94
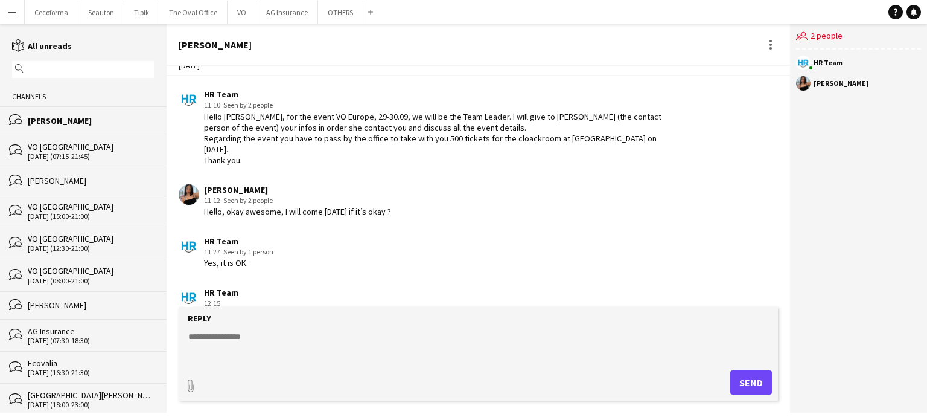
click at [81, 66] on input "text" at bounding box center [89, 69] width 125 height 11
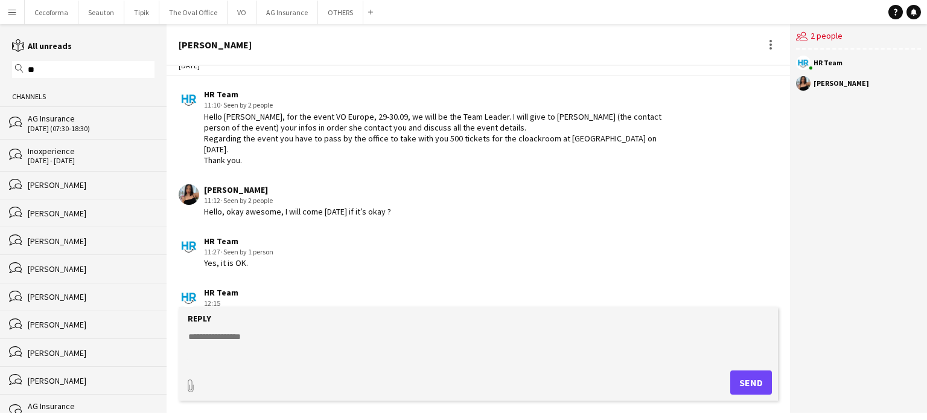
type input "*"
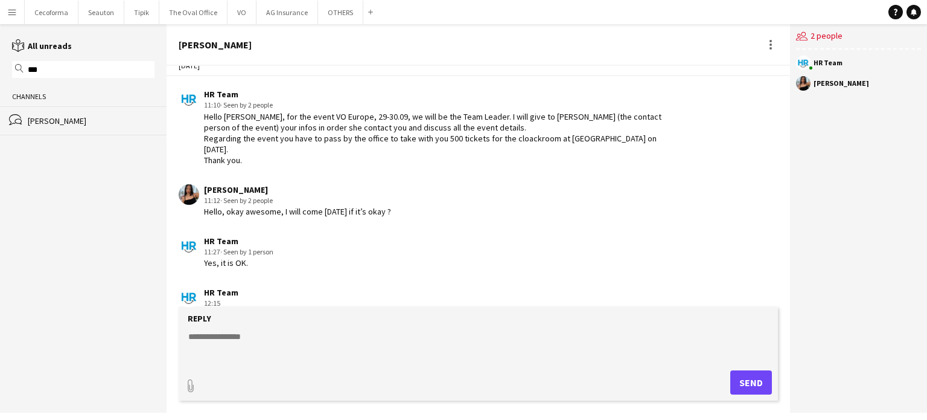
type input "***"
click at [53, 120] on div "[PERSON_NAME]" at bounding box center [91, 120] width 127 height 11
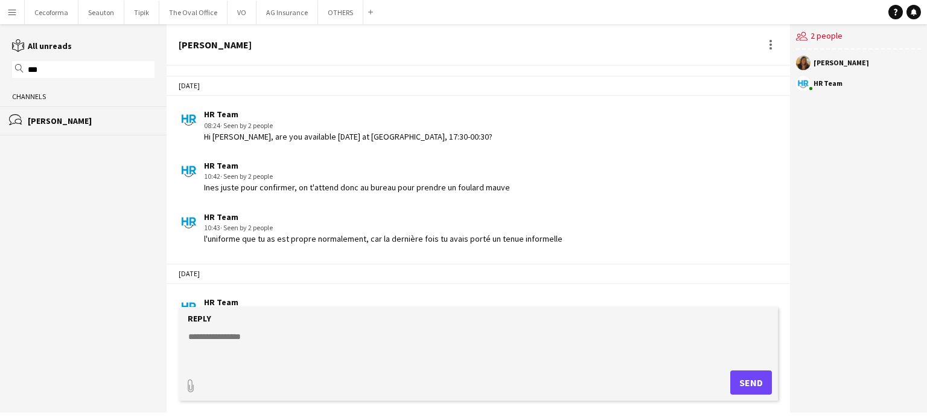
scroll to position [1585, 0]
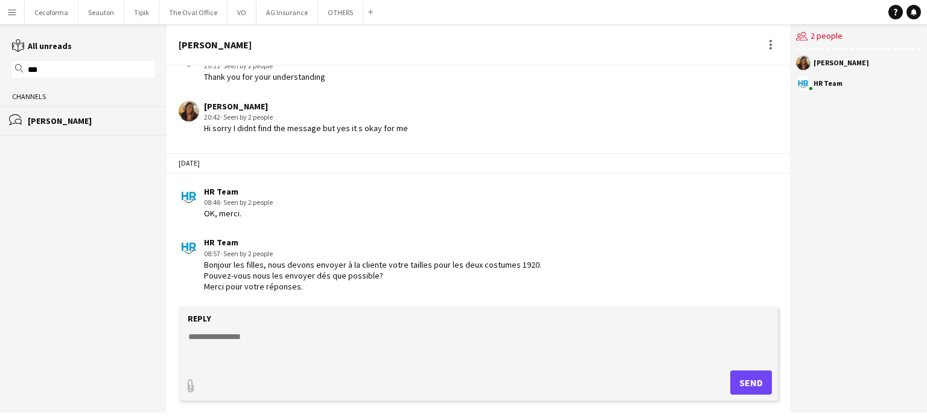
click at [324, 386] on div "paperclip Send" at bounding box center [478, 382] width 587 height 24
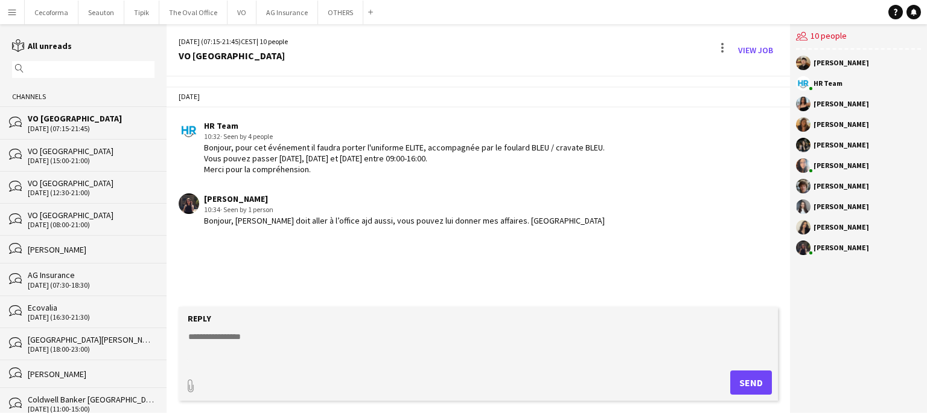
click at [228, 333] on textarea at bounding box center [480, 345] width 587 height 31
click at [225, 219] on div "Bonjour, Orian doit aller à l’office ajd aussi, vous pouvez lui donner mes affa…" at bounding box center [404, 220] width 401 height 11
click at [206, 340] on textarea at bounding box center [480, 345] width 587 height 31
type textarea "*"
click at [81, 74] on div "magnifier" at bounding box center [83, 69] width 142 height 17
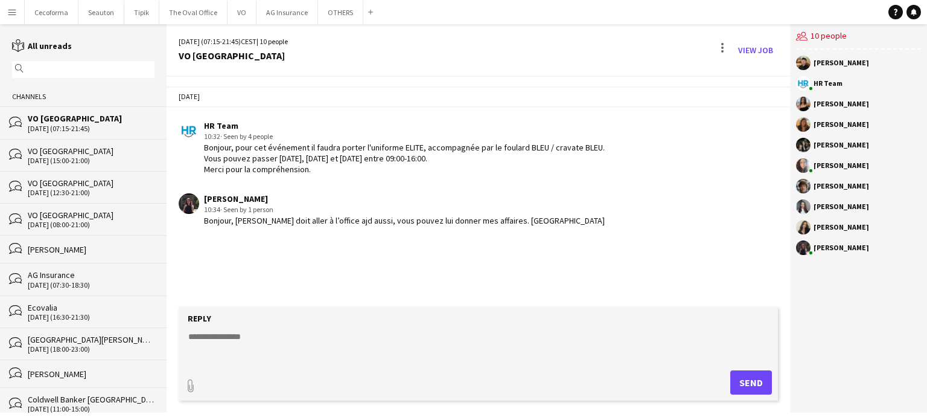
type input "*"
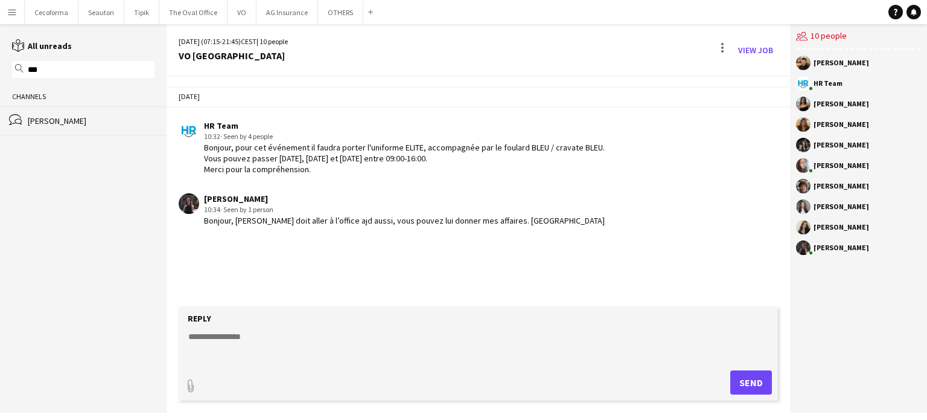
type input "***"
click at [51, 122] on div "[PERSON_NAME]" at bounding box center [91, 120] width 127 height 11
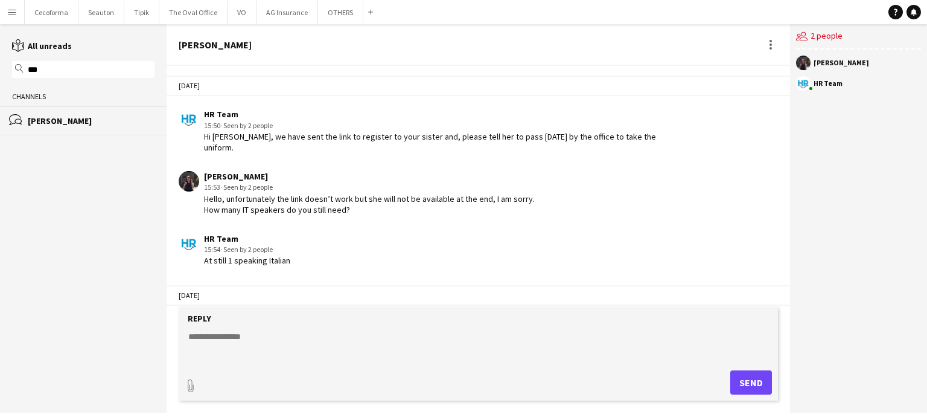
scroll to position [1900, 0]
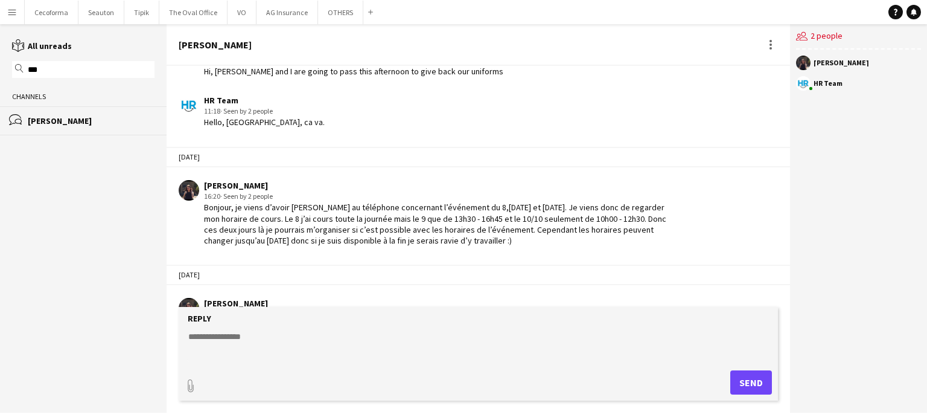
click at [218, 343] on textarea at bounding box center [480, 345] width 587 height 31
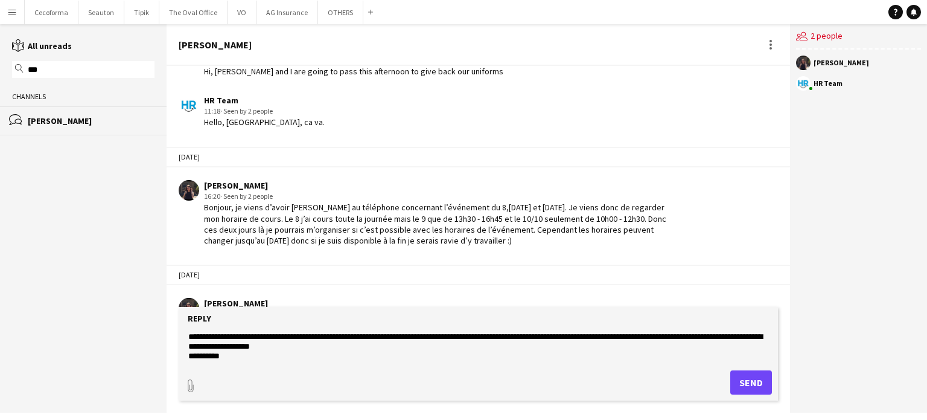
type textarea "**********"
click at [749, 386] on button "Send" at bounding box center [751, 382] width 42 height 24
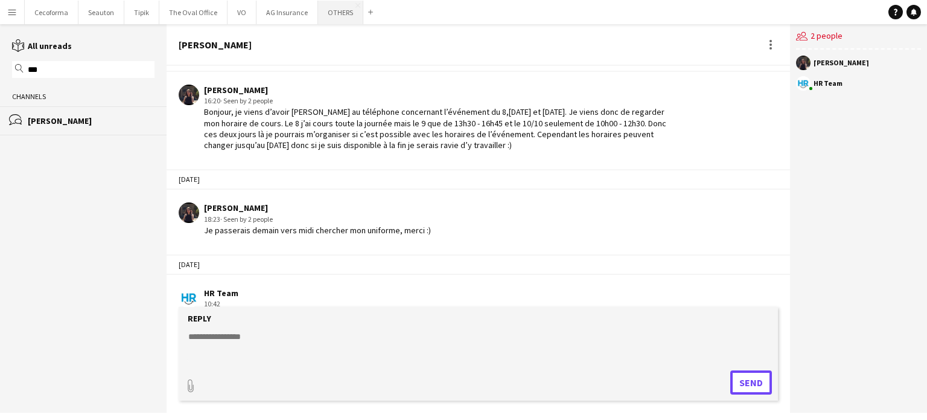
scroll to position [2057, 0]
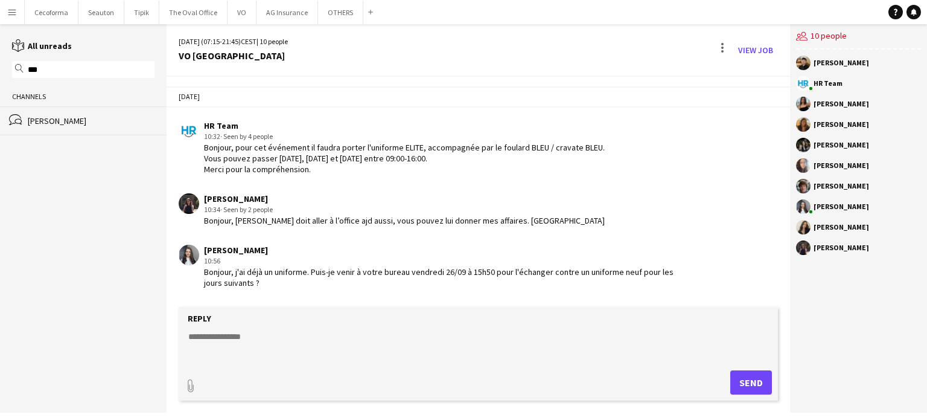
click at [216, 330] on textarea at bounding box center [480, 345] width 587 height 31
type textarea "*"
type textarea "**********"
click at [756, 384] on button "Send" at bounding box center [751, 382] width 42 height 24
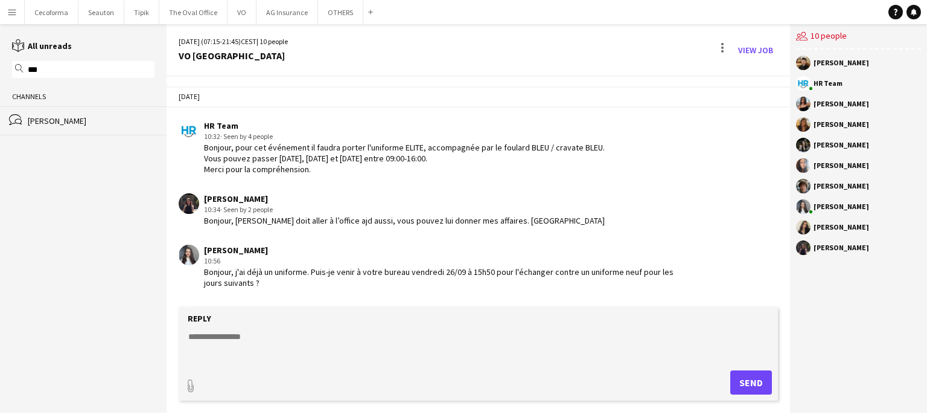
click at [590, 356] on textarea at bounding box center [480, 345] width 587 height 31
click at [753, 383] on button "Send" at bounding box center [751, 382] width 42 height 24
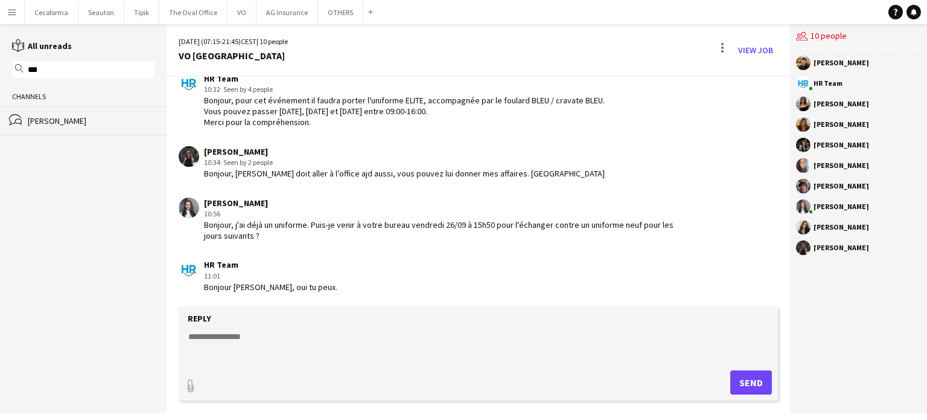
click at [423, 342] on textarea at bounding box center [480, 345] width 587 height 31
click at [59, 66] on input "***" at bounding box center [89, 69] width 125 height 11
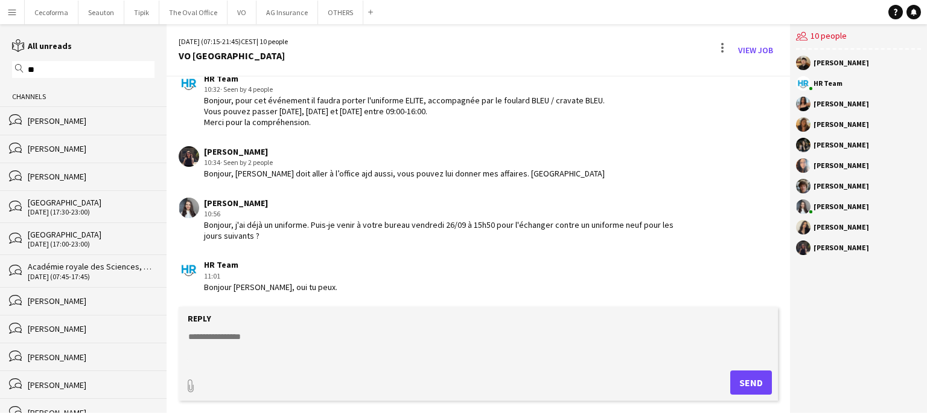
type input "*"
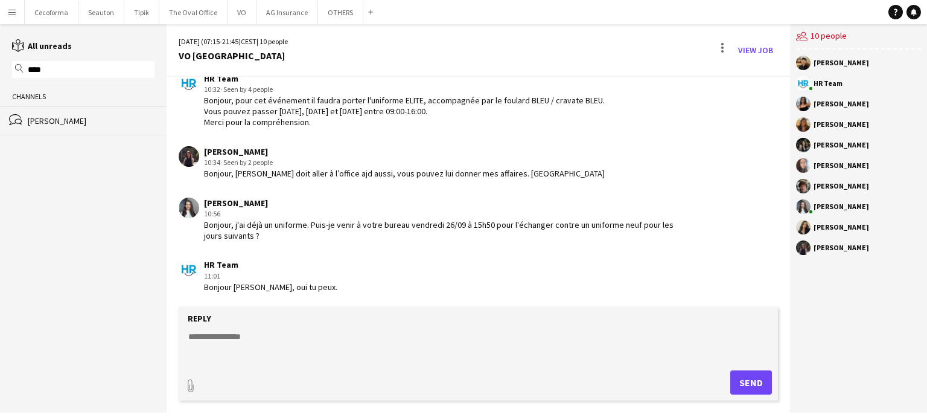
type input "****"
click at [54, 113] on div "bubbles [PERSON_NAME]" at bounding box center [83, 120] width 167 height 28
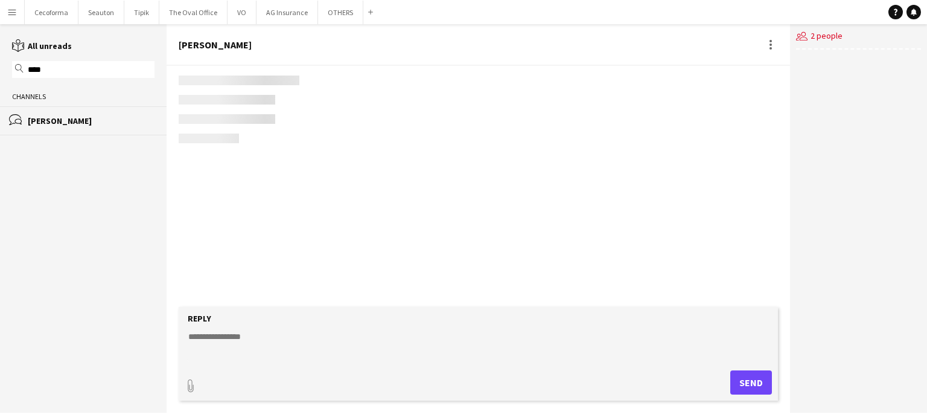
scroll to position [2066, 0]
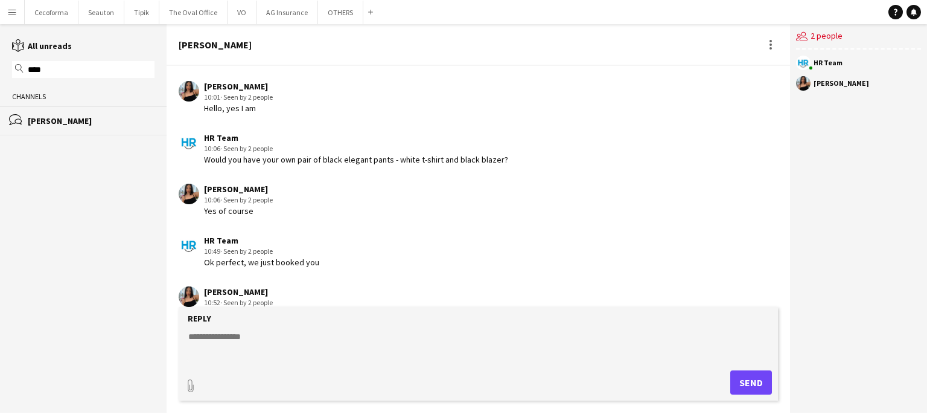
click at [228, 333] on textarea at bounding box center [480, 345] width 587 height 31
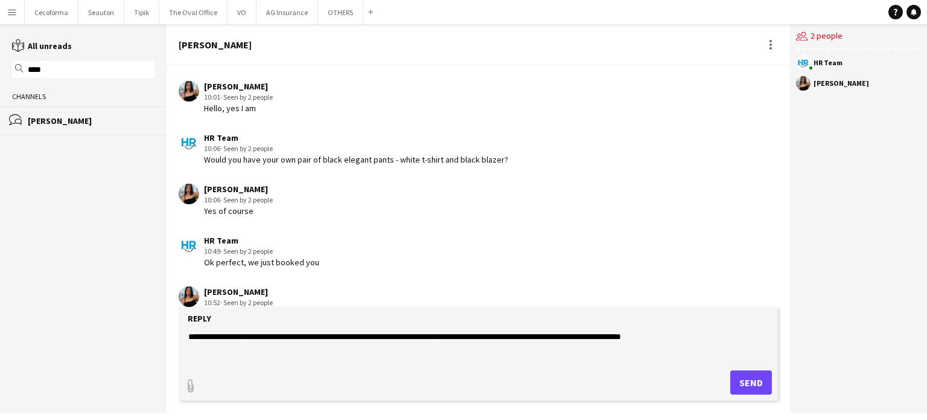
drag, startPoint x: 457, startPoint y: 336, endPoint x: 694, endPoint y: 342, distance: 237.3
click at [694, 342] on textarea "**********" at bounding box center [480, 345] width 587 height 31
paste textarea "**********"
click at [525, 337] on textarea "**********" at bounding box center [480, 345] width 587 height 31
click at [556, 362] on form "**********" at bounding box center [478, 354] width 599 height 94
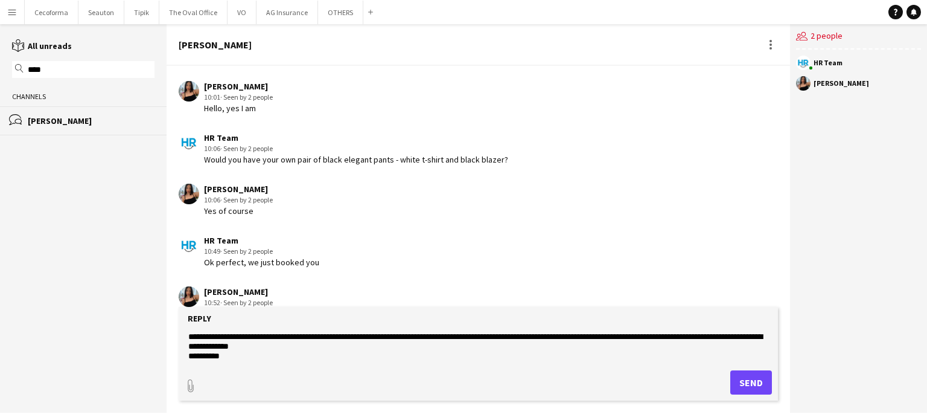
click at [345, 353] on textarea "**********" at bounding box center [480, 345] width 587 height 31
click at [427, 355] on textarea "**********" at bounding box center [480, 345] width 587 height 31
click at [579, 354] on textarea "**********" at bounding box center [480, 345] width 587 height 31
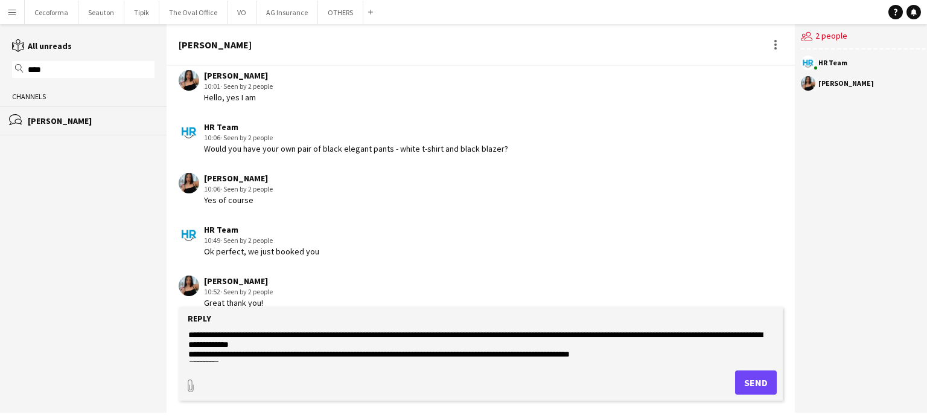
scroll to position [0, 0]
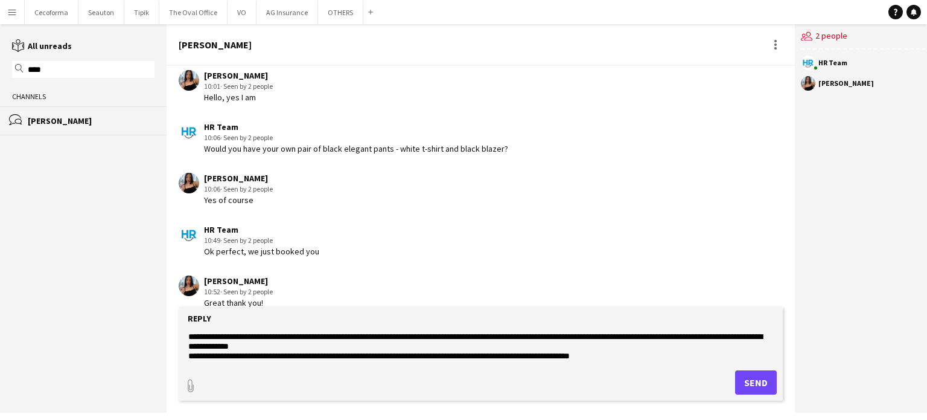
type textarea "**********"
click at [746, 381] on button "Send" at bounding box center [756, 382] width 42 height 24
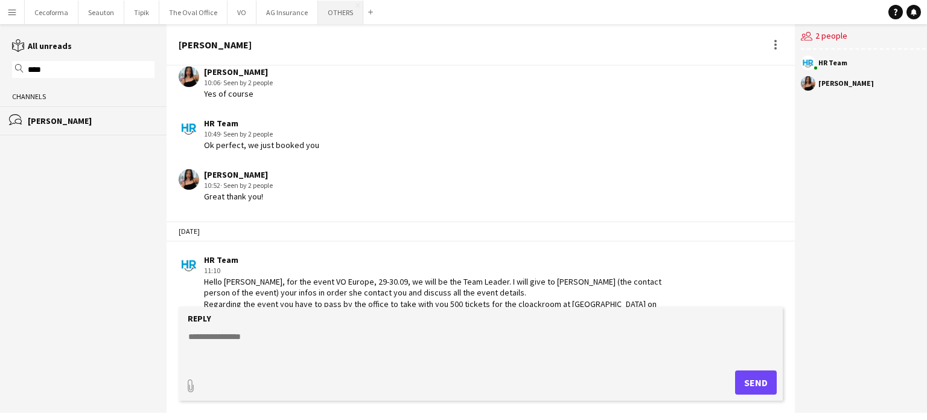
scroll to position [2235, 0]
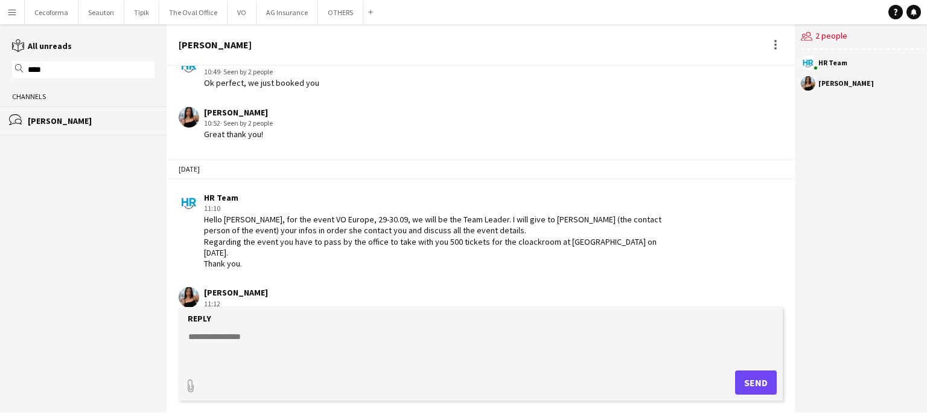
click at [212, 332] on textarea at bounding box center [480, 345] width 587 height 31
click at [238, 333] on textarea "**********" at bounding box center [480, 345] width 587 height 31
type textarea "**********"
click at [748, 386] on button "Send" at bounding box center [756, 382] width 42 height 24
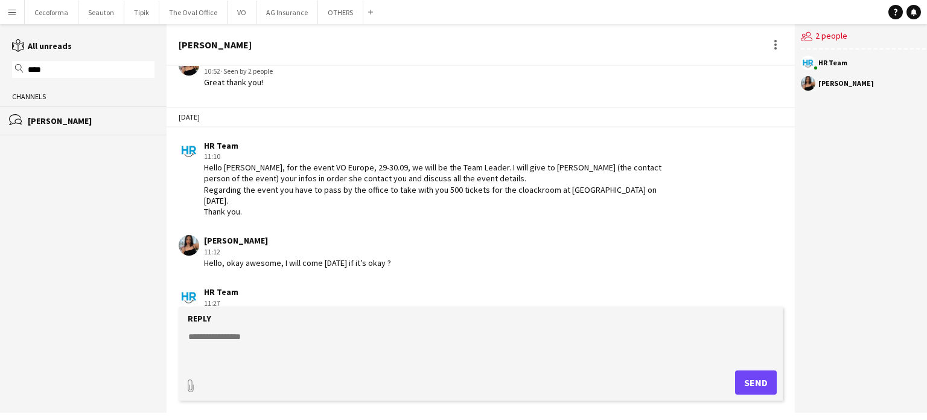
click at [266, 328] on form "Reply paperclip Send" at bounding box center [481, 354] width 604 height 94
click at [333, 15] on button "OTHERS Close" at bounding box center [340, 13] width 45 height 24
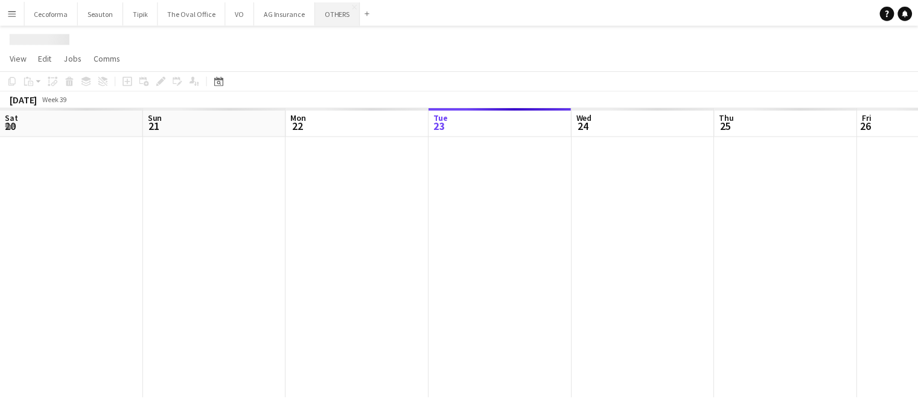
scroll to position [0, 289]
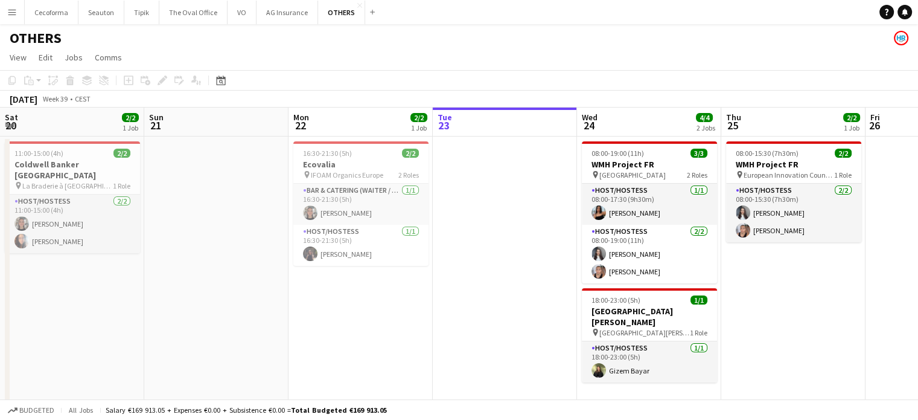
scroll to position [0, 289]
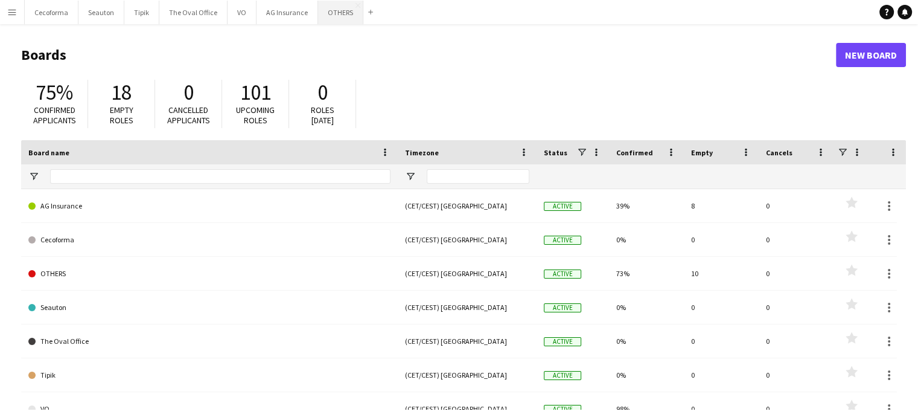
click at [326, 8] on button "OTHERS Close" at bounding box center [340, 13] width 45 height 24
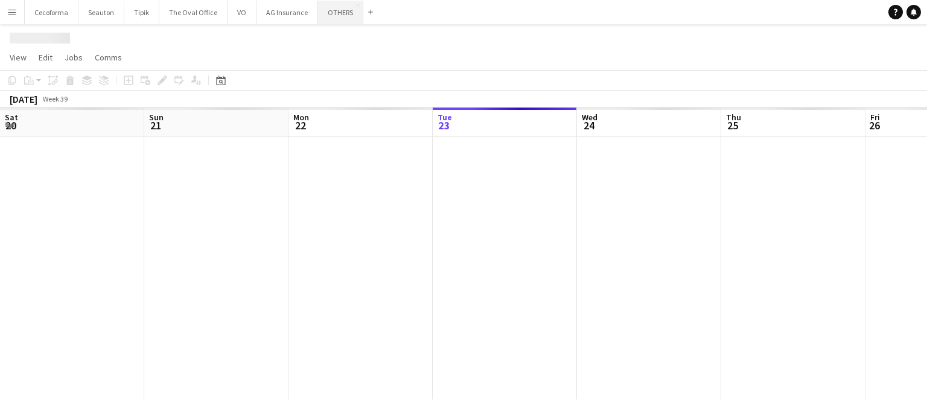
scroll to position [0, 289]
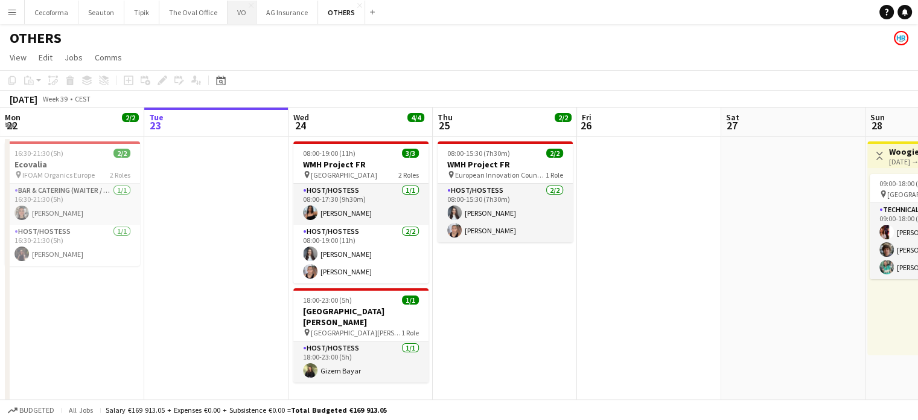
click at [231, 9] on button "VO Close" at bounding box center [242, 13] width 29 height 24
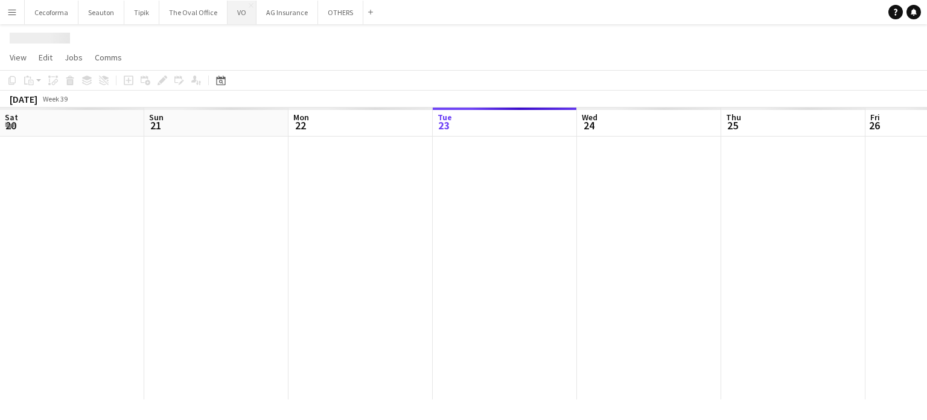
scroll to position [0, 289]
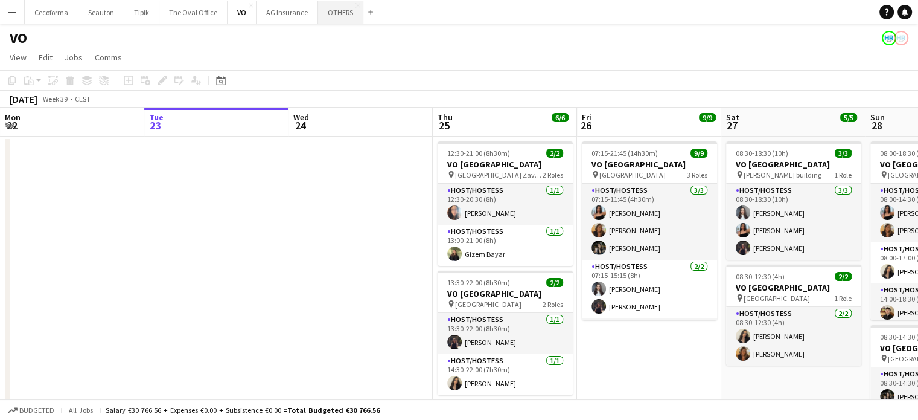
click at [338, 9] on button "OTHERS Close" at bounding box center [340, 13] width 45 height 24
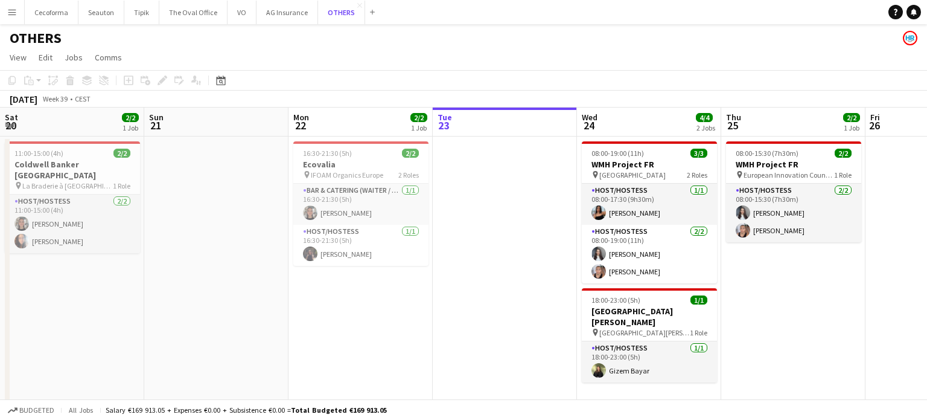
scroll to position [0, 289]
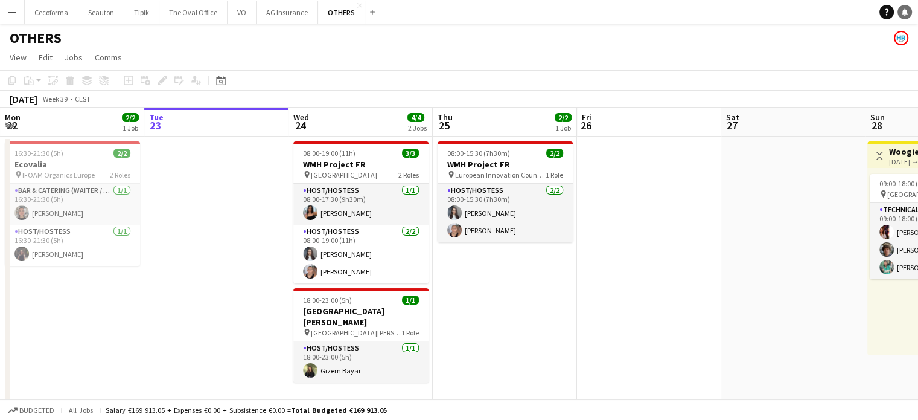
click at [908, 12] on link "Notifications" at bounding box center [905, 12] width 14 height 14
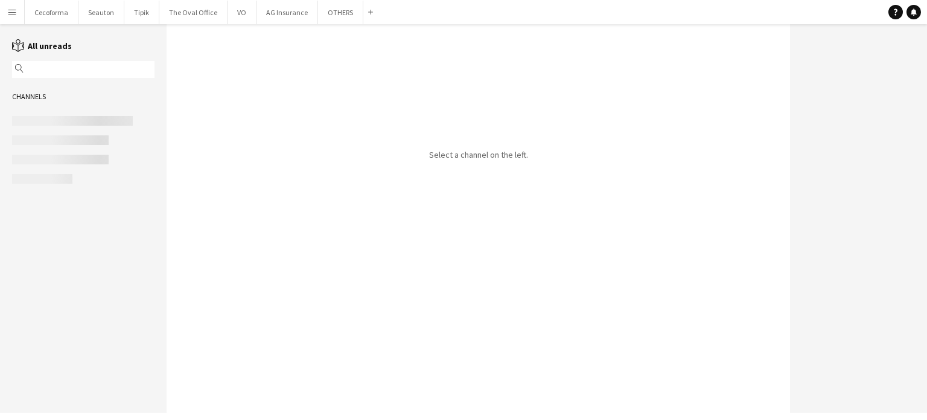
click at [47, 68] on input "text" at bounding box center [89, 69] width 125 height 11
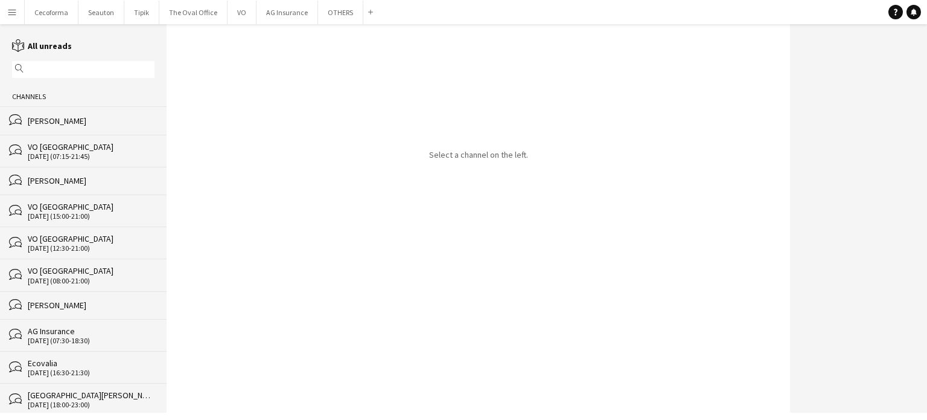
click at [78, 121] on div "[PERSON_NAME]" at bounding box center [91, 120] width 127 height 11
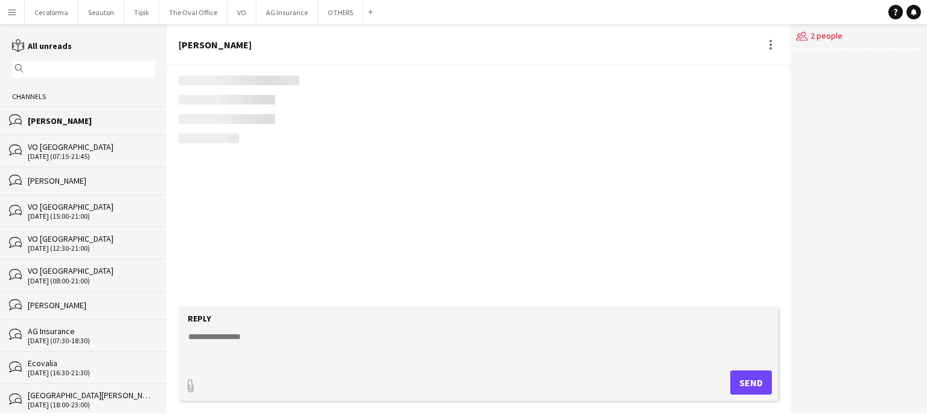
scroll to position [2110, 0]
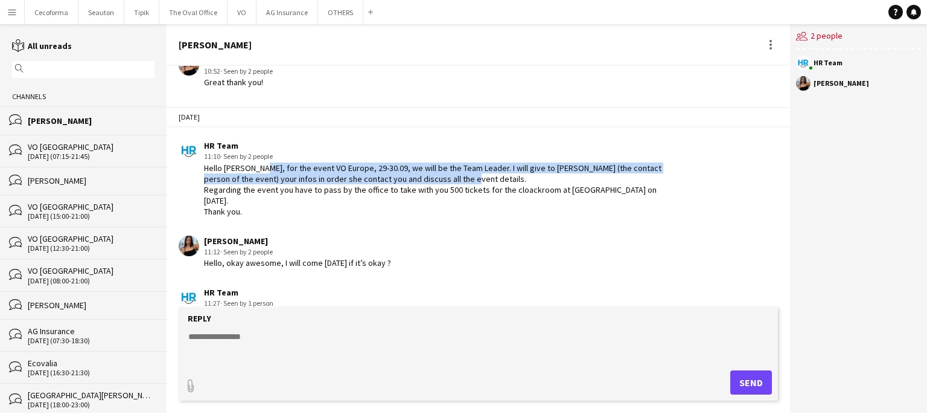
drag, startPoint x: 254, startPoint y: 139, endPoint x: 619, endPoint y: 152, distance: 366.0
click at [619, 162] on div "Hello [PERSON_NAME], for the event VO Europe, 29-30.09, we will be the Team Lea…" at bounding box center [440, 189] width 473 height 55
copy div "for the event VO Europe, 29-30.09, we will be the Team Leader. I will give to […"
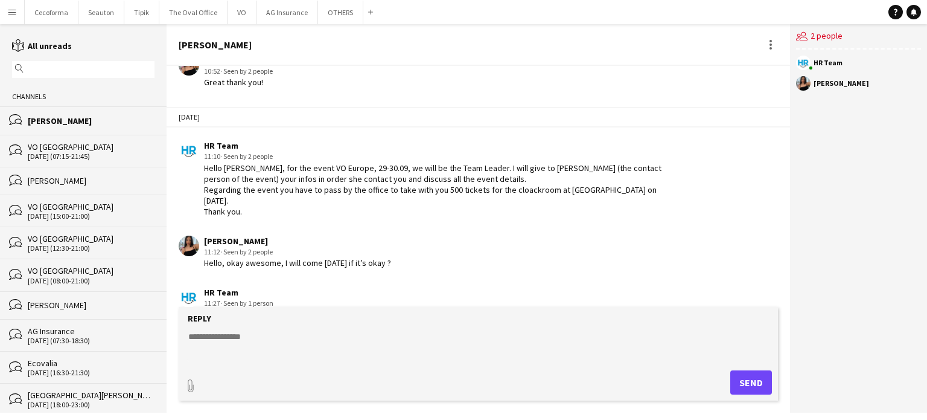
click at [456, 235] on div "[PERSON_NAME] 11:12 · Seen by 2 people Hello, okay awesome, I will come [DATE] …" at bounding box center [428, 251] width 499 height 33
click at [219, 330] on textarea at bounding box center [480, 345] width 587 height 31
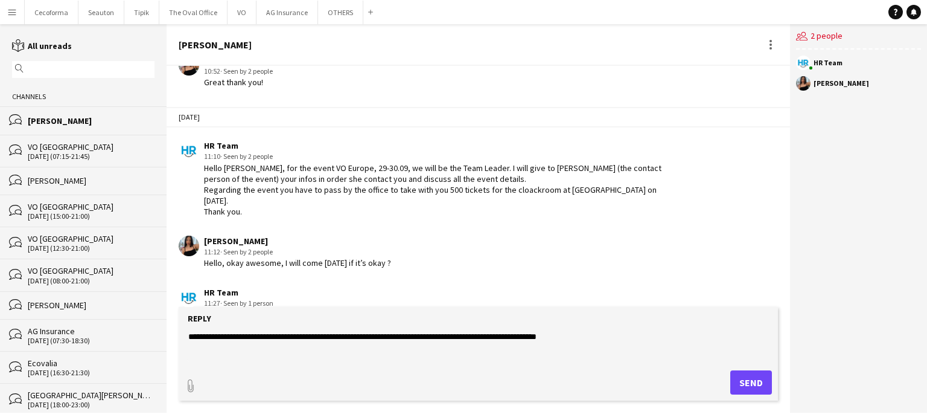
click at [362, 334] on textarea "**********" at bounding box center [480, 345] width 587 height 31
type textarea "**********"
click at [753, 383] on button "Send" at bounding box center [751, 382] width 42 height 24
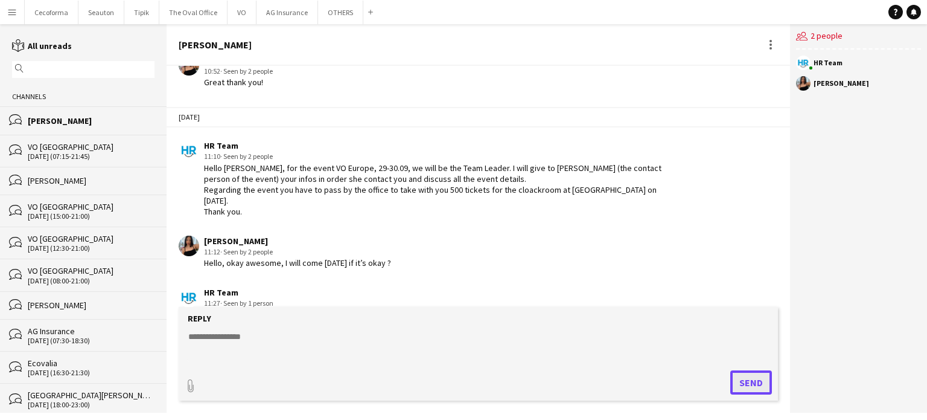
scroll to position [2161, 0]
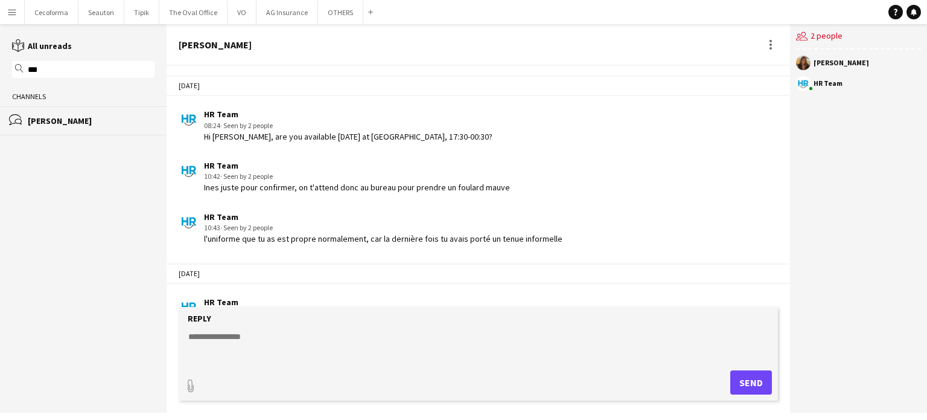
scroll to position [1585, 0]
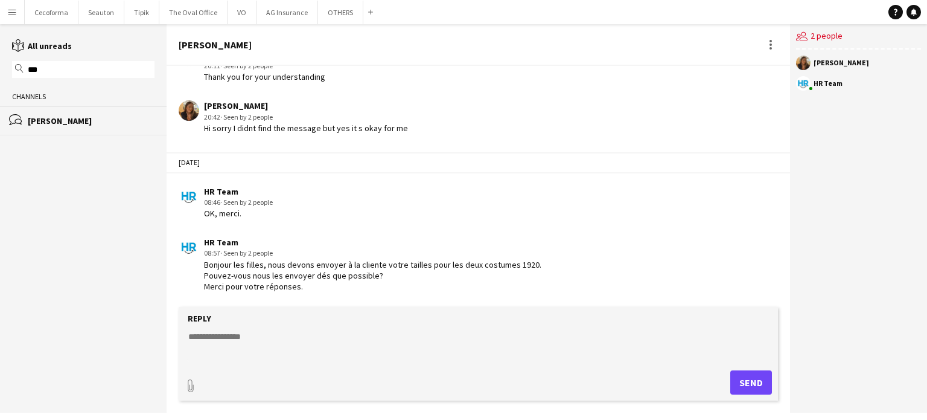
paste textarea "**********"
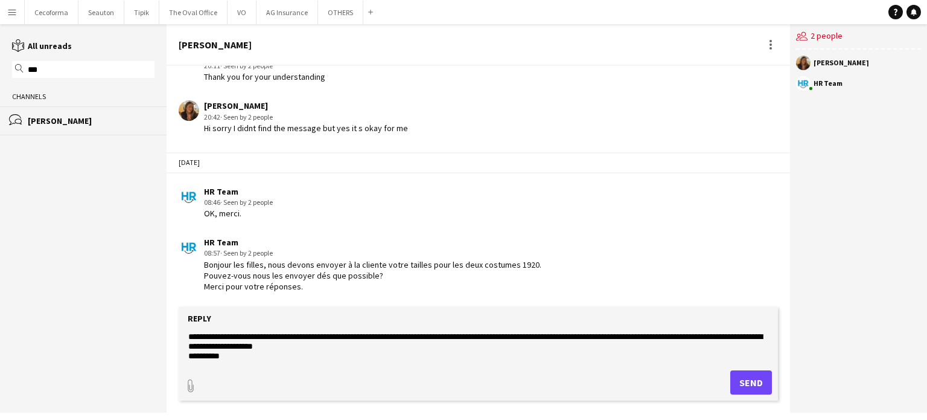
click at [348, 340] on textarea "**********" at bounding box center [480, 345] width 587 height 31
click at [349, 336] on textarea "**********" at bounding box center [480, 345] width 587 height 31
type textarea "**********"
click at [372, 386] on div "paperclip Send" at bounding box center [478, 382] width 587 height 24
click at [334, 345] on textarea "**********" at bounding box center [480, 345] width 587 height 31
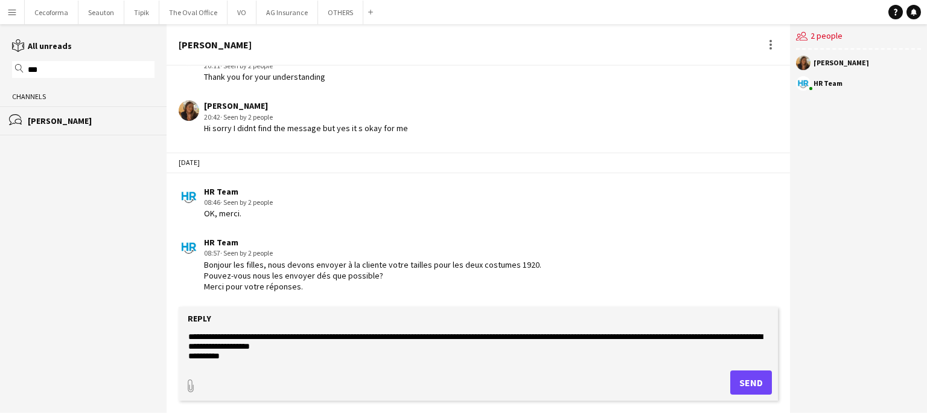
click at [260, 356] on textarea "**********" at bounding box center [480, 345] width 587 height 31
click at [748, 386] on button "Send" at bounding box center [751, 382] width 42 height 24
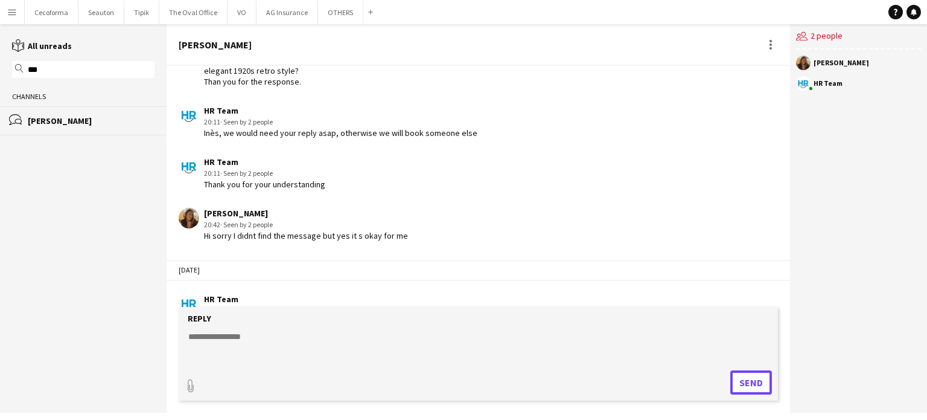
scroll to position [1691, 0]
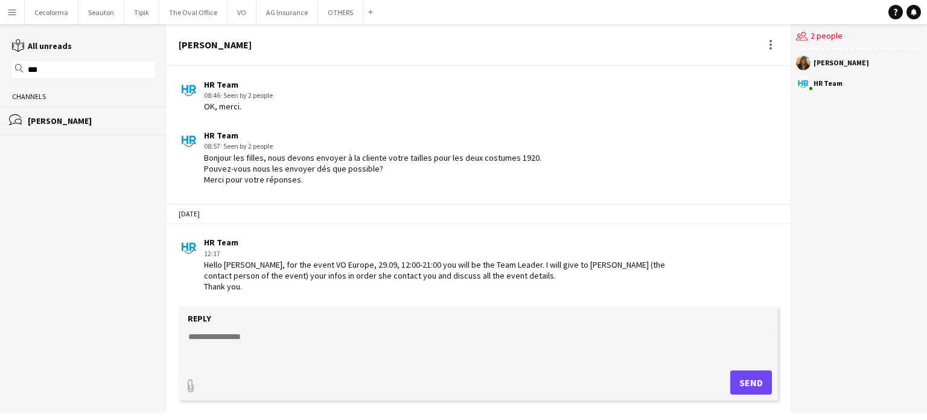
click at [427, 188] on app-chat-message "HR Team 08:57 · Seen by 2 people Bonjour les filles, nous devons envoyer à la c…" at bounding box center [479, 157] width 624 height 67
click at [372, 333] on textarea at bounding box center [480, 345] width 587 height 31
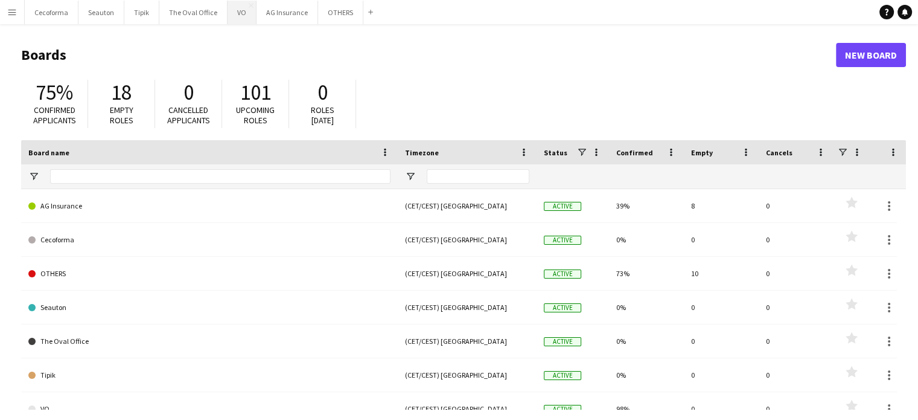
click at [241, 13] on button "VO Close" at bounding box center [242, 13] width 29 height 24
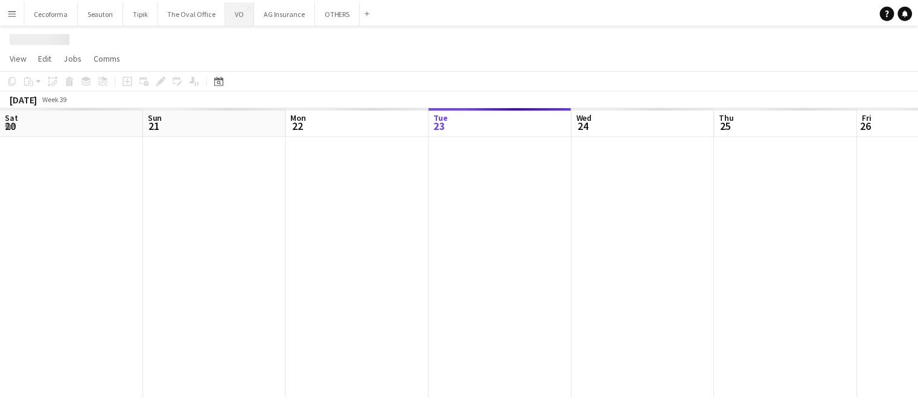
scroll to position [0, 289]
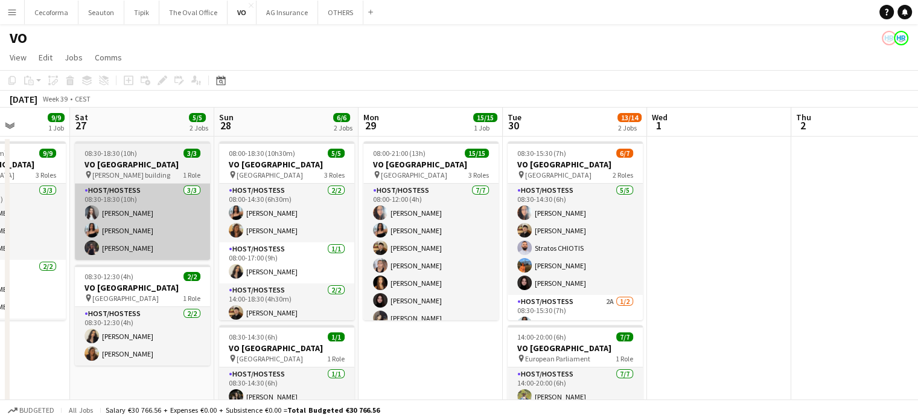
drag, startPoint x: 698, startPoint y: 359, endPoint x: 193, endPoint y: 231, distance: 521.3
click at [60, 222] on app-calendar-viewport "Wed 24 Thu 25 6/6 3 Jobs Fri 26 9/9 1 Job Sat 27 5/5 2 Jobs Sun 28 6/6 2 Jobs M…" at bounding box center [459, 329] width 918 height 444
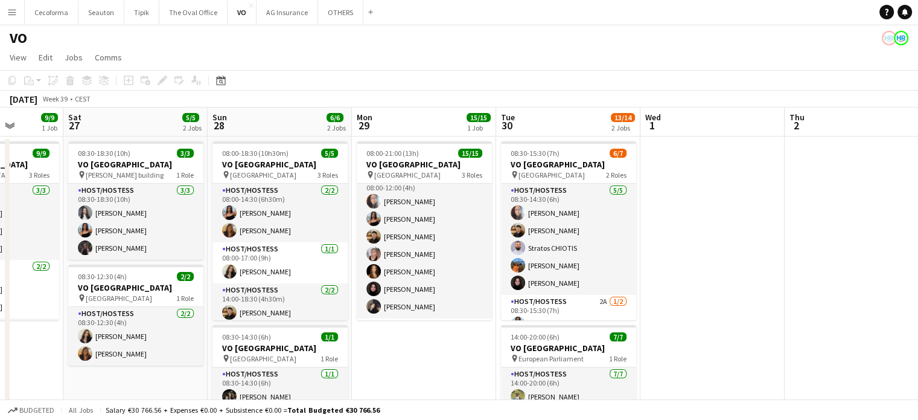
scroll to position [0, 0]
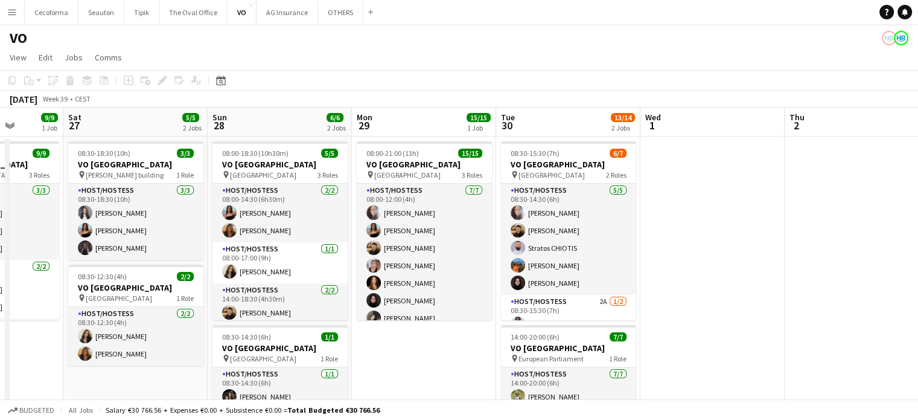
click at [704, 193] on app-date-cell at bounding box center [712, 343] width 144 height 415
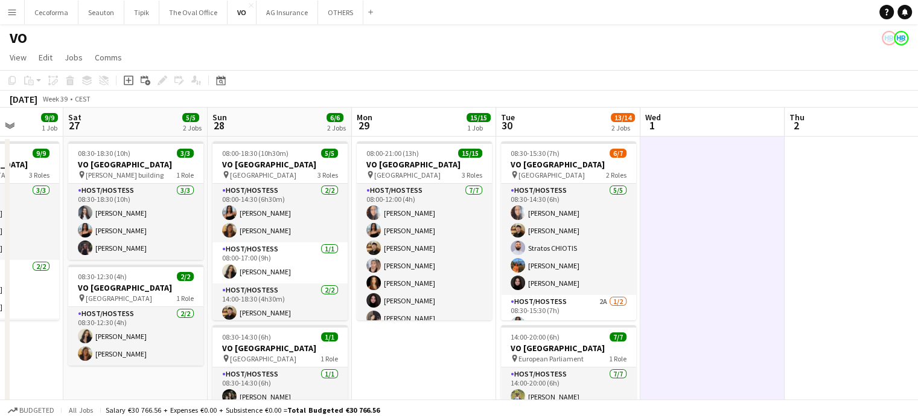
click at [721, 244] on app-date-cell at bounding box center [712, 343] width 144 height 415
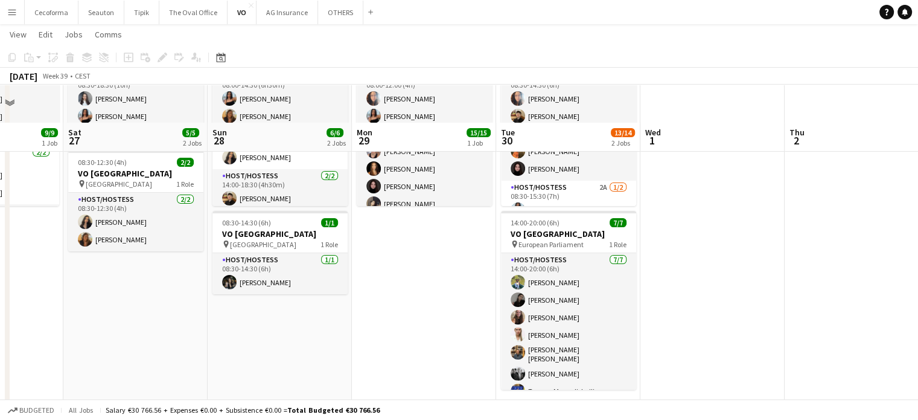
scroll to position [150, 0]
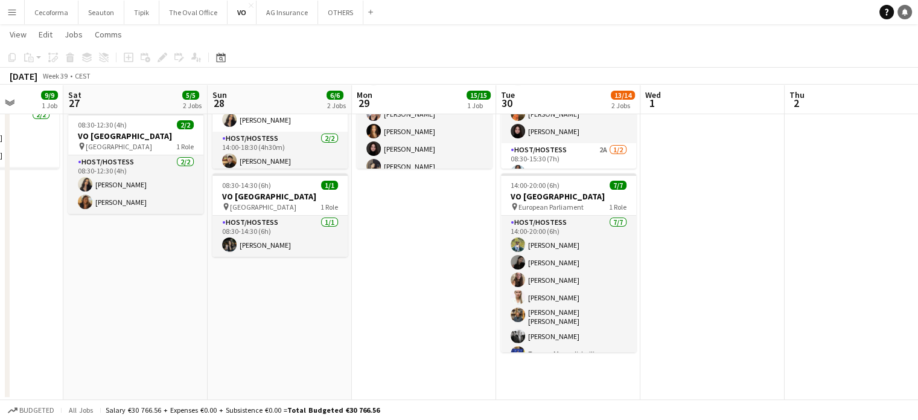
click at [903, 10] on icon "Notifications" at bounding box center [904, 11] width 7 height 7
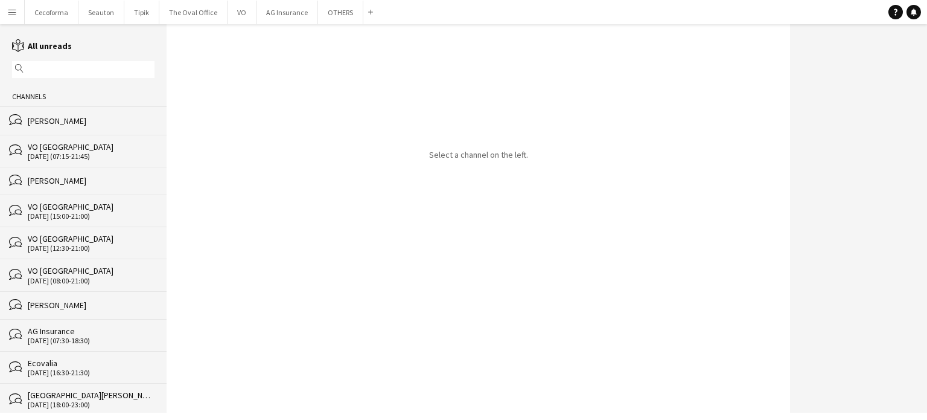
click at [116, 69] on input "text" at bounding box center [89, 69] width 125 height 11
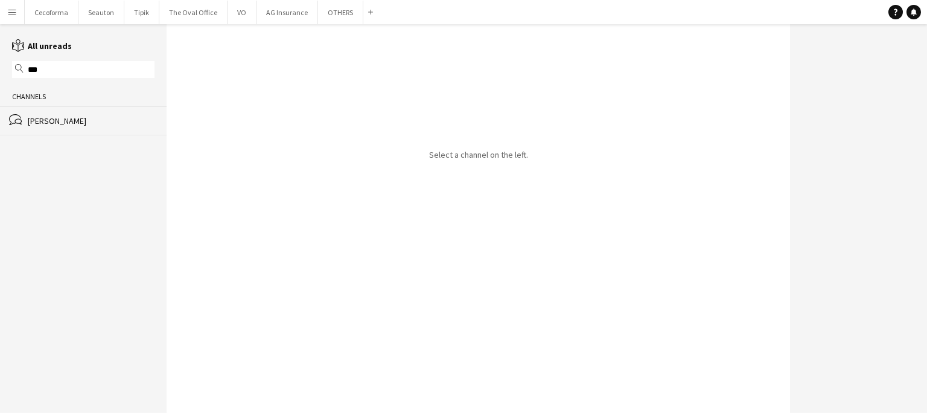
type input "***"
click at [62, 123] on div "[PERSON_NAME]" at bounding box center [91, 120] width 127 height 11
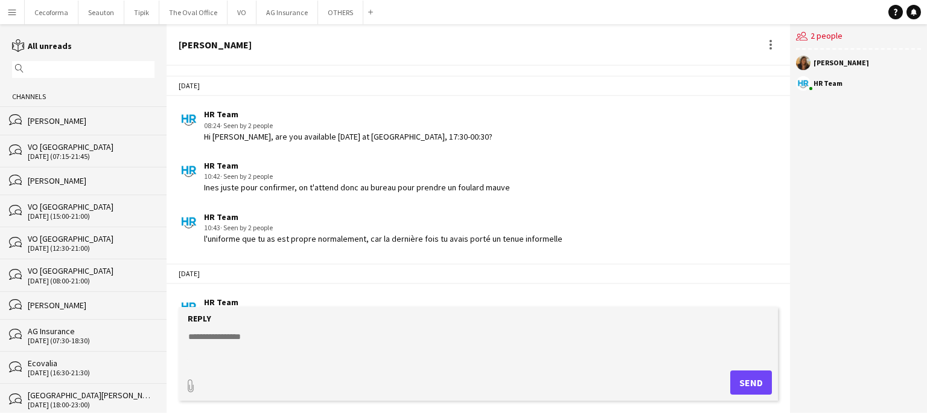
scroll to position [1691, 0]
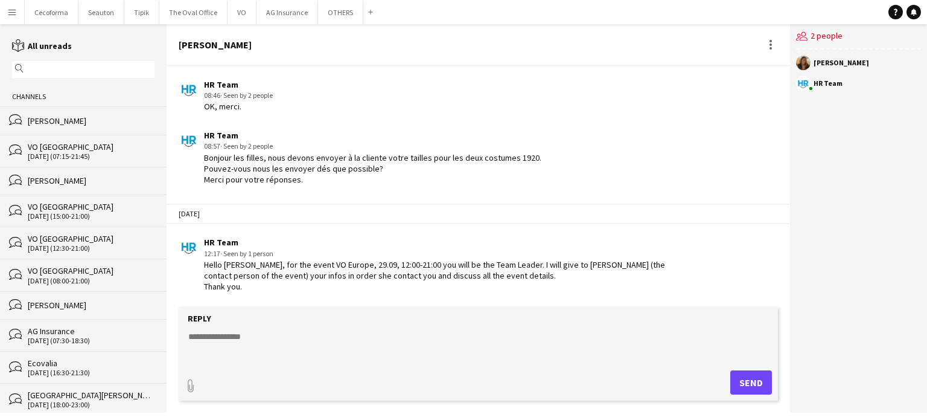
click at [61, 121] on div "[PERSON_NAME]" at bounding box center [91, 120] width 127 height 11
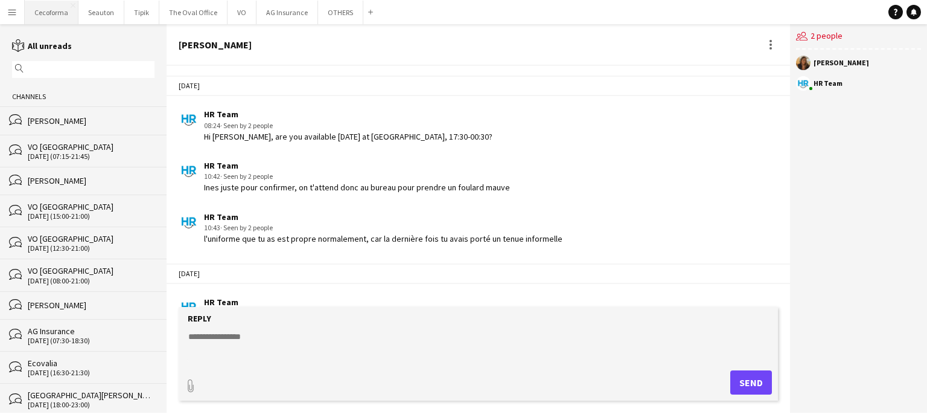
scroll to position [1691, 0]
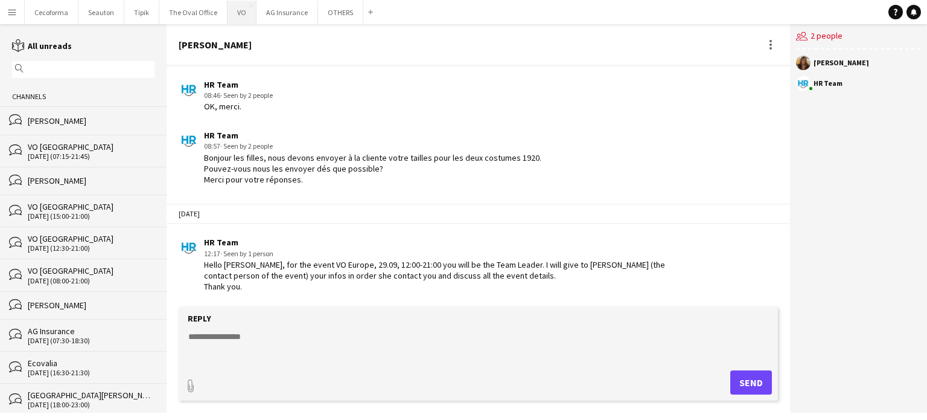
click at [234, 8] on button "VO Close" at bounding box center [242, 13] width 29 height 24
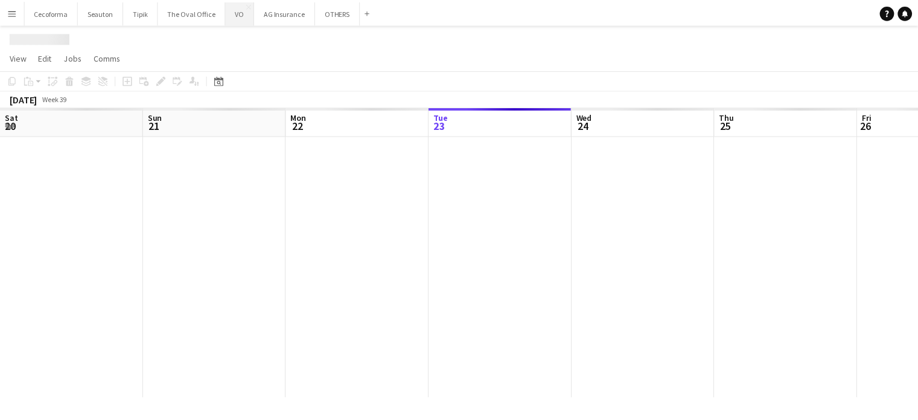
scroll to position [0, 289]
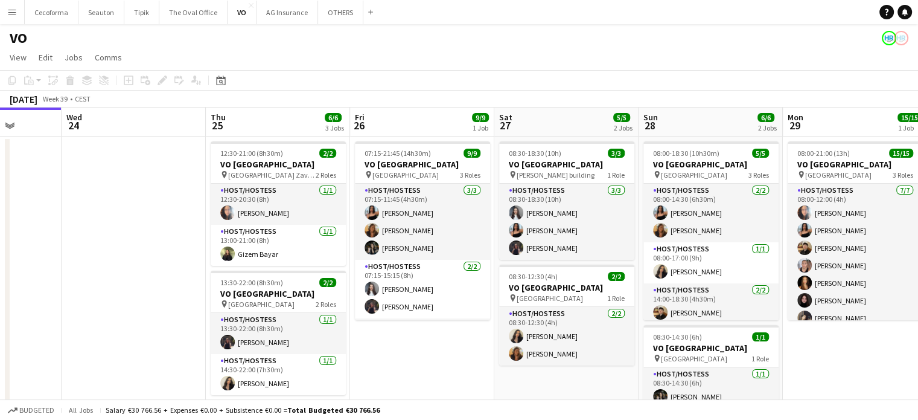
drag, startPoint x: 229, startPoint y: 197, endPoint x: 0, endPoint y: 196, distance: 229.4
click at [0, 188] on app-calendar-viewport "Sat 20 Sun 21 Mon 22 Tue 23 Wed 24 Thu 25 6/6 3 Jobs Fri 26 9/9 1 Job Sat 27 5/…" at bounding box center [459, 329] width 918 height 444
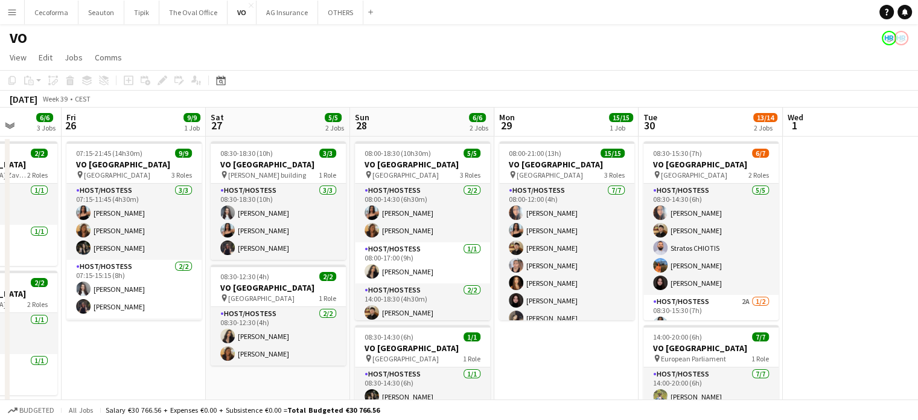
scroll to position [0, 302]
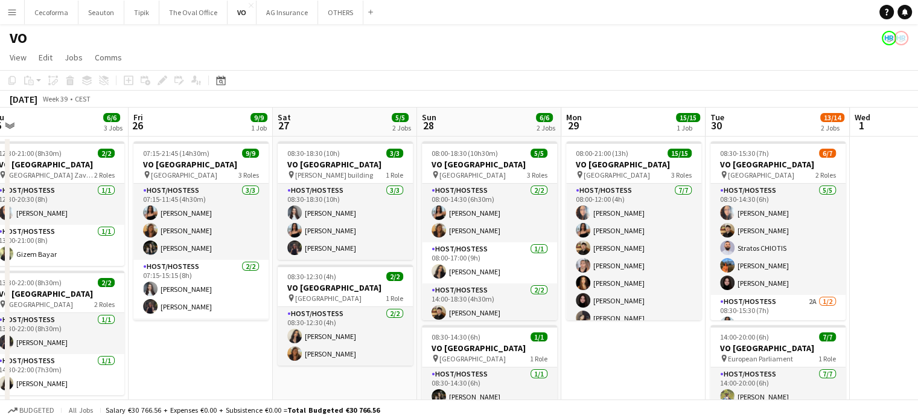
drag, startPoint x: 635, startPoint y: 368, endPoint x: 529, endPoint y: 353, distance: 107.3
click at [529, 353] on app-calendar-viewport "Mon 22 Tue 23 Wed 24 Thu 25 6/6 3 Jobs Fri 26 9/9 1 Job Sat 27 5/5 2 Jobs Sun 2…" at bounding box center [459, 329] width 918 height 444
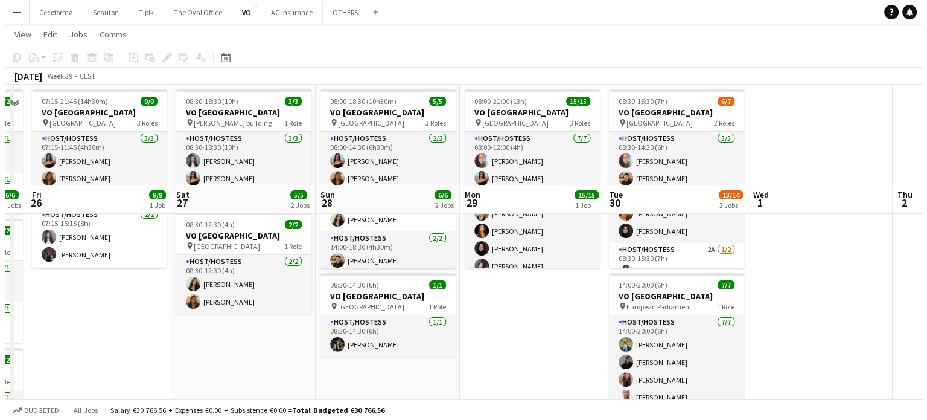
scroll to position [0, 0]
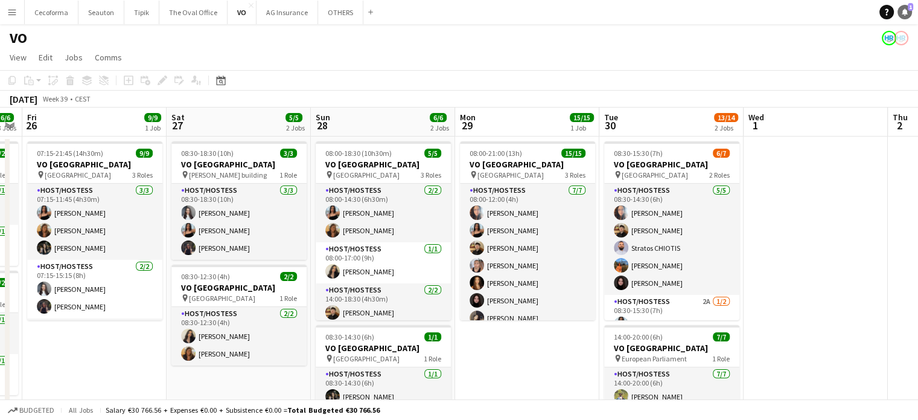
click at [908, 12] on link "Notifications 1" at bounding box center [905, 12] width 14 height 14
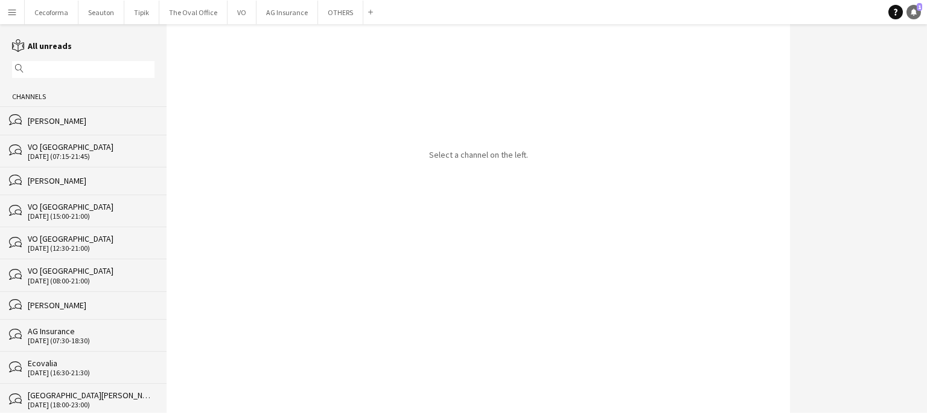
click at [908, 12] on link "Notifications 1" at bounding box center [914, 12] width 14 height 14
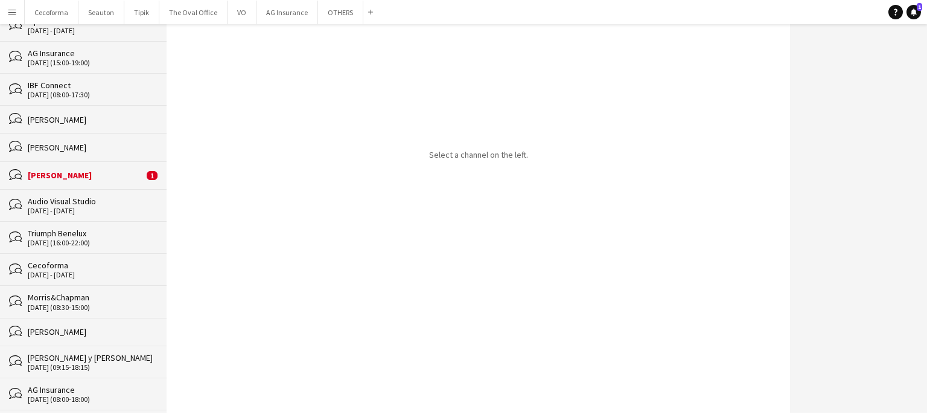
scroll to position [1871, 0]
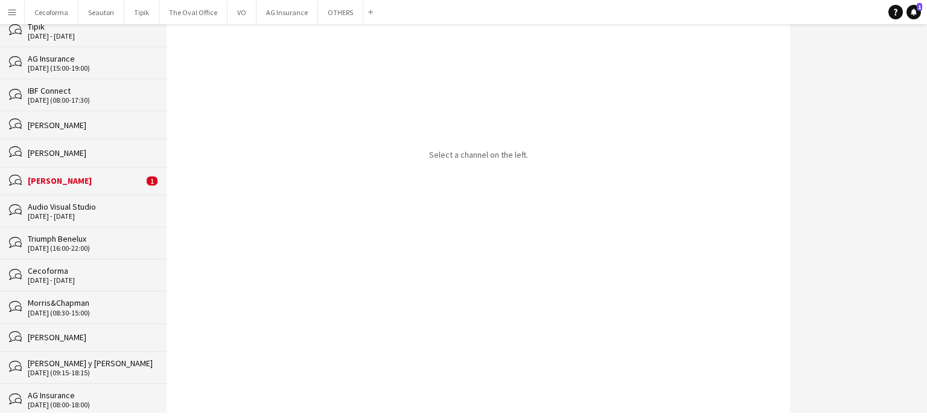
click at [61, 183] on div "[PERSON_NAME]" at bounding box center [86, 180] width 116 height 11
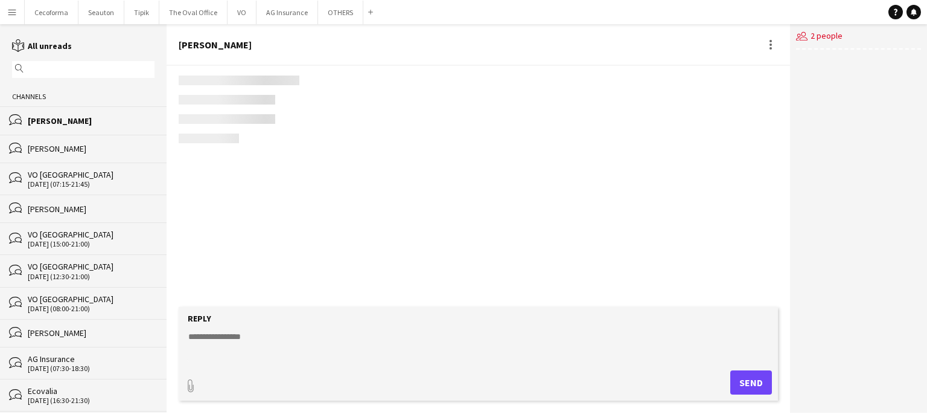
scroll to position [1373, 0]
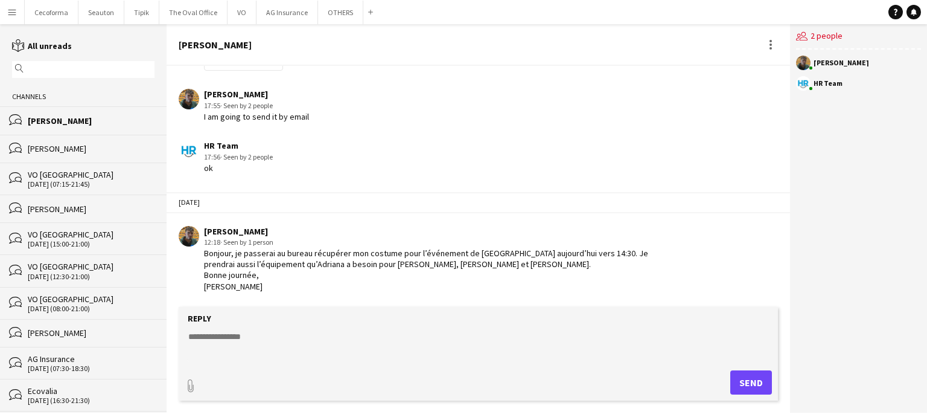
click at [325, 344] on textarea at bounding box center [480, 345] width 587 height 31
click at [508, 142] on div "HR Team 17:56 · Seen by 2 people ok" at bounding box center [428, 156] width 499 height 33
click at [221, 335] on textarea at bounding box center [480, 345] width 587 height 31
click at [211, 337] on textarea "*********" at bounding box center [480, 345] width 587 height 31
click at [254, 345] on textarea "**********" at bounding box center [480, 345] width 587 height 31
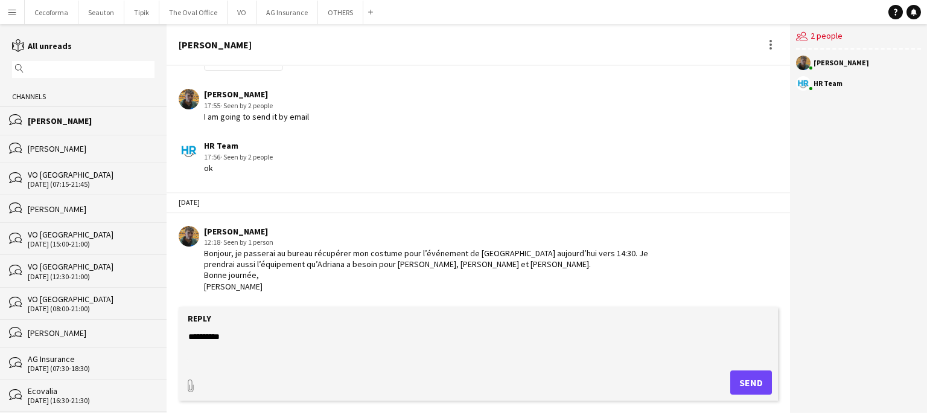
click at [188, 336] on textarea "**********" at bounding box center [480, 345] width 587 height 31
click at [255, 334] on textarea "**********" at bounding box center [480, 345] width 587 height 31
click at [258, 335] on textarea "**********" at bounding box center [480, 345] width 587 height 31
click at [343, 330] on textarea "**********" at bounding box center [480, 345] width 587 height 31
type textarea "**********"
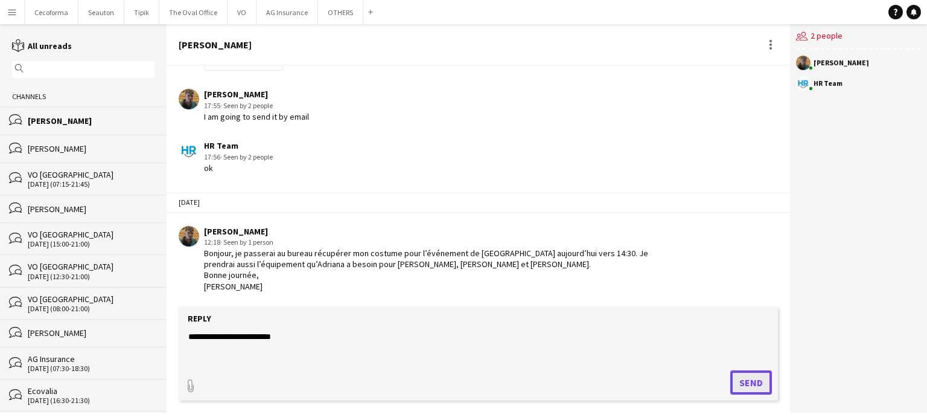
click at [751, 383] on button "Send" at bounding box center [751, 382] width 42 height 24
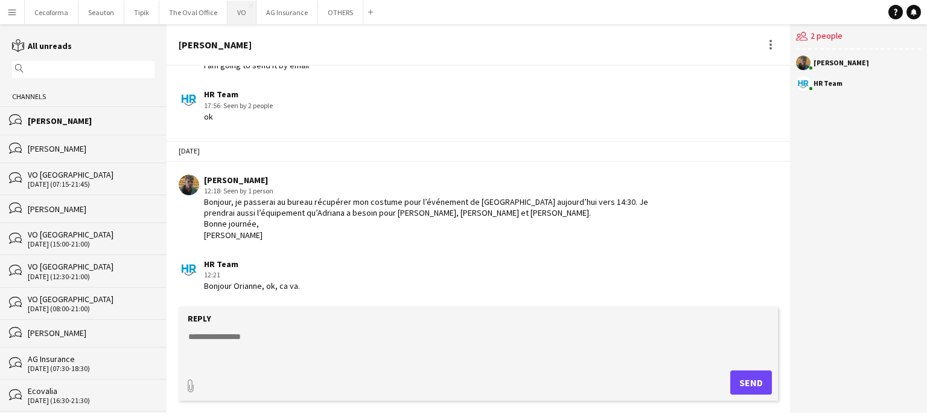
click at [235, 16] on button "VO Close" at bounding box center [242, 13] width 29 height 24
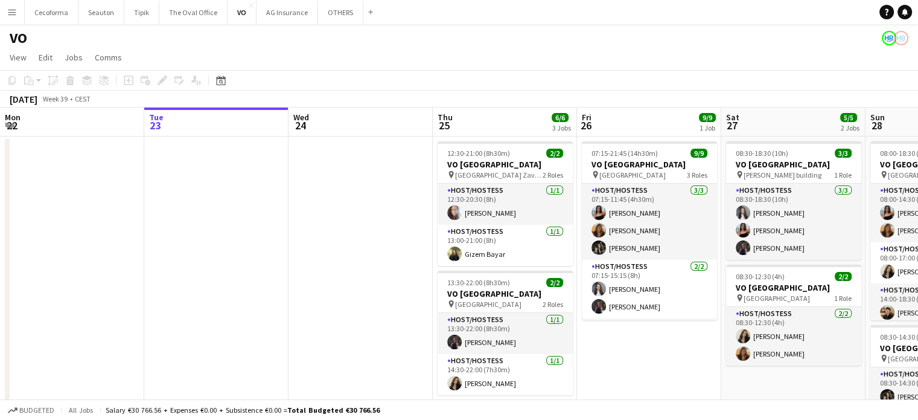
scroll to position [0, 292]
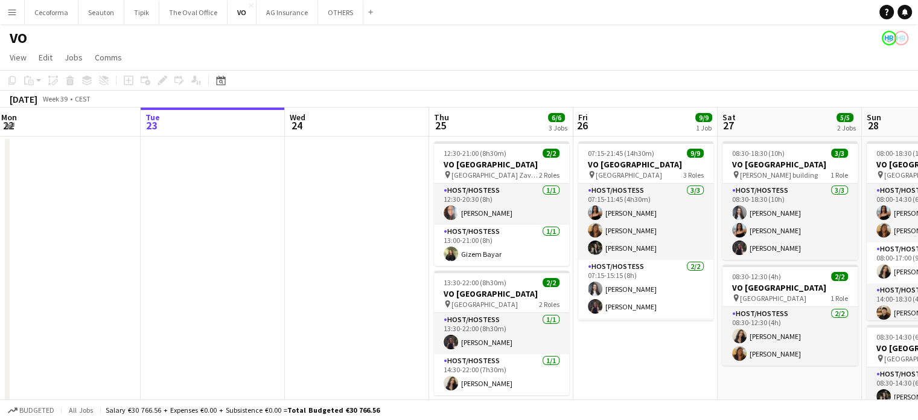
click at [254, 229] on app-calendar-viewport "Sat 20 Sun 21 Mon 22 Tue 23 Wed 24 Thu 25 6/6 3 Jobs Fri 26 9/9 1 Job Sat 27 5/…" at bounding box center [459, 329] width 918 height 444
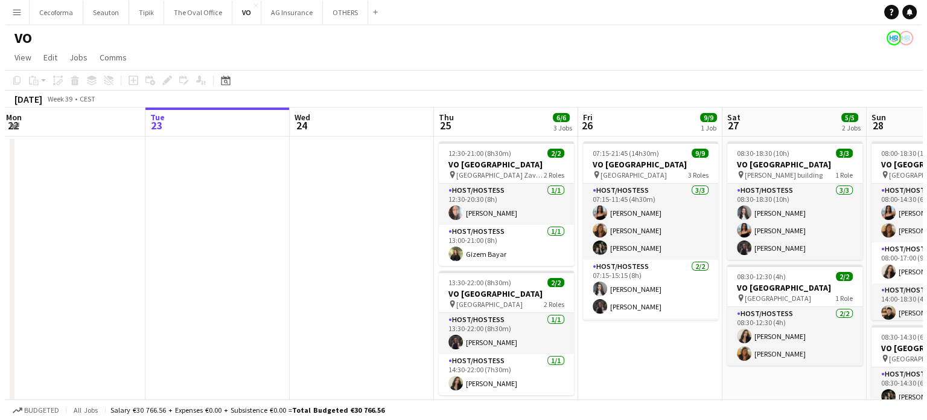
scroll to position [0, 529]
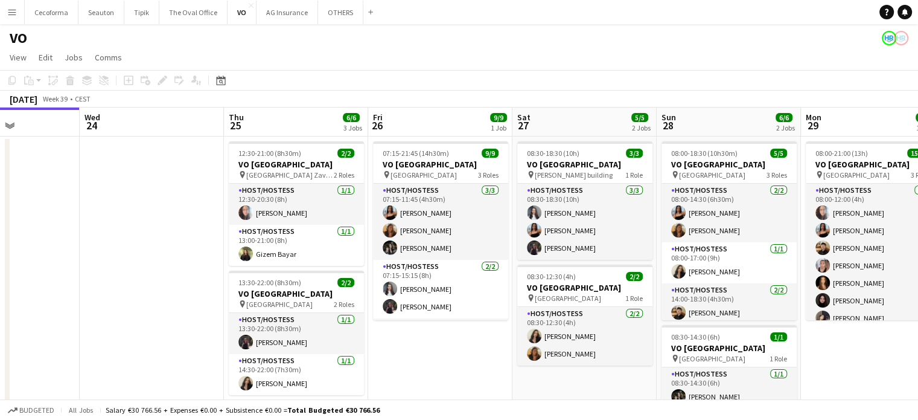
drag, startPoint x: 284, startPoint y: 260, endPoint x: 62, endPoint y: 254, distance: 222.2
click at [63, 254] on app-calendar-viewport "Sat 20 Sun 21 Mon 22 Tue 23 Wed 24 Thu 25 6/6 3 Jobs Fri 26 9/9 1 Job Sat 27 5/…" at bounding box center [459, 329] width 918 height 444
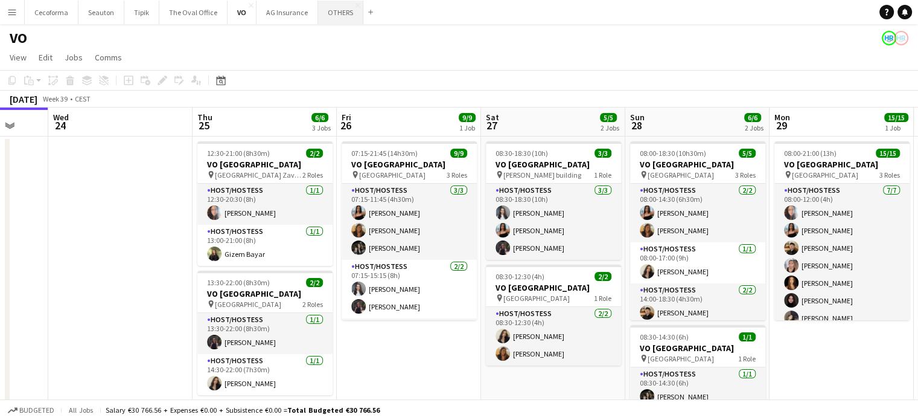
click at [330, 10] on button "OTHERS Close" at bounding box center [340, 13] width 45 height 24
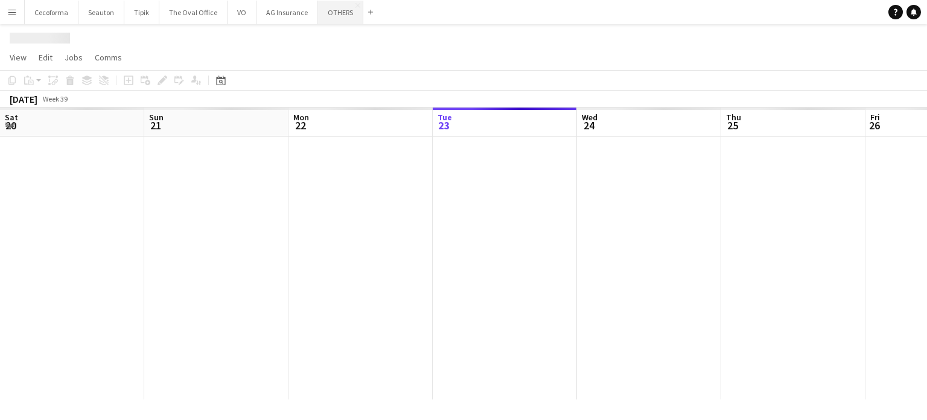
scroll to position [0, 289]
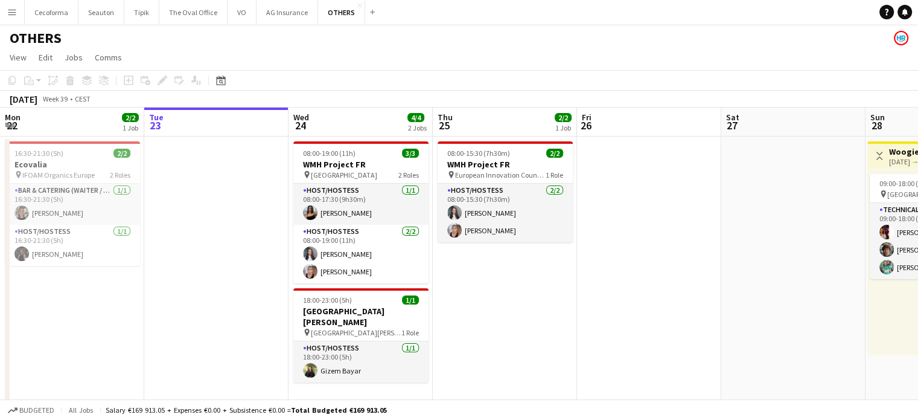
click at [903, 12] on icon at bounding box center [905, 11] width 6 height 6
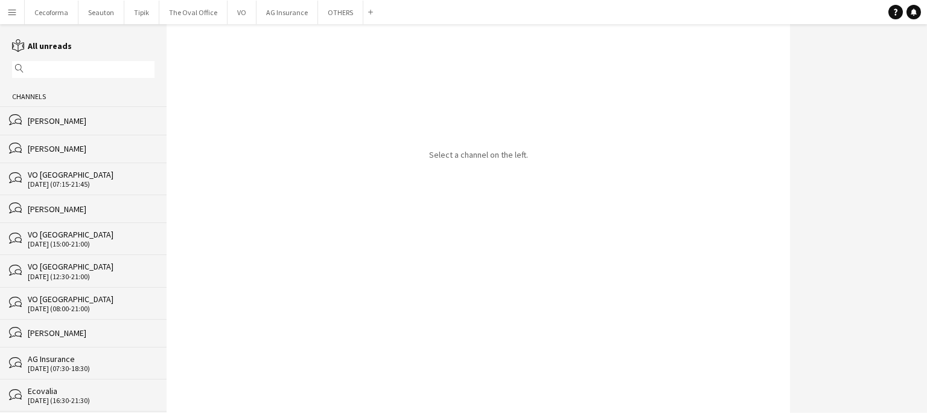
click at [48, 180] on div "[DATE] (07:15-21:45)" at bounding box center [91, 184] width 127 height 8
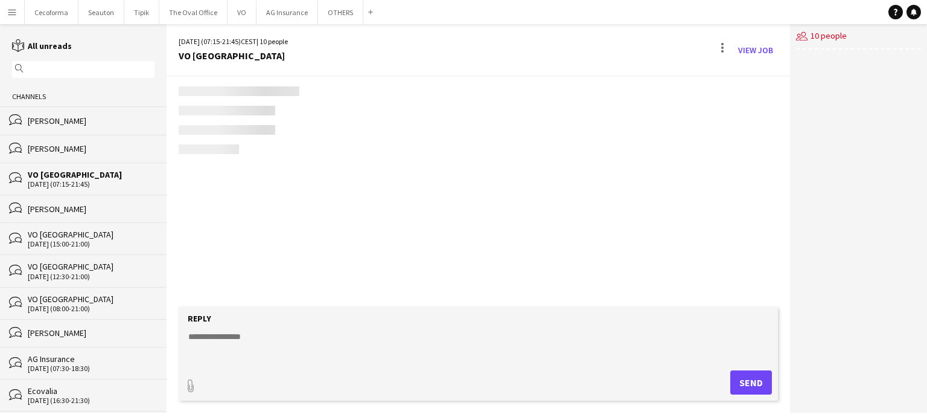
scroll to position [36, 0]
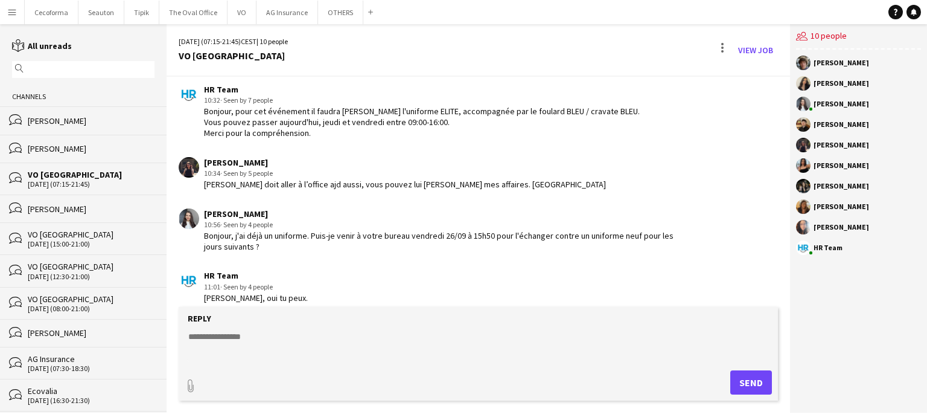
click at [50, 243] on div "[DATE] (15:00-21:00)" at bounding box center [91, 244] width 127 height 8
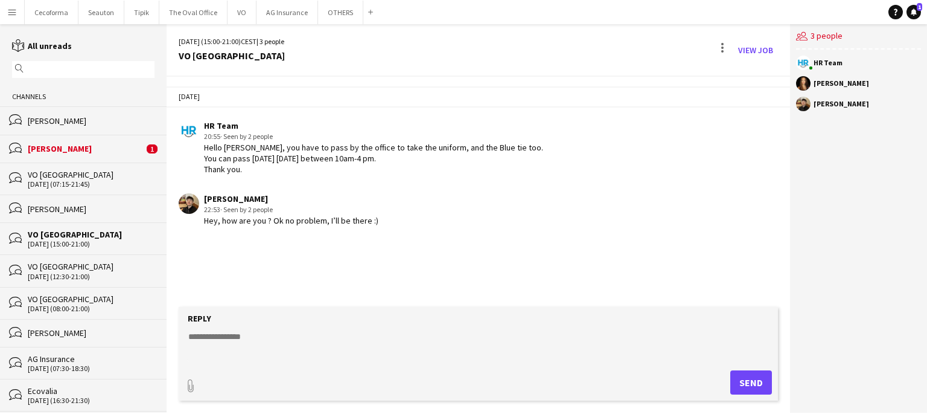
click at [53, 152] on div "[PERSON_NAME]" at bounding box center [86, 148] width 116 height 11
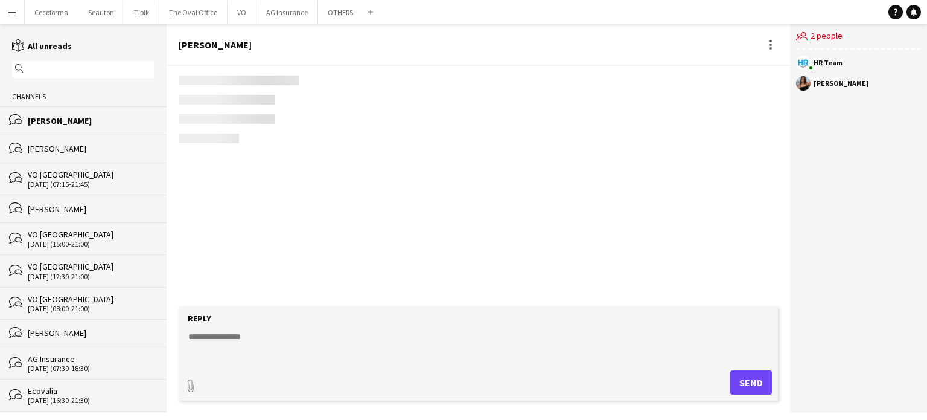
scroll to position [2066, 0]
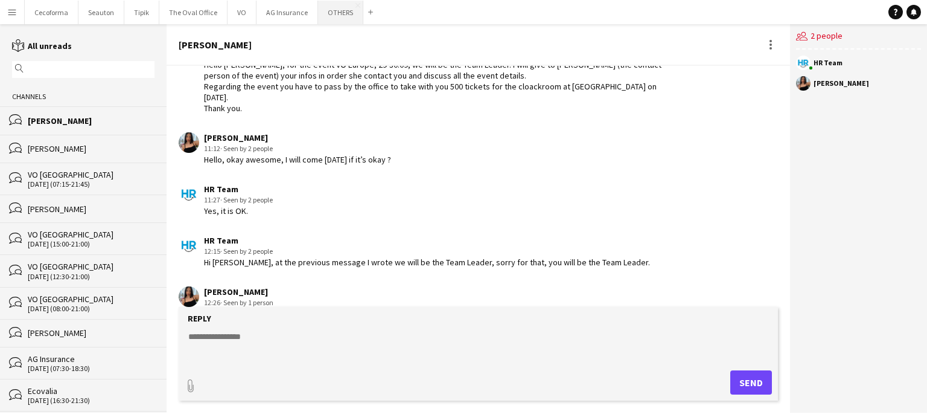
click at [331, 14] on button "OTHERS Close" at bounding box center [340, 13] width 45 height 24
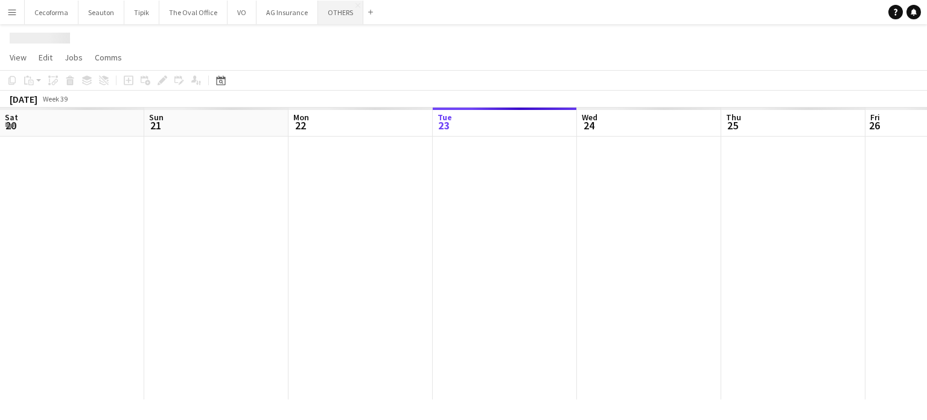
scroll to position [0, 289]
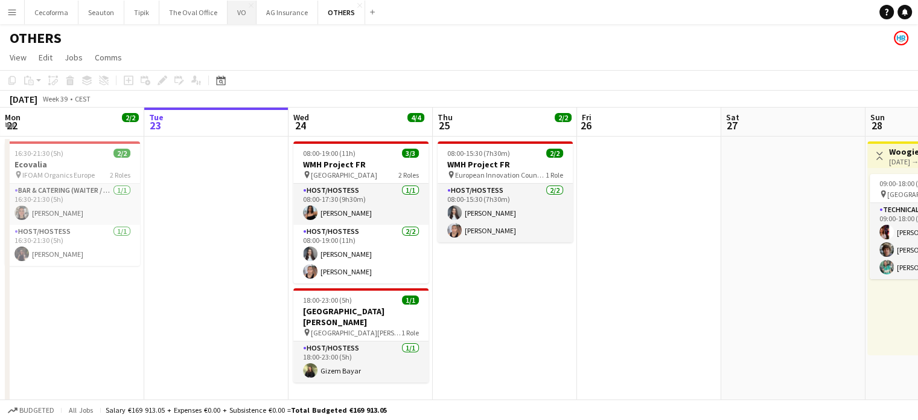
click at [234, 9] on button "VO Close" at bounding box center [242, 13] width 29 height 24
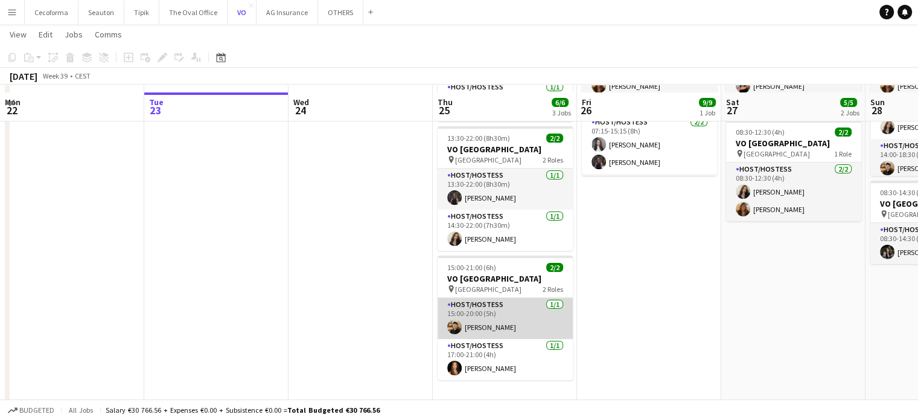
scroll to position [150, 0]
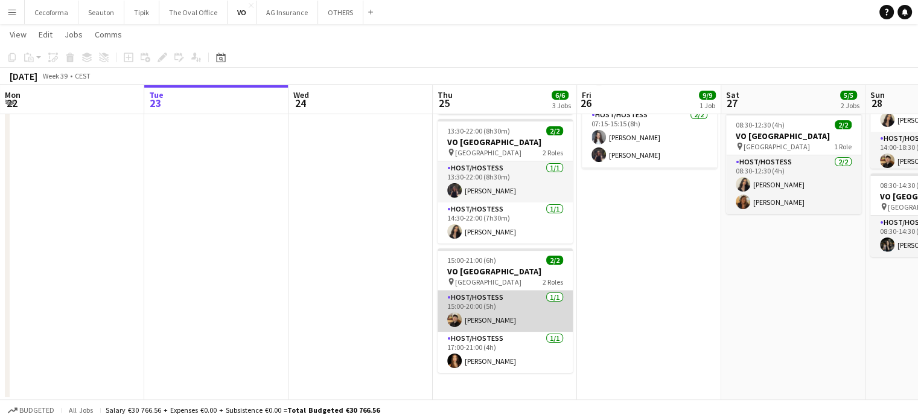
drag, startPoint x: 474, startPoint y: 315, endPoint x: 492, endPoint y: 307, distance: 19.7
click at [474, 315] on app-card-role "Host/Hostess [DATE] 15:00-20:00 (5h) [PERSON_NAME]" at bounding box center [505, 310] width 135 height 41
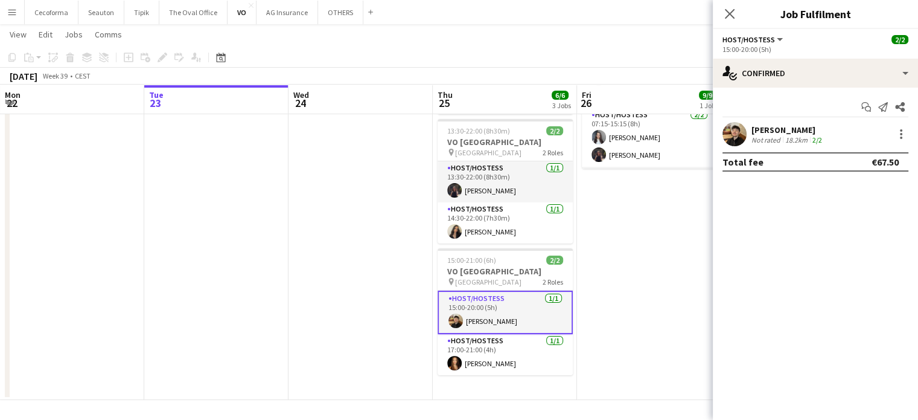
click at [770, 132] on div "[PERSON_NAME]" at bounding box center [788, 129] width 73 height 11
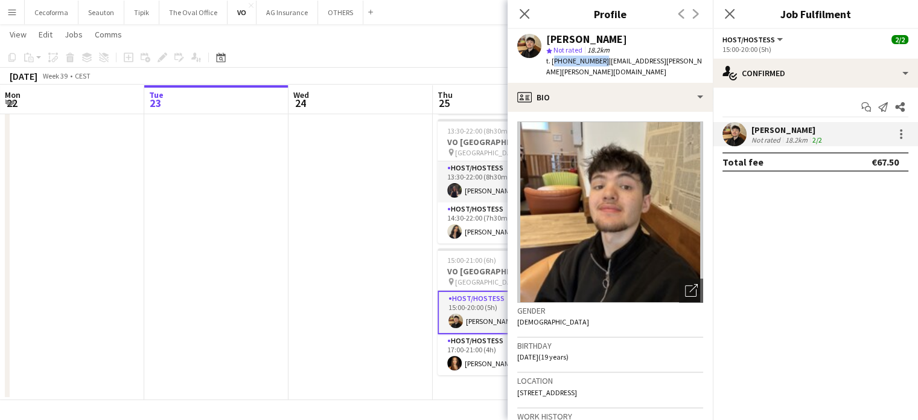
drag, startPoint x: 551, startPoint y: 60, endPoint x: 599, endPoint y: 63, distance: 47.8
click at [599, 63] on span "t. [PHONE_NUMBER]" at bounding box center [577, 60] width 63 height 9
copy span "[PHONE_NUMBER]"
click at [524, 9] on icon "Close pop-in" at bounding box center [524, 13] width 11 height 11
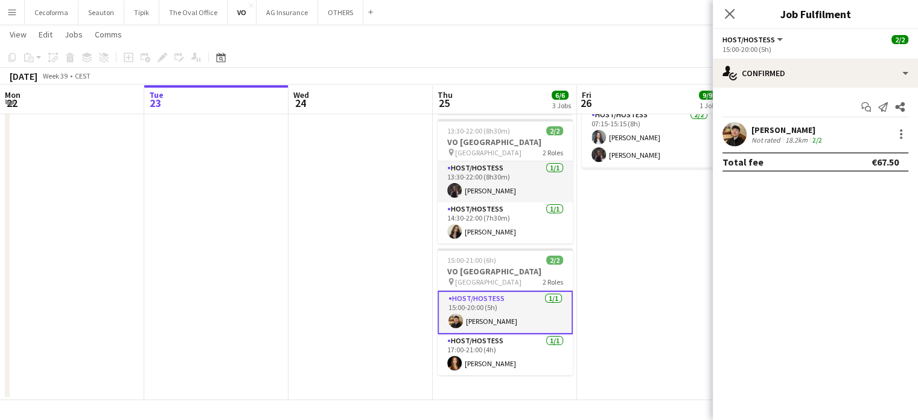
click at [787, 225] on mat-expansion-panel "check Confirmed Start chat Send notification Share [PERSON_NAME] Not rated 18.2…" at bounding box center [815, 254] width 205 height 332
click at [677, 274] on app-date-cell "07:15-21:45 (14h30m) 9/9 VO Europe pin Borschette Center 3 Roles Host/Hostess […" at bounding box center [649, 192] width 144 height 415
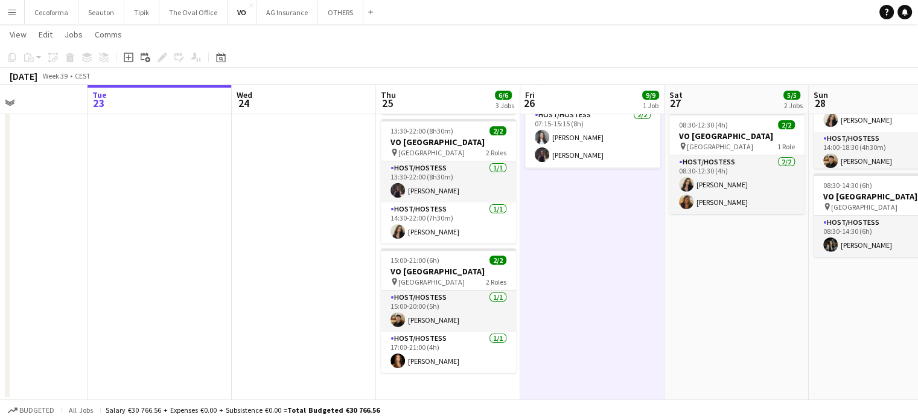
scroll to position [0, 373]
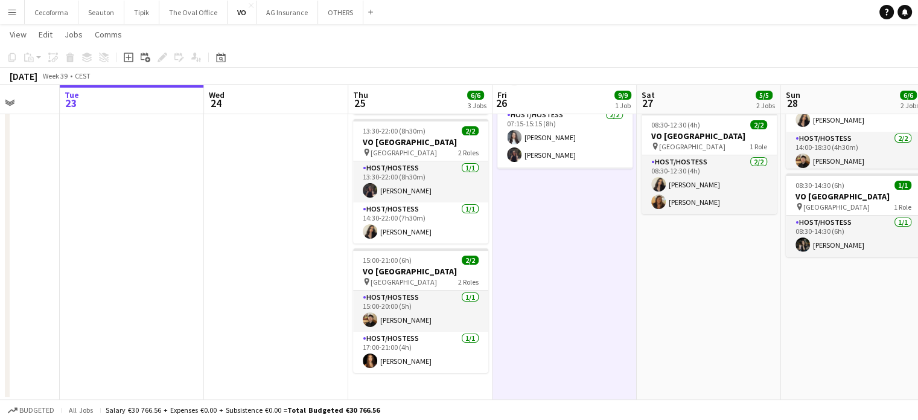
drag, startPoint x: 318, startPoint y: 354, endPoint x: 236, endPoint y: 337, distance: 83.2
click at [236, 337] on app-calendar-viewport "Sat 20 Sun 21 Mon 22 Tue 23 Wed 24 Thu 25 6/6 3 Jobs Fri 26 9/9 1 Job Sat 27 5/…" at bounding box center [459, 148] width 918 height 503
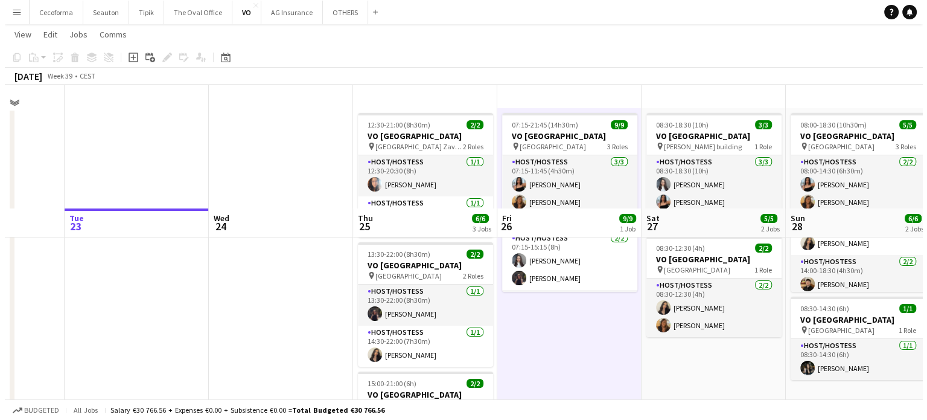
scroll to position [0, 0]
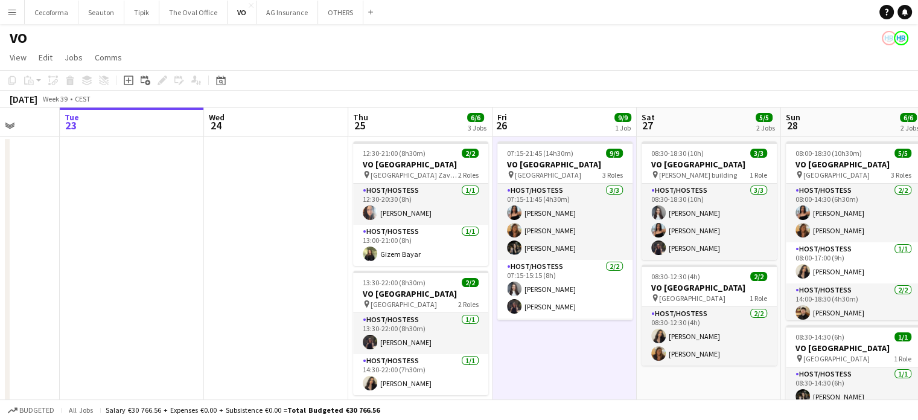
click at [12, 14] on app-icon "Menu" at bounding box center [12, 12] width 10 height 10
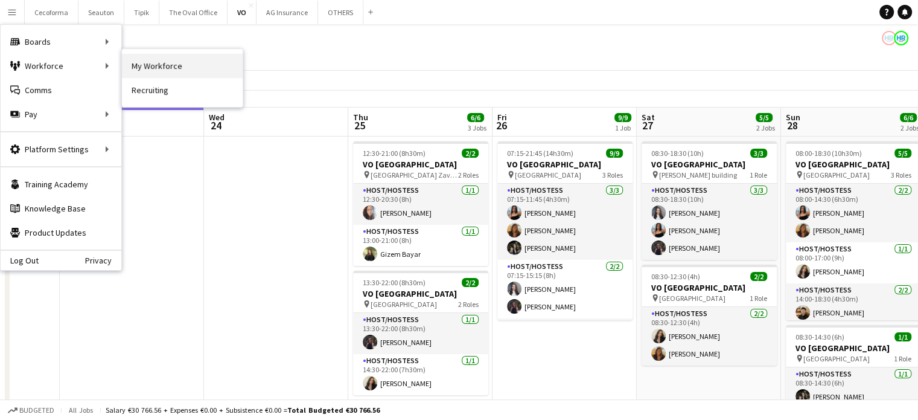
click at [150, 62] on link "My Workforce" at bounding box center [182, 66] width 121 height 24
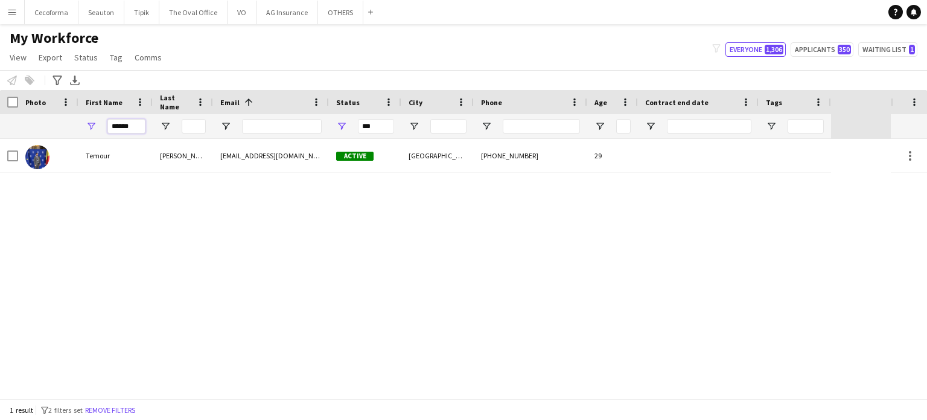
click at [140, 128] on input "******" at bounding box center [126, 126] width 38 height 14
type input "*"
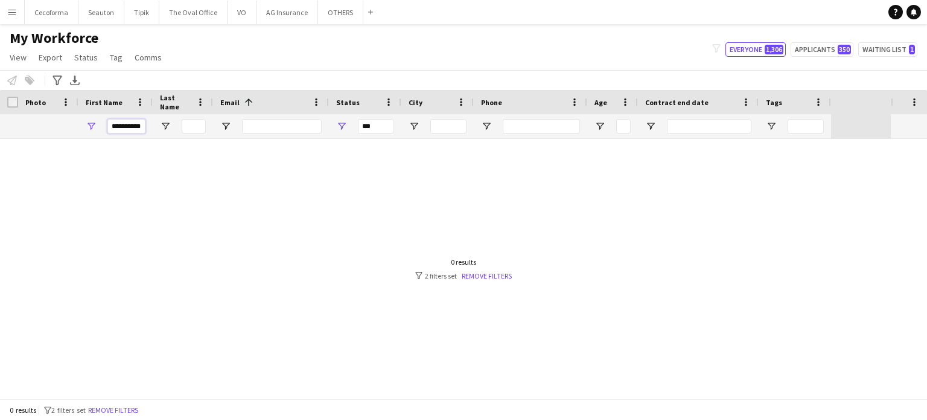
type input "**********"
click at [219, 171] on div at bounding box center [445, 269] width 891 height 260
click at [375, 124] on input "***" at bounding box center [376, 126] width 36 height 14
type input "*"
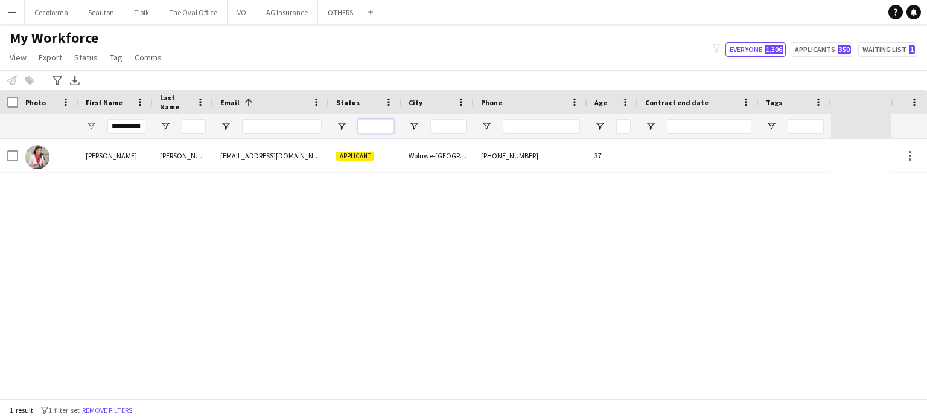
click at [375, 126] on input "Status Filter Input" at bounding box center [376, 126] width 36 height 14
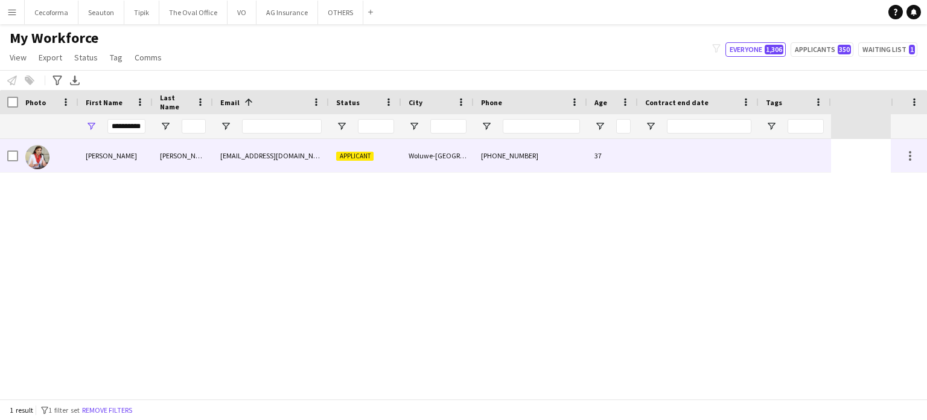
click at [443, 158] on div "Woluwe-[GEOGRAPHIC_DATA][PERSON_NAME]" at bounding box center [437, 155] width 72 height 33
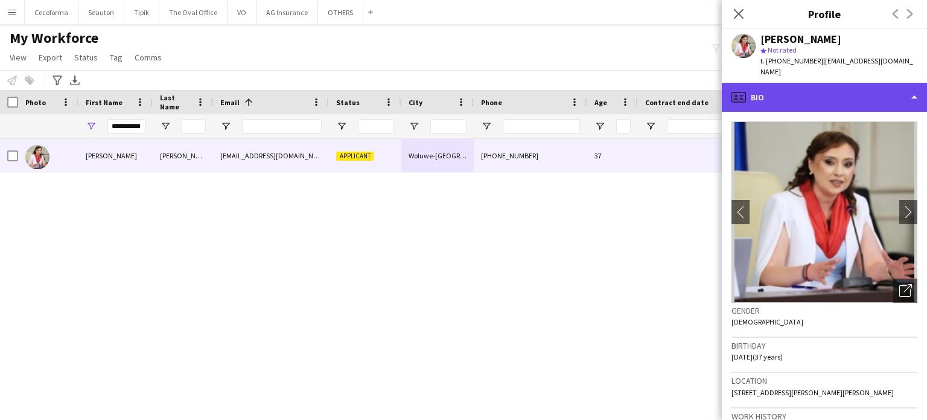
click at [916, 88] on div "profile Bio" at bounding box center [824, 97] width 205 height 29
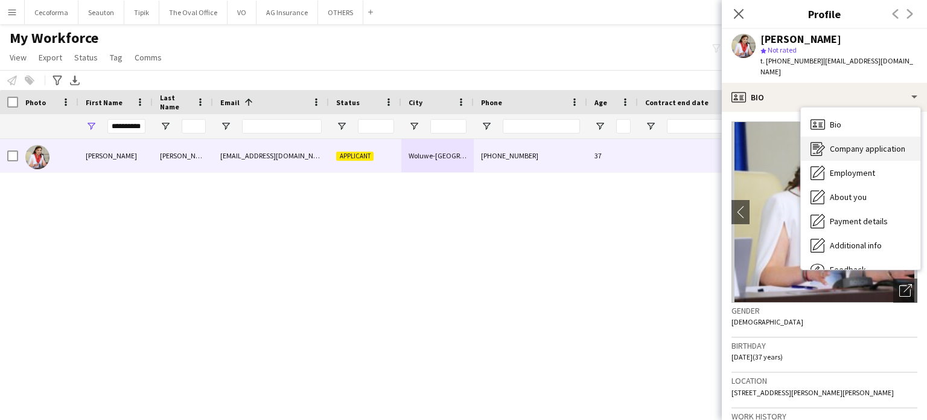
click at [853, 143] on span "Company application" at bounding box center [867, 148] width 75 height 11
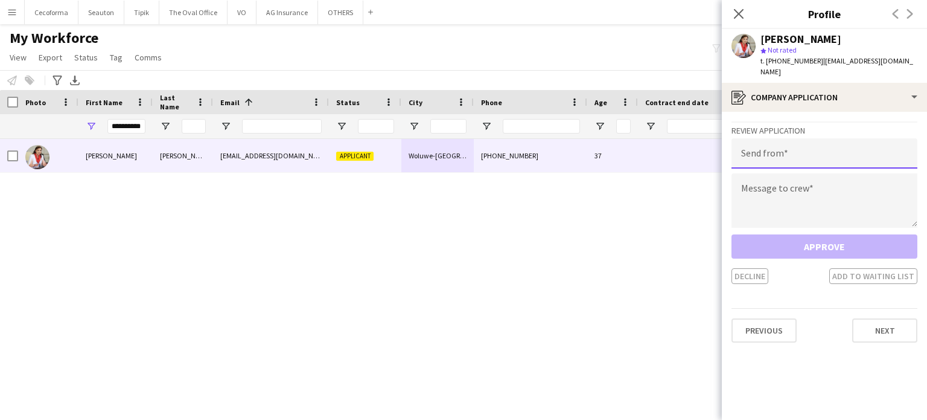
click at [799, 148] on input "email" at bounding box center [825, 153] width 186 height 30
type input "**********"
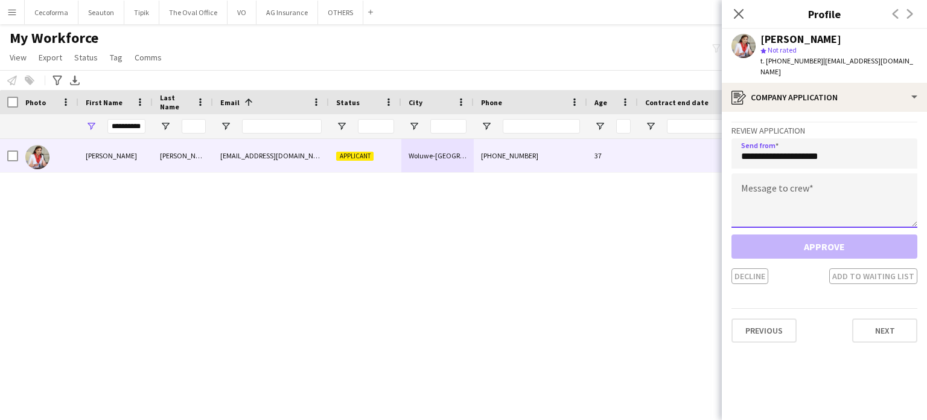
click at [781, 179] on textarea at bounding box center [825, 200] width 186 height 54
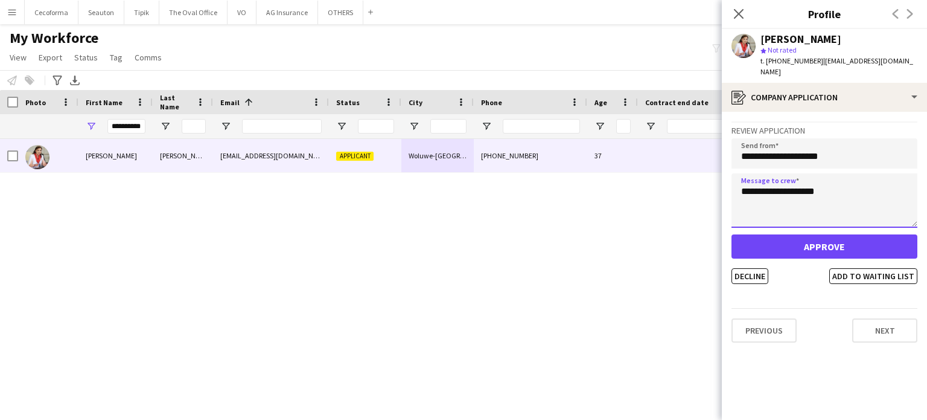
type textarea "**********"
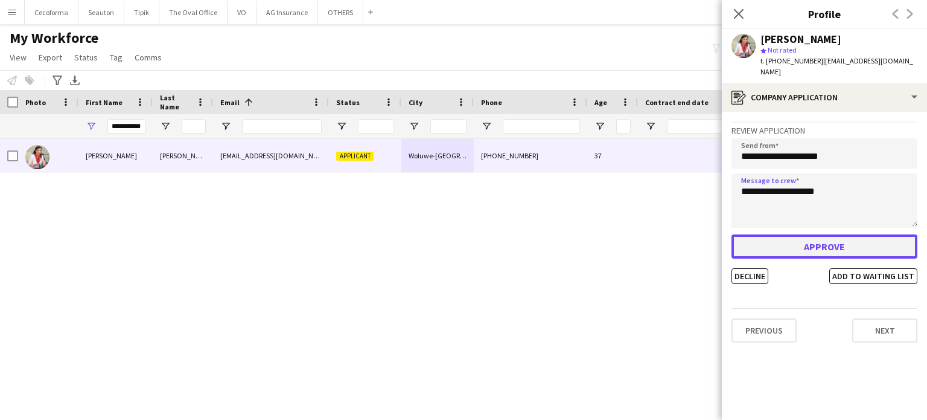
click at [812, 236] on button "Approve" at bounding box center [825, 246] width 186 height 24
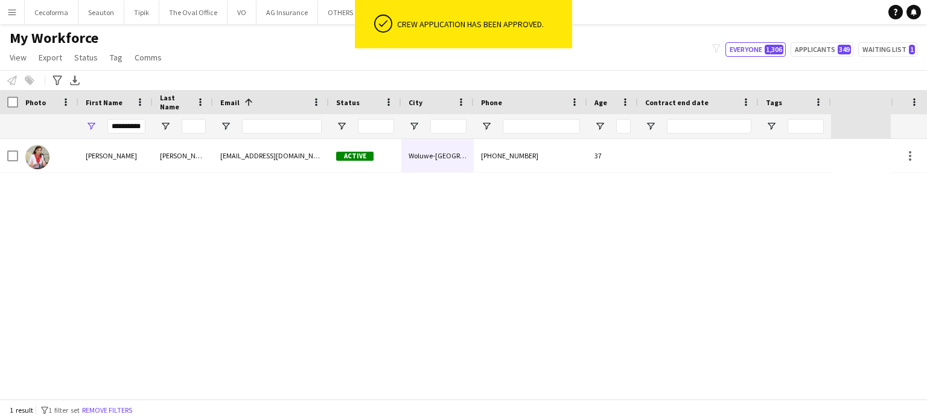
click at [576, 267] on div "[PERSON_NAME] [EMAIL_ADDRESS][DOMAIN_NAME] Active Woluwe-[GEOGRAPHIC_DATA][PERS…" at bounding box center [445, 269] width 891 height 260
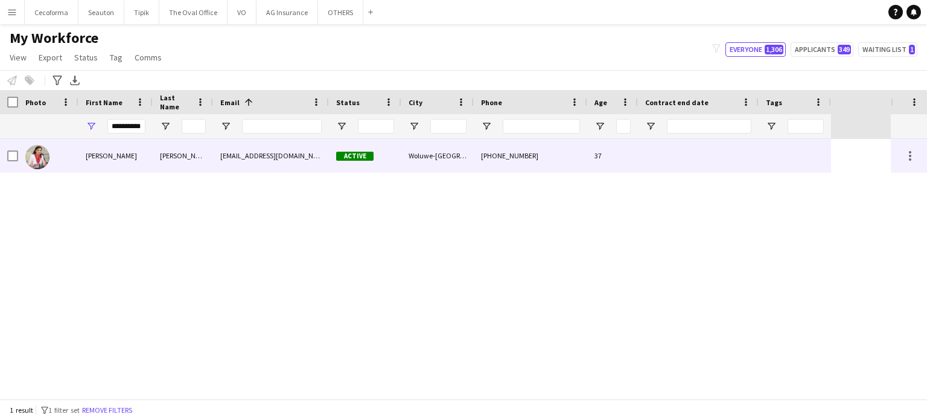
click at [701, 161] on div at bounding box center [698, 155] width 121 height 33
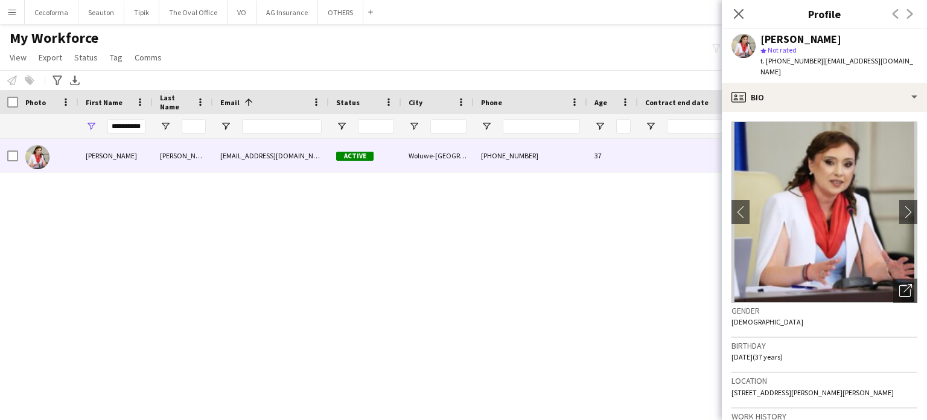
click at [232, 251] on div "[PERSON_NAME] [EMAIL_ADDRESS][DOMAIN_NAME] Active Woluwe-[GEOGRAPHIC_DATA][PERS…" at bounding box center [445, 269] width 891 height 260
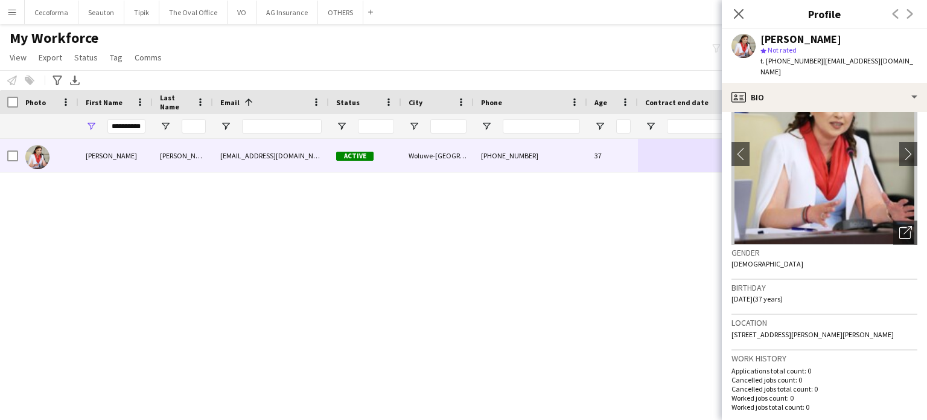
scroll to position [121, 0]
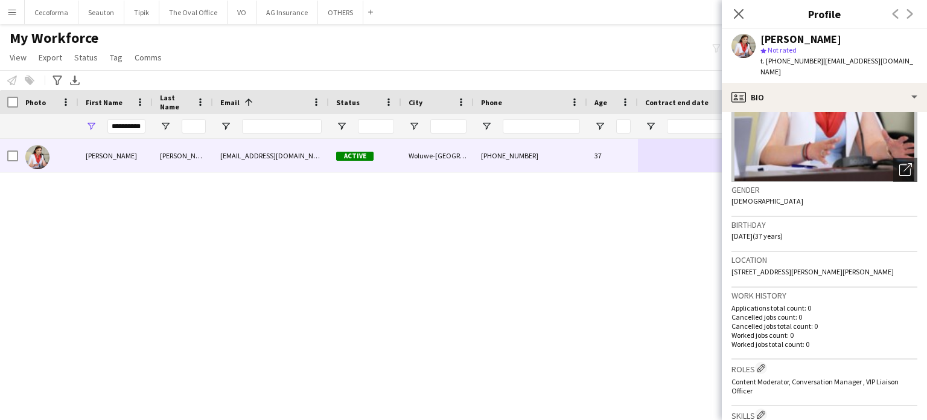
drag, startPoint x: 732, startPoint y: 257, endPoint x: 907, endPoint y: 261, distance: 175.1
click at [907, 261] on div "Location [STREET_ADDRESS][PERSON_NAME][PERSON_NAME]" at bounding box center [825, 269] width 186 height 35
copy span "[STREET_ADDRESS][PERSON_NAME][PERSON_NAME]"
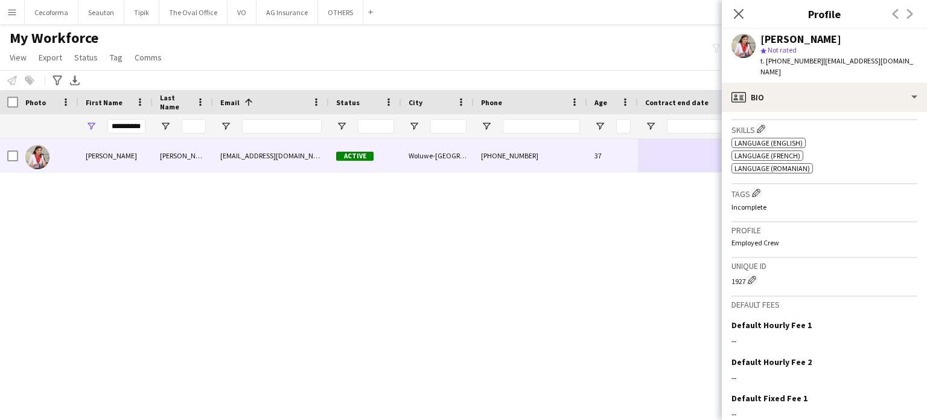
scroll to position [423, 0]
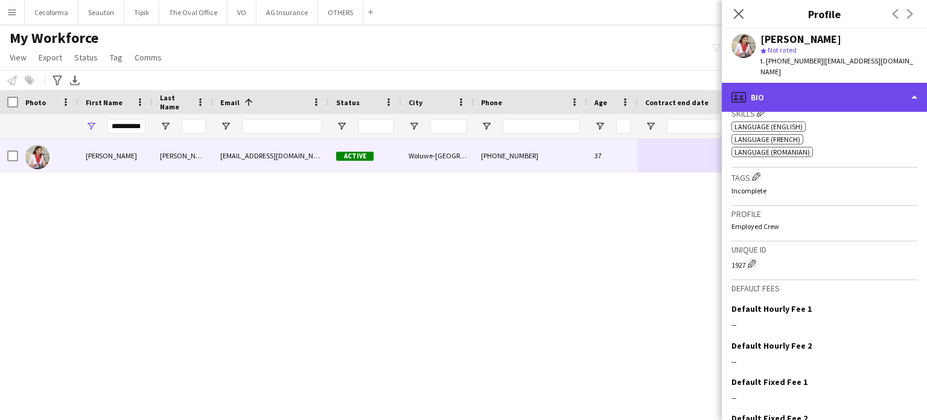
click at [915, 86] on div "profile Bio" at bounding box center [824, 97] width 205 height 29
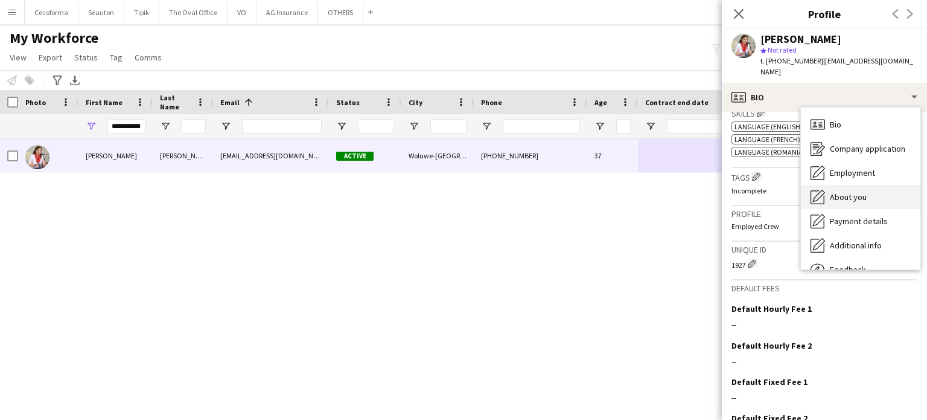
click at [852, 191] on span "About you" at bounding box center [848, 196] width 37 height 11
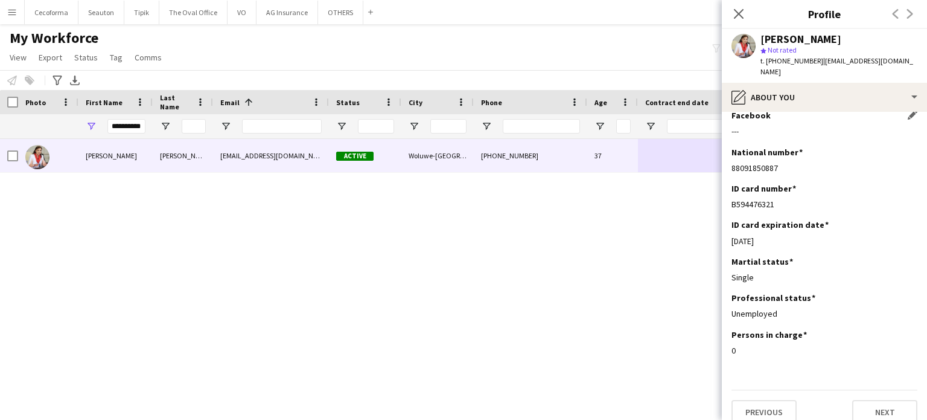
scroll to position [104, 0]
drag, startPoint x: 732, startPoint y: 155, endPoint x: 797, endPoint y: 158, distance: 65.3
click at [797, 161] on div "88091850887" at bounding box center [825, 166] width 186 height 11
copy div "88091850887"
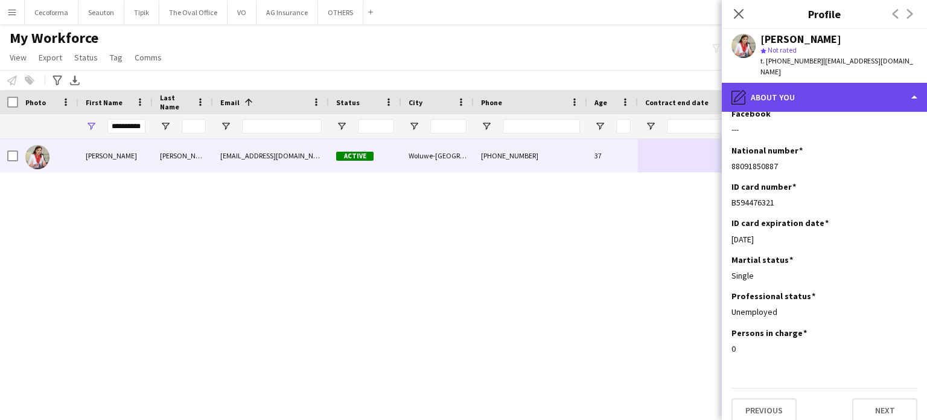
click at [914, 85] on div "pencil4 About you" at bounding box center [824, 97] width 205 height 29
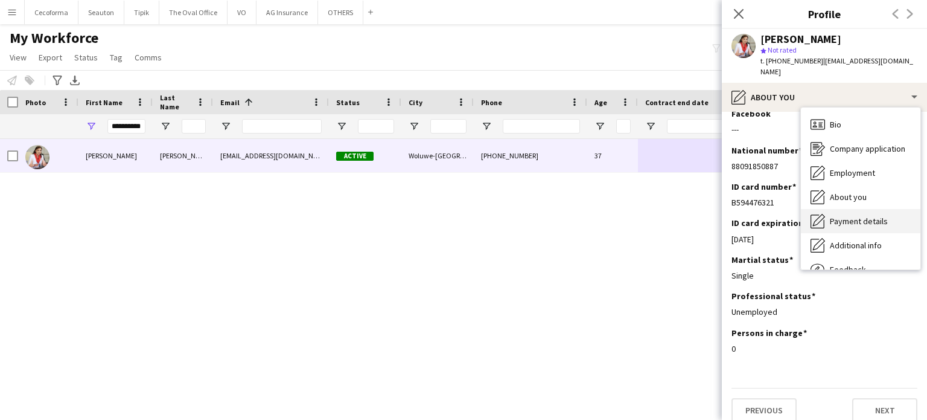
click at [846, 215] on span "Payment details" at bounding box center [859, 220] width 58 height 11
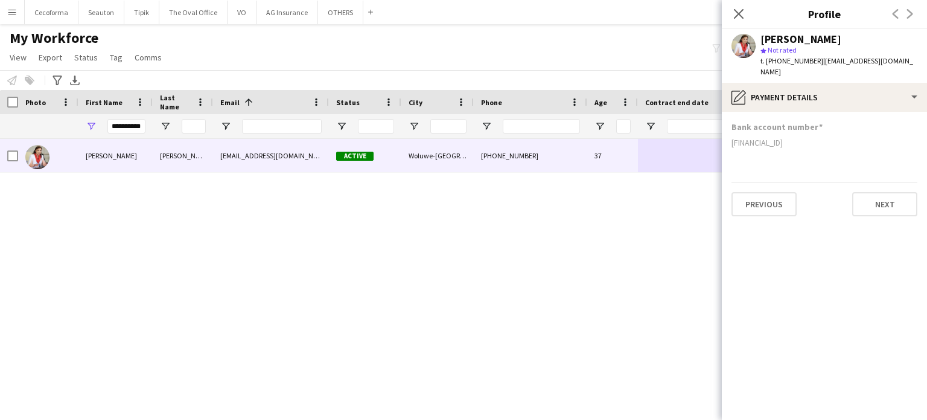
drag, startPoint x: 732, startPoint y: 131, endPoint x: 819, endPoint y: 135, distance: 87.0
click at [819, 137] on div "[FINANCIAL_ID]" at bounding box center [825, 142] width 186 height 11
copy div "[FINANCIAL_ID]"
click at [741, 19] on icon "Close pop-in" at bounding box center [738, 13] width 11 height 11
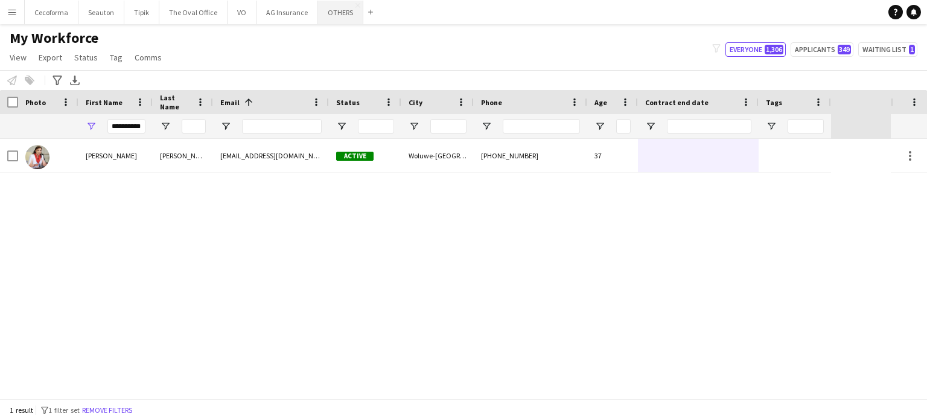
click at [324, 7] on button "OTHERS Close" at bounding box center [340, 13] width 45 height 24
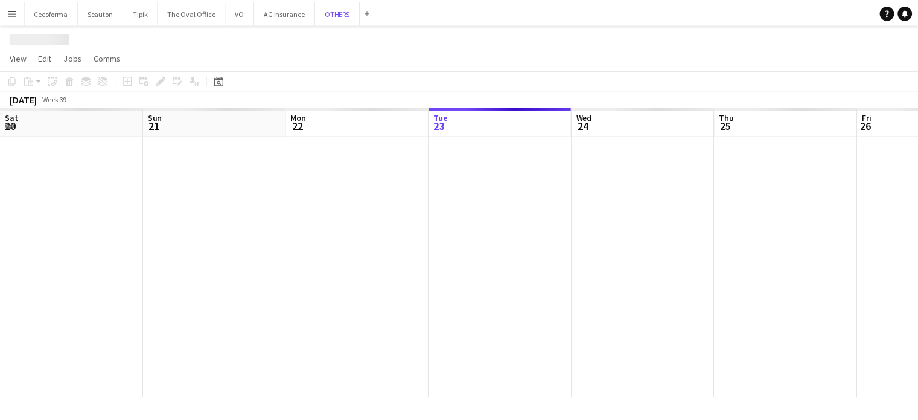
scroll to position [0, 289]
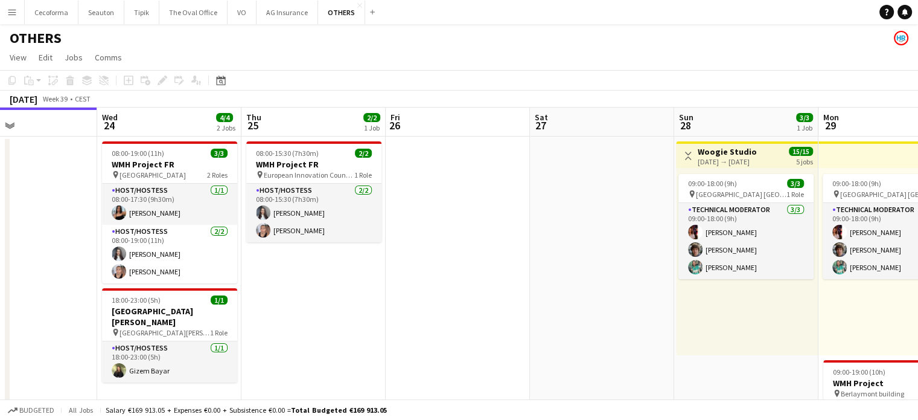
drag, startPoint x: 533, startPoint y: 307, endPoint x: 124, endPoint y: 295, distance: 408.8
click at [129, 296] on app-calendar-viewport "Sat 20 2/2 1 Job Sun 21 Mon 22 2/2 1 Job Tue 23 Wed 24 4/4 2 Jobs Thu 25 2/2 1 …" at bounding box center [459, 396] width 918 height 578
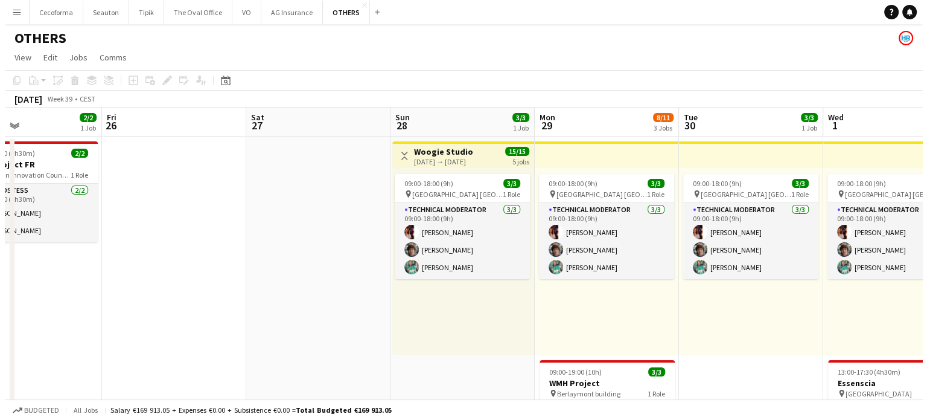
scroll to position [0, 532]
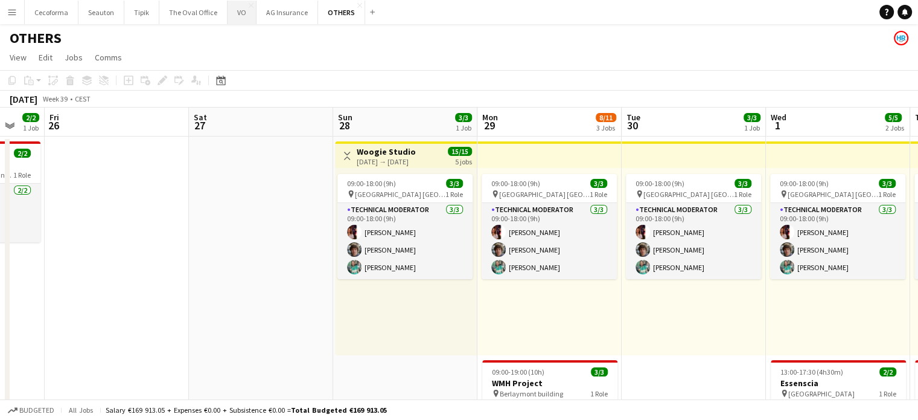
click at [237, 7] on button "VO Close" at bounding box center [242, 13] width 29 height 24
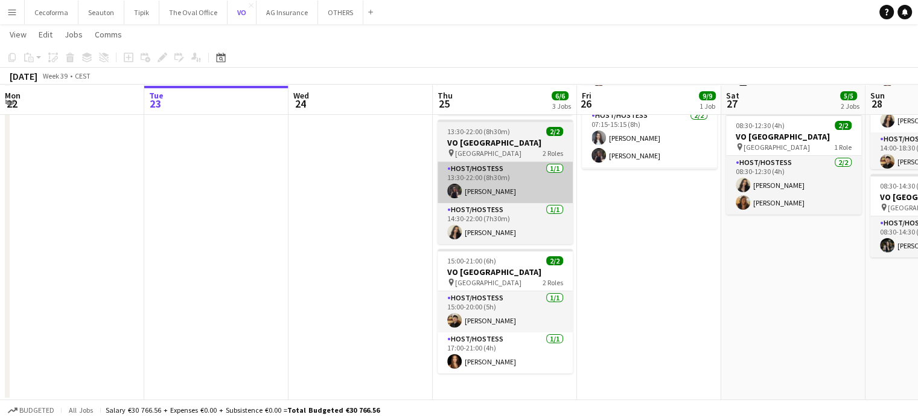
scroll to position [150, 0]
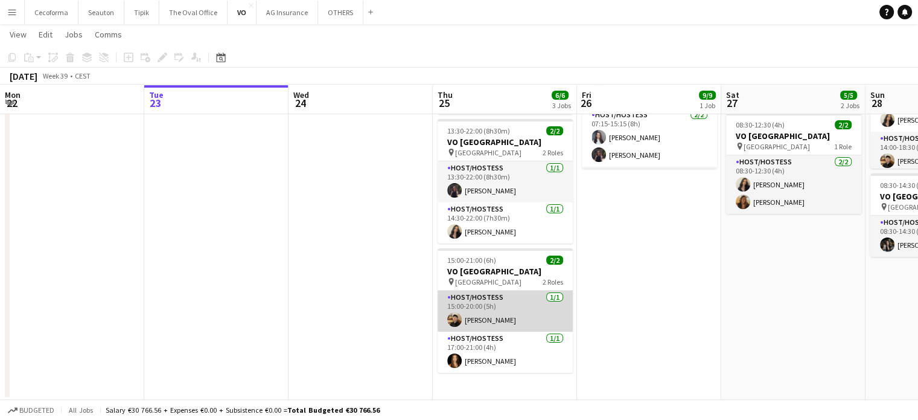
click at [493, 321] on app-card-role "Host/Hostess [DATE] 15:00-20:00 (5h) [PERSON_NAME]" at bounding box center [505, 310] width 135 height 41
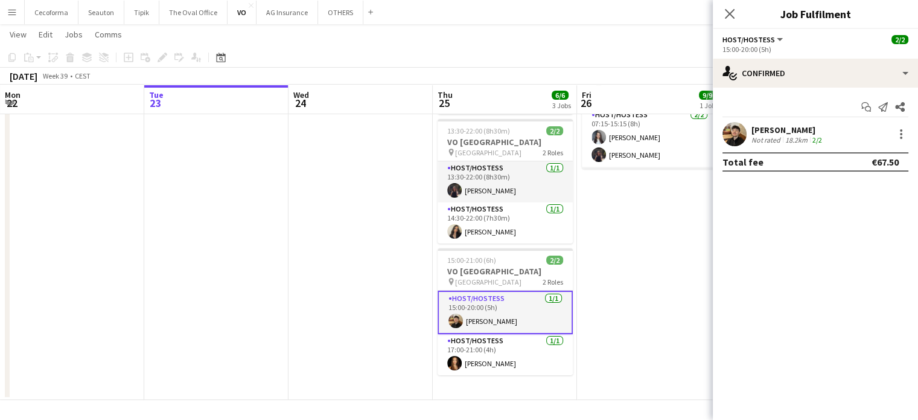
click at [802, 132] on div "[PERSON_NAME]" at bounding box center [788, 129] width 73 height 11
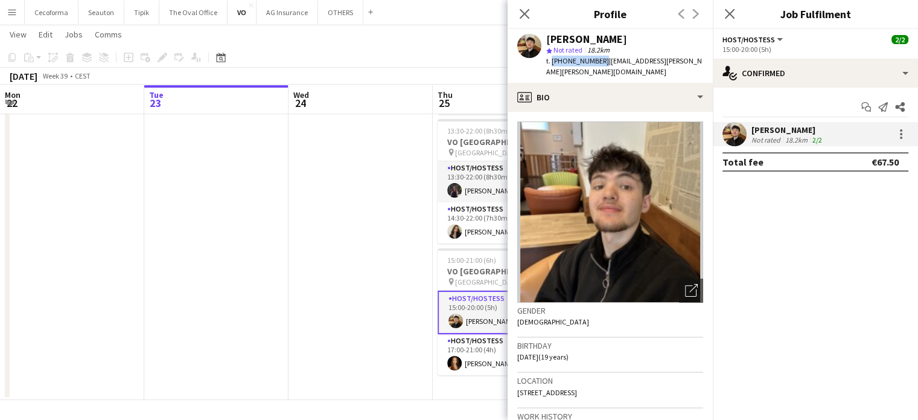
drag, startPoint x: 551, startPoint y: 60, endPoint x: 597, endPoint y: 60, distance: 46.5
click at [597, 60] on span "t. [PHONE_NUMBER]" at bounding box center [577, 60] width 63 height 9
copy span "[PHONE_NUMBER]"
click at [524, 14] on icon at bounding box center [524, 13] width 11 height 11
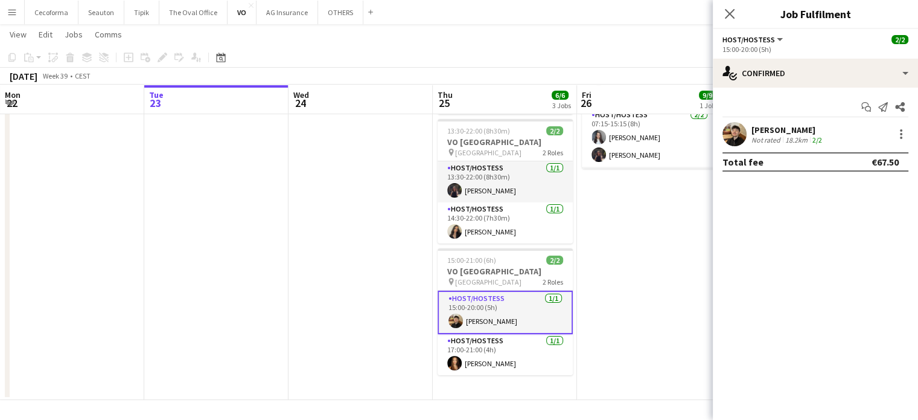
click at [394, 294] on app-date-cell at bounding box center [361, 192] width 144 height 415
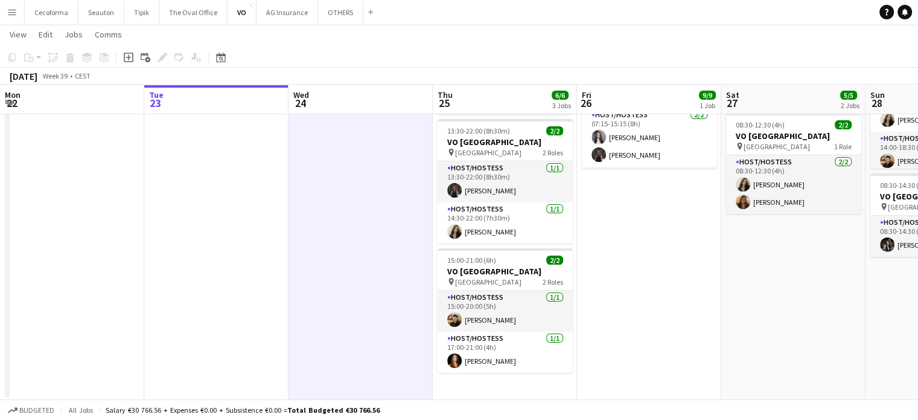
scroll to position [0, 438]
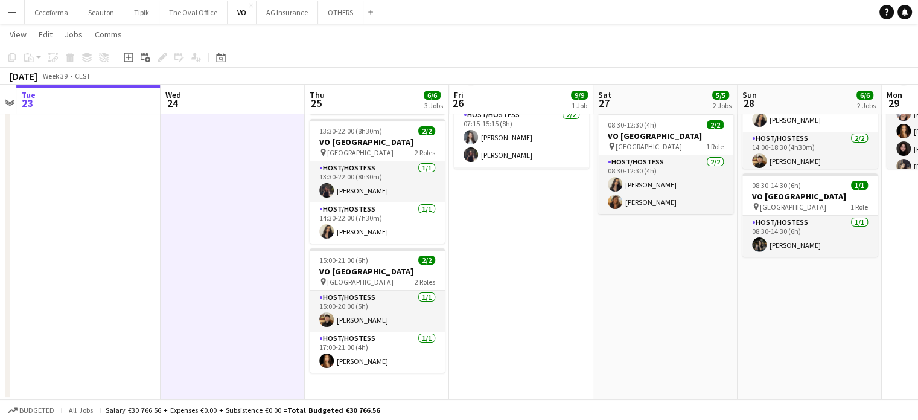
drag, startPoint x: 607, startPoint y: 306, endPoint x: 515, endPoint y: 302, distance: 91.8
click at [515, 302] on app-calendar-viewport "Sat 20 Sun 21 Mon 22 Tue 23 Wed 24 Thu 25 6/6 3 Jobs Fri 26 9/9 1 Job Sat 27 5/…" at bounding box center [459, 148] width 918 height 503
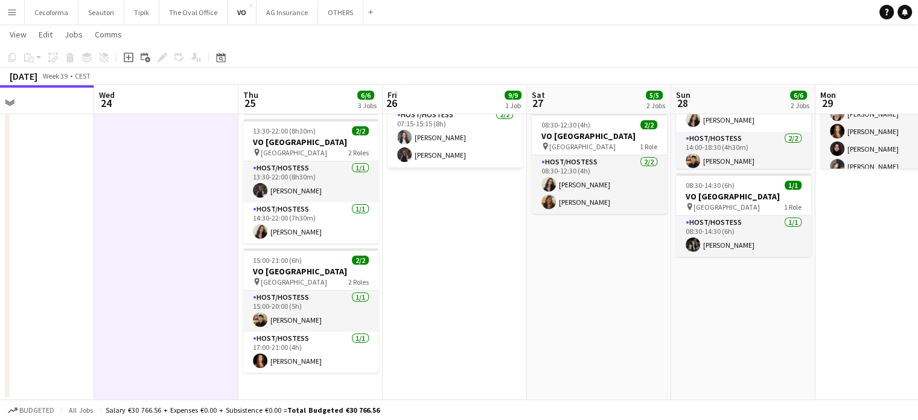
drag, startPoint x: 697, startPoint y: 323, endPoint x: 214, endPoint y: 261, distance: 487.4
click at [215, 260] on app-calendar-viewport "Sat 20 Sun 21 Mon 22 Tue 23 Wed 24 Thu 25 6/6 3 Jobs Fri 26 9/9 1 Job Sat 27 5/…" at bounding box center [459, 148] width 918 height 503
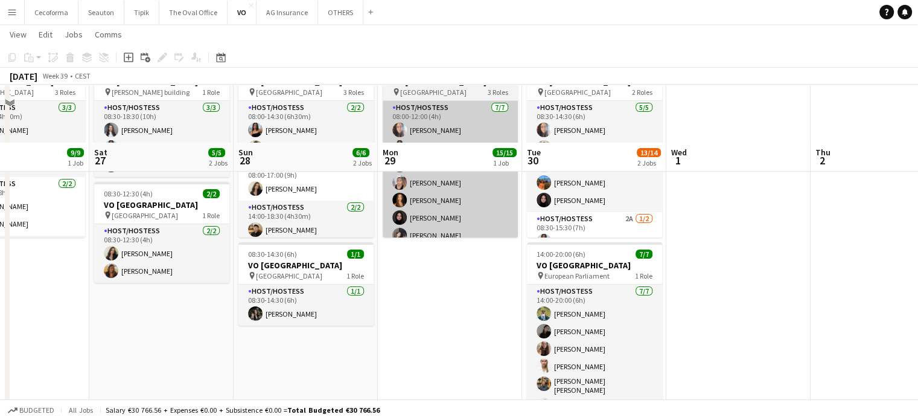
scroll to position [0, 0]
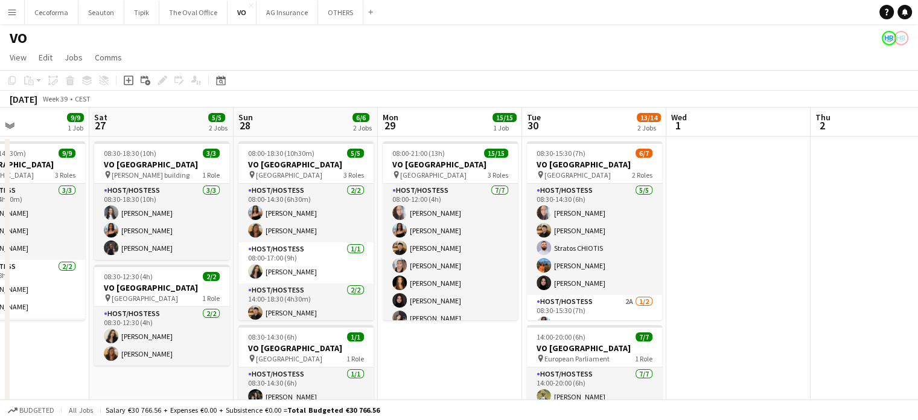
click at [762, 287] on app-date-cell at bounding box center [738, 343] width 144 height 415
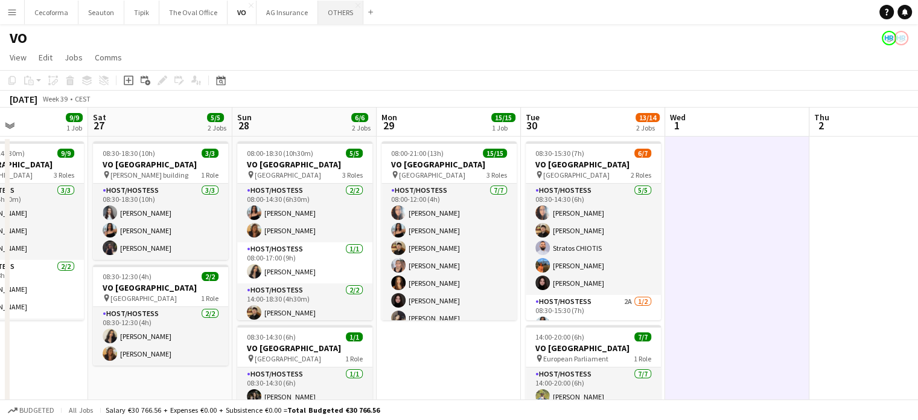
click at [328, 15] on button "OTHERS Close" at bounding box center [340, 13] width 45 height 24
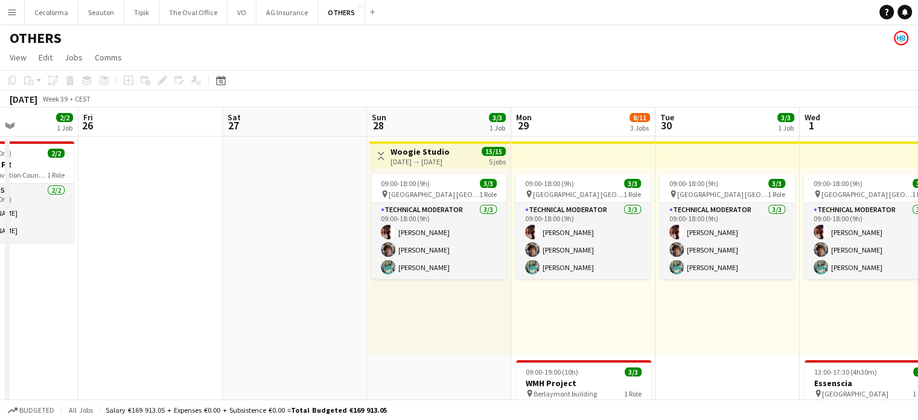
drag, startPoint x: 721, startPoint y: 302, endPoint x: 446, endPoint y: 287, distance: 275.7
click at [168, 229] on app-calendar-viewport "Mon 22 2/2 1 Job Tue 23 Wed 24 4/4 2 Jobs Thu 25 2/2 1 Job Fri 26 Sat 27 Sun 28…" at bounding box center [459, 396] width 918 height 578
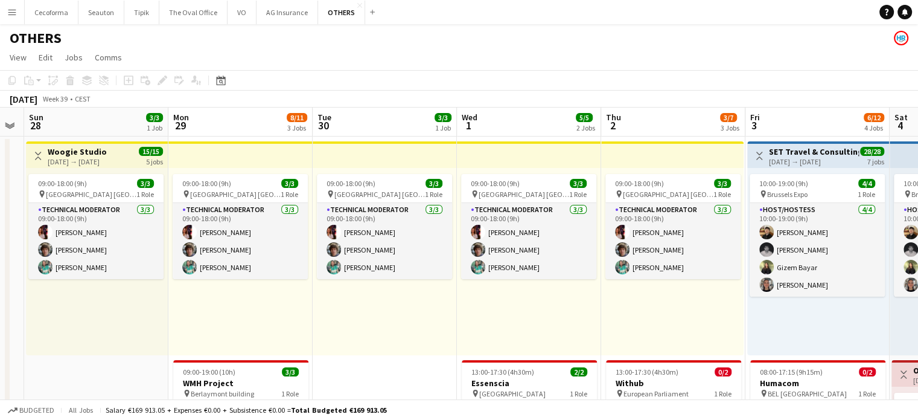
drag, startPoint x: 232, startPoint y: 299, endPoint x: 28, endPoint y: 260, distance: 208.2
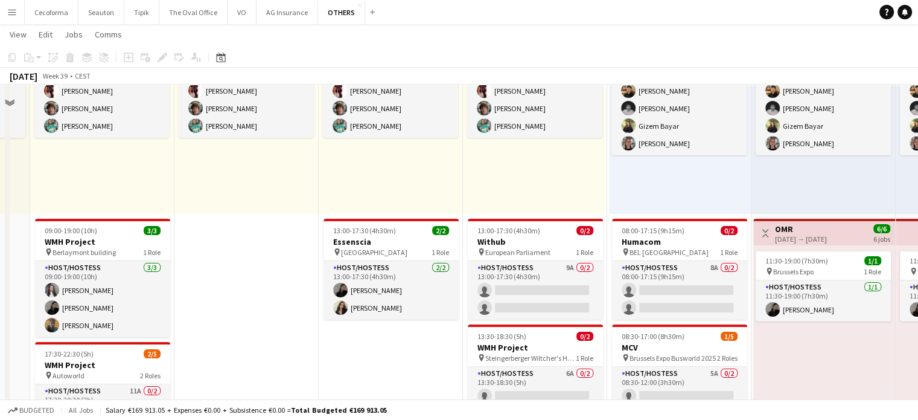
scroll to position [241, 0]
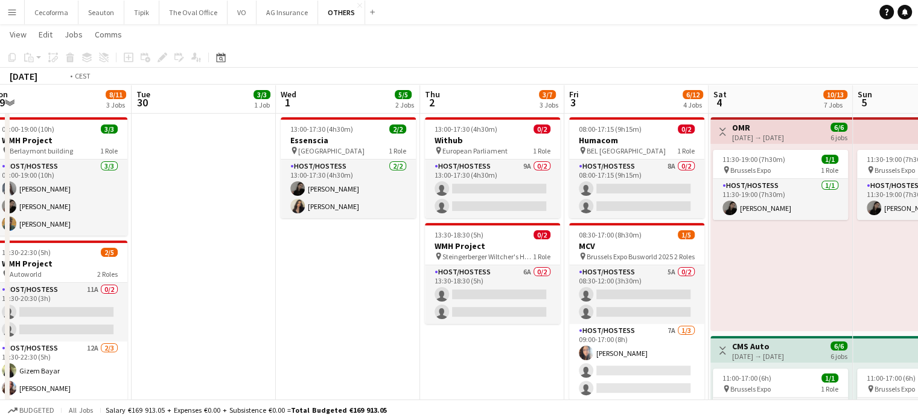
drag, startPoint x: 430, startPoint y: 329, endPoint x: 92, endPoint y: 247, distance: 348.4
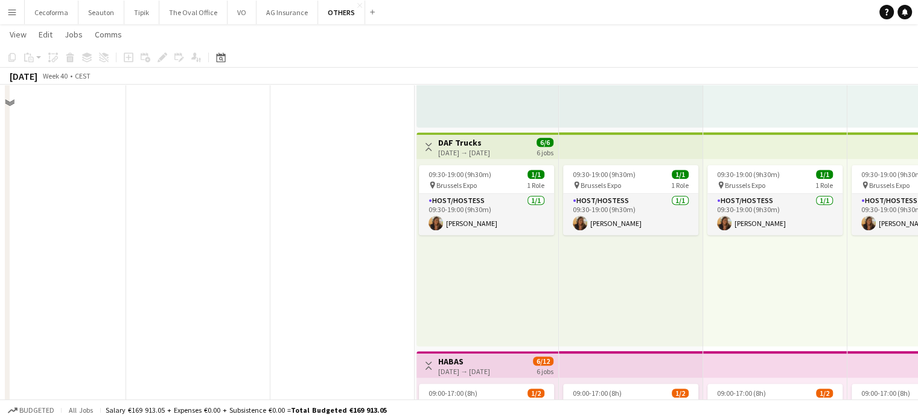
scroll to position [664, 0]
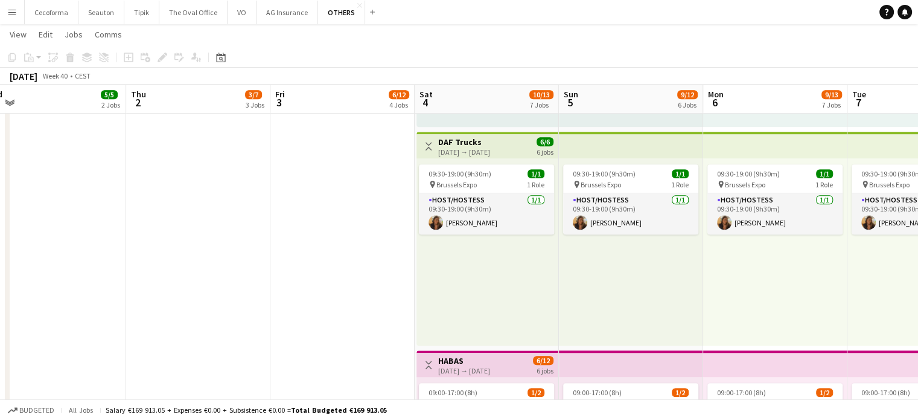
click at [355, 288] on app-date-cell "Toggle View SET Travel & Consulting GmbH [DATE] → [DATE] 28/28 7 jobs 10:00-19:…" at bounding box center [342, 292] width 144 height 1643
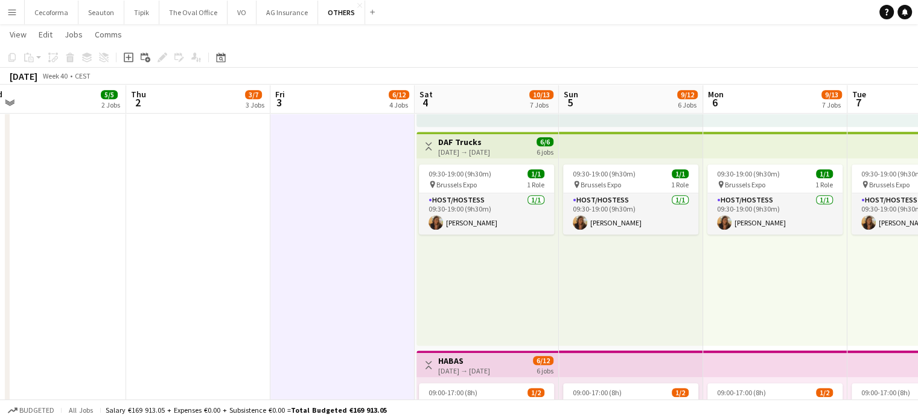
drag, startPoint x: 299, startPoint y: 333, endPoint x: 168, endPoint y: 322, distance: 130.9
click at [168, 322] on app-calendar-viewport "Sun 28 3/3 1 Job Mon 29 8/11 3 Jobs Tue 30 3/3 1 Job Wed 1 5/5 2 Jobs Thu 2 3/7…" at bounding box center [459, 248] width 918 height 1731
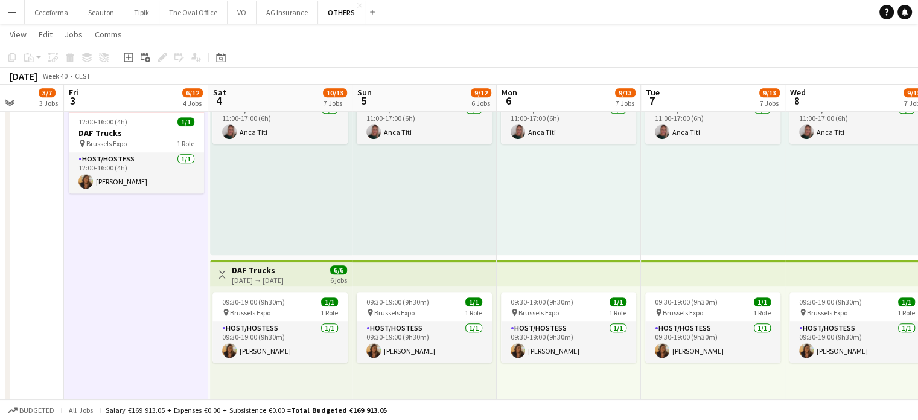
scroll to position [534, 0]
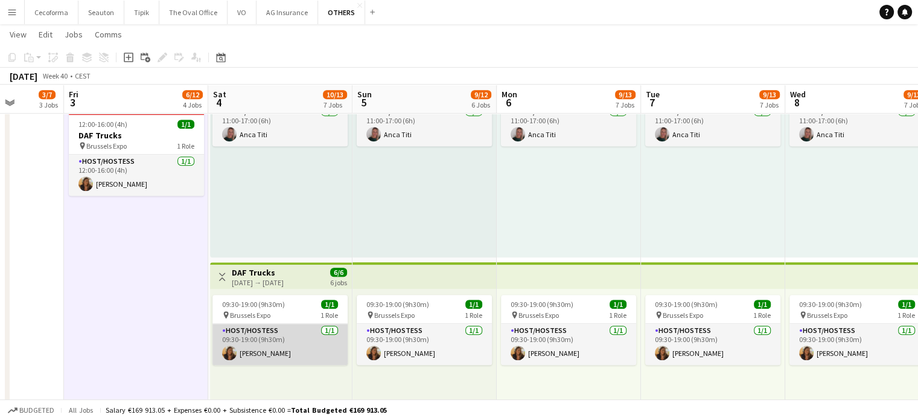
click at [261, 335] on app-card-role "Host/Hostess [DATE] 09:30-19:00 (9h30m) [PERSON_NAME]" at bounding box center [279, 344] width 135 height 41
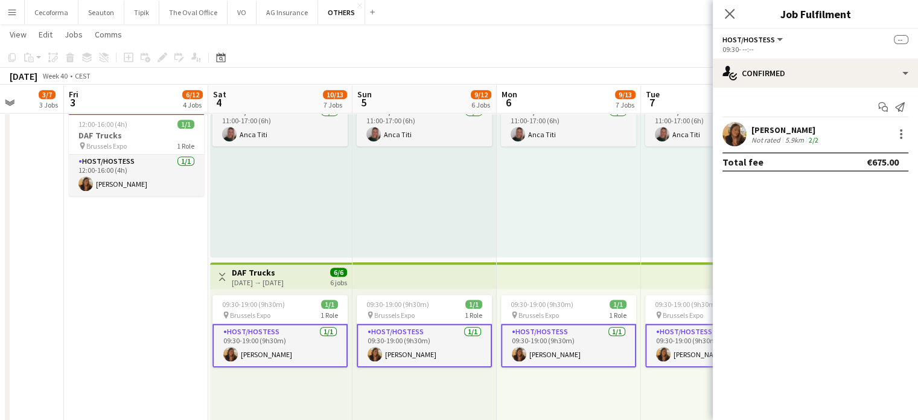
click at [790, 130] on div "[PERSON_NAME]" at bounding box center [786, 129] width 69 height 11
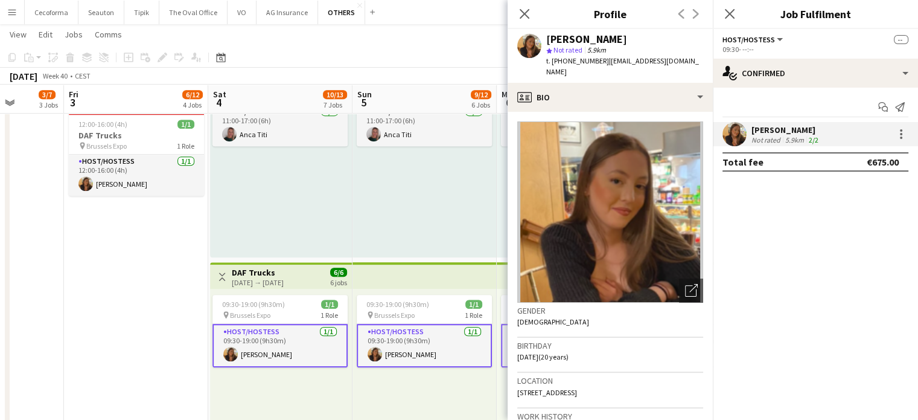
click at [794, 212] on mat-expansion-panel "check Confirmed Start chat Send notification [PERSON_NAME] Not rated 5.9km 2/2 …" at bounding box center [815, 254] width 205 height 332
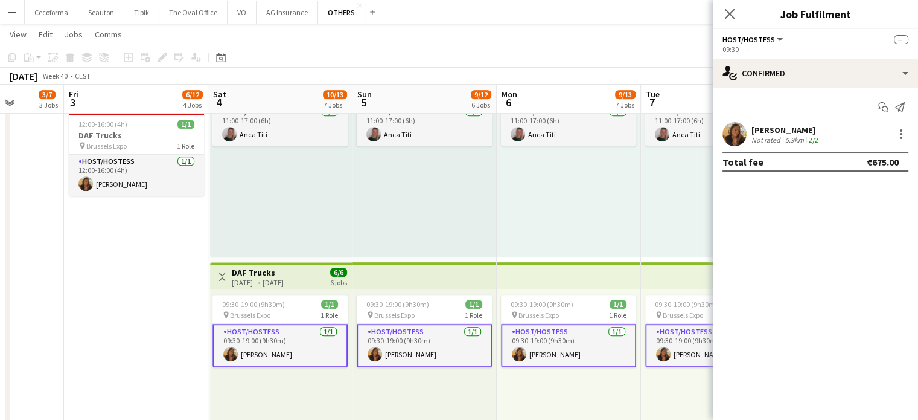
click at [266, 280] on div "[DATE] → [DATE]" at bounding box center [258, 282] width 52 height 9
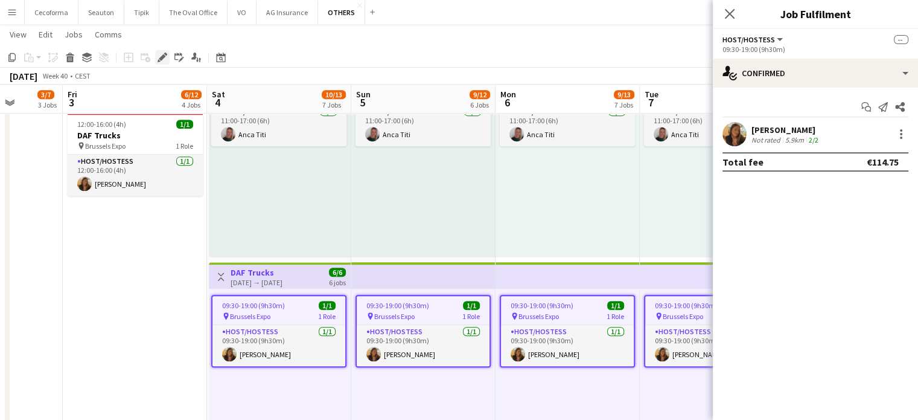
click at [161, 57] on icon at bounding box center [162, 57] width 7 height 7
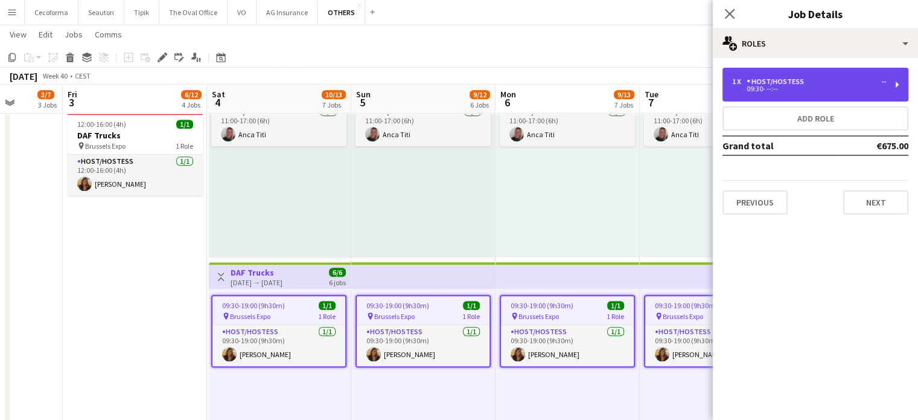
click at [797, 86] on div "09:30- --:--" at bounding box center [809, 89] width 154 height 6
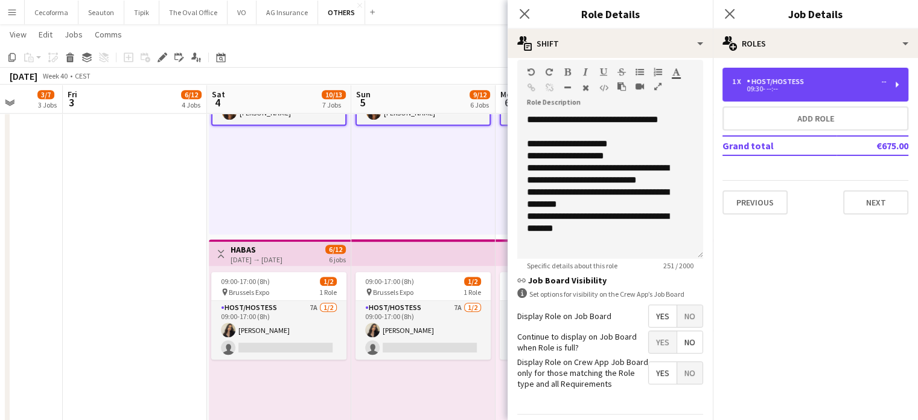
scroll to position [395, 0]
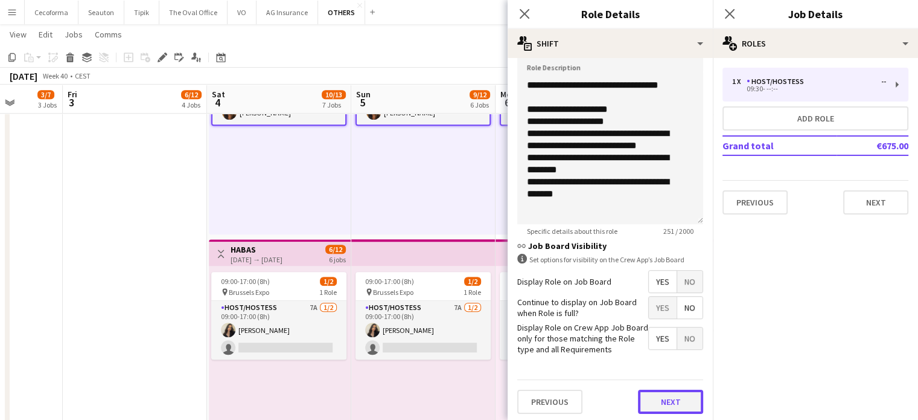
click at [681, 398] on button "Next" at bounding box center [670, 401] width 65 height 24
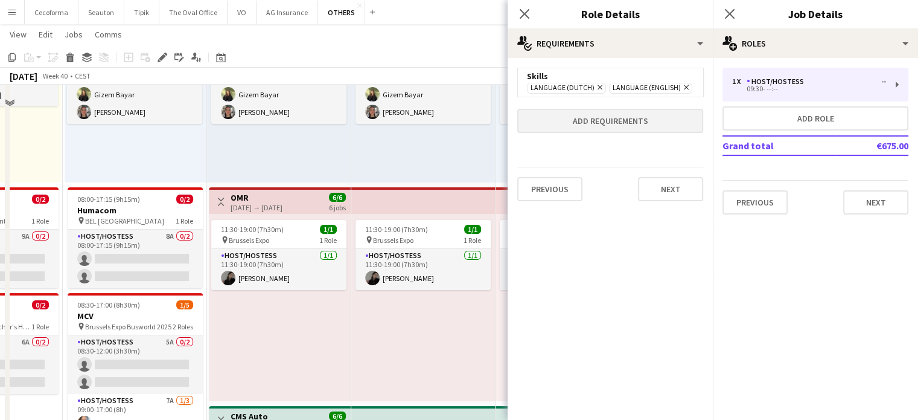
scroll to position [0, 0]
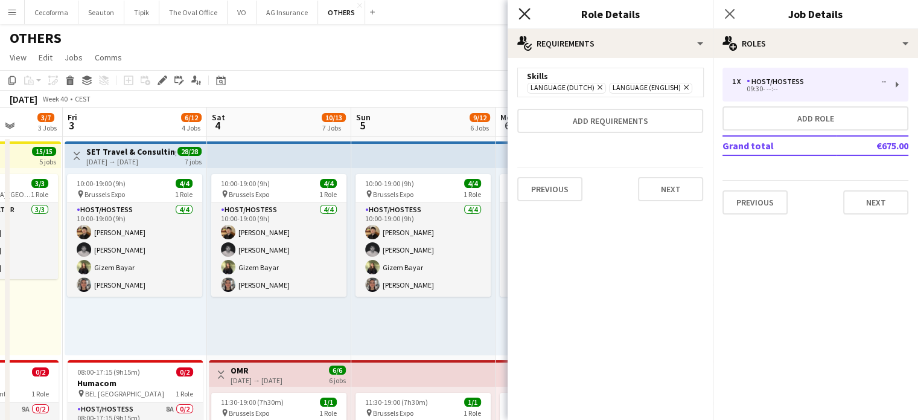
click at [523, 13] on icon at bounding box center [524, 13] width 11 height 11
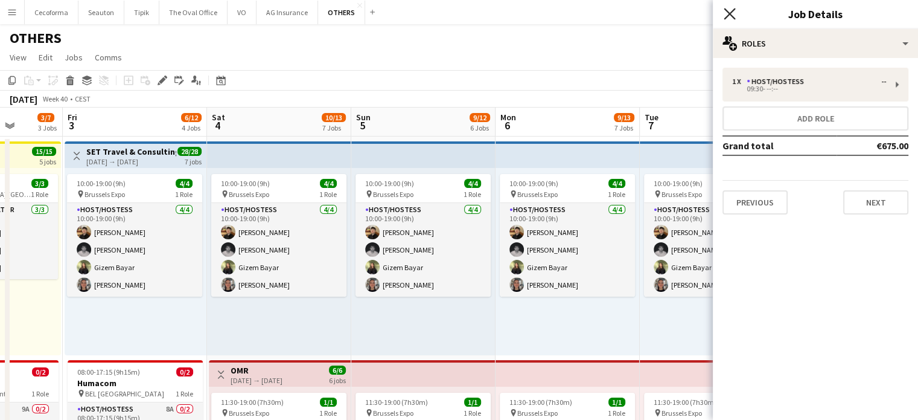
click at [727, 11] on icon at bounding box center [729, 13] width 11 height 11
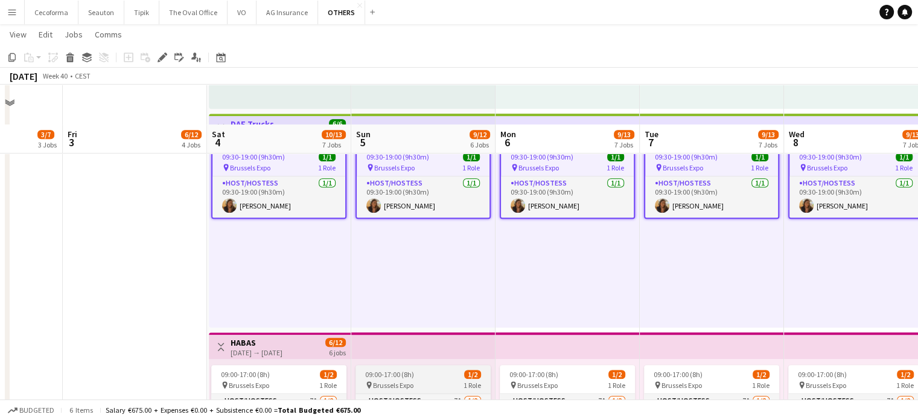
scroll to position [604, 0]
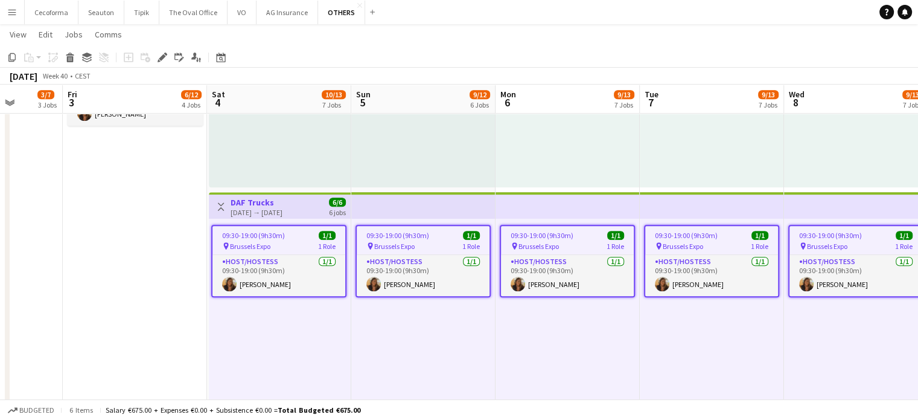
click at [292, 346] on div "09:30-19:00 (9h30m) 1/1 pin Brussels Expo 1 Role Host/Hostess [DATE] 09:30-19:0…" at bounding box center [280, 312] width 142 height 187
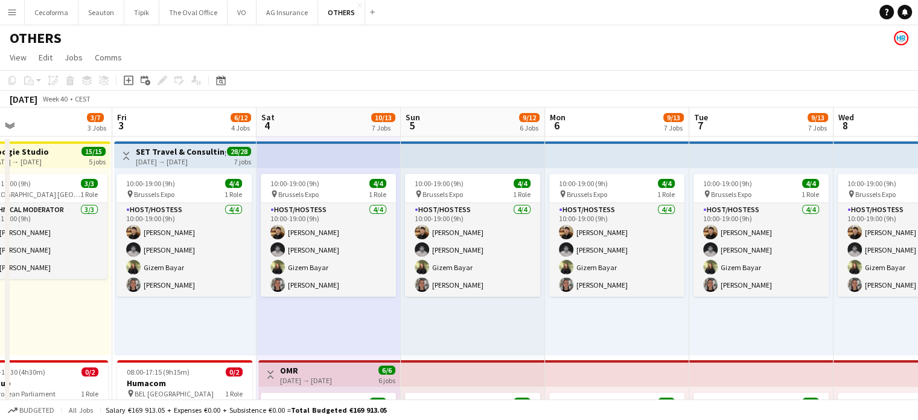
scroll to position [0, 308]
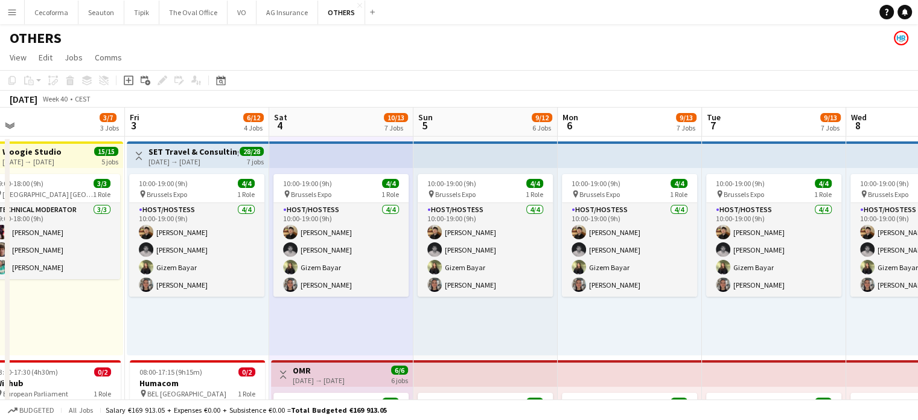
drag, startPoint x: 327, startPoint y: 330, endPoint x: 365, endPoint y: 331, distance: 38.0
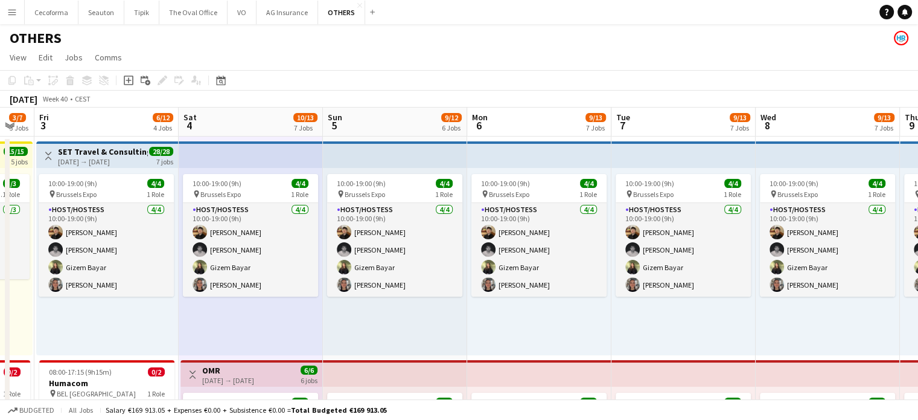
drag, startPoint x: 617, startPoint y: 346, endPoint x: 518, endPoint y: 345, distance: 99.0
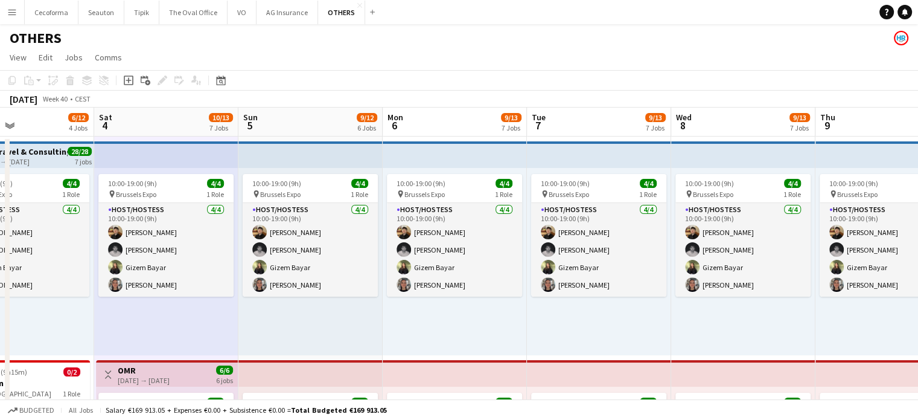
drag, startPoint x: 513, startPoint y: 335, endPoint x: 485, endPoint y: 333, distance: 27.9
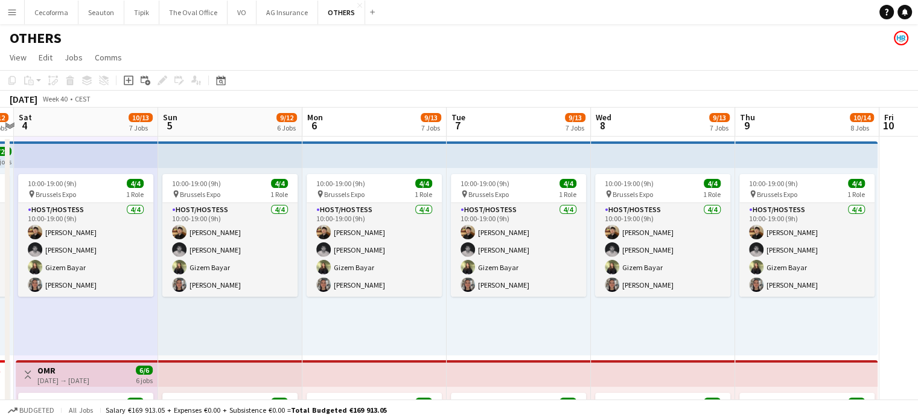
drag, startPoint x: 591, startPoint y: 332, endPoint x: 527, endPoint y: 323, distance: 64.6
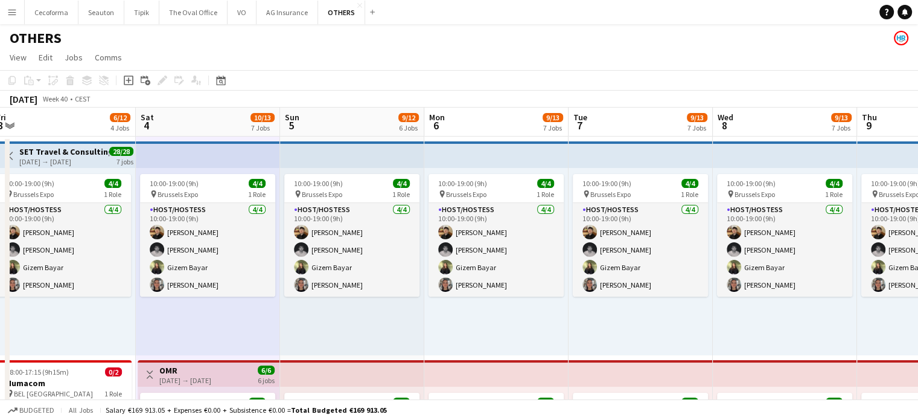
drag, startPoint x: 447, startPoint y: 328, endPoint x: 581, endPoint y: 333, distance: 134.7
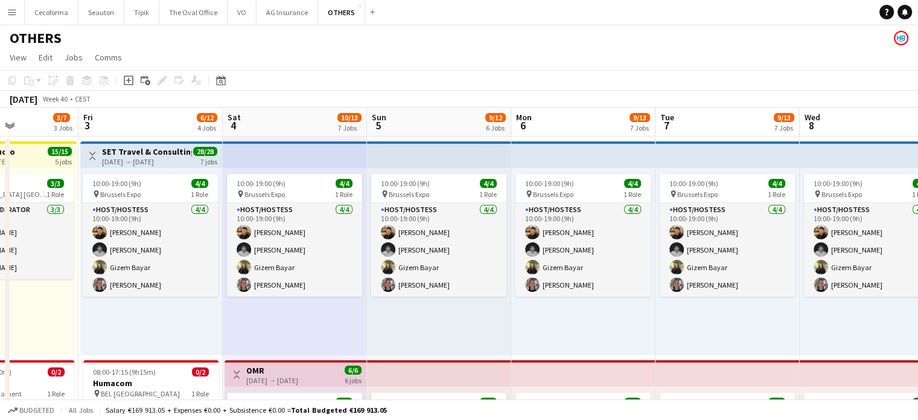
drag, startPoint x: 462, startPoint y: 333, endPoint x: 514, endPoint y: 340, distance: 52.4
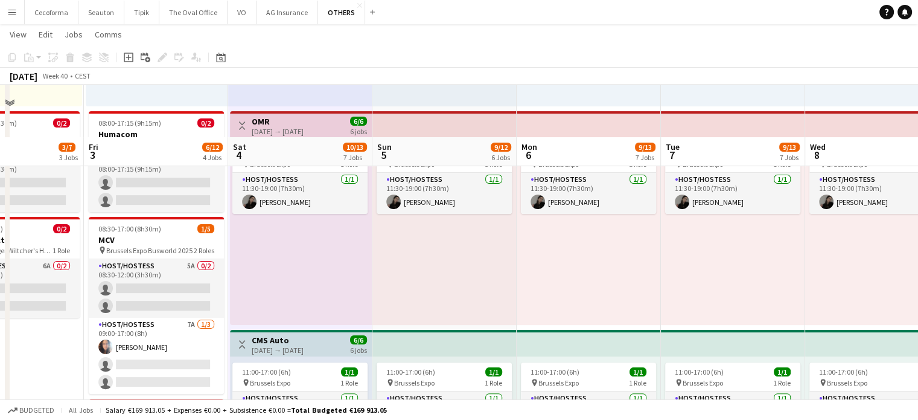
scroll to position [241, 0]
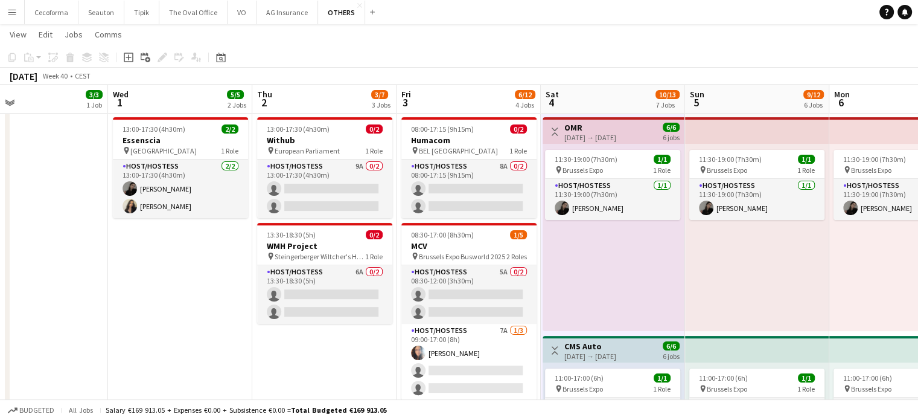
drag, startPoint x: 39, startPoint y: 362, endPoint x: 353, endPoint y: 368, distance: 314.5
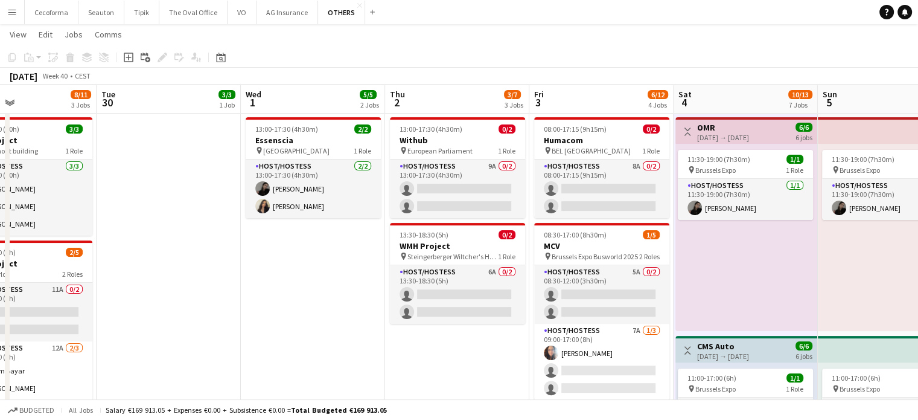
drag, startPoint x: 183, startPoint y: 318, endPoint x: 306, endPoint y: 323, distance: 123.3
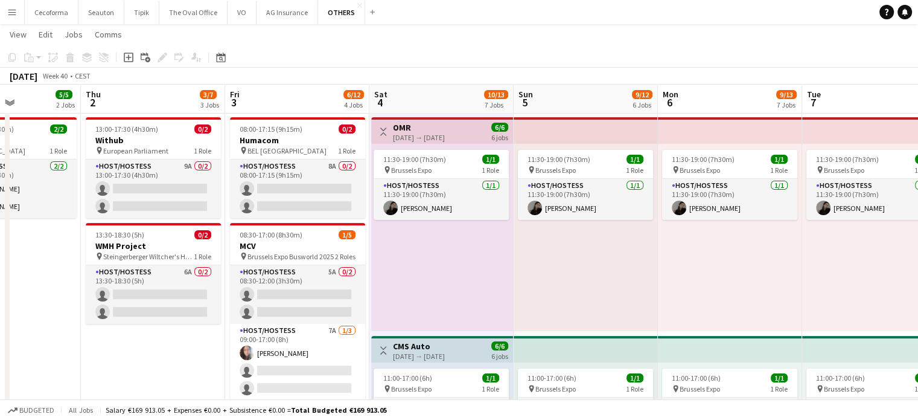
drag, startPoint x: 334, startPoint y: 322, endPoint x: 24, endPoint y: 301, distance: 310.4
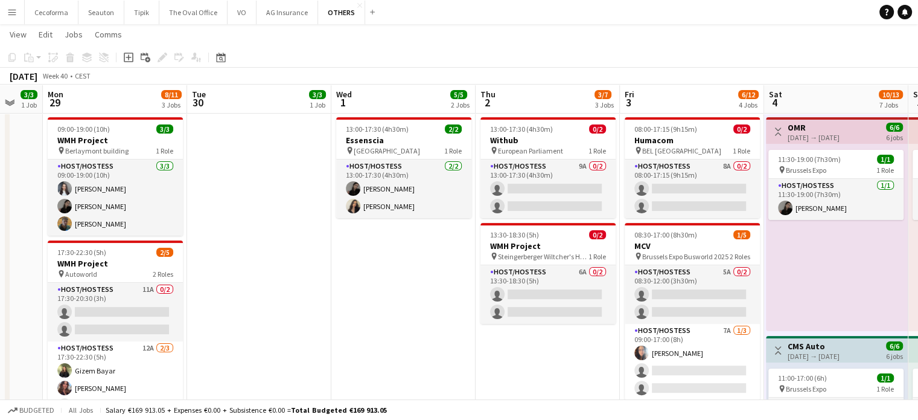
scroll to position [0, 377]
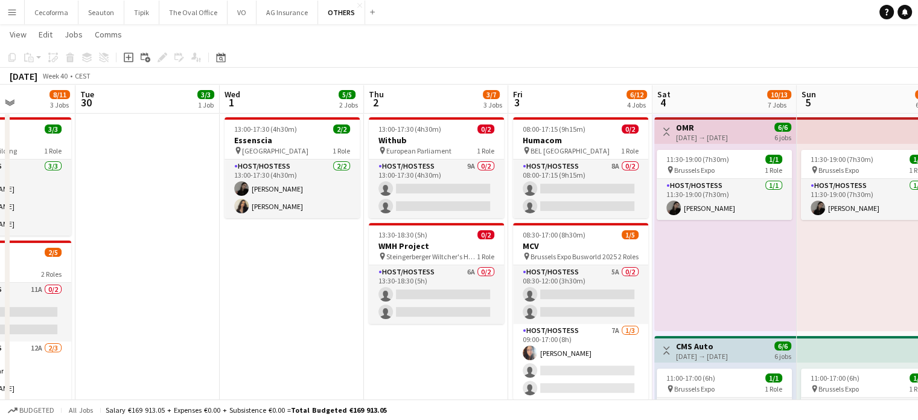
drag, startPoint x: 70, startPoint y: 332, endPoint x: 491, endPoint y: 319, distance: 421.5
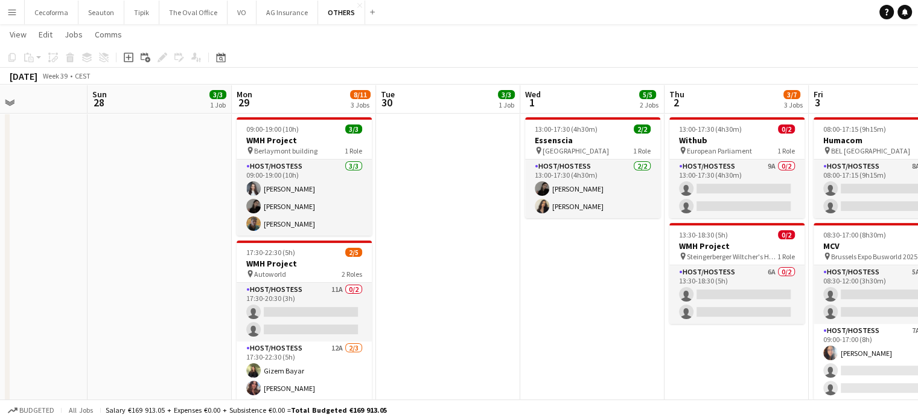
drag, startPoint x: 260, startPoint y: 253, endPoint x: 461, endPoint y: 263, distance: 201.2
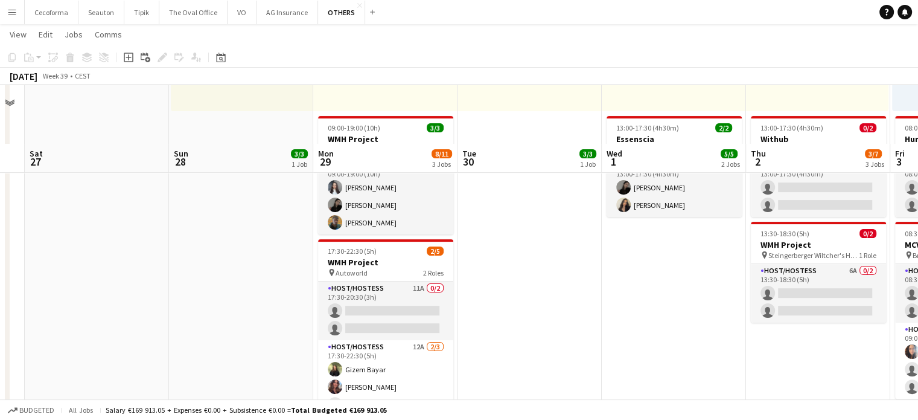
scroll to position [302, 0]
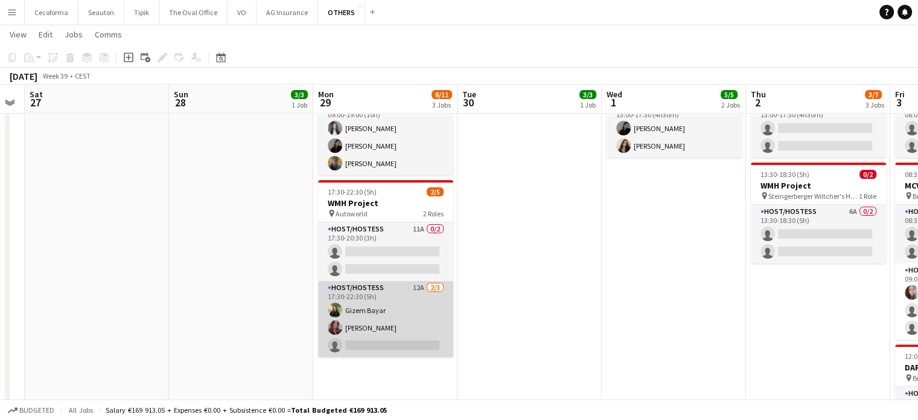
click at [374, 314] on app-card-role "Host/Hostess 12A [DATE] 17:30-22:30 (5h) Gizem Bayar Arina Hutu single-neutral-…" at bounding box center [385, 319] width 135 height 76
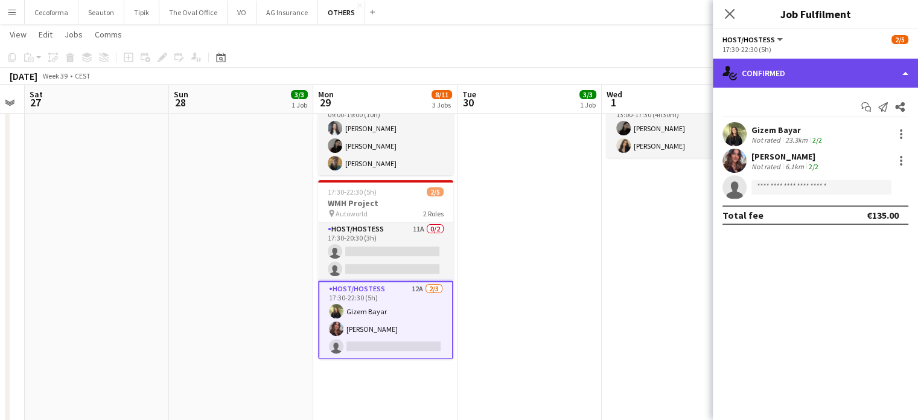
click at [906, 74] on div "single-neutral-actions-check-2 Confirmed" at bounding box center [815, 73] width 205 height 29
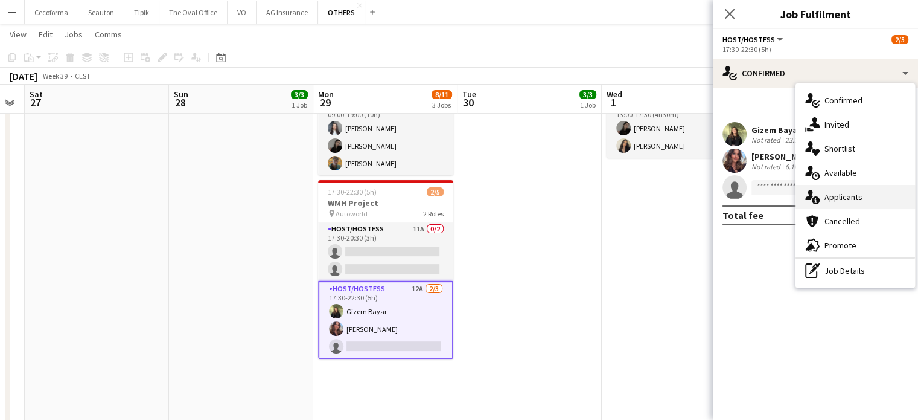
click at [851, 196] on span "Applicants" at bounding box center [844, 196] width 38 height 11
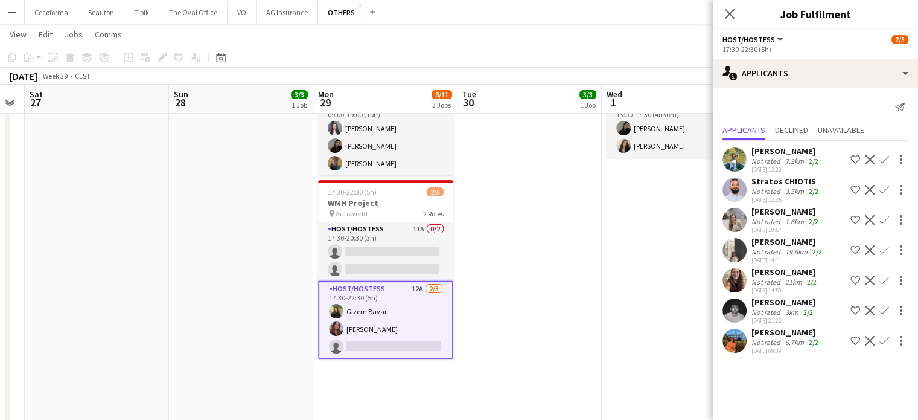
click at [879, 315] on app-icon "Confirm" at bounding box center [884, 310] width 10 height 10
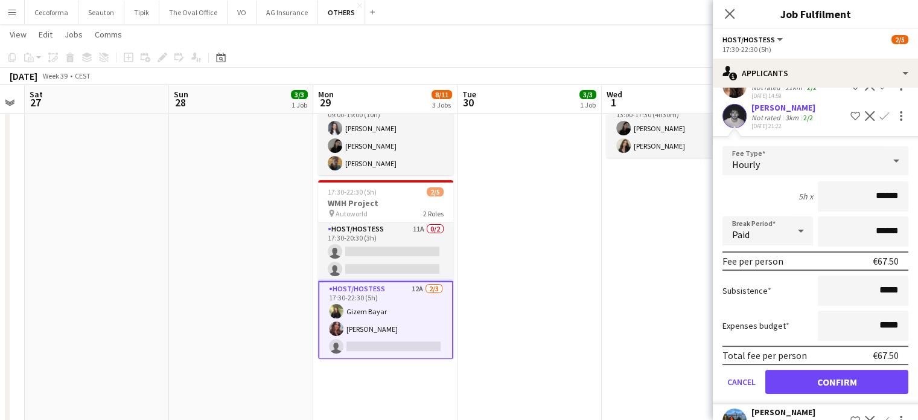
scroll to position [229, 0]
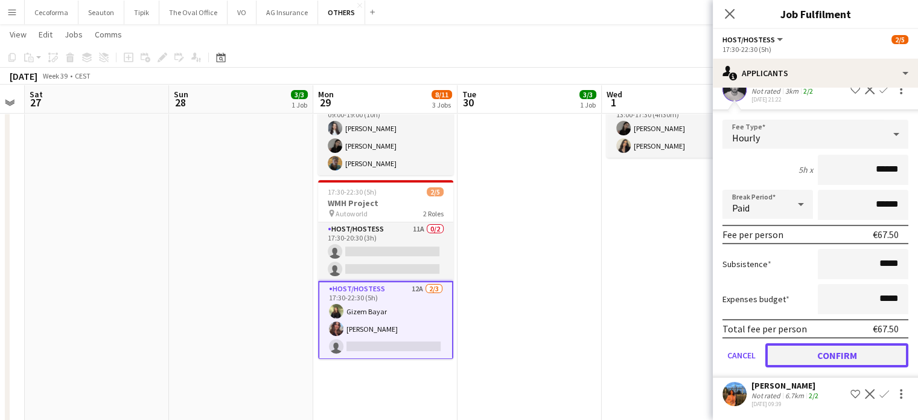
click at [830, 357] on button "Confirm" at bounding box center [836, 355] width 143 height 24
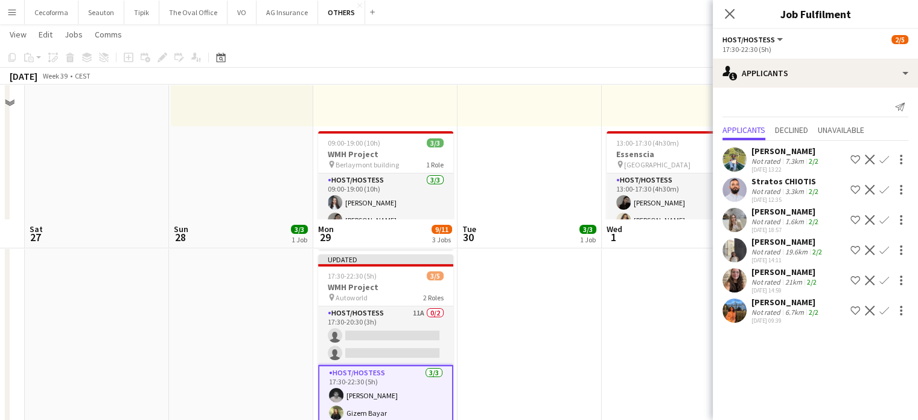
scroll to position [362, 0]
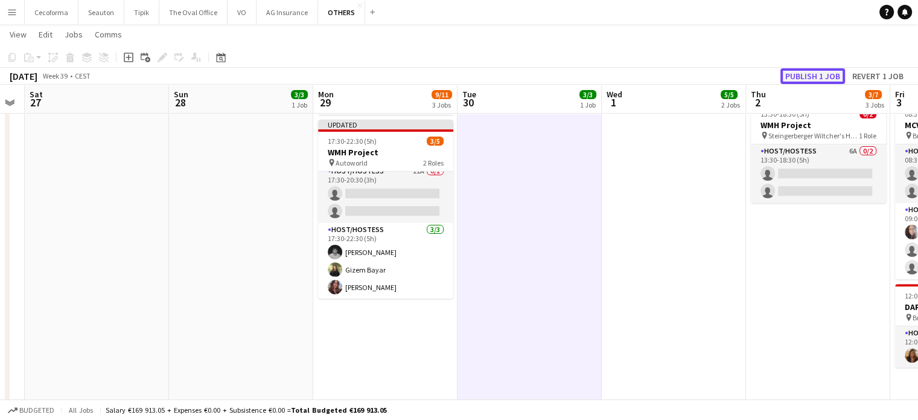
click at [816, 74] on button "Publish 1 job" at bounding box center [812, 76] width 65 height 16
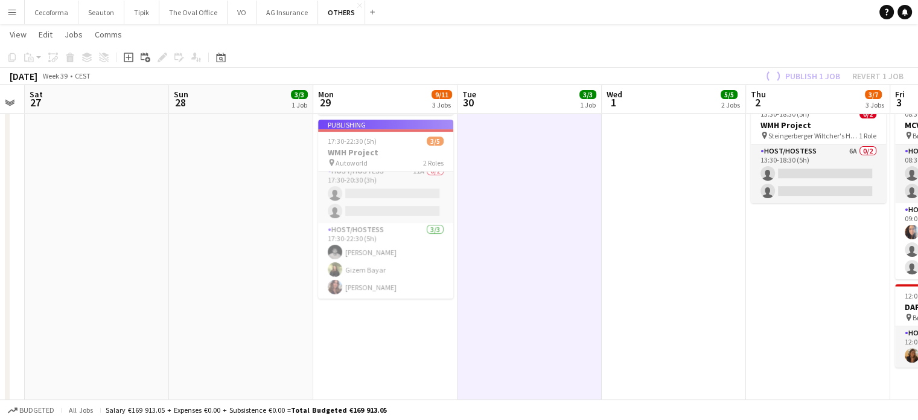
scroll to position [0, 0]
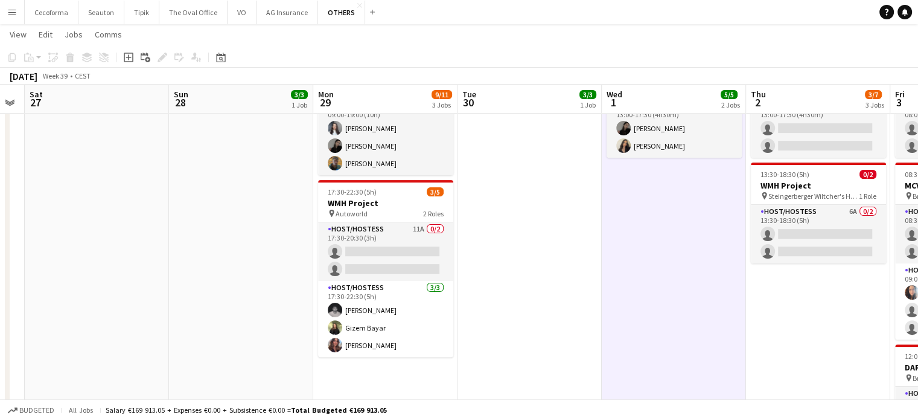
scroll to position [0, 268]
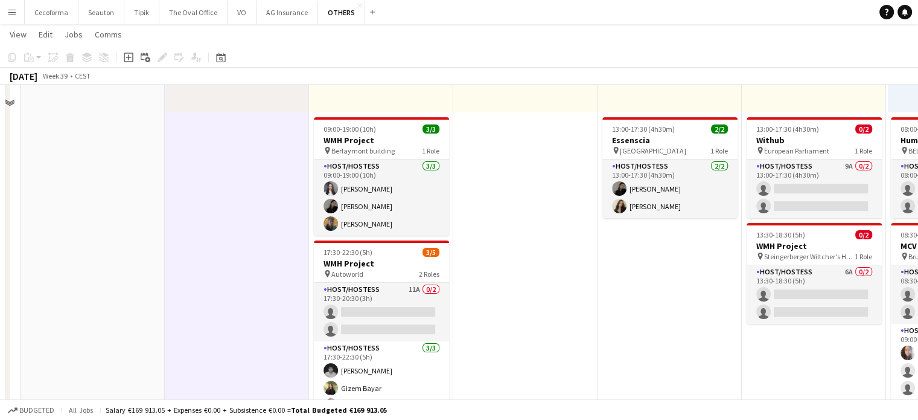
scroll to position [0, 0]
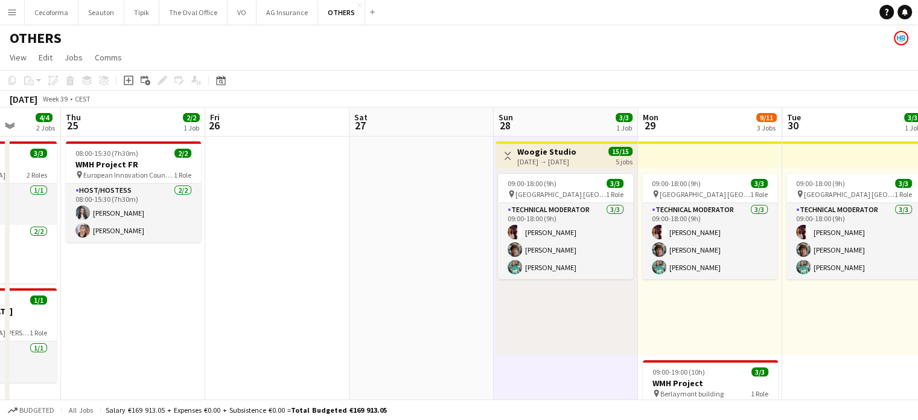
drag, startPoint x: 106, startPoint y: 282, endPoint x: 427, endPoint y: 285, distance: 321.1
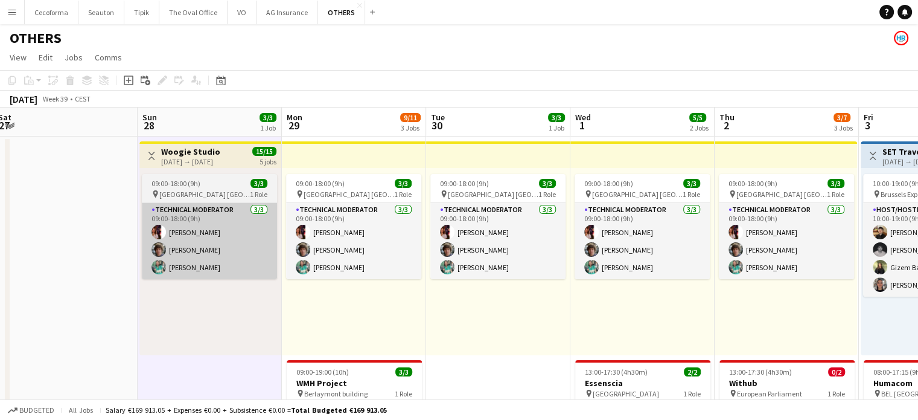
drag, startPoint x: 473, startPoint y: 330, endPoint x: 92, endPoint y: 223, distance: 396.0
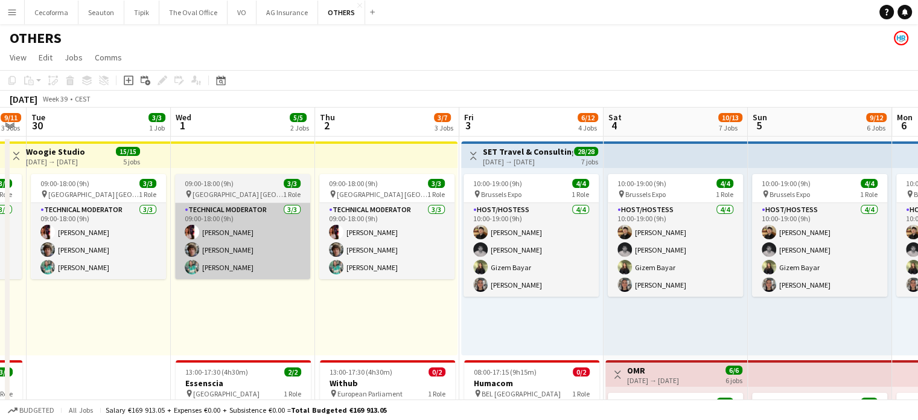
drag, startPoint x: 432, startPoint y: 312, endPoint x: 89, endPoint y: 232, distance: 352.1
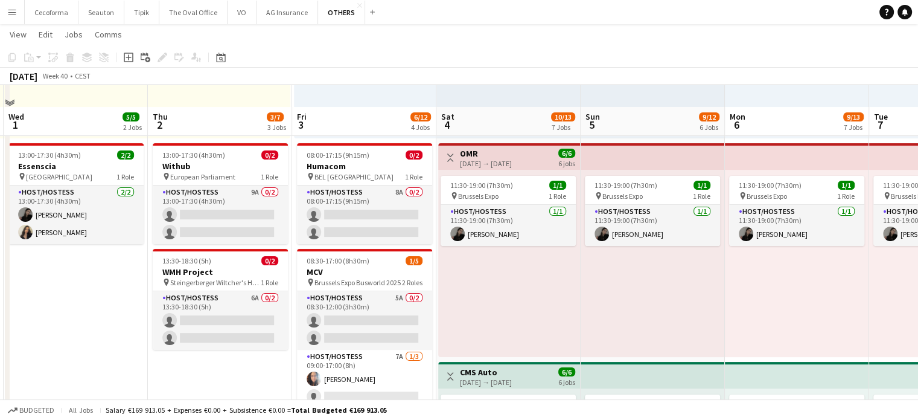
scroll to position [241, 0]
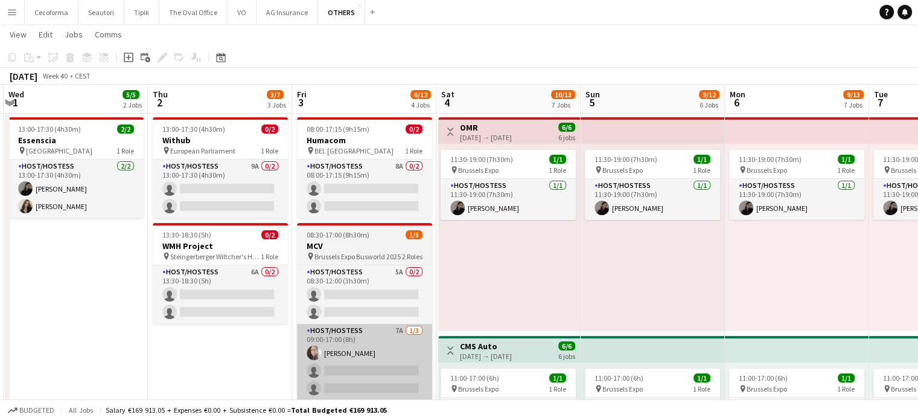
drag, startPoint x: 174, startPoint y: 400, endPoint x: 348, endPoint y: 381, distance: 174.8
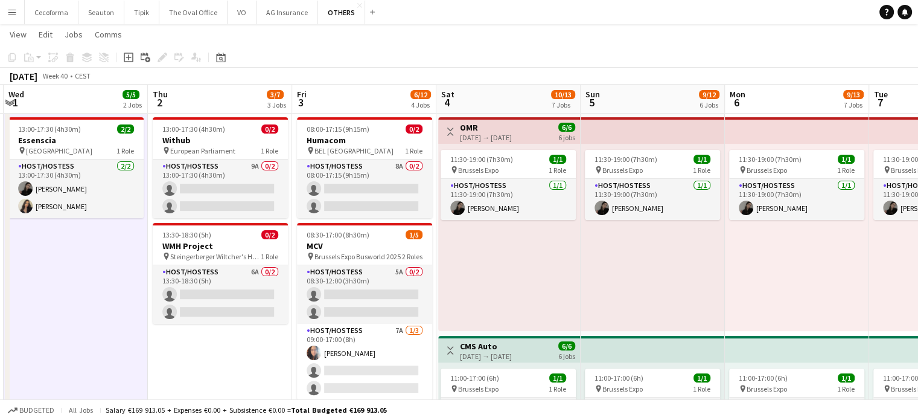
click at [392, 63] on app-toolbar "Copy Paste Paste Ctrl+V Paste with crew Ctrl+Shift+V Paste linked Job [GEOGRAPH…" at bounding box center [459, 57] width 918 height 21
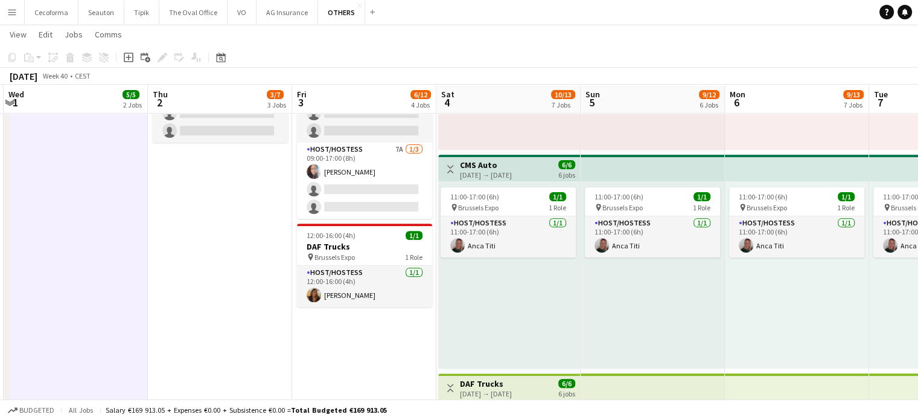
scroll to position [0, 428]
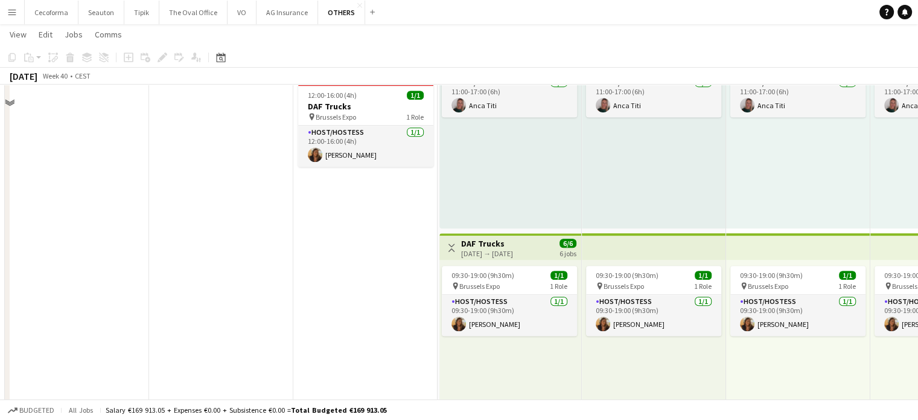
scroll to position [604, 0]
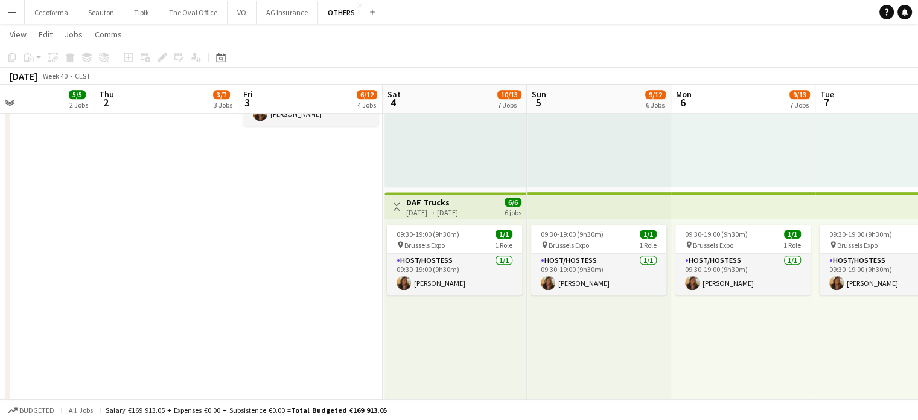
drag, startPoint x: 333, startPoint y: 311, endPoint x: 231, endPoint y: 285, distance: 105.4
click at [231, 285] on app-calendar-viewport "Sun 28 3/3 1 Job Mon 29 9/11 3 Jobs Tue 30 3/3 1 Job Wed 1 5/5 2 Jobs Thu 2 3/7…" at bounding box center [459, 308] width 918 height 1731
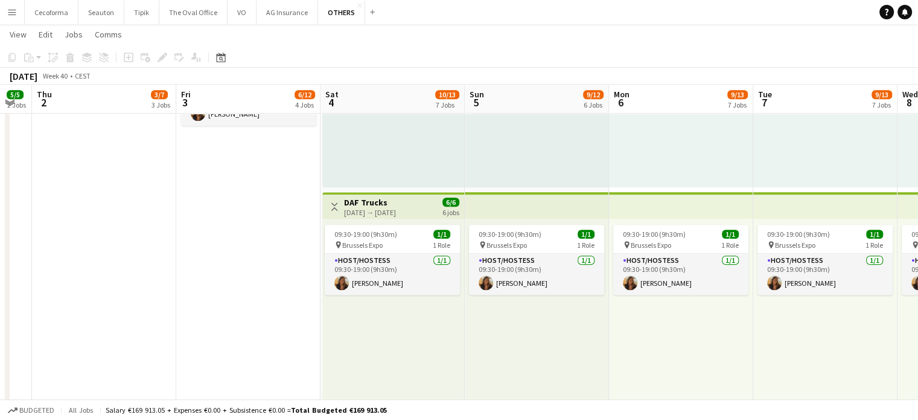
drag, startPoint x: 676, startPoint y: 380, endPoint x: 354, endPoint y: 314, distance: 328.9
click at [354, 314] on app-calendar-viewport "Sun 28 3/3 1 Job Mon 29 9/11 3 Jobs Tue 30 3/3 1 Job Wed 1 5/5 2 Jobs Thu 2 3/7…" at bounding box center [459, 308] width 918 height 1731
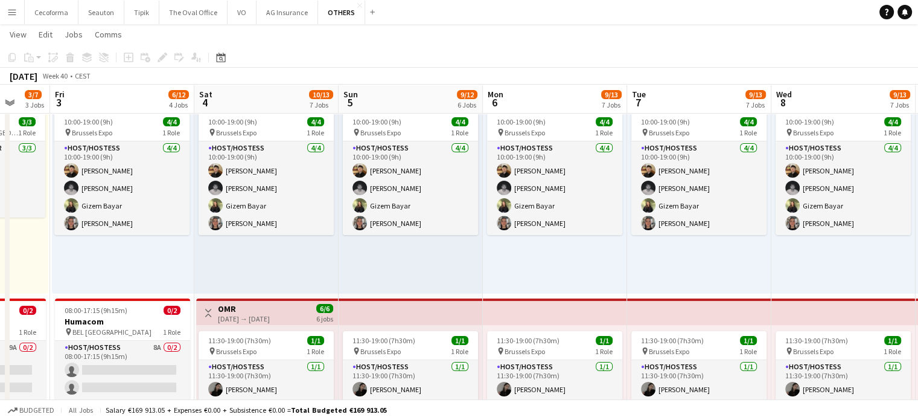
scroll to position [0, 352]
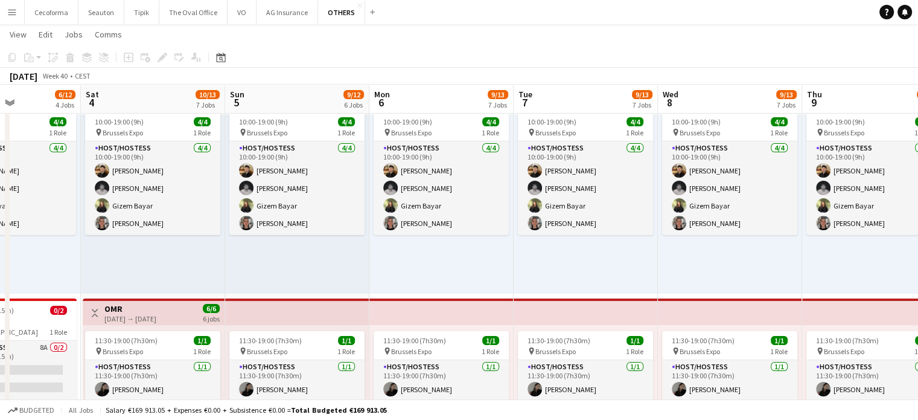
drag, startPoint x: 773, startPoint y: 266, endPoint x: 905, endPoint y: 267, distance: 132.8
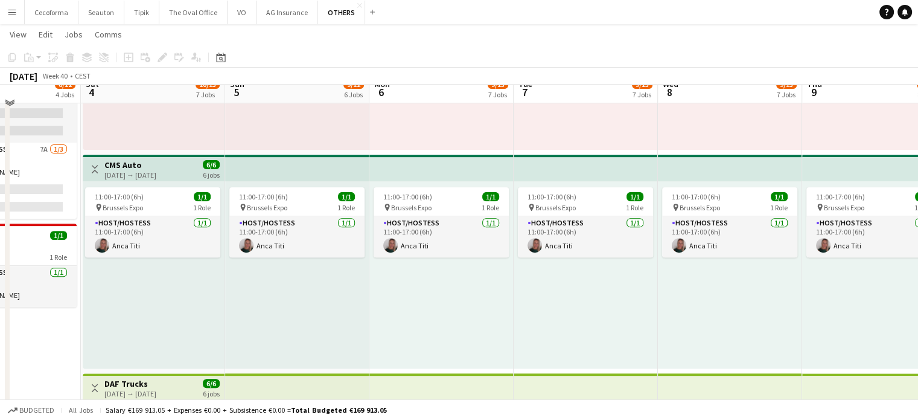
scroll to position [362, 0]
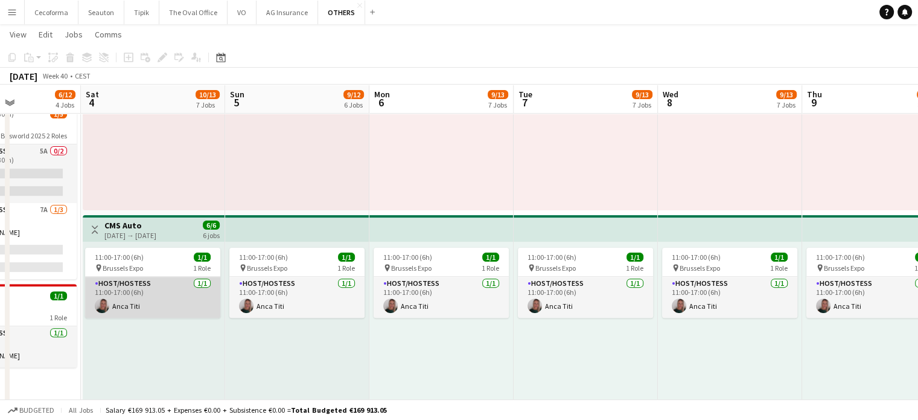
click at [118, 306] on app-card-role "Host/Hostess [DATE] 11:00-17:00 (6h) Anca Titi" at bounding box center [152, 296] width 135 height 41
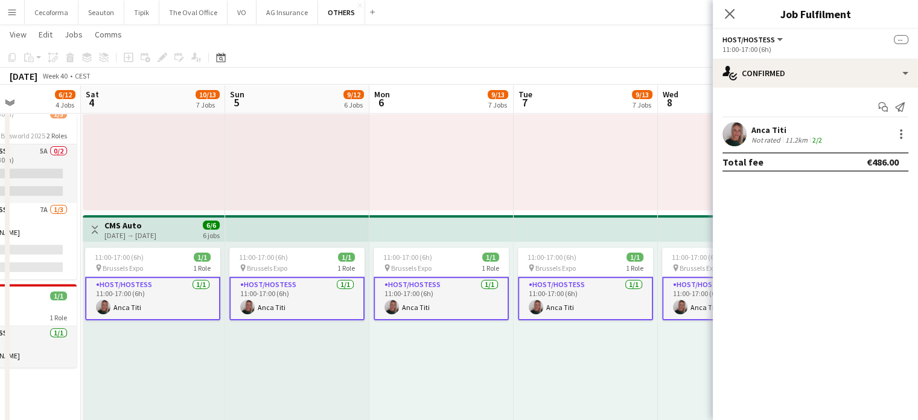
click at [635, 387] on div "11:00-17:00 (6h) 1/1 pin Brussels Expo 1 Role Host/Hostess [DATE] 11:00-17:00 (…" at bounding box center [586, 334] width 144 height 187
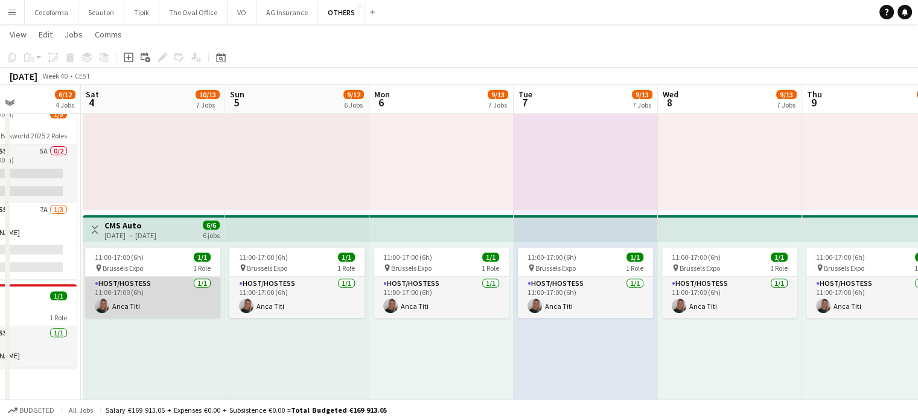
click at [129, 306] on app-card-role "Host/Hostess [DATE] 11:00-17:00 (6h) Anca Titi" at bounding box center [152, 296] width 135 height 41
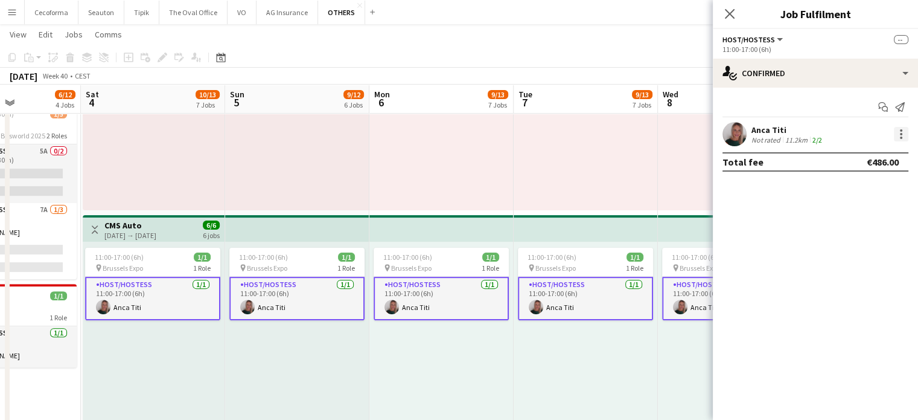
click at [900, 135] on div at bounding box center [901, 134] width 14 height 14
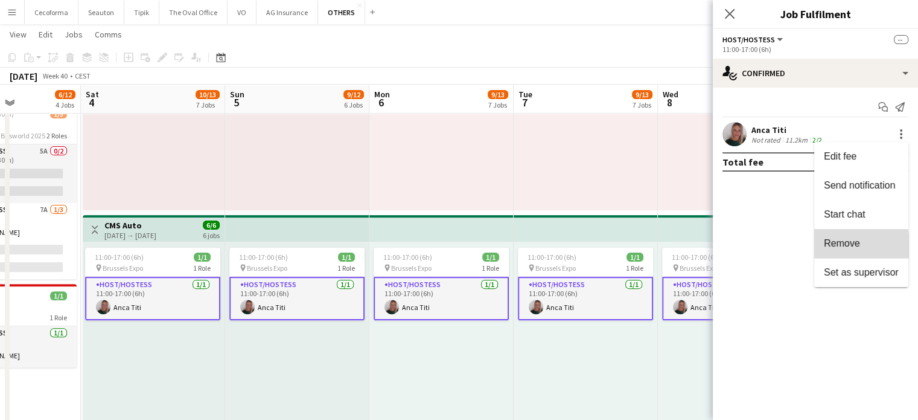
click at [847, 246] on span "Remove" at bounding box center [842, 243] width 36 height 10
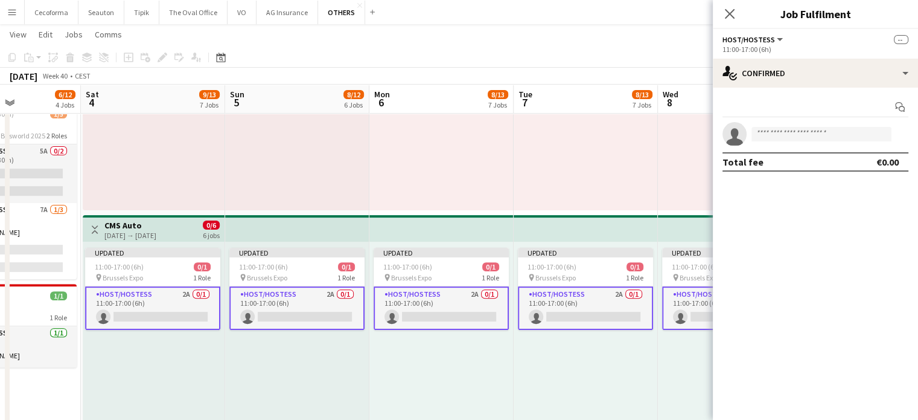
click at [602, 383] on div "Updated 11:00-17:00 (6h) 0/1 pin Brussels Expo 1 Role Host/Hostess 2A 0/1 11:00…" at bounding box center [586, 334] width 144 height 187
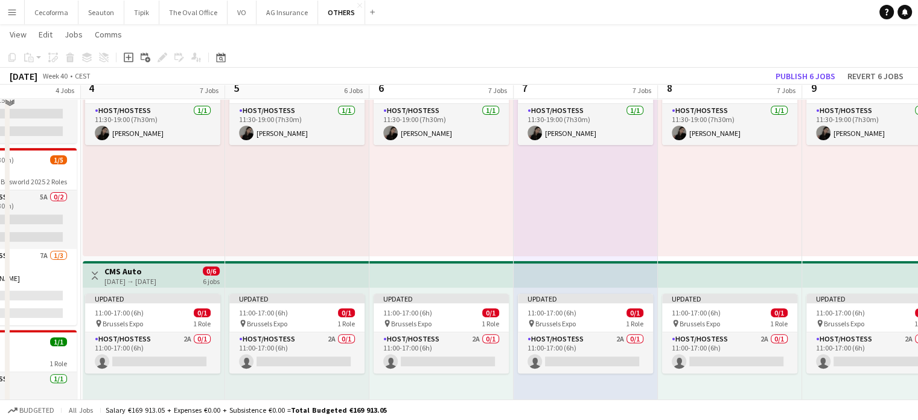
scroll to position [302, 0]
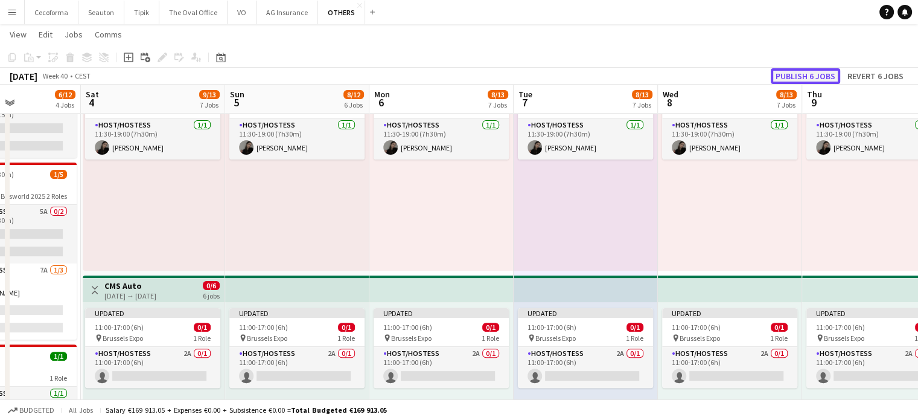
click at [794, 77] on button "Publish 6 jobs" at bounding box center [805, 76] width 69 height 16
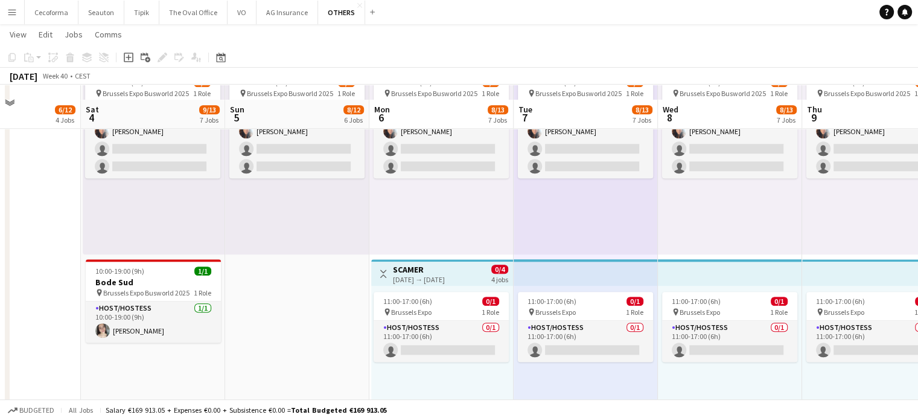
scroll to position [1207, 0]
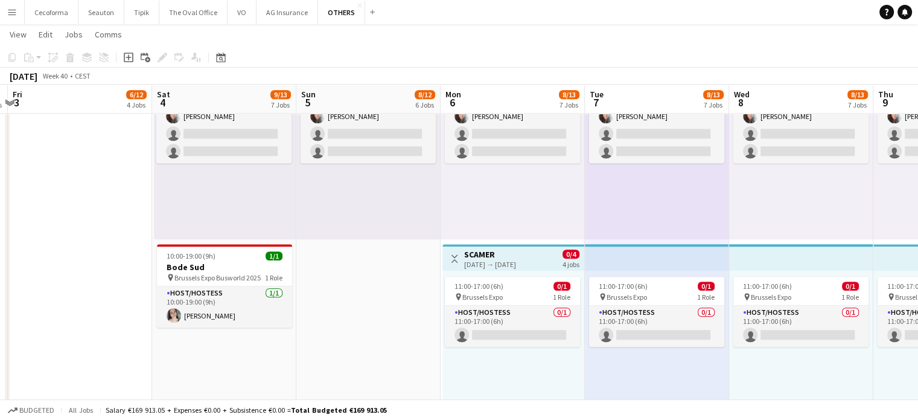
drag, startPoint x: 275, startPoint y: 340, endPoint x: 346, endPoint y: 338, distance: 71.9
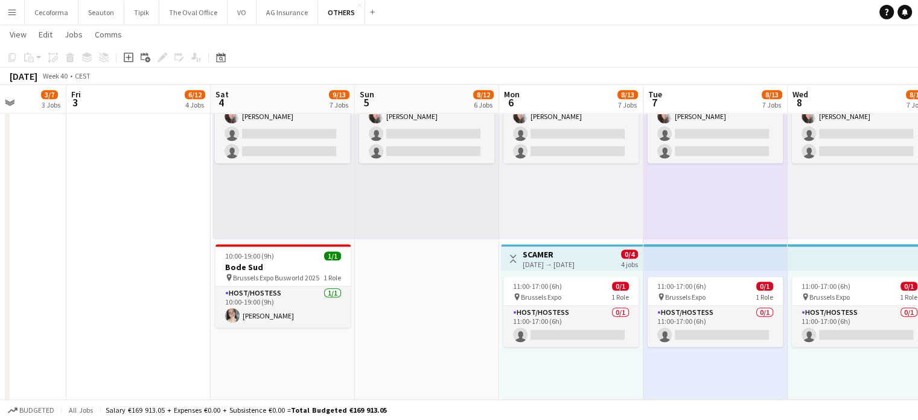
drag, startPoint x: 368, startPoint y: 326, endPoint x: 372, endPoint y: 321, distance: 7.3
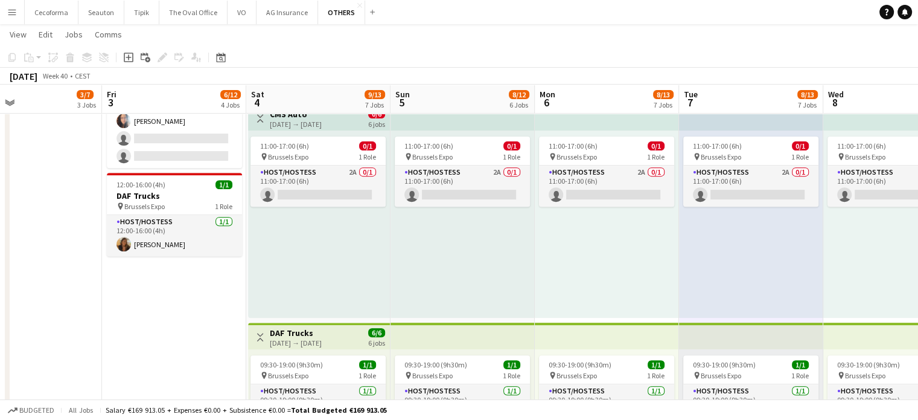
scroll to position [0, 332]
drag, startPoint x: 147, startPoint y: 340, endPoint x: 177, endPoint y: 232, distance: 112.2
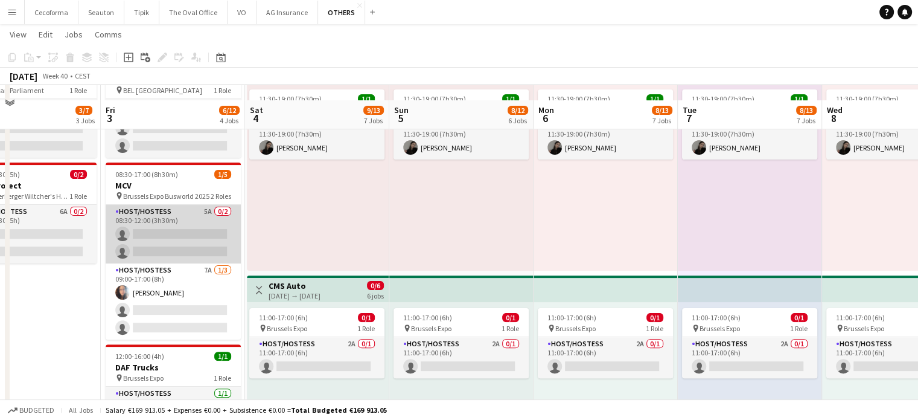
scroll to position [362, 0]
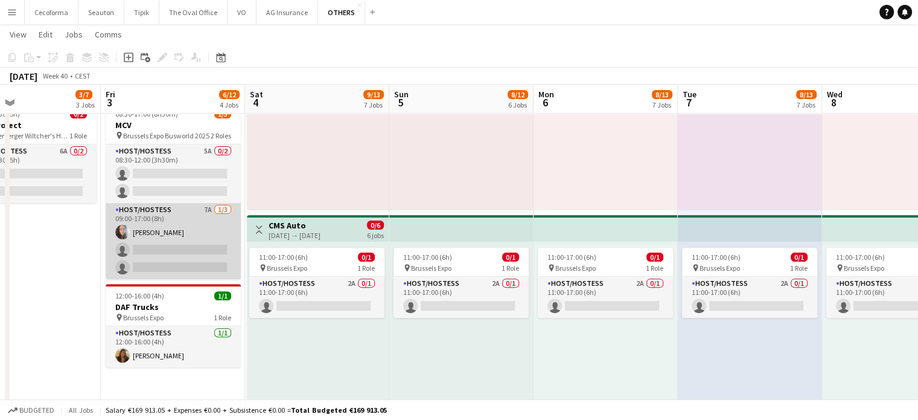
click at [176, 243] on app-card-role "Host/Hostess 7A [DATE] 09:00-17:00 (8h) [PERSON_NAME] single-neutral-actions si…" at bounding box center [173, 241] width 135 height 76
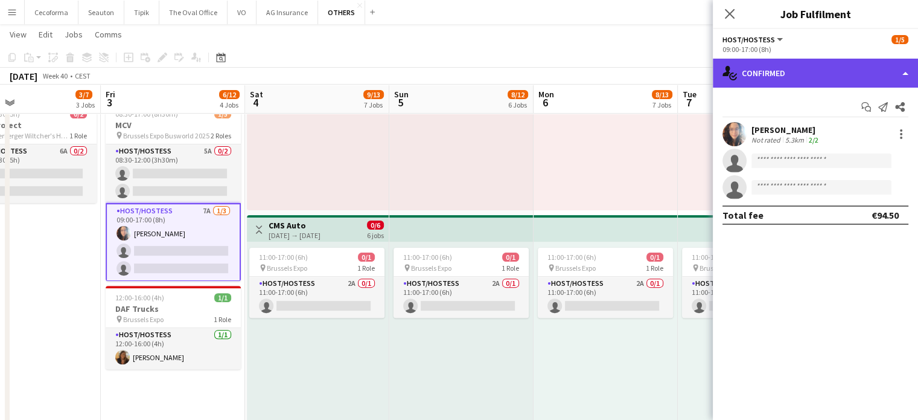
click at [905, 75] on div "single-neutral-actions-check-2 Confirmed" at bounding box center [815, 73] width 205 height 29
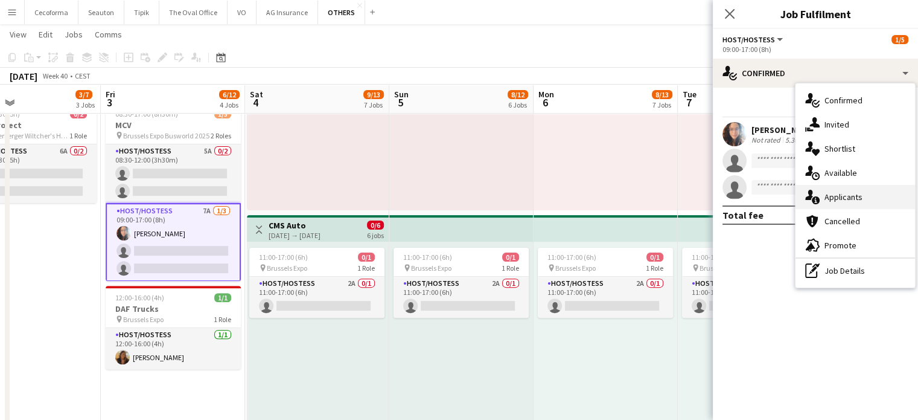
click at [852, 200] on span "Applicants" at bounding box center [844, 196] width 38 height 11
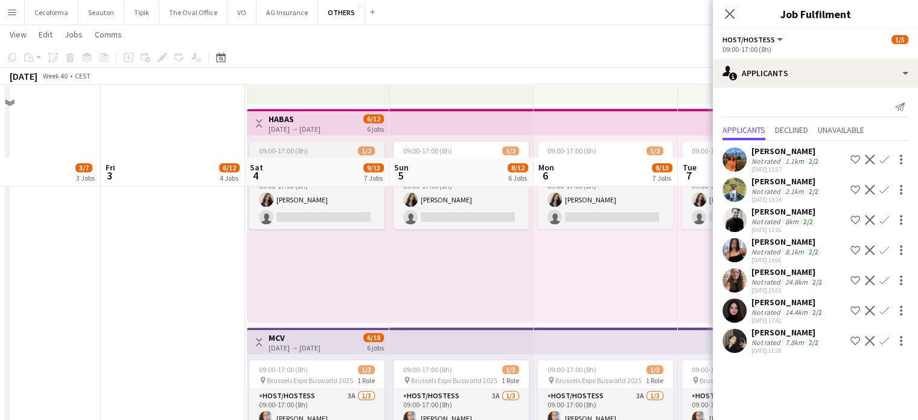
scroll to position [1026, 0]
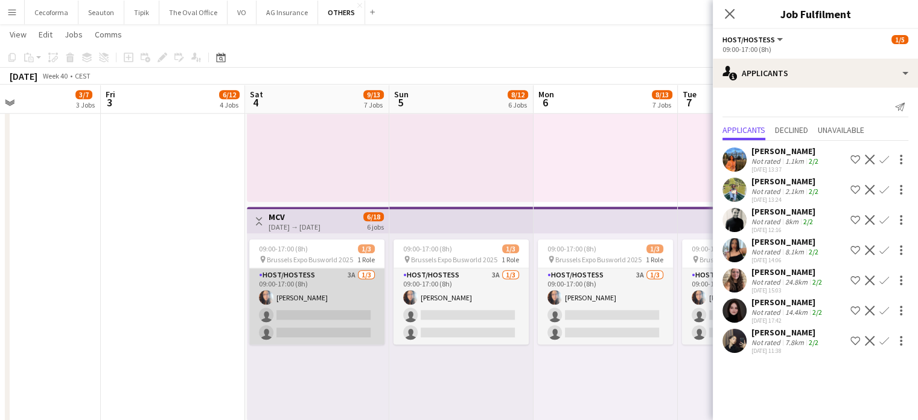
click at [309, 325] on app-card-role "Host/Hostess 3A [DATE] 09:00-17:00 (8h) [PERSON_NAME] single-neutral-actions si…" at bounding box center [316, 306] width 135 height 76
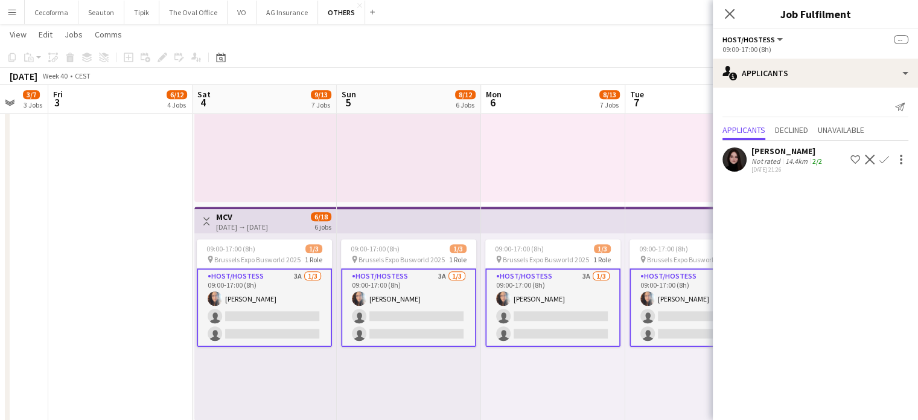
scroll to position [0, 392]
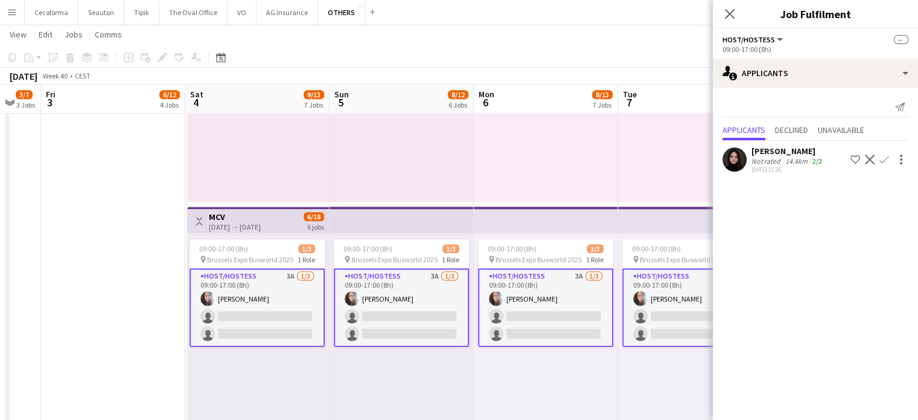
drag, startPoint x: 598, startPoint y: 374, endPoint x: 538, endPoint y: 374, distance: 59.8
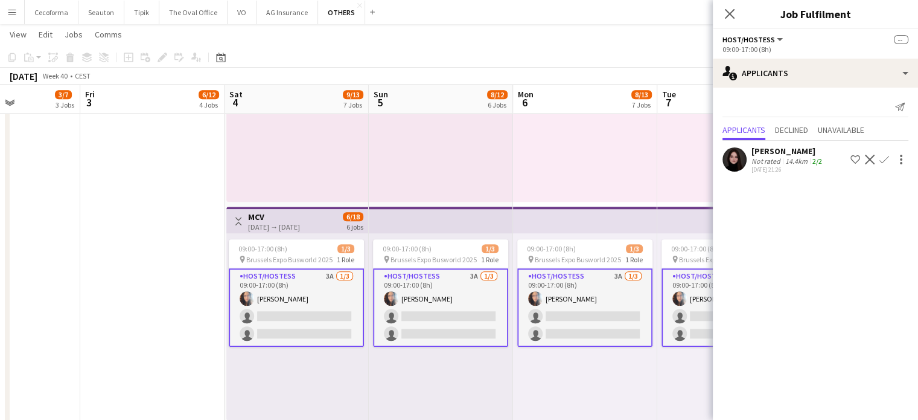
drag, startPoint x: 554, startPoint y: 391, endPoint x: 645, endPoint y: 392, distance: 91.8
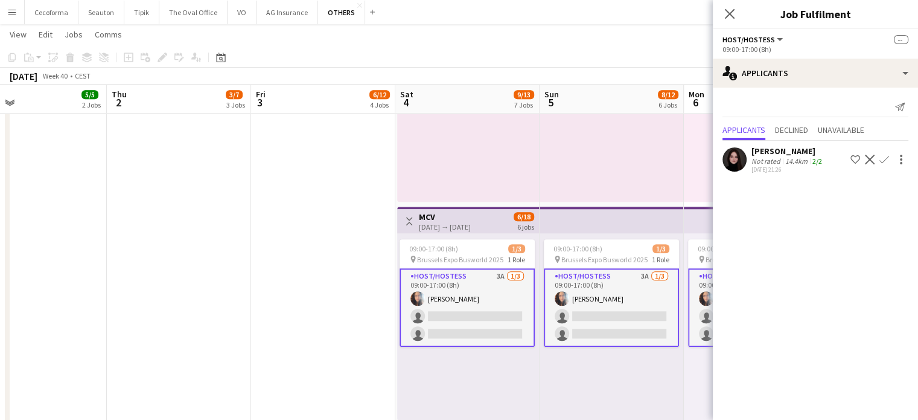
scroll to position [0, 325]
drag, startPoint x: 324, startPoint y: 301, endPoint x: 351, endPoint y: 301, distance: 27.8
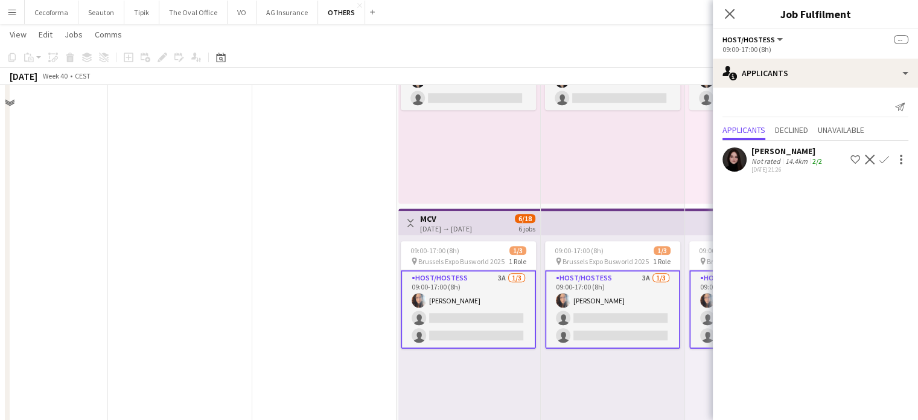
scroll to position [1026, 0]
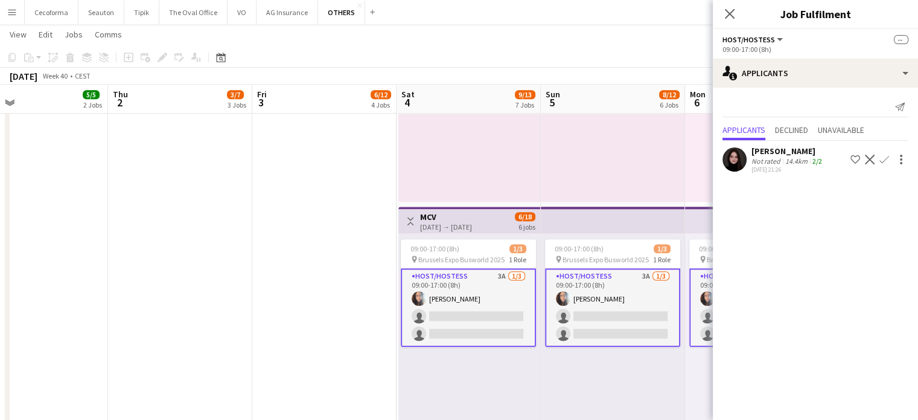
click at [443, 321] on app-card-role "Host/Hostess 3A [DATE] 09:00-17:00 (8h) [PERSON_NAME] single-neutral-actions si…" at bounding box center [468, 307] width 135 height 78
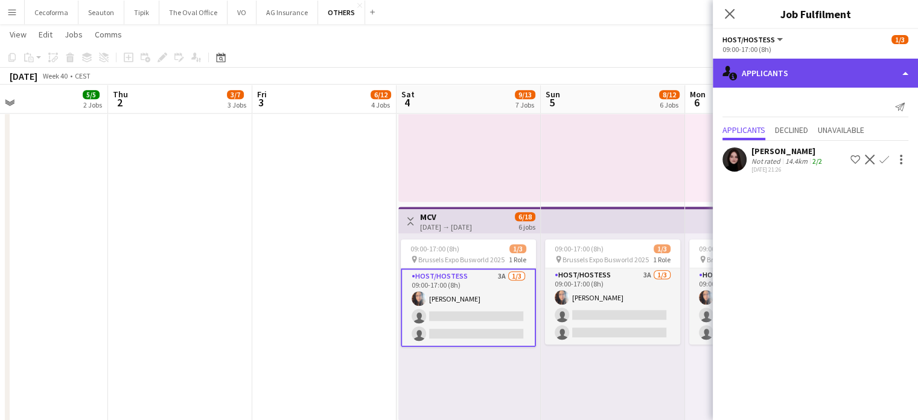
click at [908, 74] on div "single-neutral-actions-information Applicants" at bounding box center [815, 73] width 205 height 29
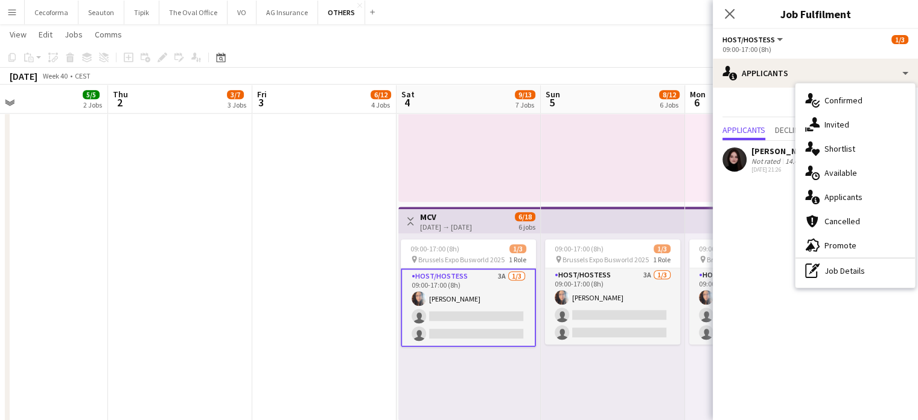
click at [761, 201] on mat-expansion-panel "users2 Applicants Send notification Applicants Declined Unavailable [PERSON_NAM…" at bounding box center [815, 254] width 205 height 332
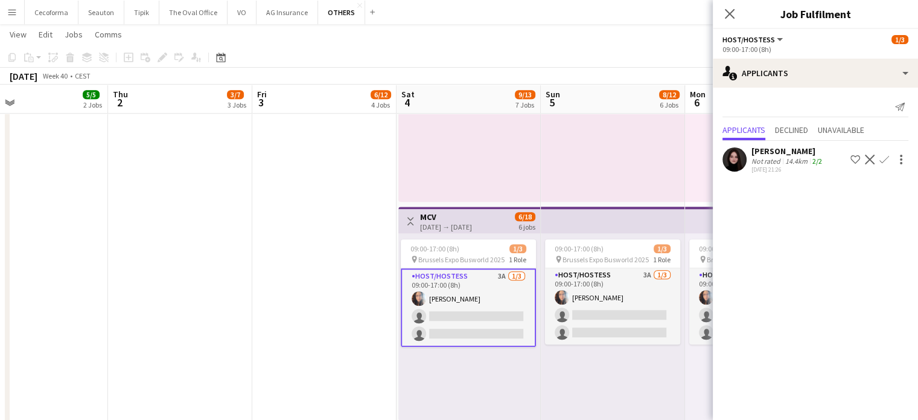
click at [456, 321] on app-card-role "Host/Hostess 3A [DATE] 09:00-17:00 (8h) [PERSON_NAME] single-neutral-actions si…" at bounding box center [468, 307] width 135 height 78
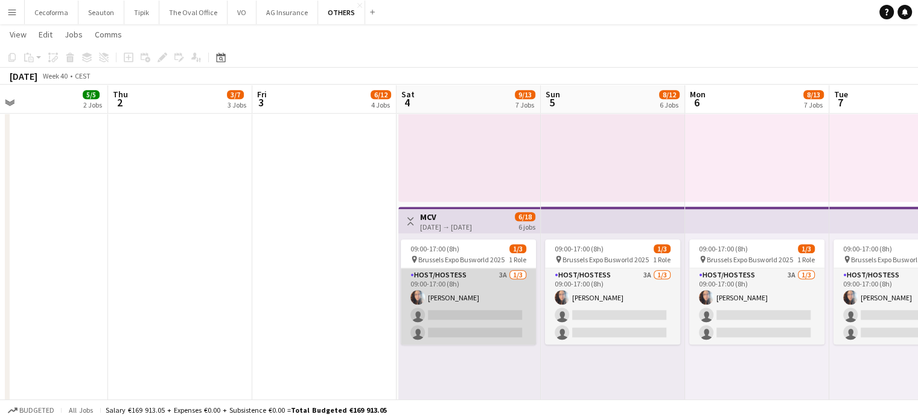
click at [476, 331] on app-card-role "Host/Hostess 3A [DATE] 09:00-17:00 (8h) [PERSON_NAME] single-neutral-actions si…" at bounding box center [468, 306] width 135 height 76
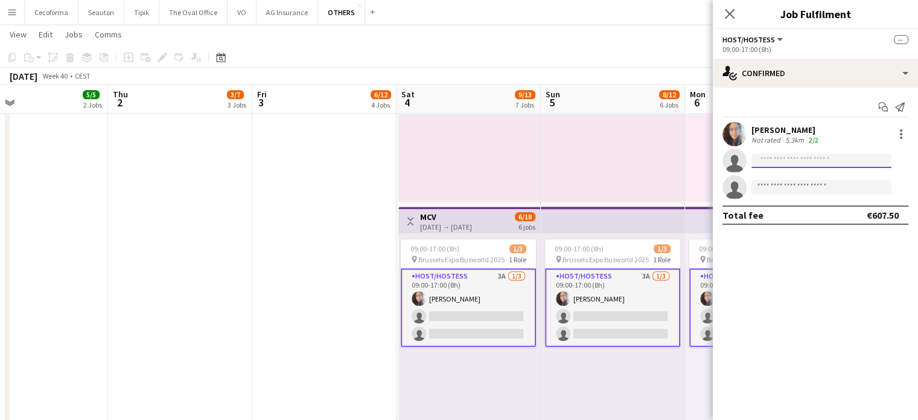
click at [792, 164] on input at bounding box center [822, 160] width 140 height 14
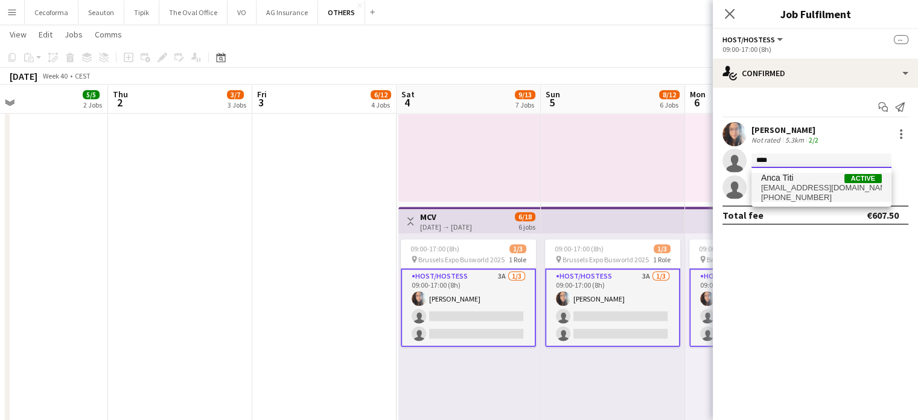
type input "****"
click at [780, 186] on span "[EMAIL_ADDRESS][DOMAIN_NAME]" at bounding box center [821, 188] width 121 height 10
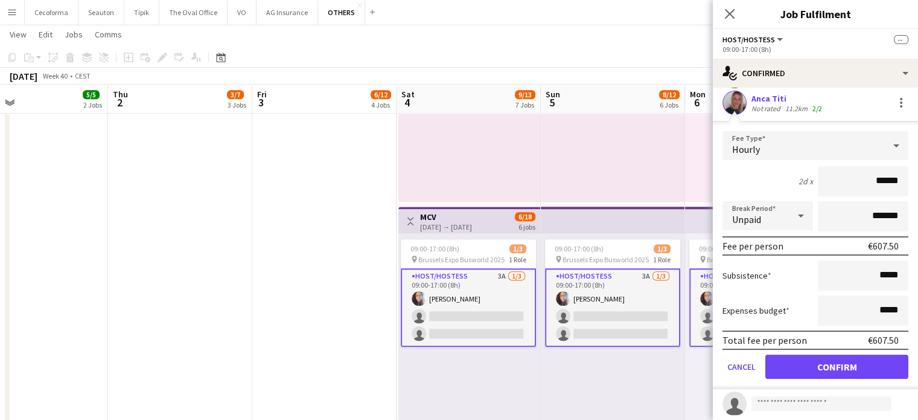
scroll to position [87, 0]
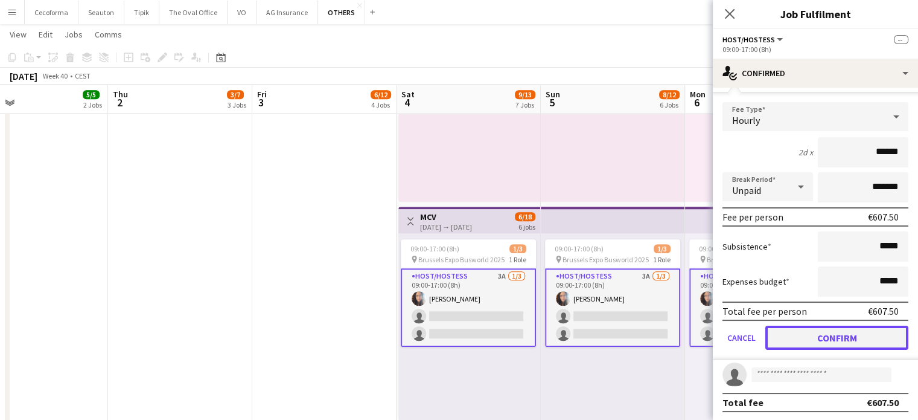
click at [809, 334] on button "Confirm" at bounding box center [836, 337] width 143 height 24
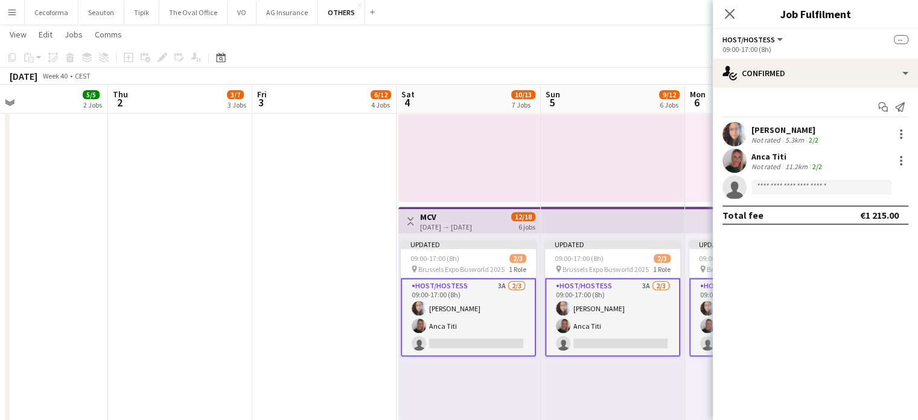
scroll to position [0, 0]
click at [599, 386] on div "Updated 09:00-17:00 (8h) 2/3 pin Brussels Expo Busworld 2025 1 Role Host/Hostes…" at bounding box center [613, 326] width 144 height 187
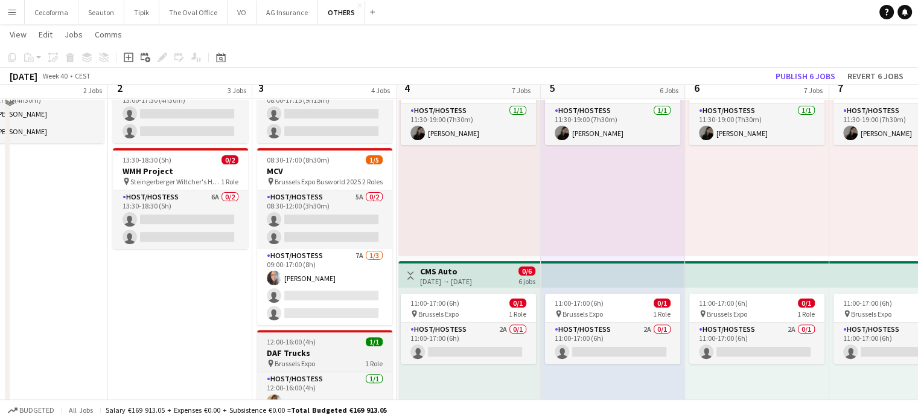
scroll to position [302, 0]
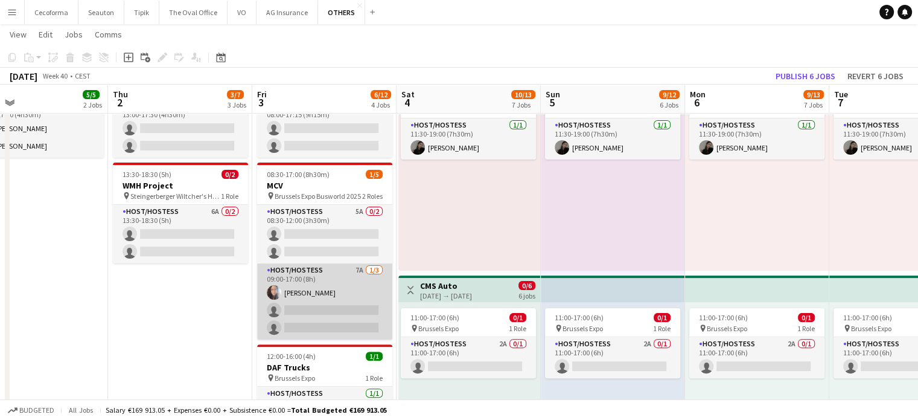
click at [322, 314] on app-card-role "Host/Hostess 7A [DATE] 09:00-17:00 (8h) [PERSON_NAME] single-neutral-actions si…" at bounding box center [324, 301] width 135 height 76
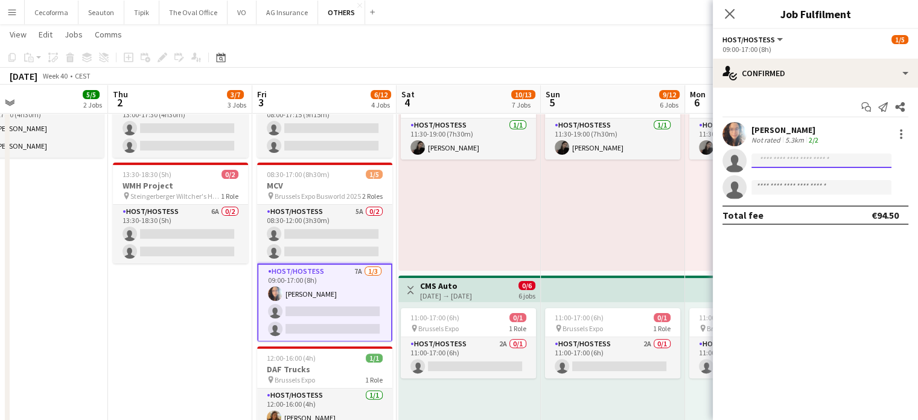
click at [778, 163] on input at bounding box center [822, 160] width 140 height 14
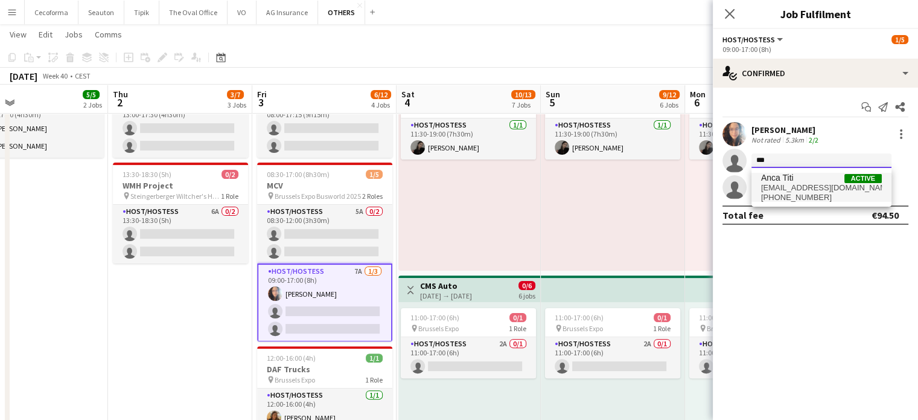
type input "***"
click at [773, 184] on span "[EMAIL_ADDRESS][DOMAIN_NAME]" at bounding box center [821, 188] width 121 height 10
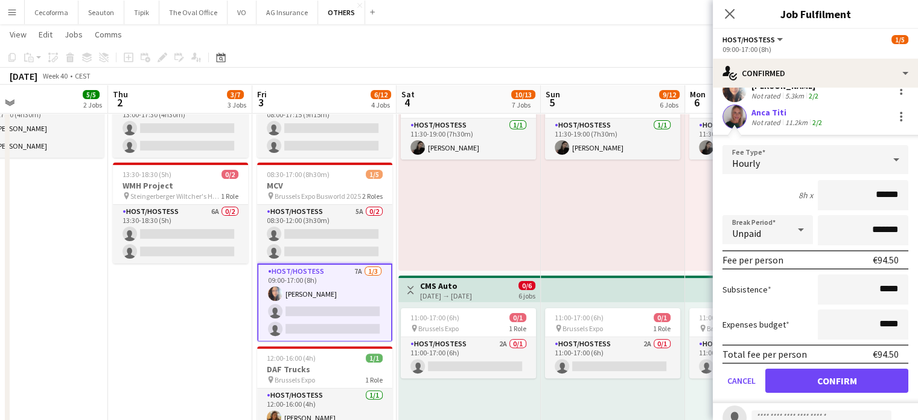
scroll to position [60, 0]
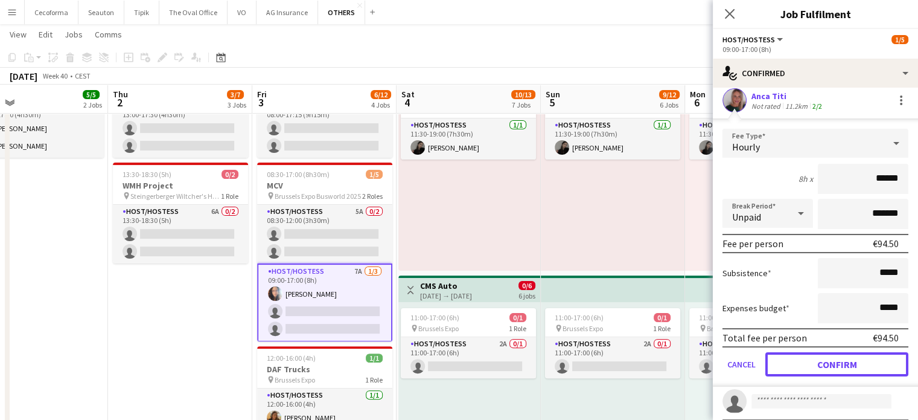
drag, startPoint x: 834, startPoint y: 363, endPoint x: 781, endPoint y: 376, distance: 54.8
click at [834, 363] on button "Confirm" at bounding box center [836, 364] width 143 height 24
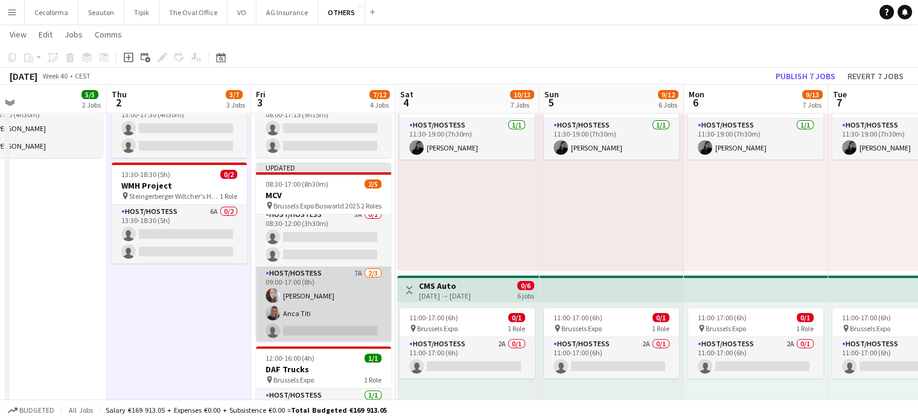
scroll to position [7, 0]
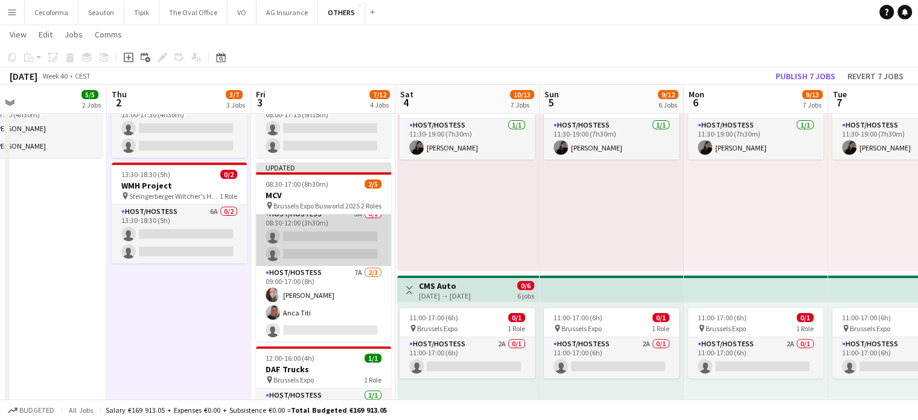
click at [308, 234] on app-card-role "Host/Hostess 5A 0/2 08:30-12:00 (3h30m) single-neutral-actions single-neutral-a…" at bounding box center [323, 236] width 135 height 59
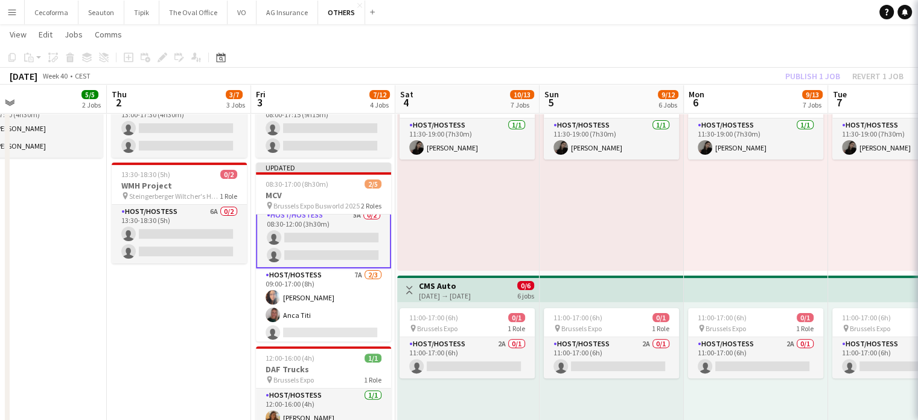
scroll to position [8, 0]
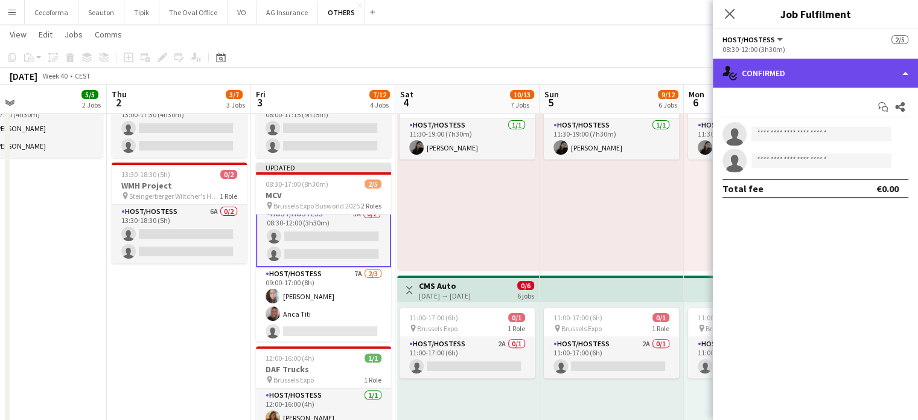
click at [905, 69] on div "single-neutral-actions-check-2 Confirmed" at bounding box center [815, 73] width 205 height 29
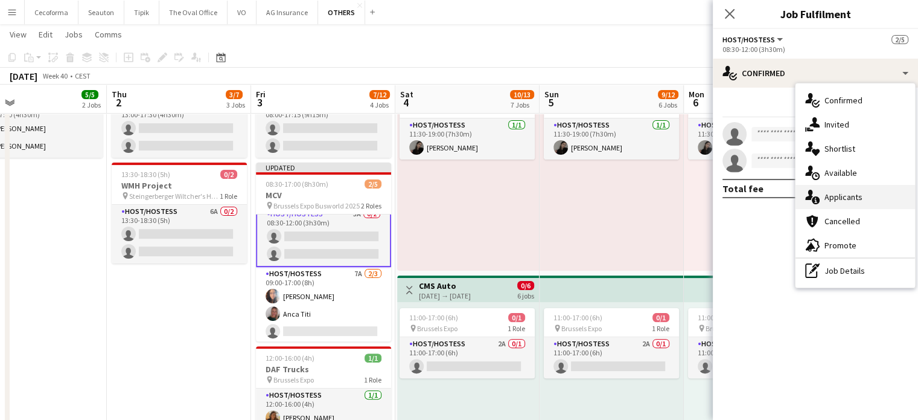
click at [850, 196] on span "Applicants" at bounding box center [844, 196] width 38 height 11
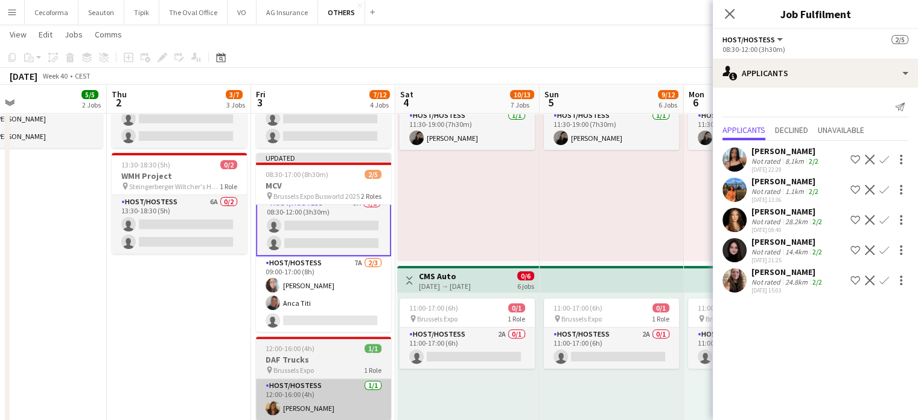
scroll to position [362, 0]
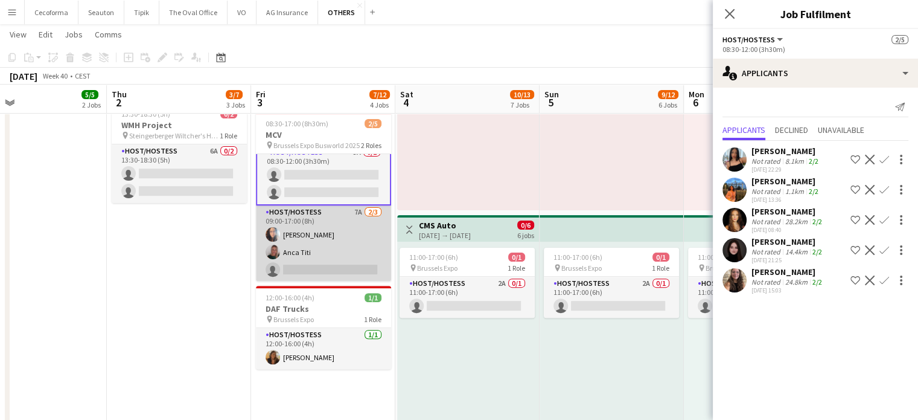
click at [311, 265] on app-card-role "Host/Hostess 7A [DATE] 09:00-17:00 (8h) [PERSON_NAME] single-neutral-actions" at bounding box center [323, 243] width 135 height 76
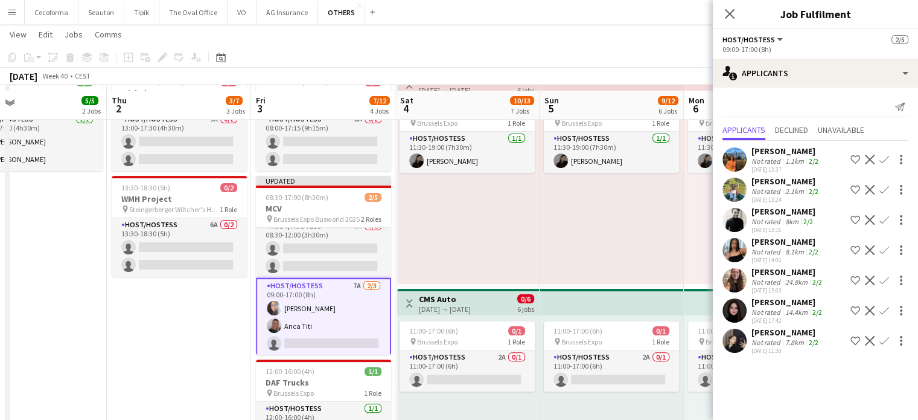
scroll to position [302, 0]
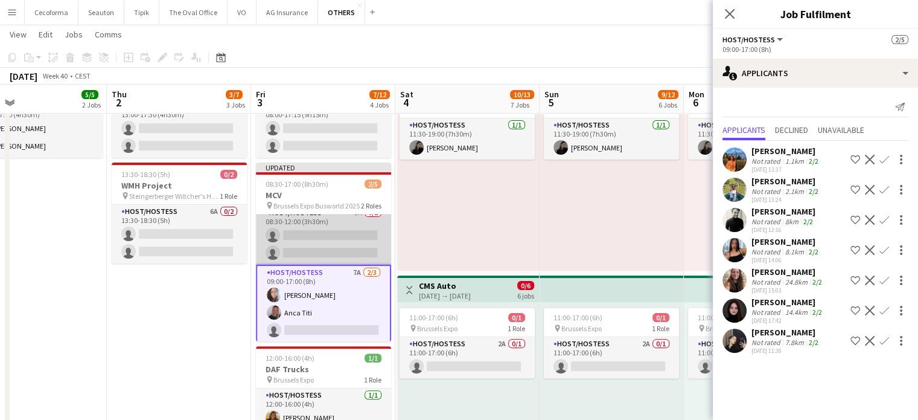
click at [324, 241] on app-card-role "Host/Hostess 5A 0/2 08:30-12:00 (3h30m) single-neutral-actions single-neutral-a…" at bounding box center [323, 235] width 135 height 59
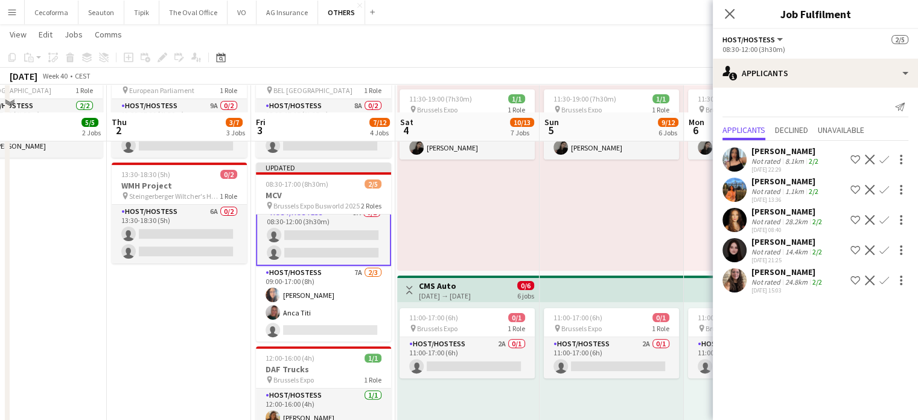
scroll to position [362, 0]
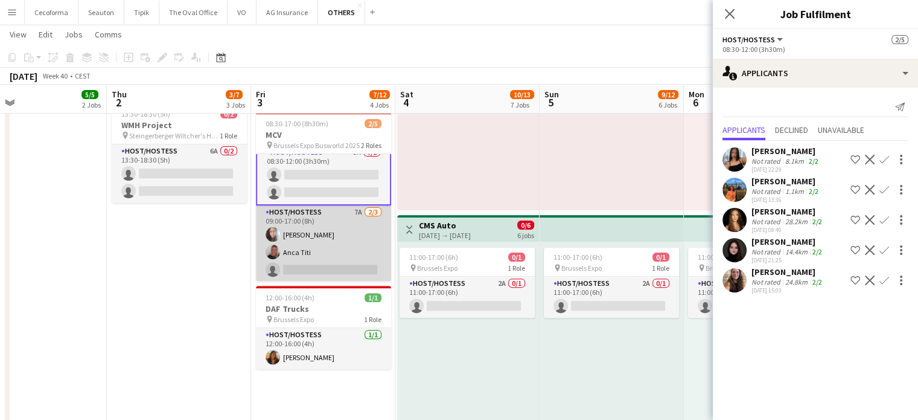
click at [313, 258] on app-card-role "Host/Hostess 7A [DATE] 09:00-17:00 (8h) [PERSON_NAME] single-neutral-actions" at bounding box center [323, 243] width 135 height 76
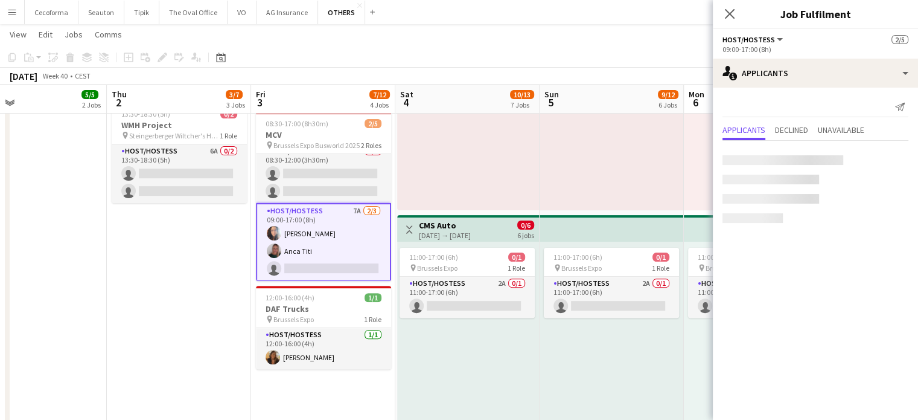
scroll to position [8, 0]
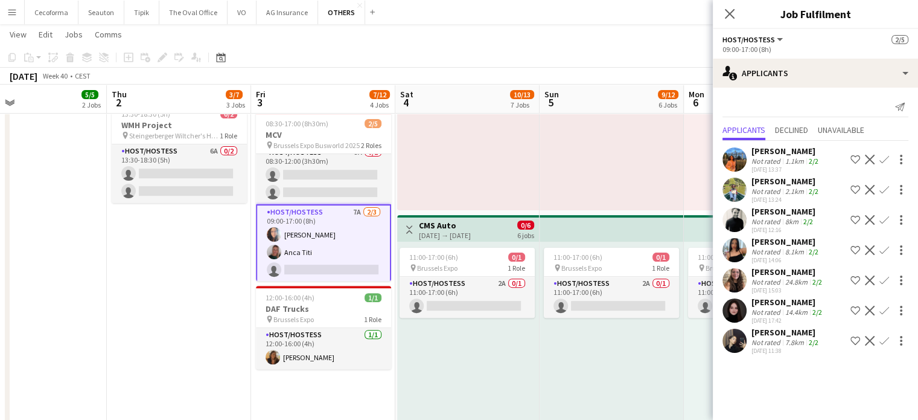
click at [884, 340] on app-icon "Confirm" at bounding box center [884, 341] width 10 height 10
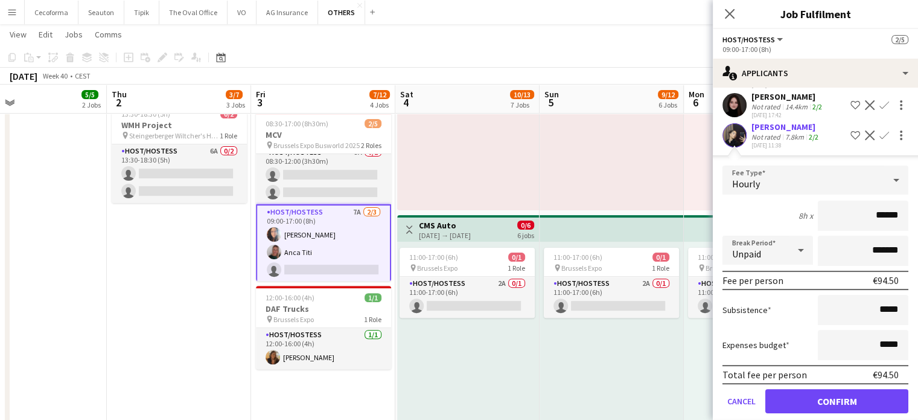
scroll to position [208, 0]
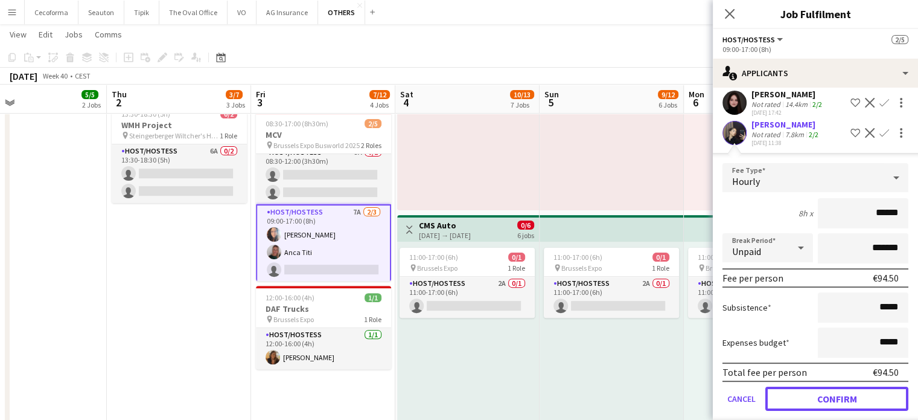
drag, startPoint x: 808, startPoint y: 403, endPoint x: 776, endPoint y: 398, distance: 32.9
click at [809, 403] on button "Confirm" at bounding box center [836, 398] width 143 height 24
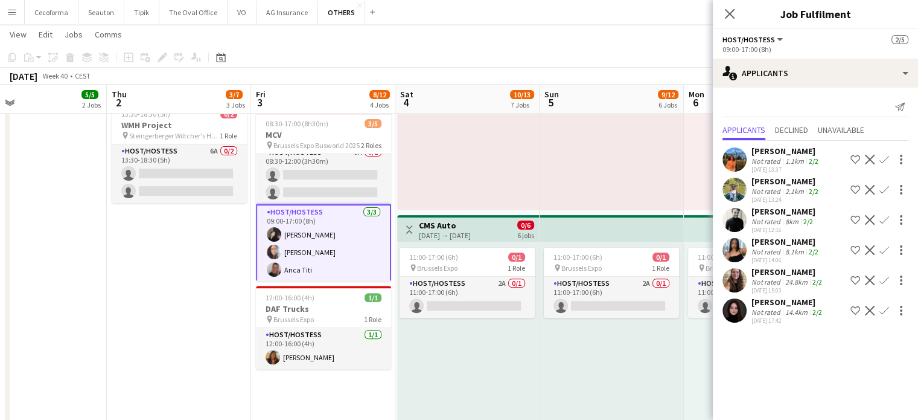
scroll to position [0, 0]
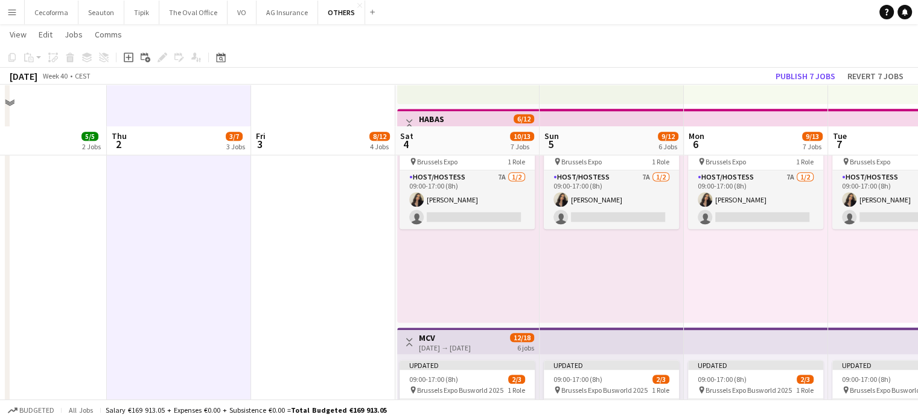
scroll to position [905, 0]
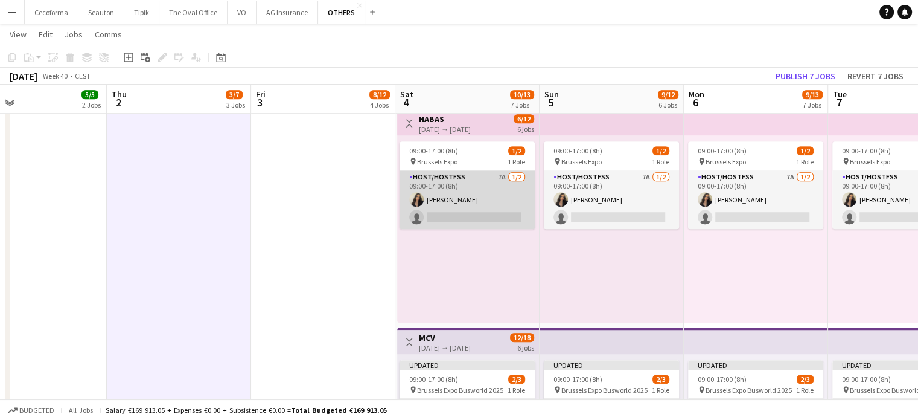
click at [468, 210] on app-card-role "Host/Hostess 7A [DATE] 09:00-17:00 (8h) [PERSON_NAME] single-neutral-actions" at bounding box center [467, 199] width 135 height 59
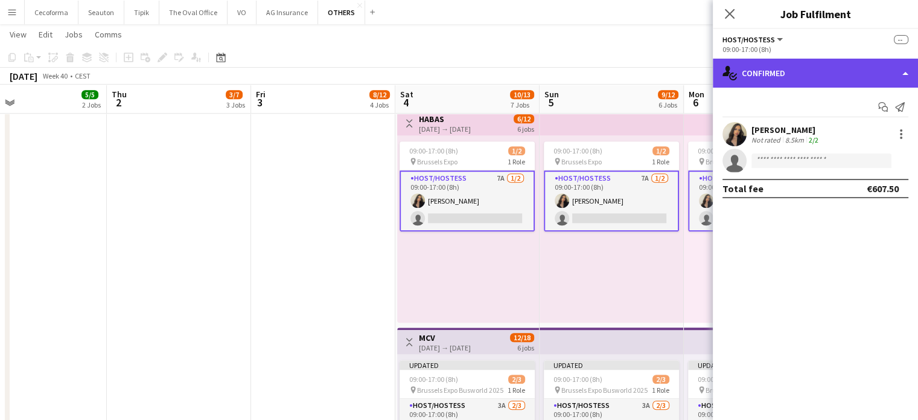
click at [905, 74] on div "single-neutral-actions-check-2 Confirmed" at bounding box center [815, 73] width 205 height 29
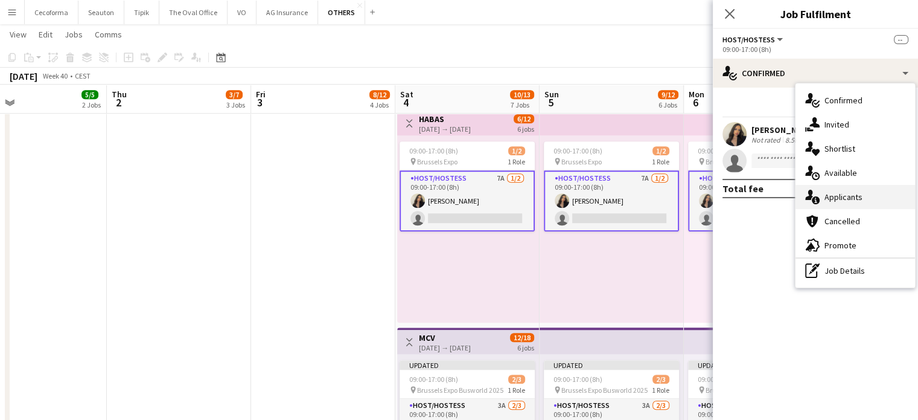
click at [847, 192] on span "Applicants" at bounding box center [844, 196] width 38 height 11
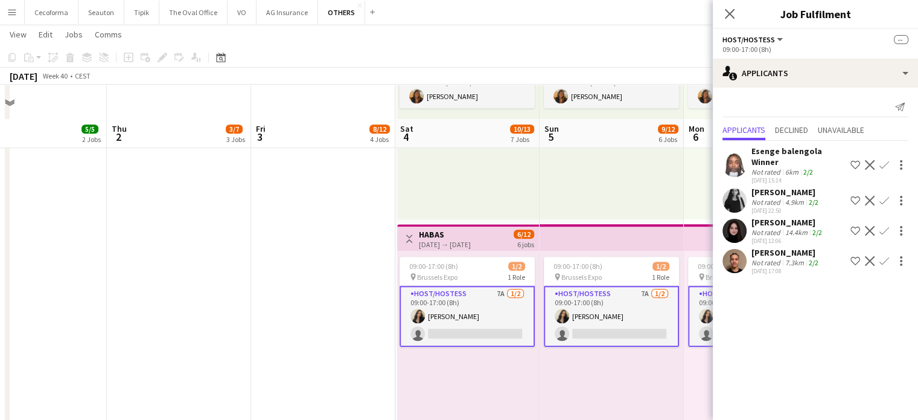
scroll to position [785, 0]
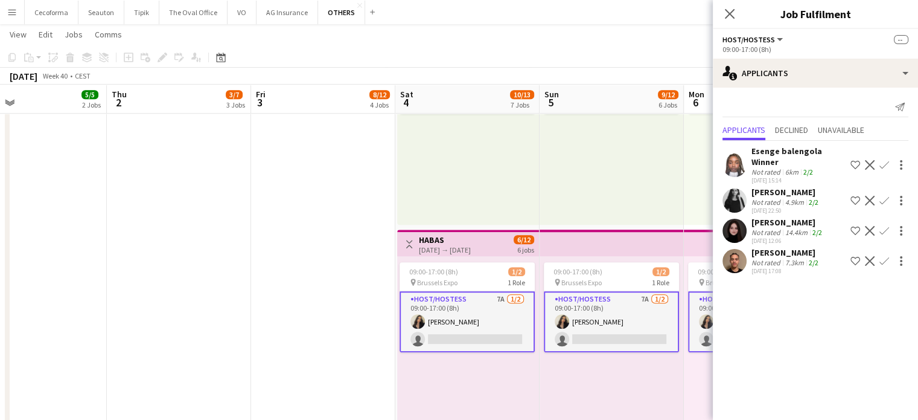
click at [304, 250] on app-date-cell "Toggle View SET Travel & Consulting GmbH [DATE] → [DATE] 28/28 7 jobs 10:00-19:…" at bounding box center [323, 171] width 144 height 1643
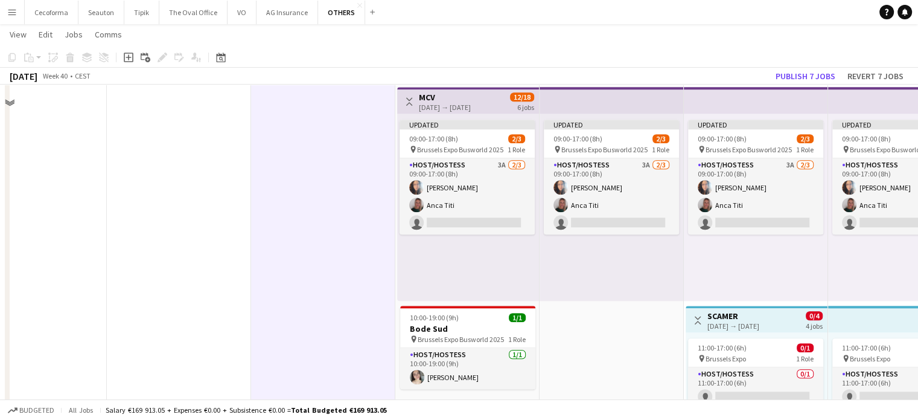
scroll to position [1147, 0]
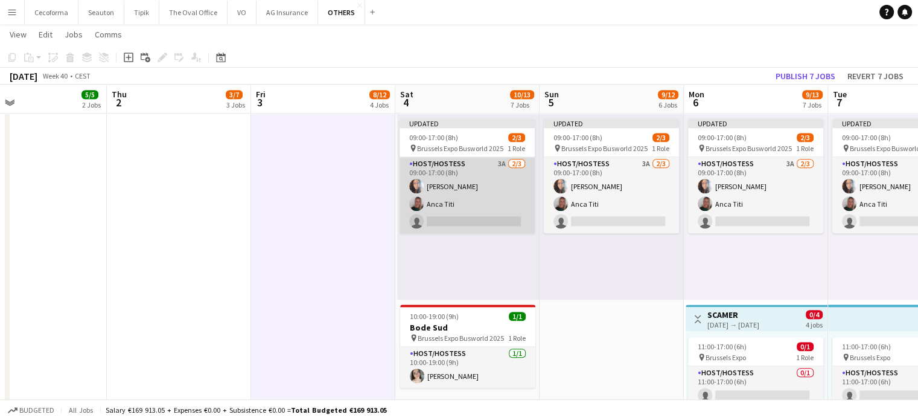
click at [471, 212] on app-card-role "Host/Hostess 3A [DATE] 09:00-17:00 (8h) [PERSON_NAME] single-neutral-actions" at bounding box center [467, 195] width 135 height 76
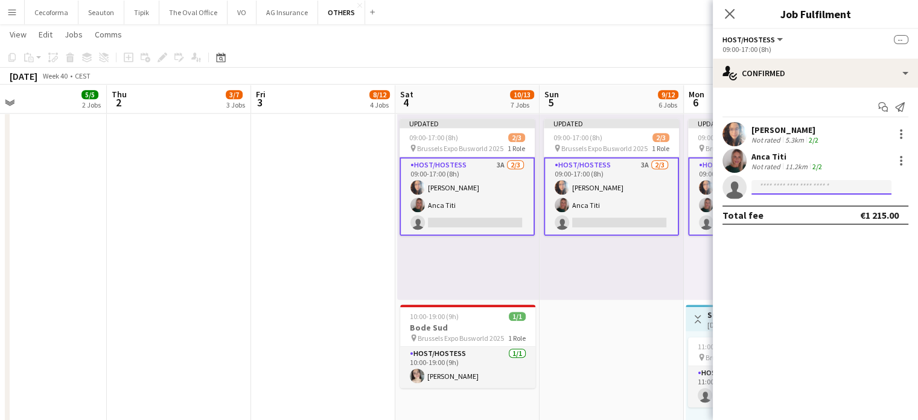
click at [870, 187] on input at bounding box center [822, 187] width 140 height 14
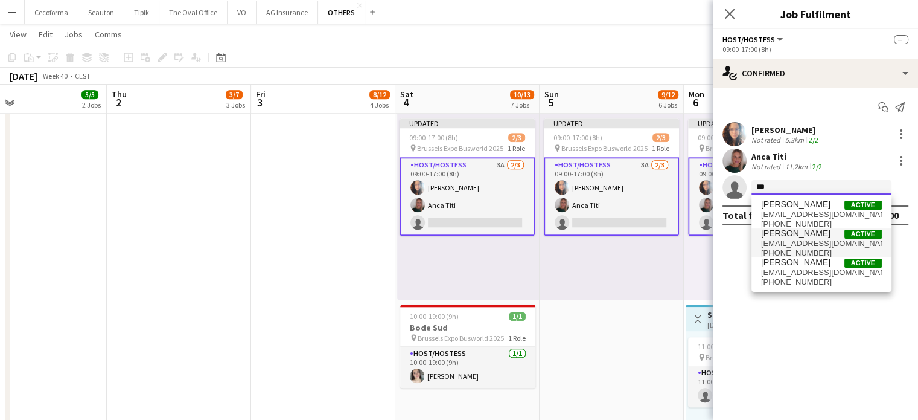
type input "***"
click at [793, 232] on span "[PERSON_NAME]" at bounding box center [795, 233] width 69 height 10
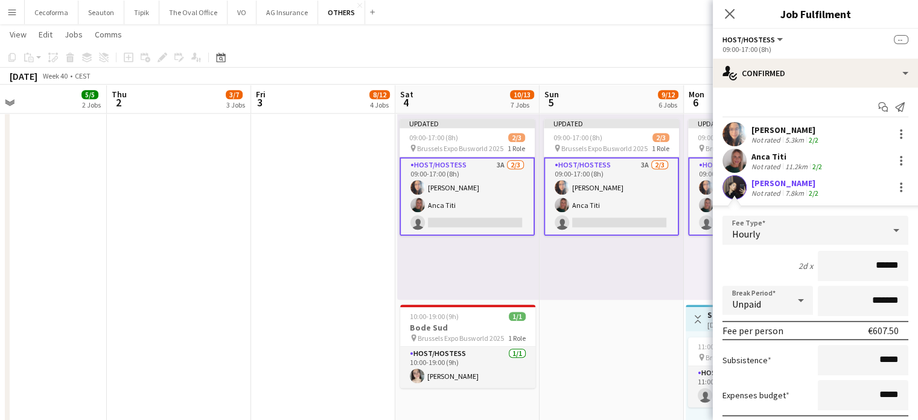
scroll to position [87, 0]
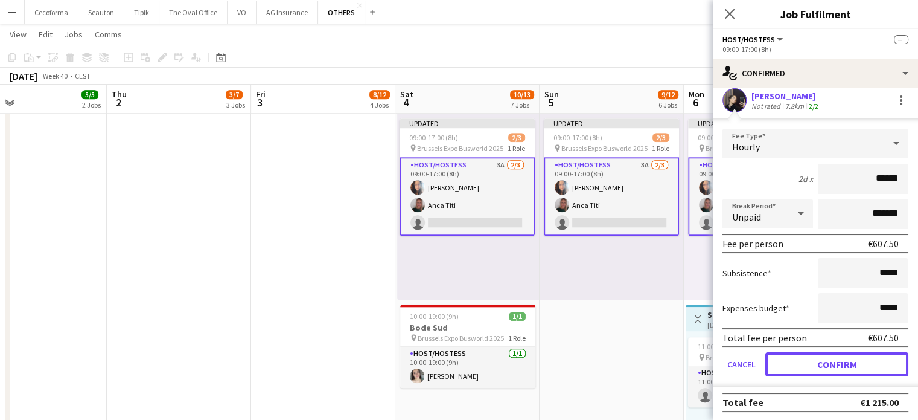
click at [823, 364] on button "Confirm" at bounding box center [836, 364] width 143 height 24
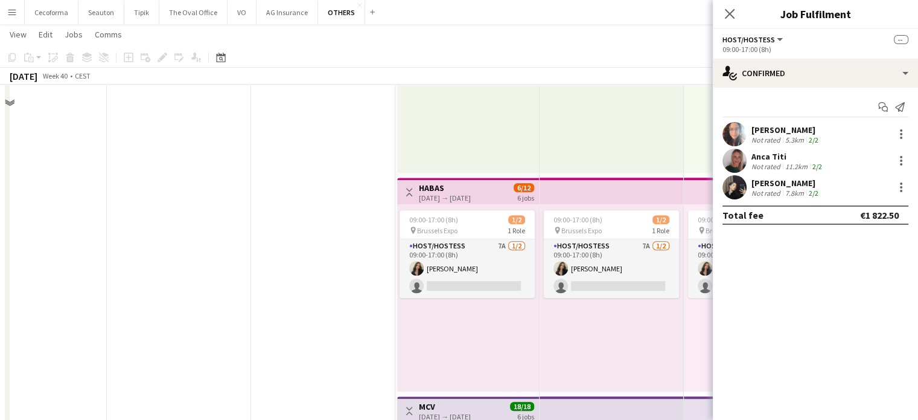
scroll to position [845, 0]
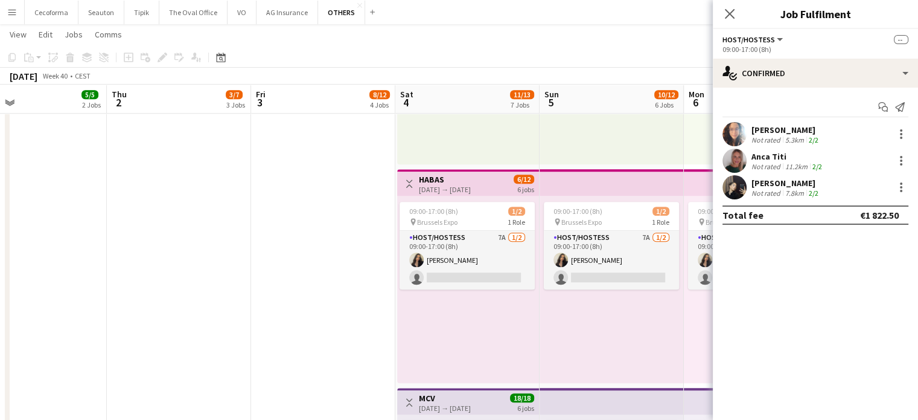
click at [309, 275] on app-date-cell "Toggle View SET Travel & Consulting GmbH [DATE] → [DATE] 28/28 7 jobs 10:00-19:…" at bounding box center [323, 111] width 144 height 1643
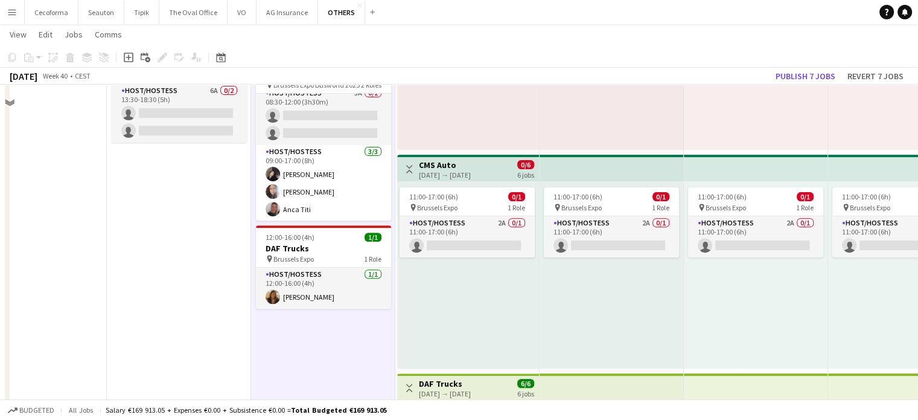
scroll to position [302, 0]
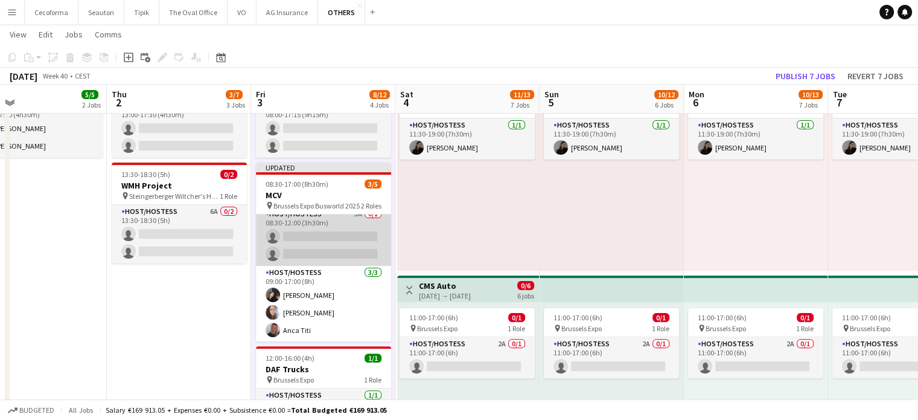
click at [308, 240] on app-card-role "Host/Hostess 5A 0/2 08:30-12:00 (3h30m) single-neutral-actions single-neutral-a…" at bounding box center [323, 236] width 135 height 59
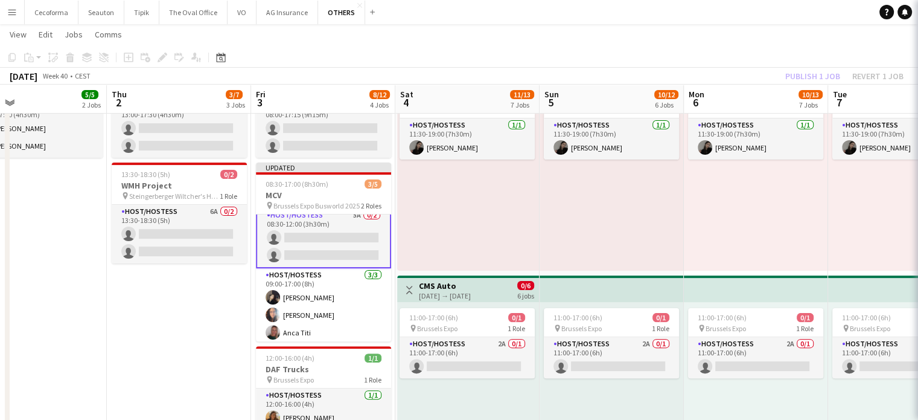
scroll to position [8, 0]
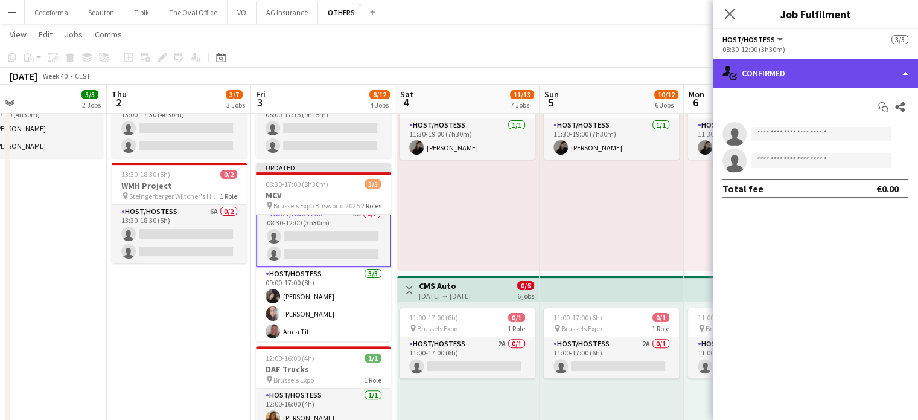
click at [907, 70] on div "single-neutral-actions-check-2 Confirmed" at bounding box center [815, 73] width 205 height 29
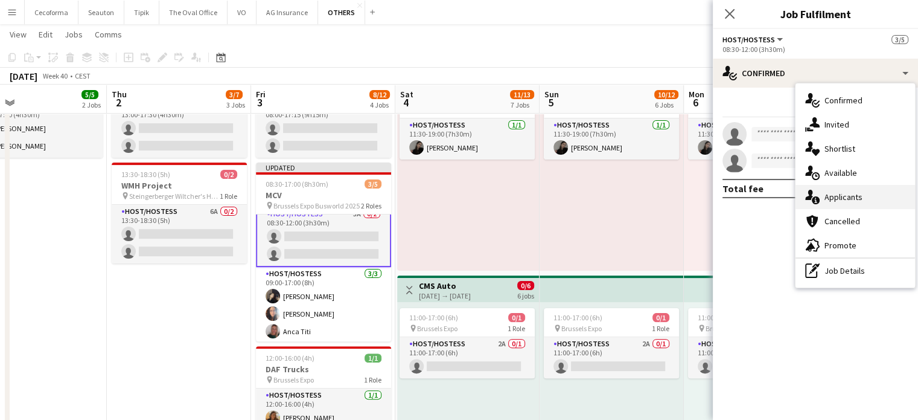
click at [842, 197] on span "Applicants" at bounding box center [844, 196] width 38 height 11
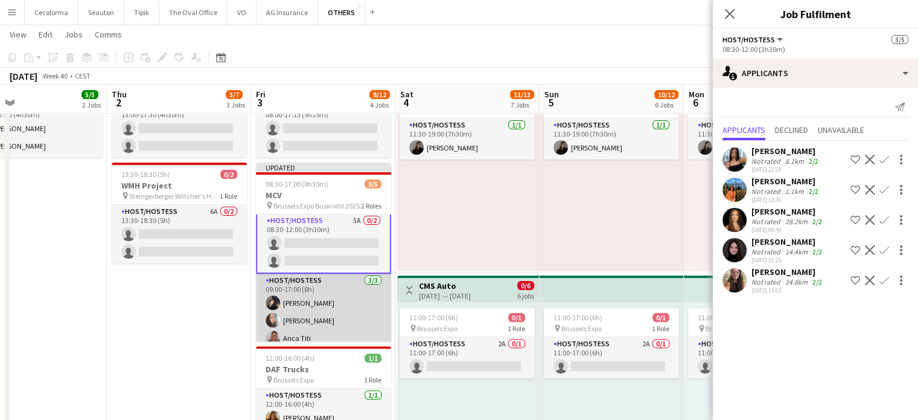
scroll to position [0, 0]
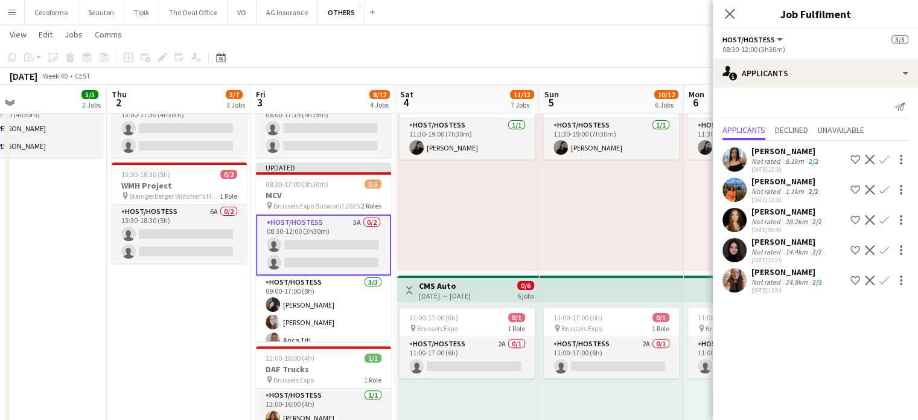
click at [729, 12] on icon at bounding box center [730, 14] width 10 height 10
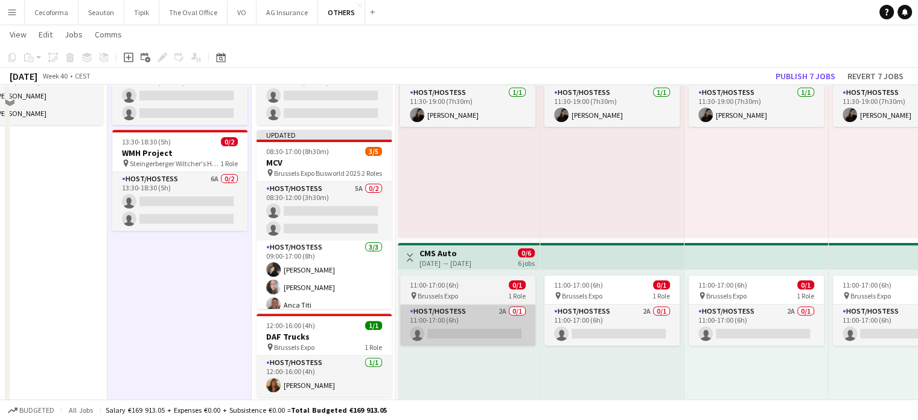
scroll to position [423, 0]
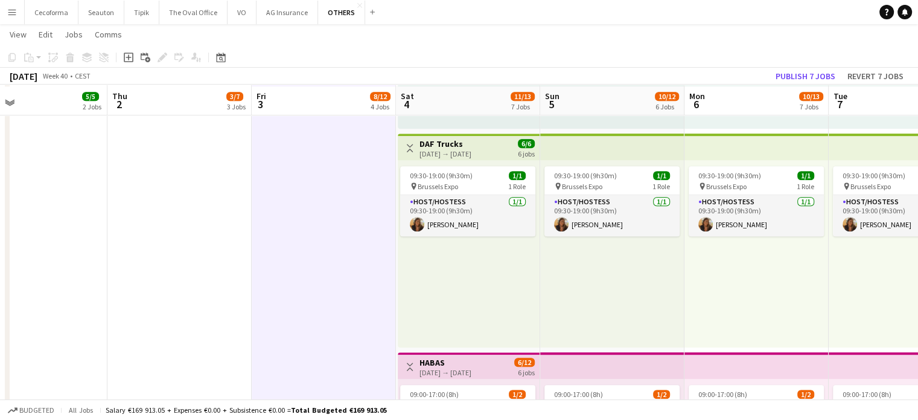
scroll to position [664, 0]
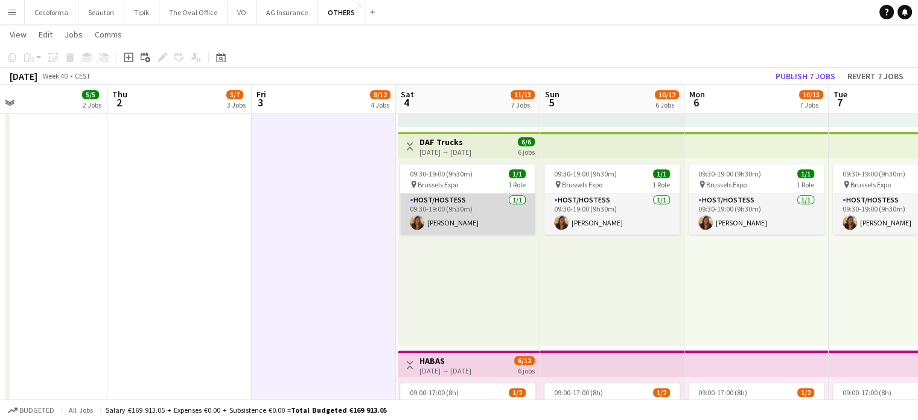
click at [459, 220] on app-card-role "Host/Hostess [DATE] 09:30-19:00 (9h30m) [PERSON_NAME]" at bounding box center [467, 213] width 135 height 41
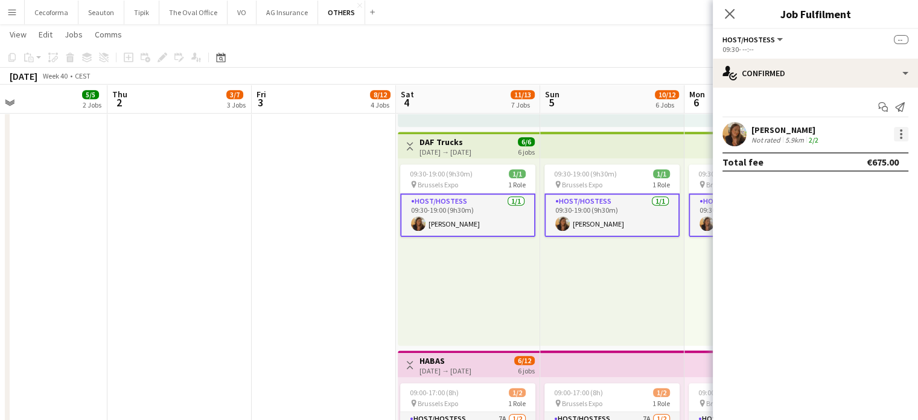
click at [898, 135] on div at bounding box center [901, 134] width 14 height 14
click at [783, 101] on div at bounding box center [459, 210] width 918 height 420
click at [767, 126] on div "[PERSON_NAME]" at bounding box center [786, 129] width 69 height 11
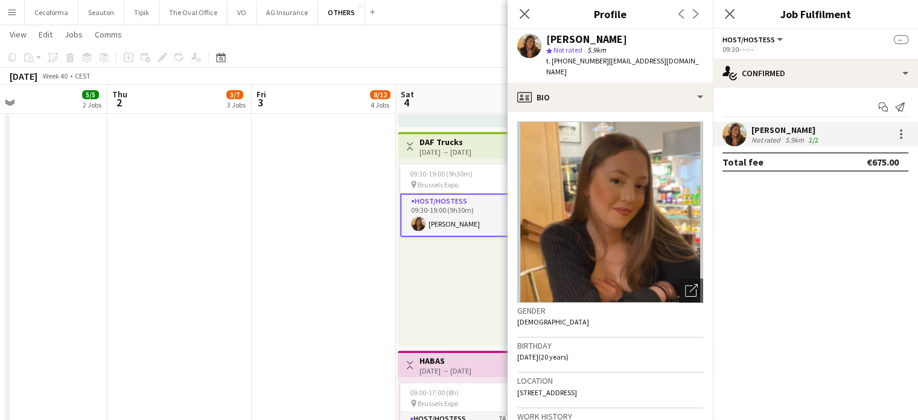
drag, startPoint x: 552, startPoint y: 63, endPoint x: 595, endPoint y: 59, distance: 43.0
click at [595, 59] on span "t. [PHONE_NUMBER]" at bounding box center [577, 60] width 63 height 9
copy span "[PHONE_NUMBER]"
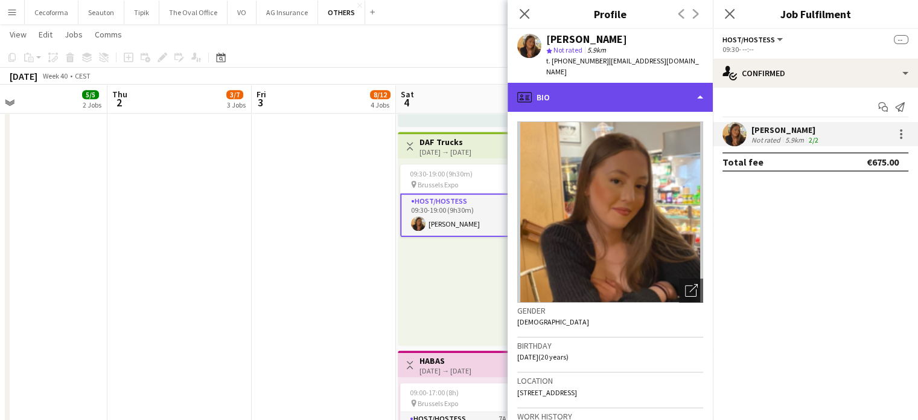
click at [697, 89] on div "profile Bio" at bounding box center [610, 97] width 205 height 29
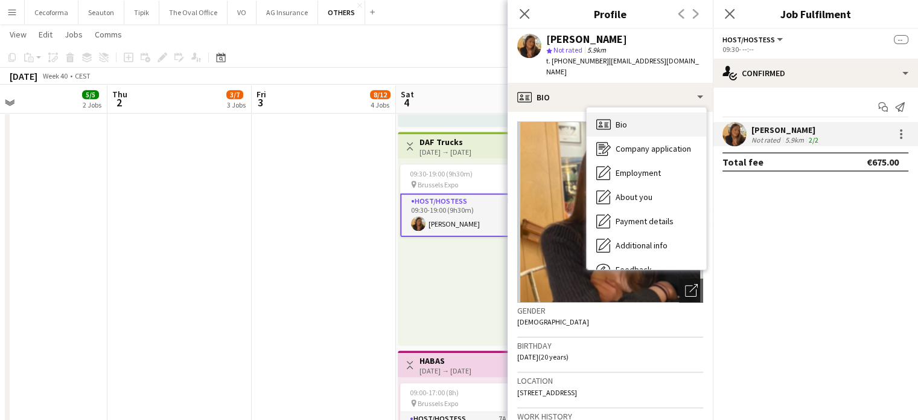
click at [625, 119] on span "Bio" at bounding box center [621, 124] width 11 height 11
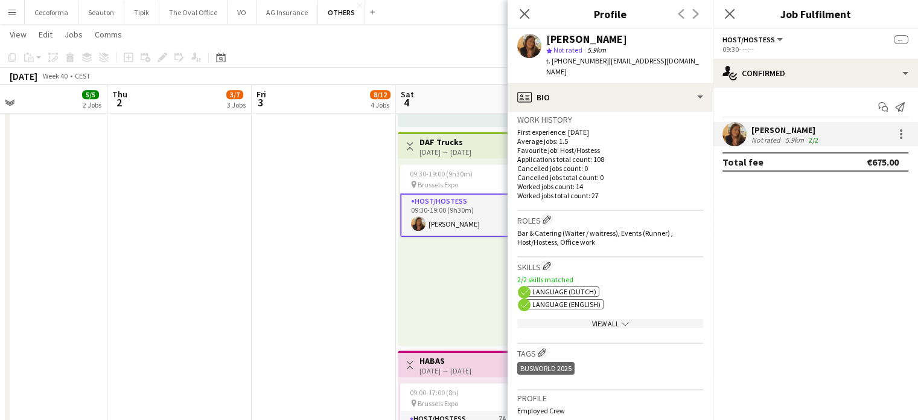
scroll to position [302, 0]
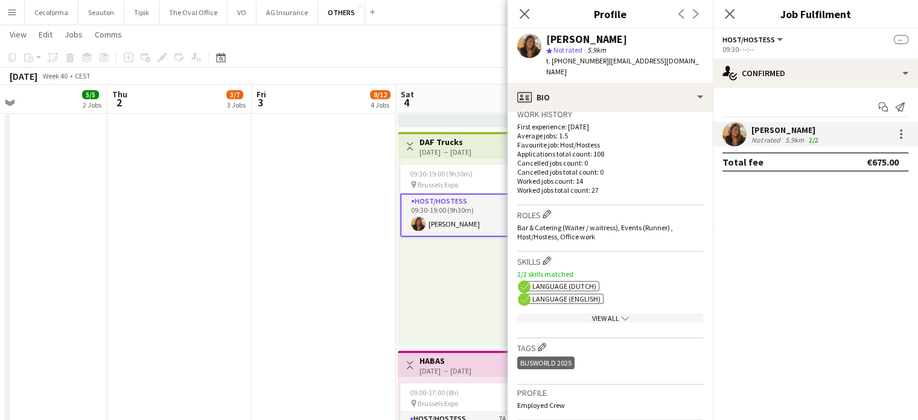
click at [622, 314] on icon "chevron-down" at bounding box center [625, 317] width 7 height 7
